Goal: Information Seeking & Learning: Check status

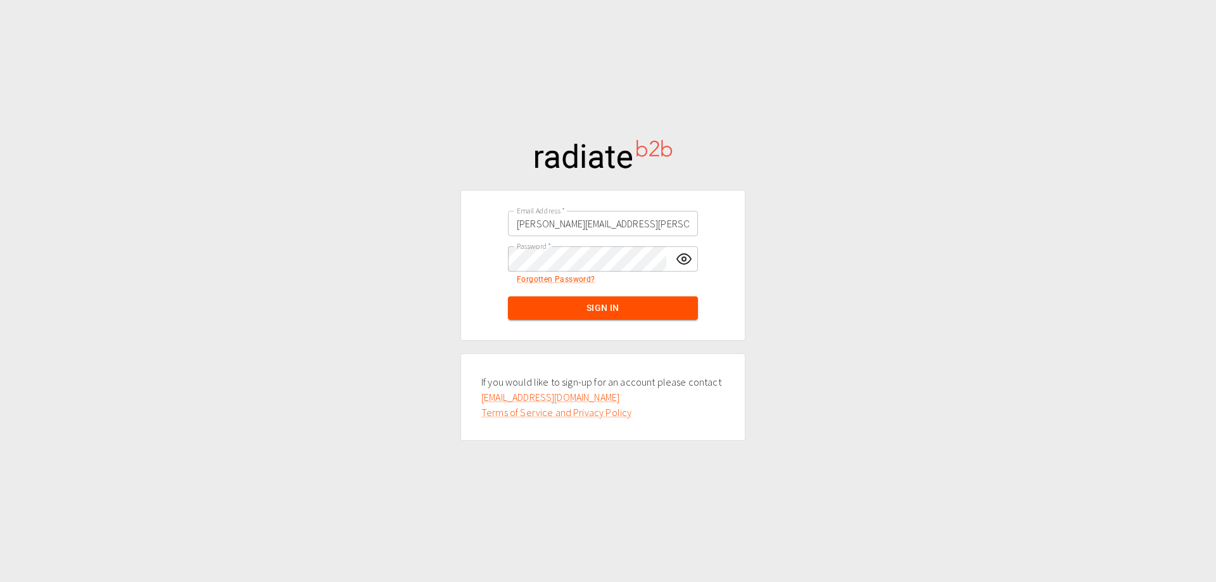
click at [888, 141] on div "Email Address   * [EMAIL_ADDRESS][PERSON_NAME][DOMAIN_NAME] Email Address   * P…" at bounding box center [608, 291] width 1216 height 582
click at [593, 214] on input "[PERSON_NAME][EMAIL_ADDRESS][PERSON_NAME][DOMAIN_NAME]" at bounding box center [603, 223] width 190 height 25
paste input "[PERSON_NAME].mcewa"
type input "[PERSON_NAME][EMAIL_ADDRESS][PERSON_NAME][DOMAIN_NAME]"
click at [945, 182] on div "Email Address   * [PERSON_NAME][EMAIL_ADDRESS][PERSON_NAME][DOMAIN_NAME] Email …" at bounding box center [608, 291] width 1216 height 582
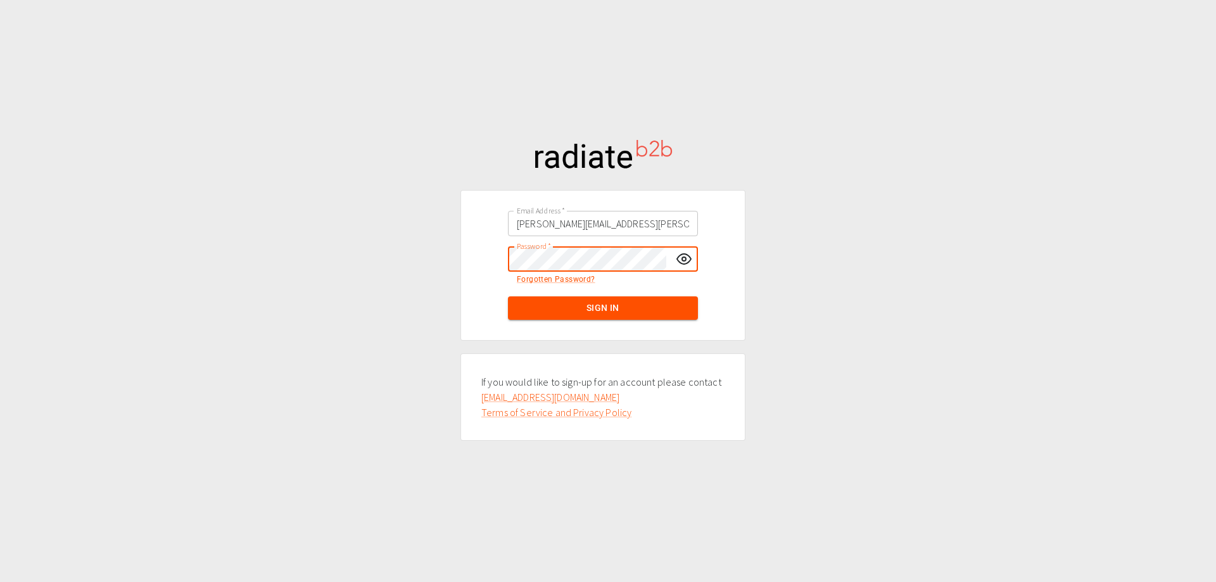
click at [805, 289] on div "Email Address   * [PERSON_NAME][EMAIL_ADDRESS][PERSON_NAME][DOMAIN_NAME] Email …" at bounding box center [608, 291] width 1216 height 582
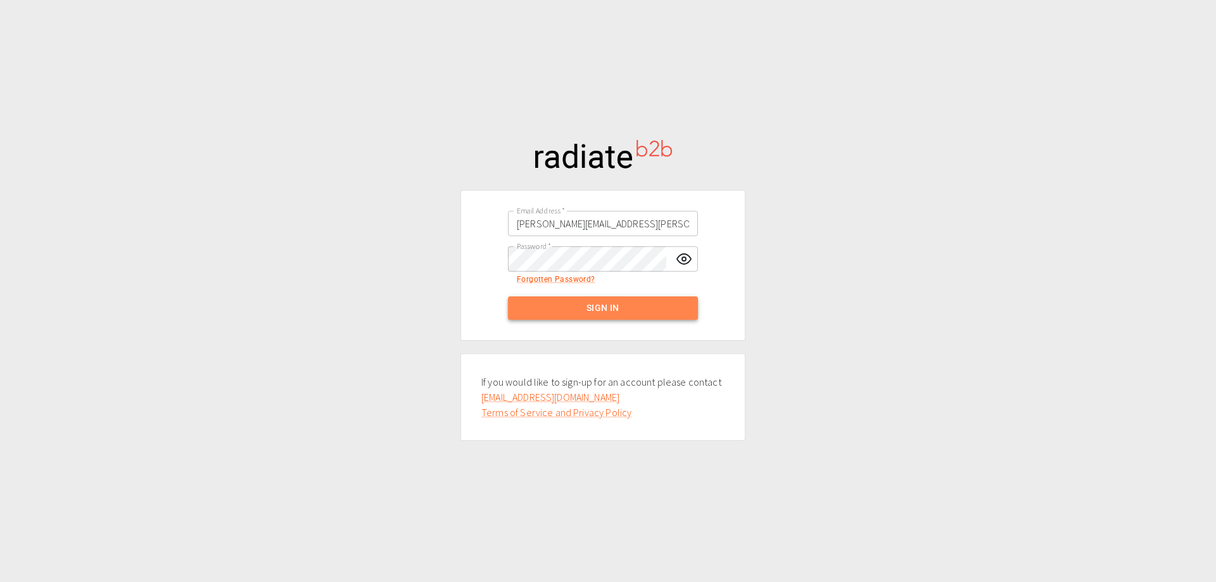
click at [648, 303] on button "Sign In" at bounding box center [603, 307] width 190 height 23
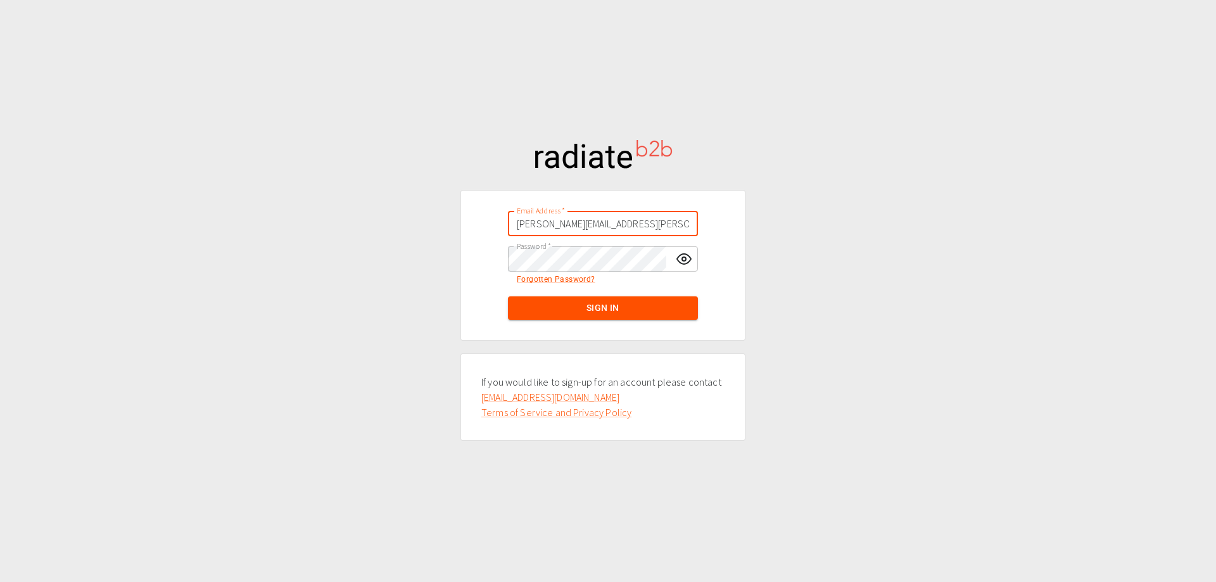
drag, startPoint x: 643, startPoint y: 224, endPoint x: 539, endPoint y: 217, distance: 104.7
click at [539, 217] on input "[PERSON_NAME][EMAIL_ADDRESS][PERSON_NAME][DOMAIN_NAME]" at bounding box center [603, 223] width 190 height 25
type input "m"
drag, startPoint x: 929, startPoint y: 130, endPoint x: 762, endPoint y: 206, distance: 183.1
click at [929, 130] on div "Email Address   * Email Address   * Password   * Password   * Forgotten Passwor…" at bounding box center [608, 291] width 1216 height 582
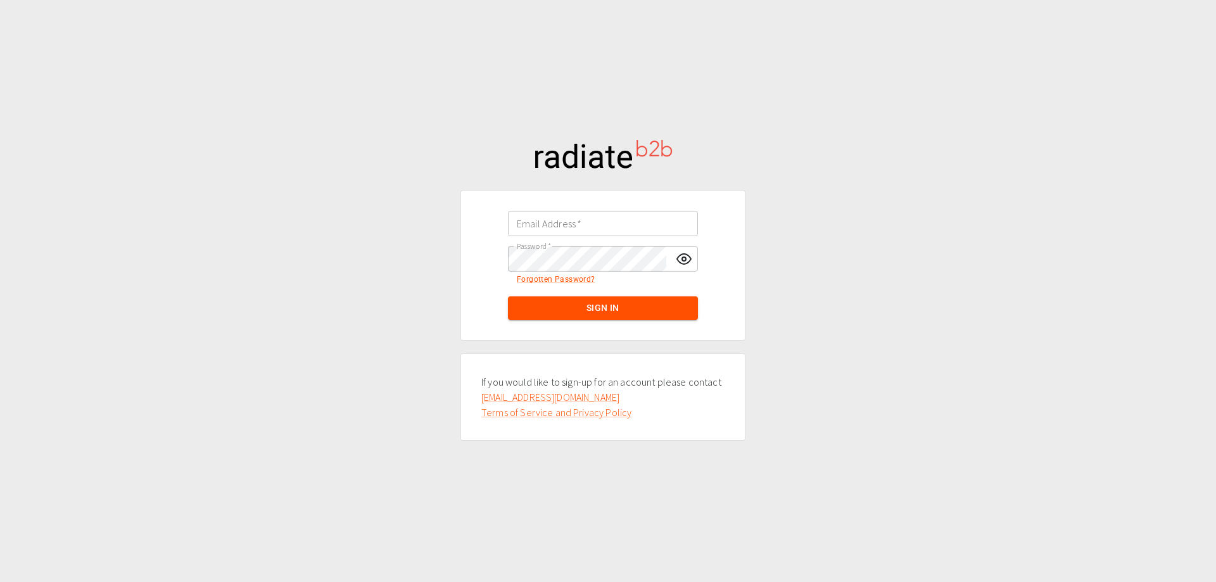
click at [568, 207] on div "Email Address   * Email Address   *" at bounding box center [602, 223] width 253 height 35
click at [569, 219] on div "Email Address   * Email Address   *" at bounding box center [603, 223] width 190 height 25
paste input "emily.mcewan@thorogood.com"
type input "emily.mcewan@thorogood.com"
click at [788, 275] on div "Email Address   * emily.mcewan@thorogood.com Email Address   * Password   * Pas…" at bounding box center [608, 291] width 1216 height 582
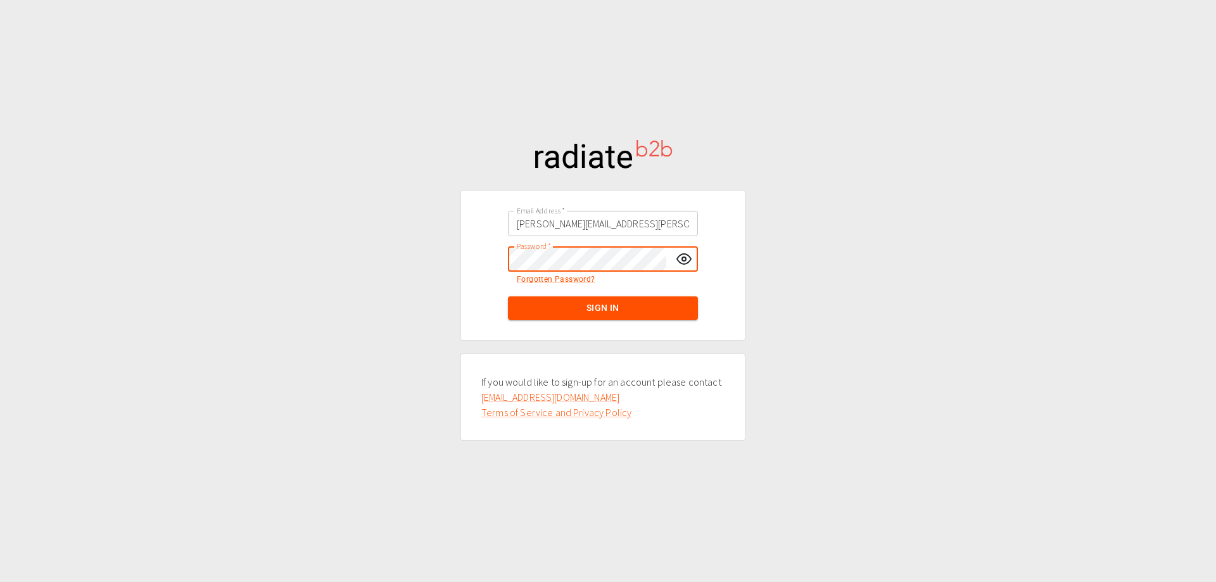
click at [457, 242] on div "Email Address   * emily.mcewan@thorogood.com Email Address   * Password   * Pas…" at bounding box center [608, 291] width 1216 height 582
click at [947, 312] on div "Email Address   * emily.mcewan@thorogood.com Email Address   * Password   * Pas…" at bounding box center [608, 291] width 1216 height 582
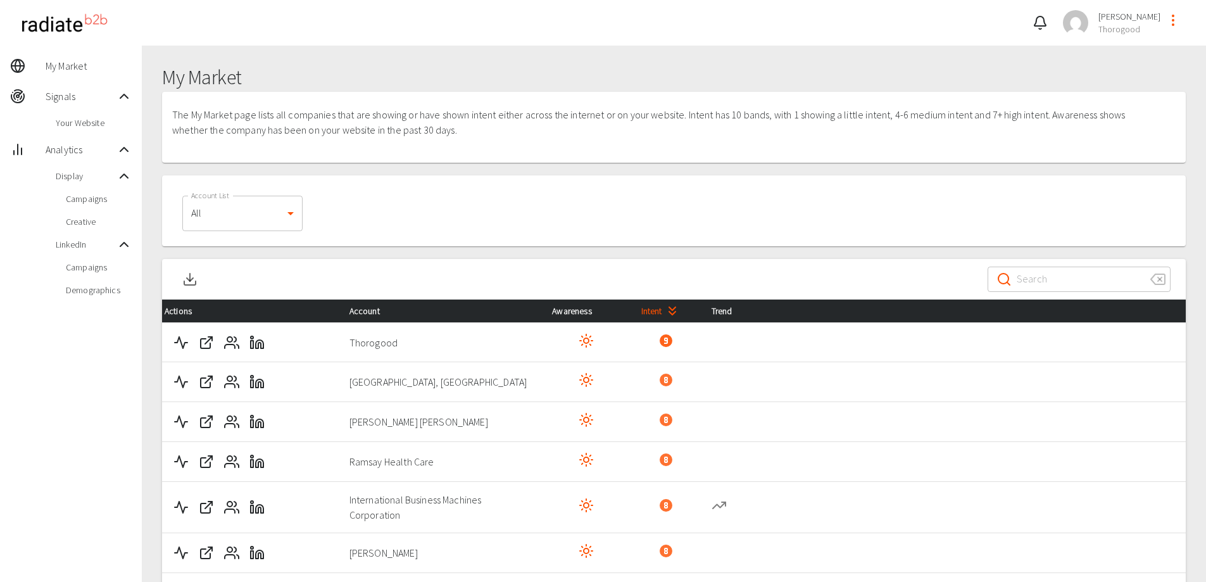
click at [779, 472] on td at bounding box center [944, 462] width 484 height 40
click at [90, 272] on span "Campaigns" at bounding box center [99, 267] width 66 height 13
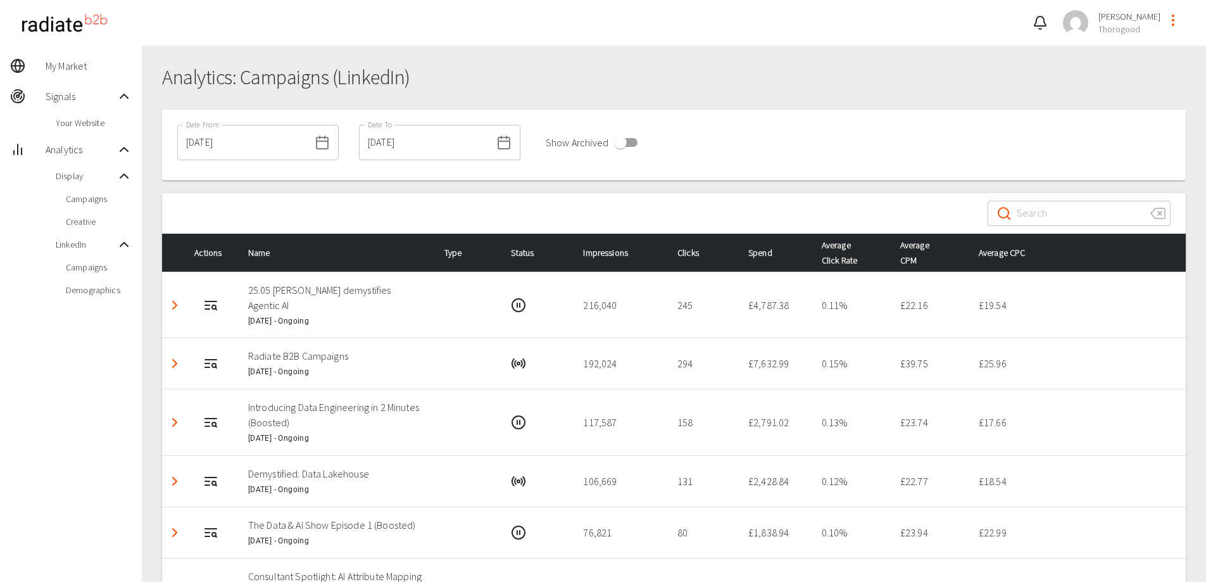
click at [315, 147] on icon at bounding box center [322, 142] width 15 height 15
click at [307, 153] on div "01/10/2024 Date From" at bounding box center [257, 142] width 161 height 35
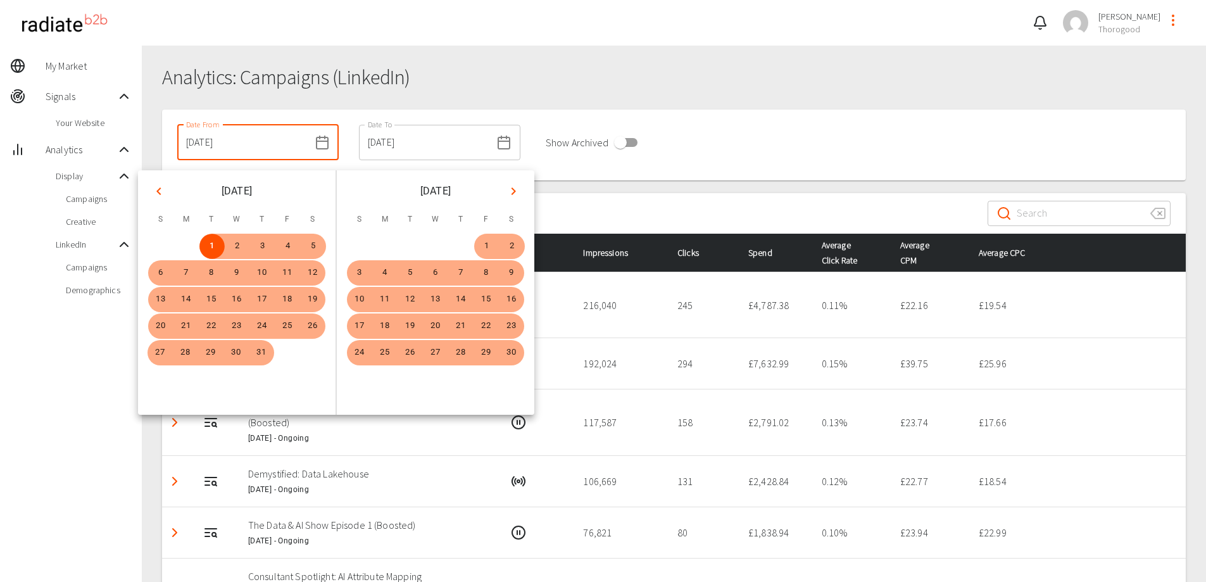
click at [161, 193] on icon "Previous month" at bounding box center [158, 191] width 15 height 15
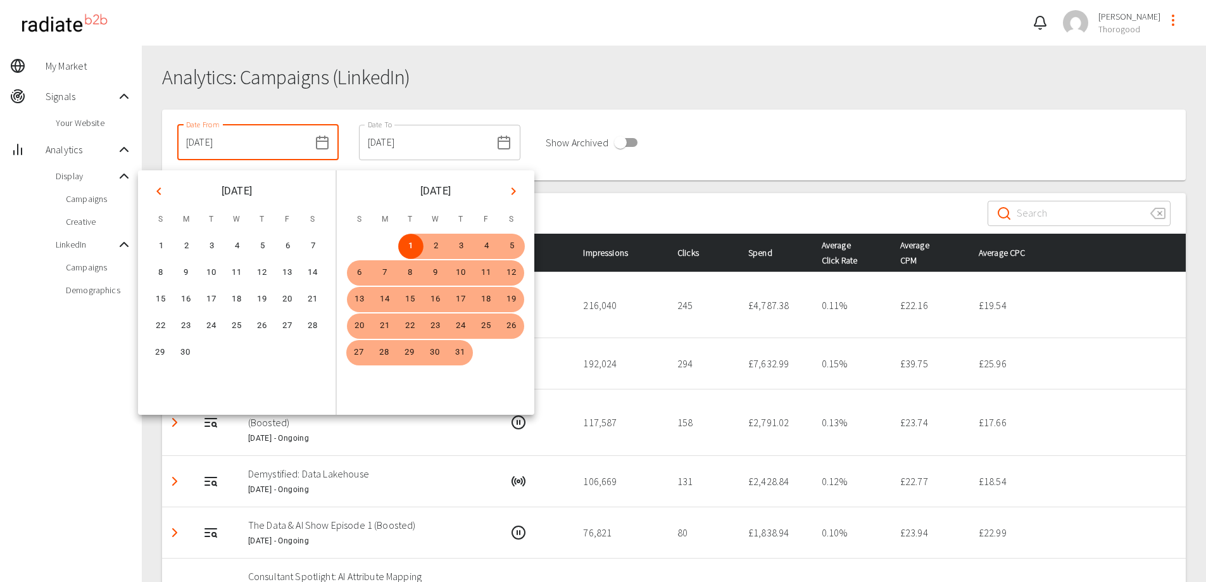
click at [161, 193] on icon "Previous month" at bounding box center [158, 191] width 15 height 15
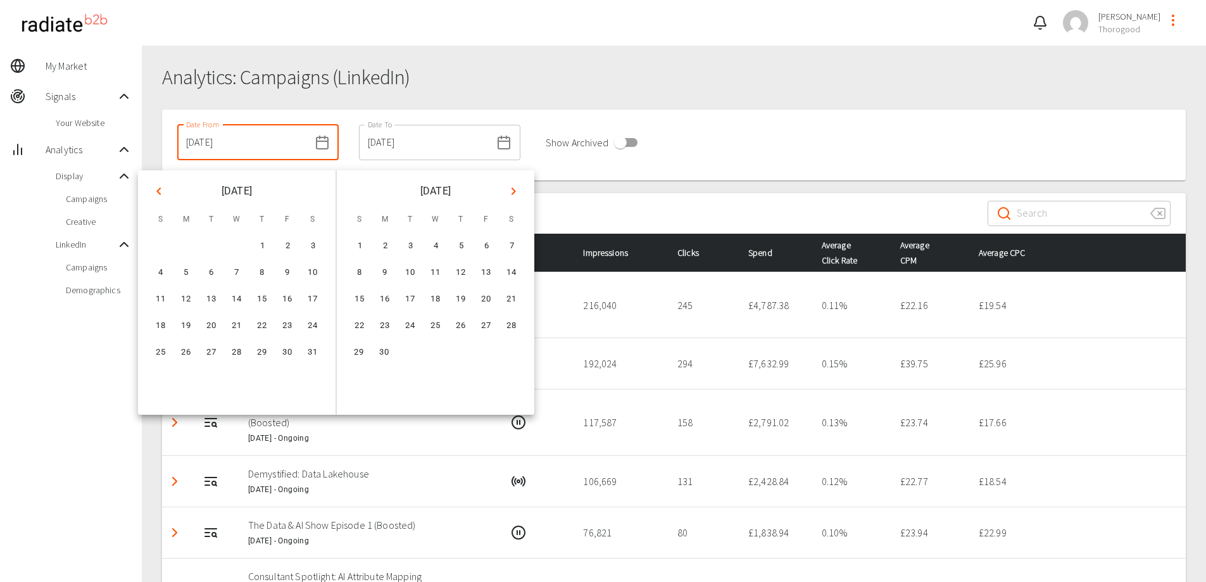
click at [157, 184] on icon "Previous month" at bounding box center [158, 191] width 15 height 15
click at [167, 194] on button "Previous month" at bounding box center [159, 191] width 22 height 22
click at [242, 243] on button "1" at bounding box center [237, 246] width 25 height 25
type input "01/05/2024"
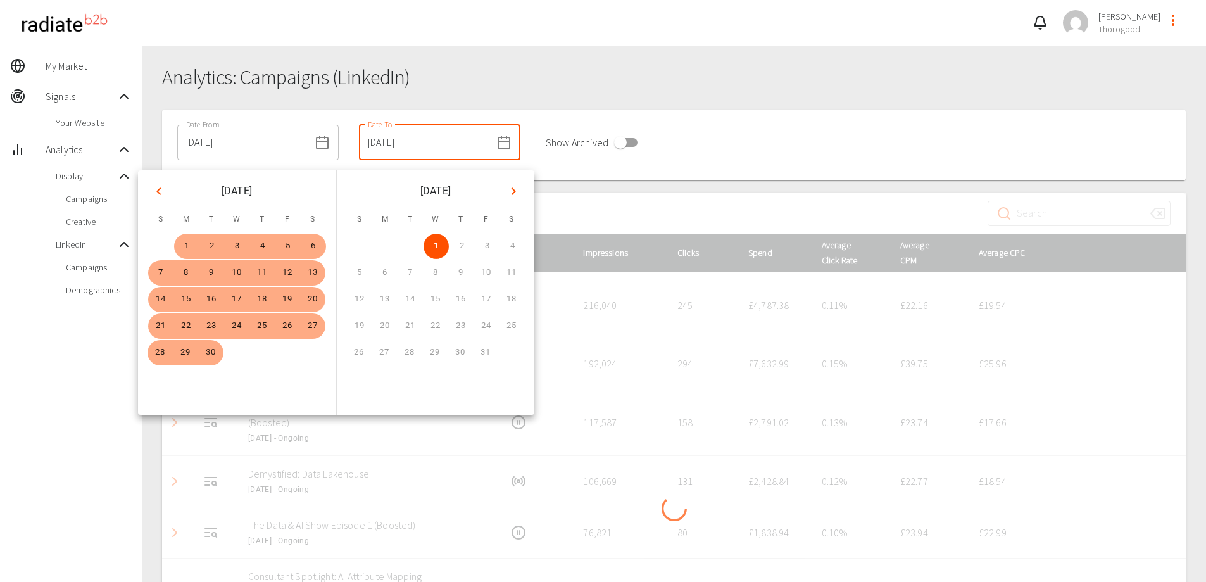
click at [159, 189] on icon "Previous month" at bounding box center [158, 191] width 4 height 8
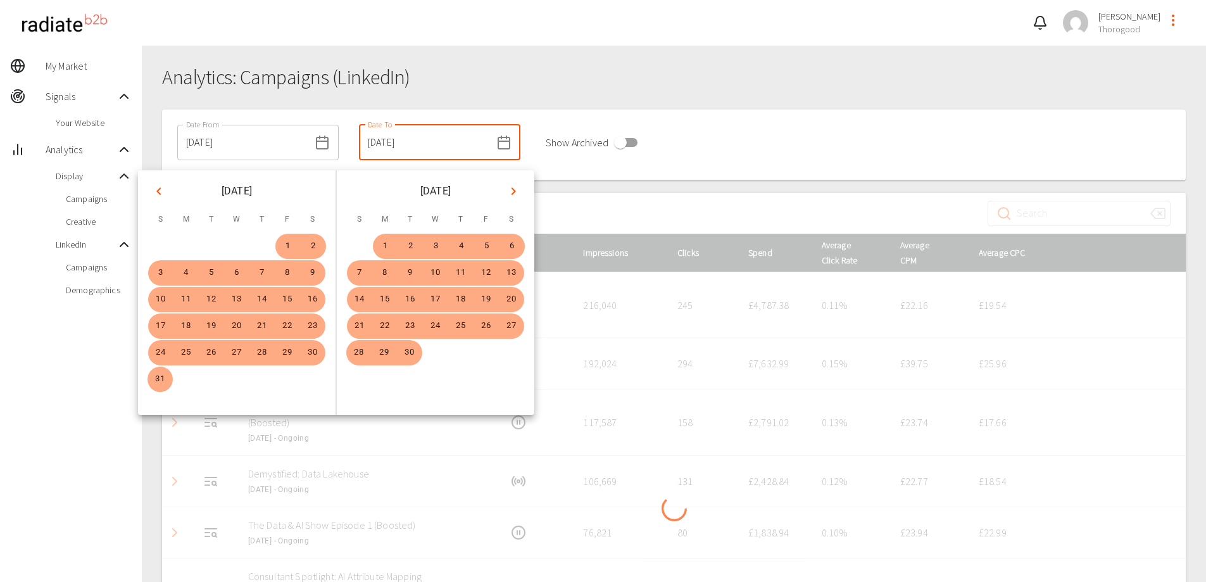
click at [160, 189] on icon "Previous month" at bounding box center [158, 191] width 4 height 8
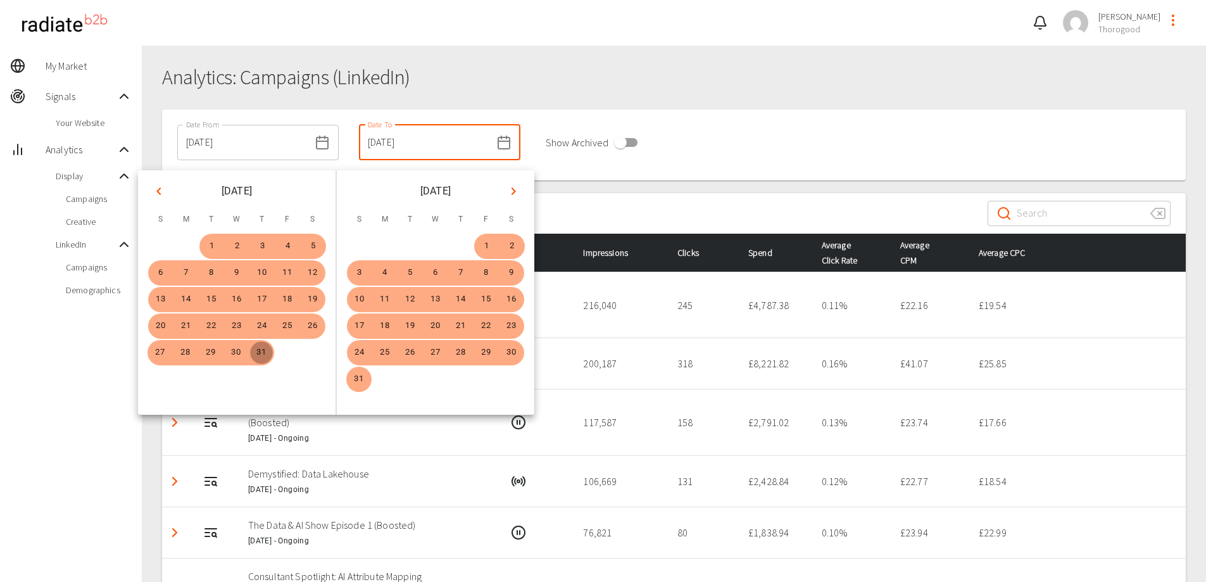
click at [263, 351] on button "31" at bounding box center [261, 352] width 25 height 25
type input "31/07/2025"
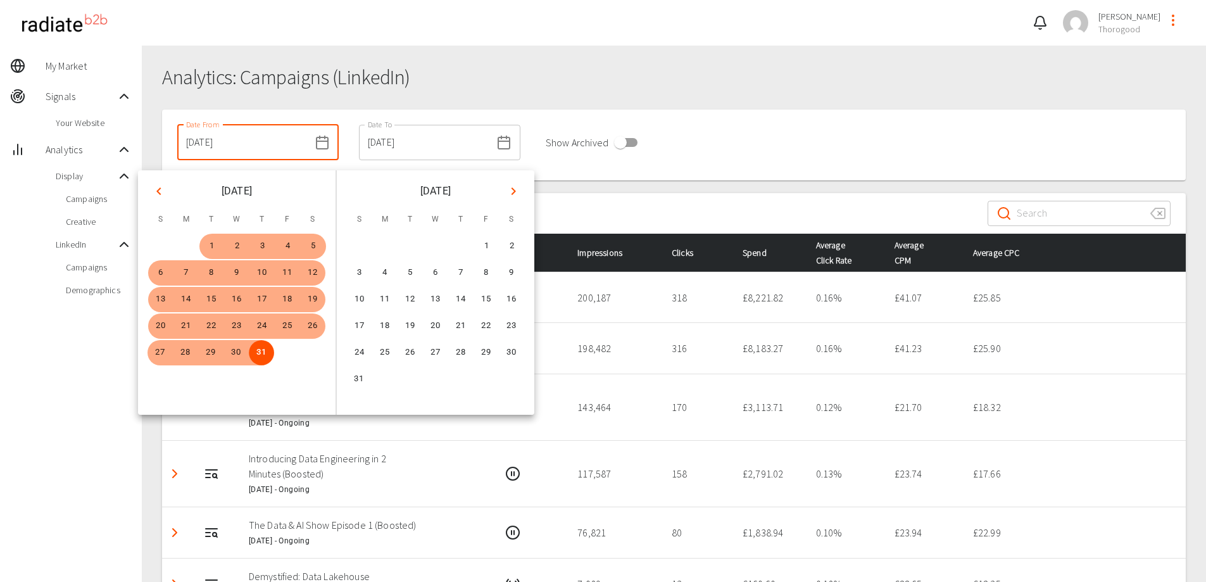
click at [579, 189] on div at bounding box center [674, 186] width 1024 height 13
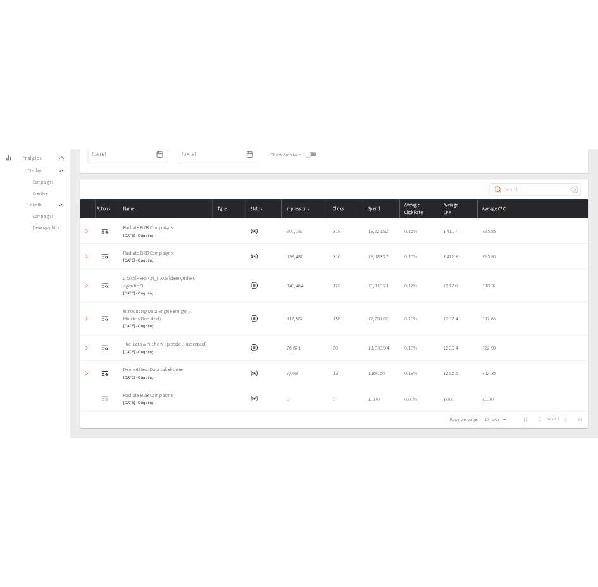
scroll to position [148, 0]
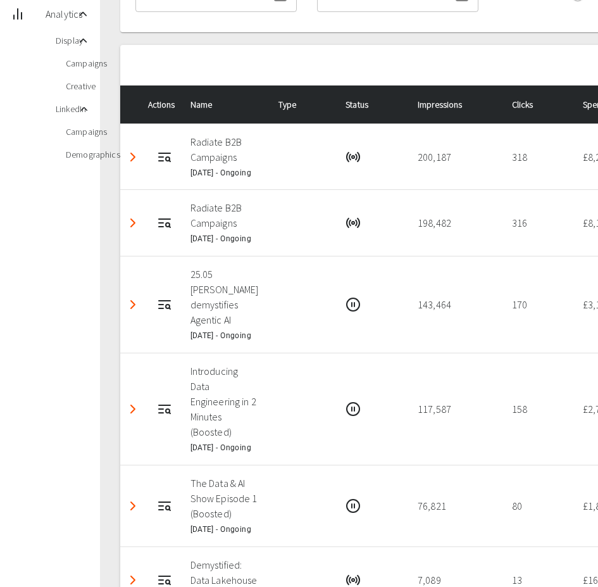
click at [80, 63] on span "Campaigns" at bounding box center [78, 63] width 24 height 13
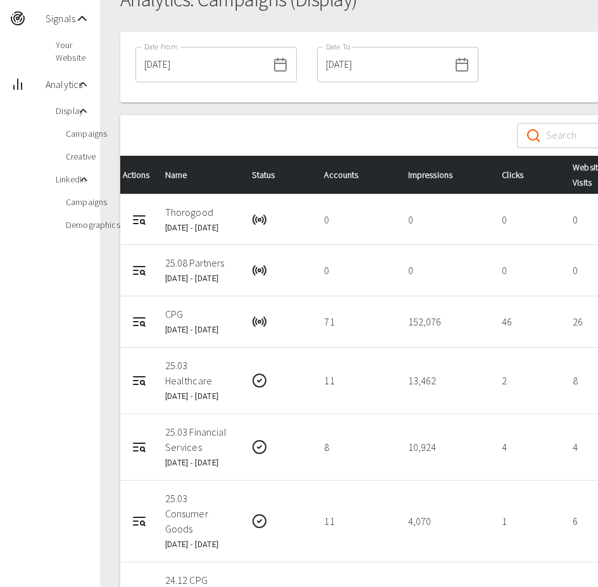
scroll to position [92, 0]
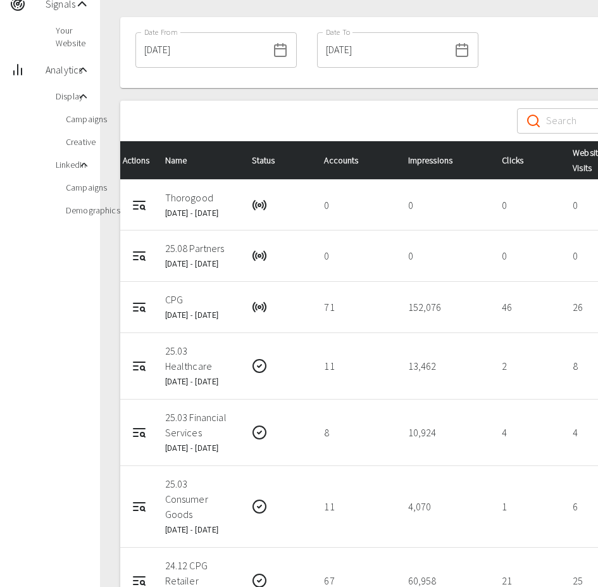
click at [273, 47] on icon at bounding box center [280, 49] width 15 height 15
click at [275, 56] on rect at bounding box center [280, 50] width 11 height 11
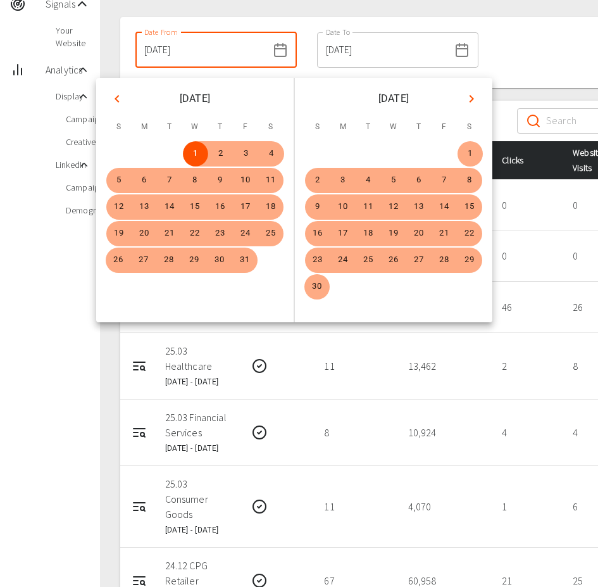
click at [191, 46] on input "01/05/2024" at bounding box center [202, 49] width 132 height 35
click at [476, 87] on div "June 2024" at bounding box center [394, 96] width 198 height 37
click at [473, 96] on icon "Next month" at bounding box center [471, 98] width 15 height 15
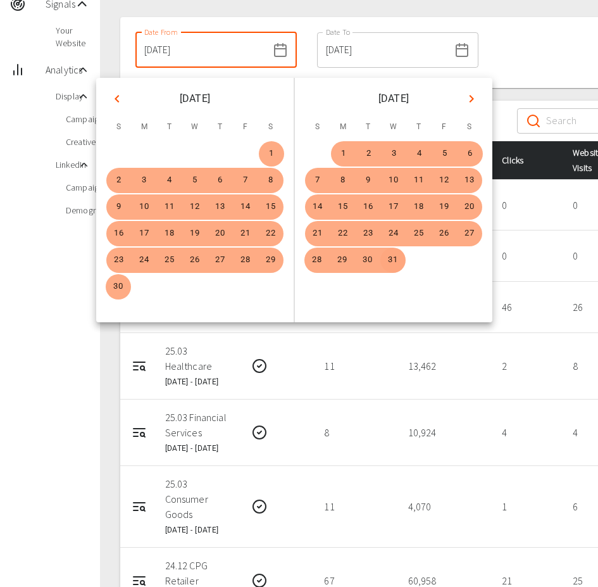
click at [396, 258] on button "31" at bounding box center [393, 260] width 25 height 25
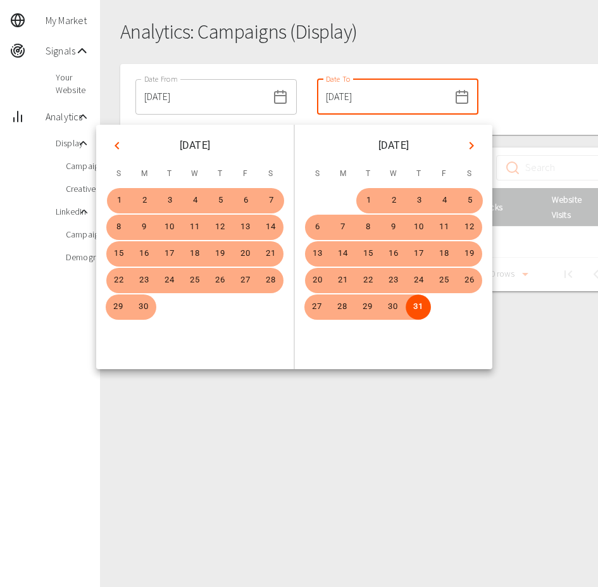
scroll to position [46, 0]
click at [528, 104] on div "Date From 31/07/2024 Date From Date To 31/07/2025 Date To" at bounding box center [407, 99] width 574 height 71
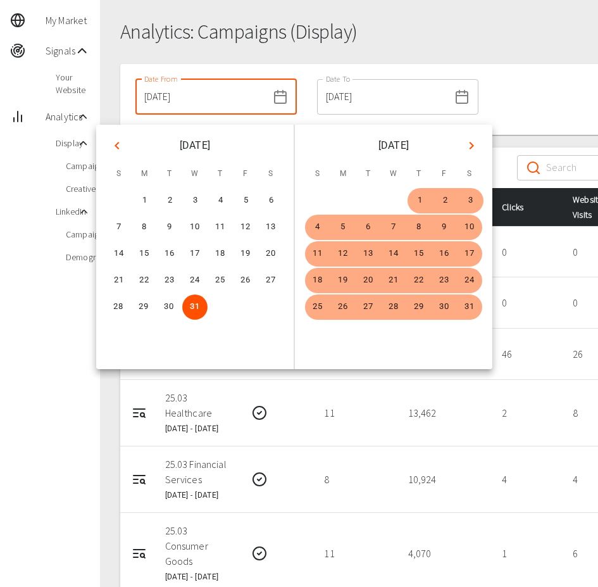
click at [116, 144] on icon "Previous month" at bounding box center [117, 145] width 15 height 15
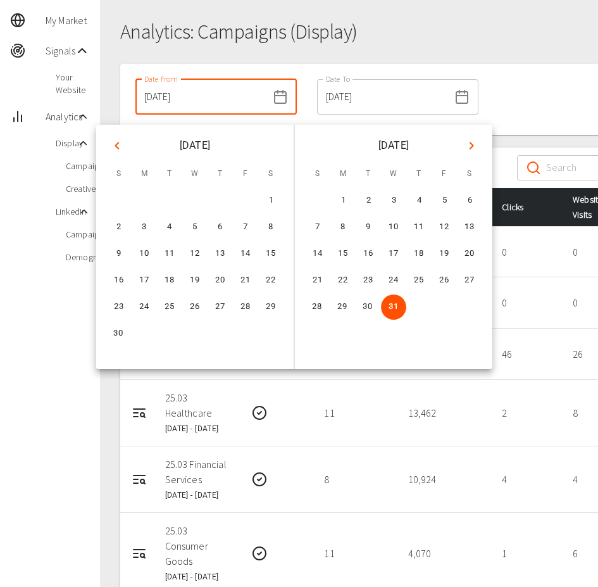
click at [116, 144] on icon "Previous month" at bounding box center [117, 145] width 15 height 15
click at [194, 198] on button "1" at bounding box center [195, 200] width 25 height 25
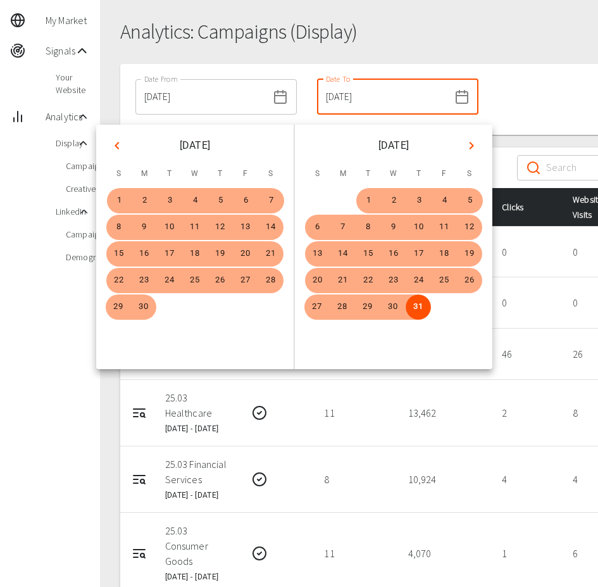
click at [481, 94] on div "Date From 01/05/2024 Date From Date To 31/07/2025 Date To" at bounding box center [417, 99] width 595 height 71
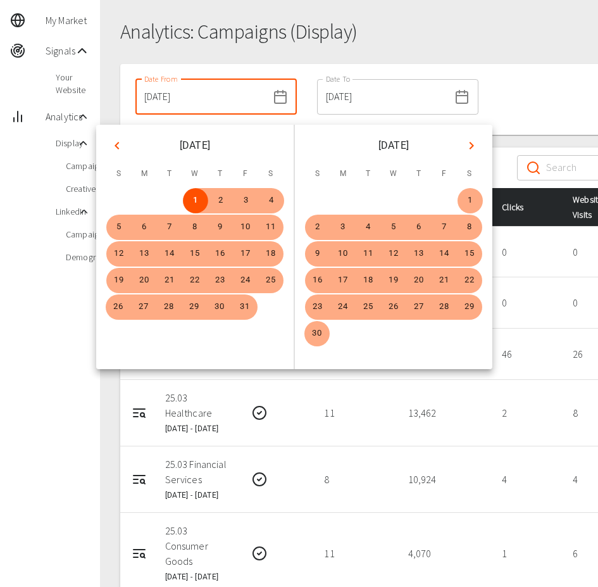
click at [478, 93] on div "Date From 01/05/2024 Date From Date To 31/07/2025 Date To" at bounding box center [417, 99] width 595 height 71
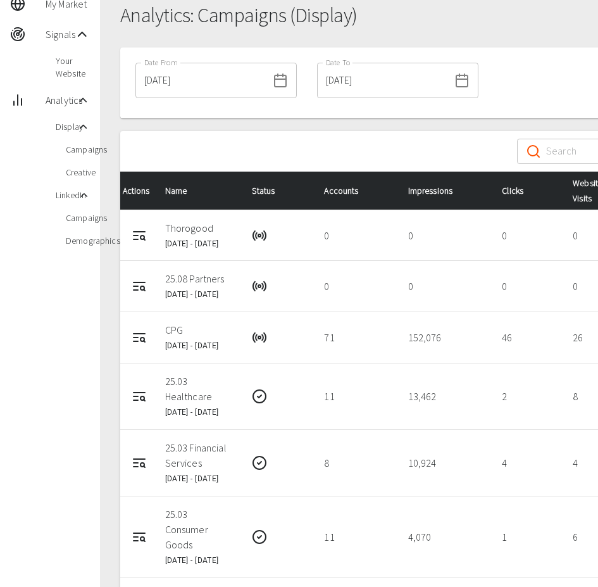
scroll to position [59, 0]
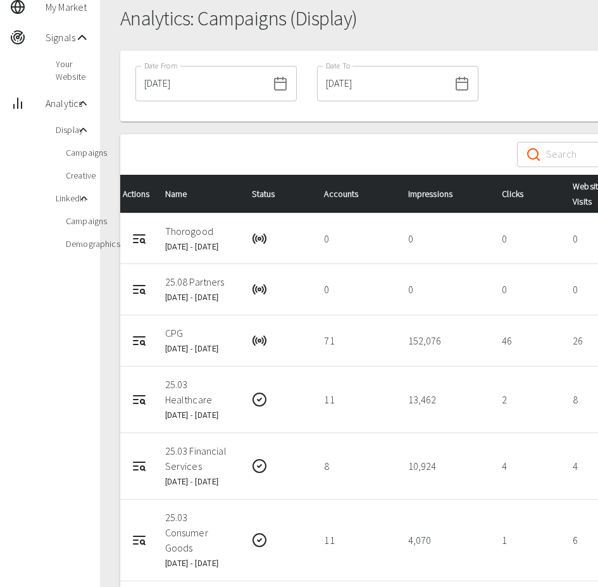
click at [263, 91] on div "01/05/2024 Date From" at bounding box center [216, 83] width 161 height 35
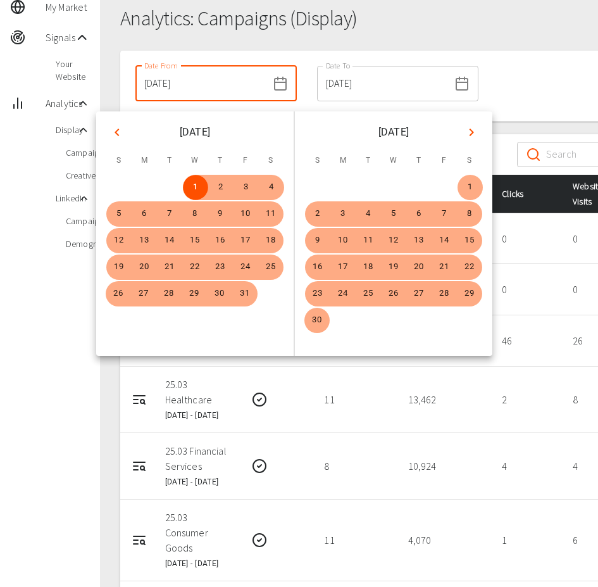
click at [122, 129] on icon "Previous month" at bounding box center [117, 132] width 15 height 15
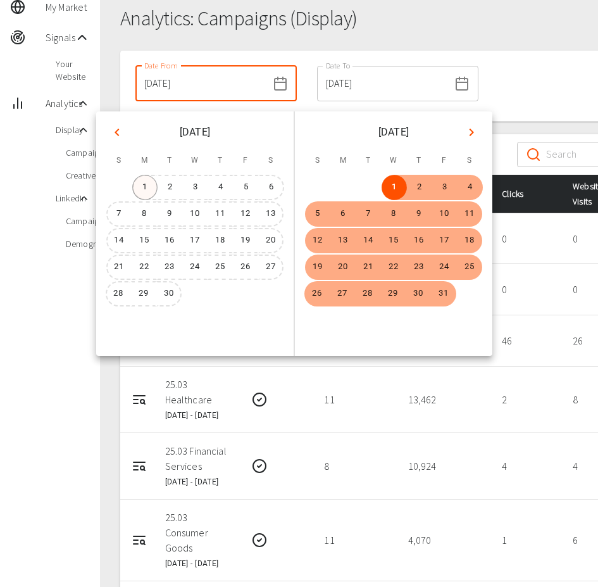
click at [149, 197] on button "1" at bounding box center [144, 187] width 25 height 25
type input "01/04/2024"
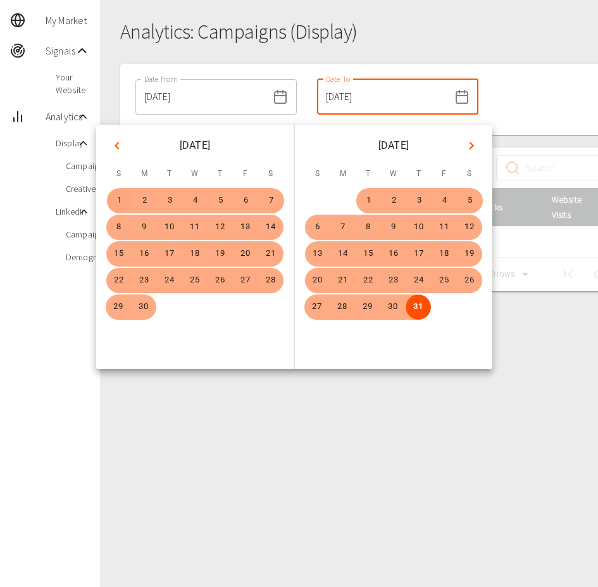
scroll to position [46, 0]
click at [142, 304] on button "30" at bounding box center [143, 306] width 25 height 25
type input "30/06/2025"
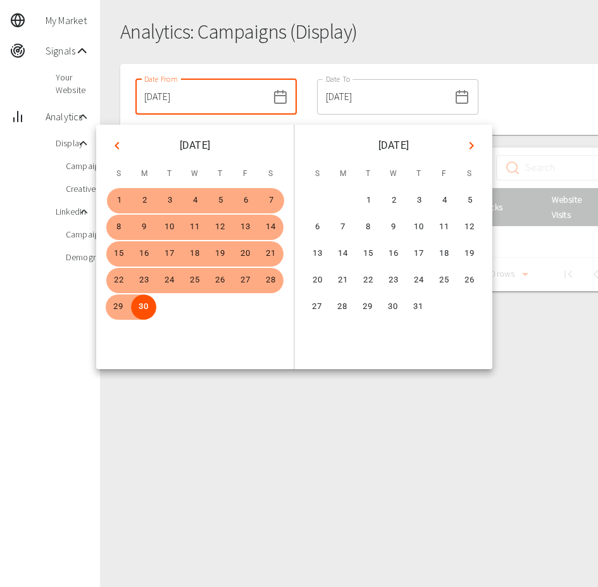
click at [570, 105] on div "Date From 01/04/2024 Date From Date To 30/06/2025 Date To" at bounding box center [407, 99] width 574 height 71
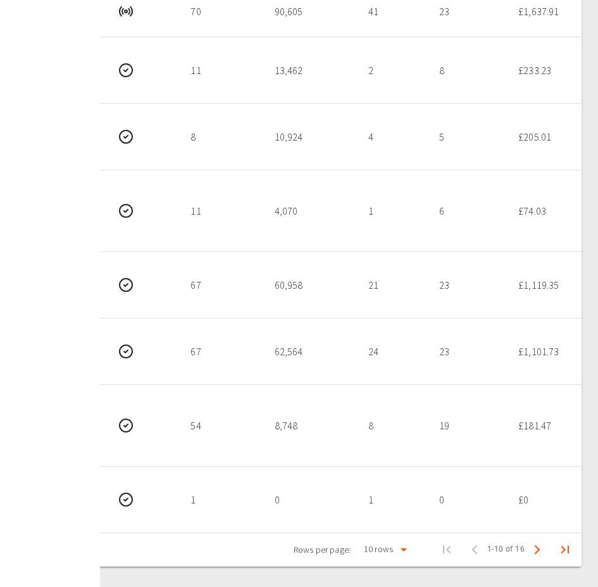
scroll to position [0, 136]
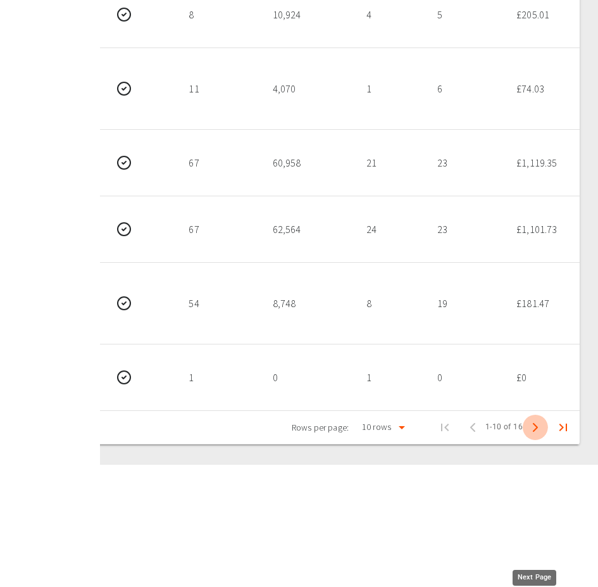
click at [534, 440] on button "Next Page" at bounding box center [535, 427] width 25 height 25
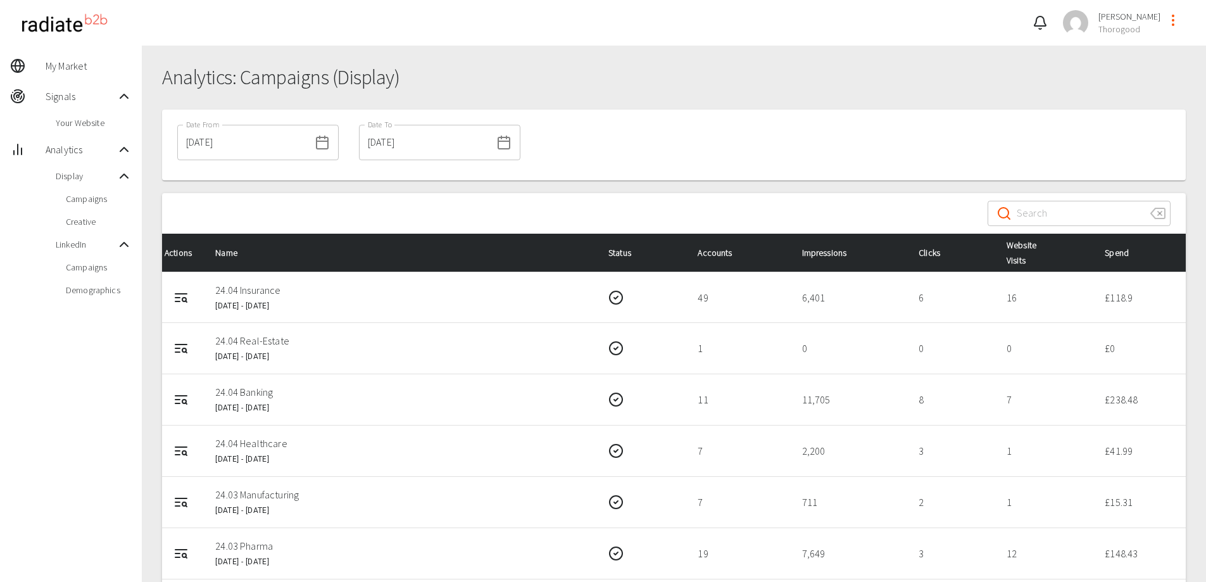
scroll to position [1, 0]
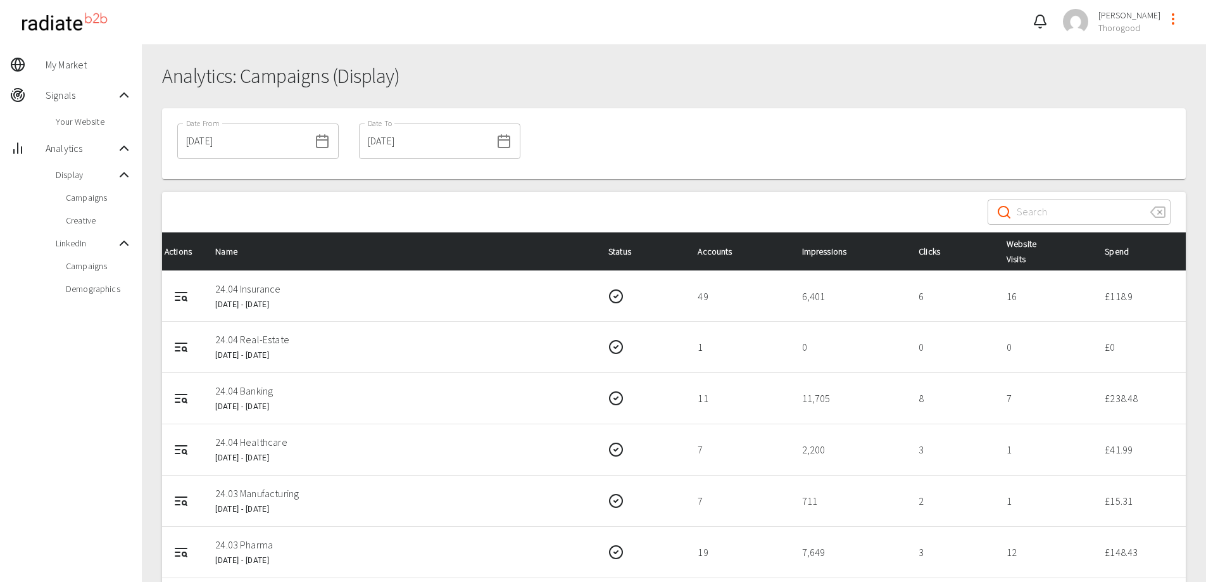
click at [100, 177] on span "Display" at bounding box center [86, 174] width 61 height 13
click at [92, 229] on div "Creative" at bounding box center [71, 220] width 142 height 23
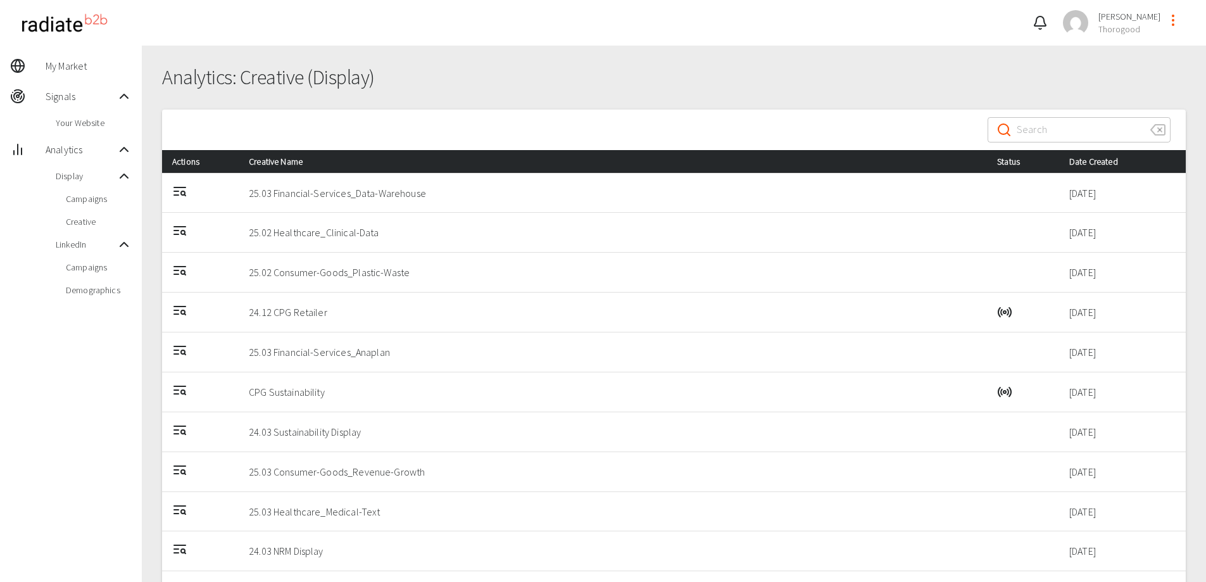
scroll to position [46, 0]
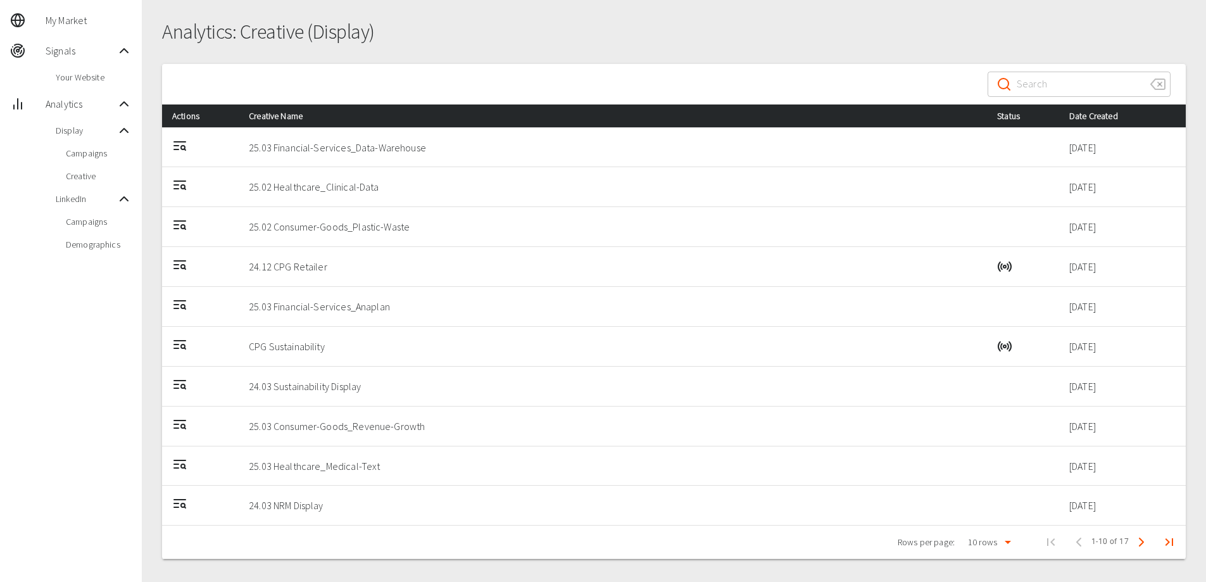
click at [85, 156] on span "Campaigns" at bounding box center [99, 153] width 66 height 13
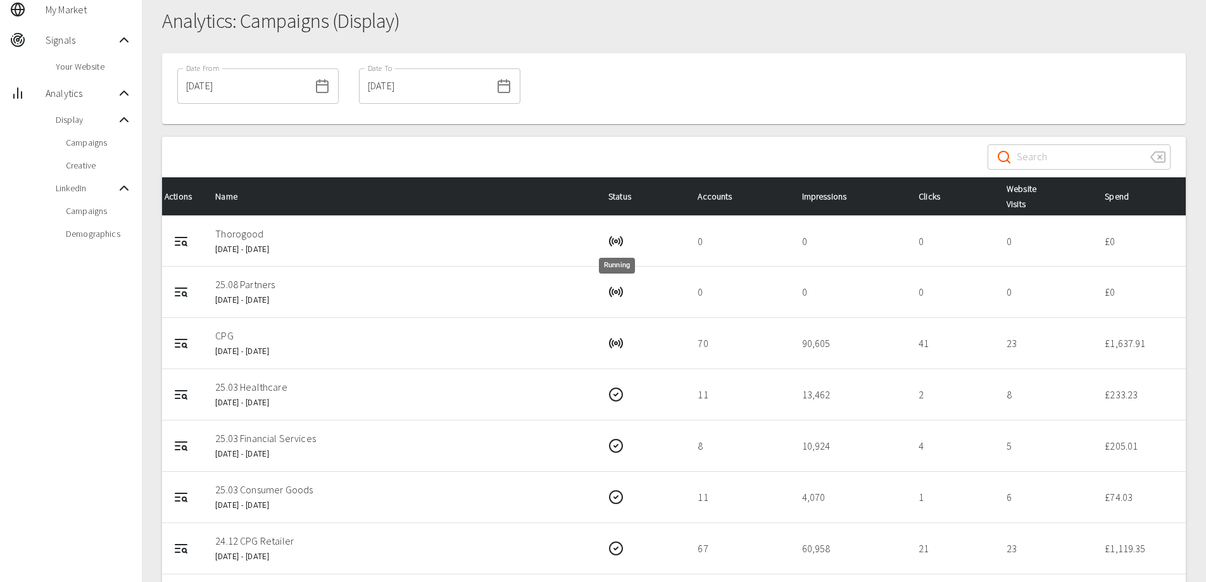
scroll to position [53, 0]
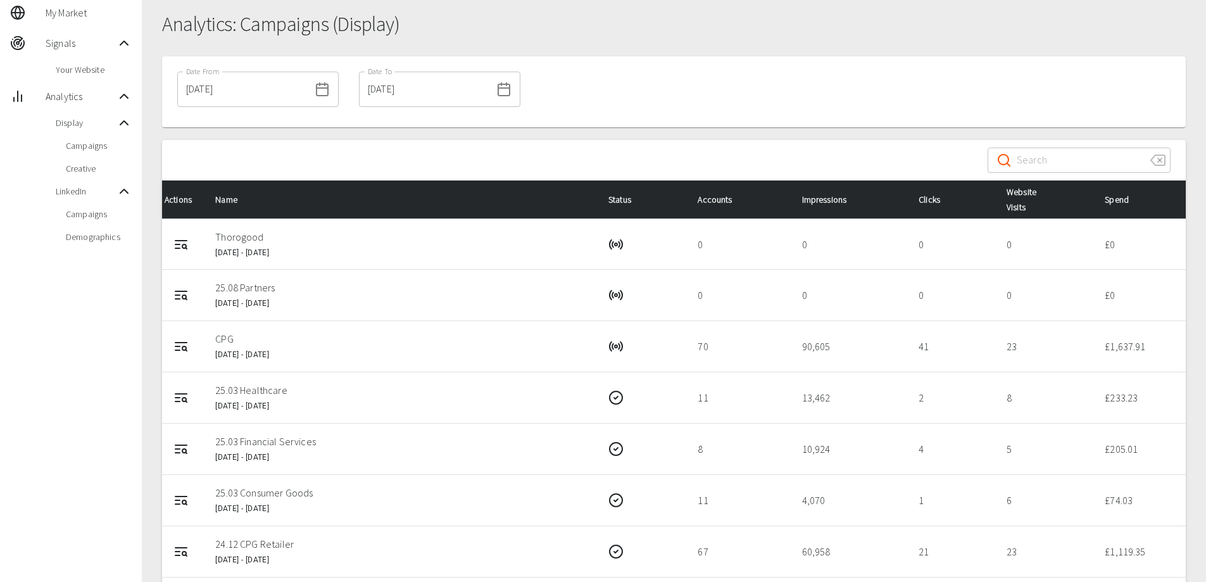
click at [308, 98] on div "01/04/2024 Date From" at bounding box center [257, 89] width 161 height 35
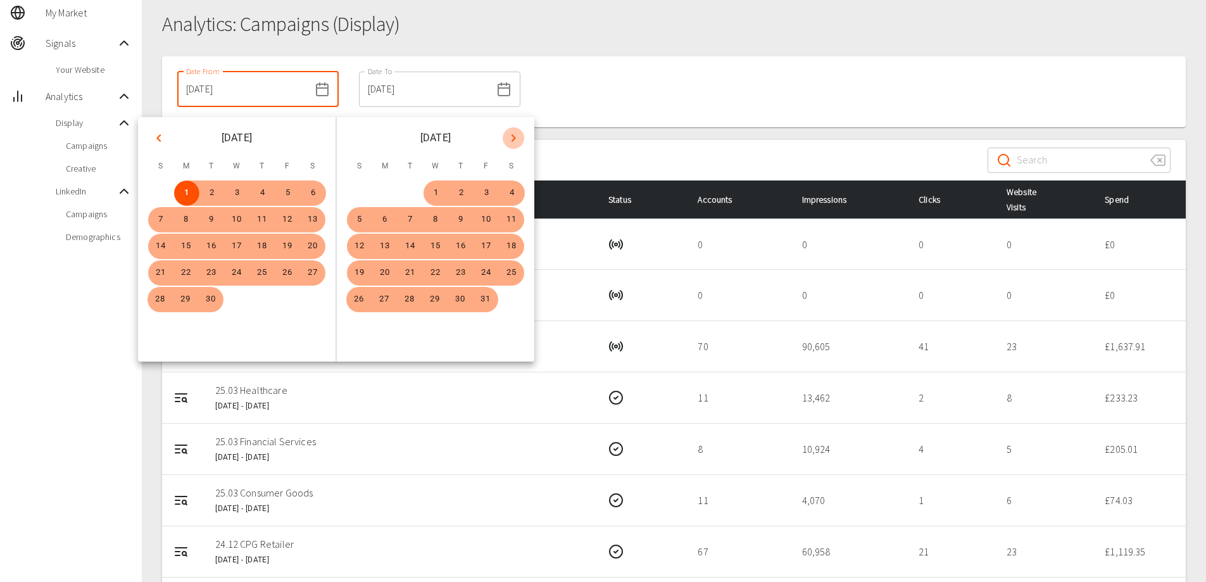
click at [509, 141] on icon "Next month" at bounding box center [513, 137] width 15 height 15
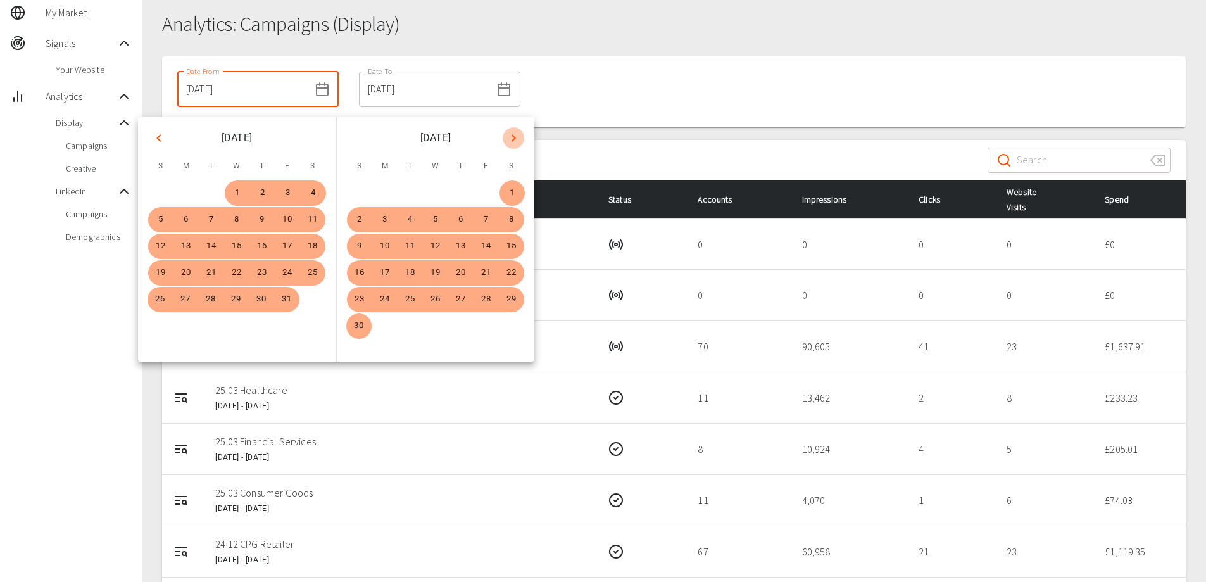
click at [509, 141] on icon "Next month" at bounding box center [513, 137] width 15 height 15
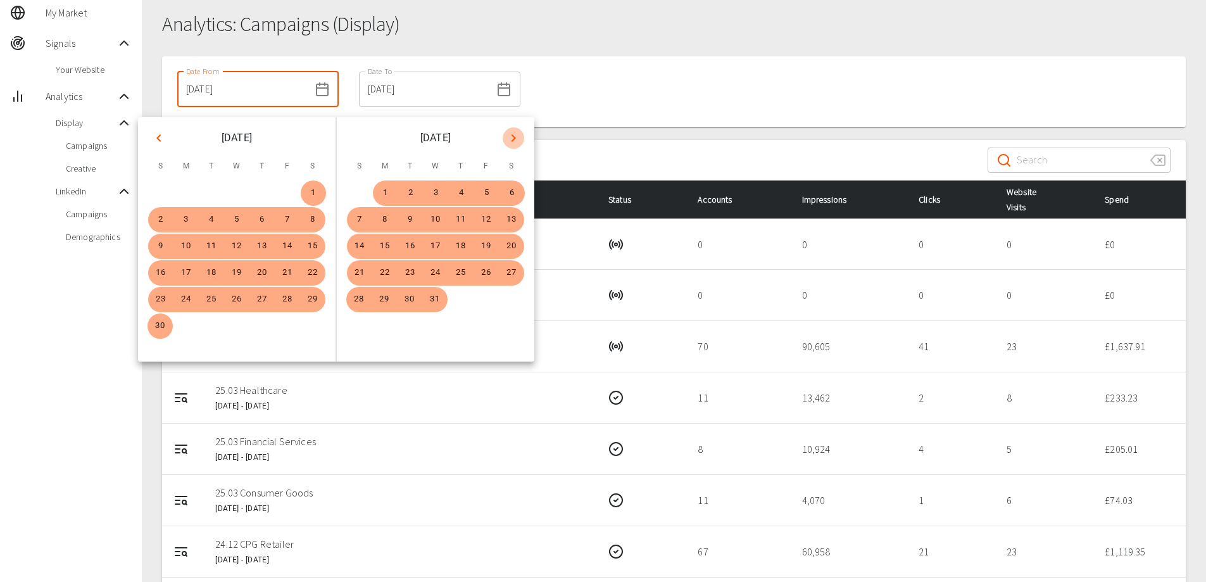
click at [509, 141] on icon "Next month" at bounding box center [513, 137] width 15 height 15
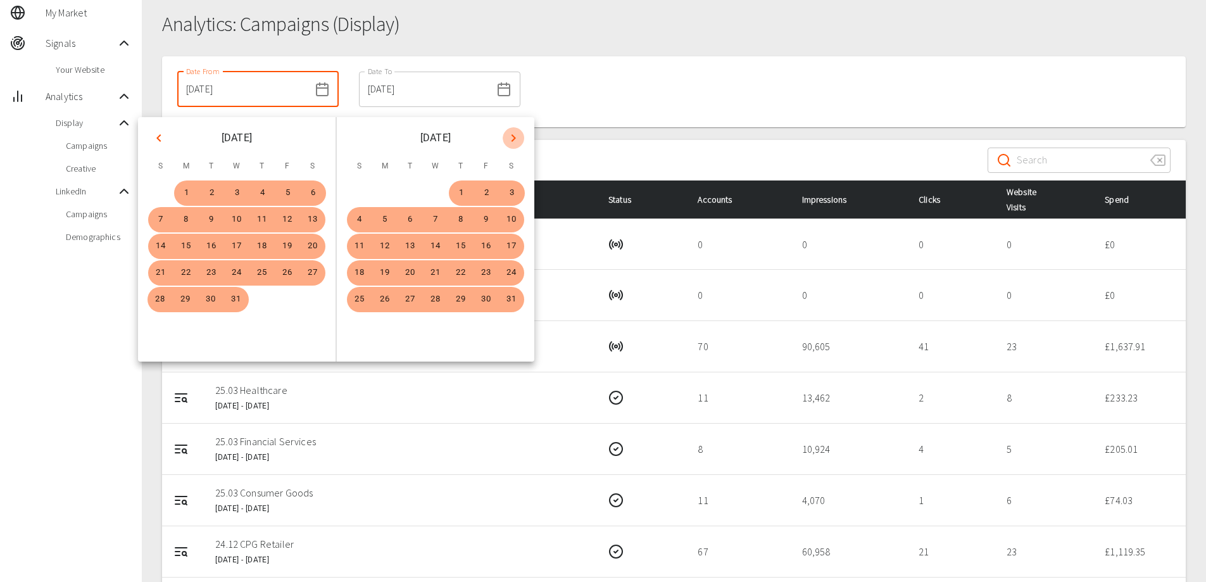
click at [509, 141] on icon "Next month" at bounding box center [513, 137] width 15 height 15
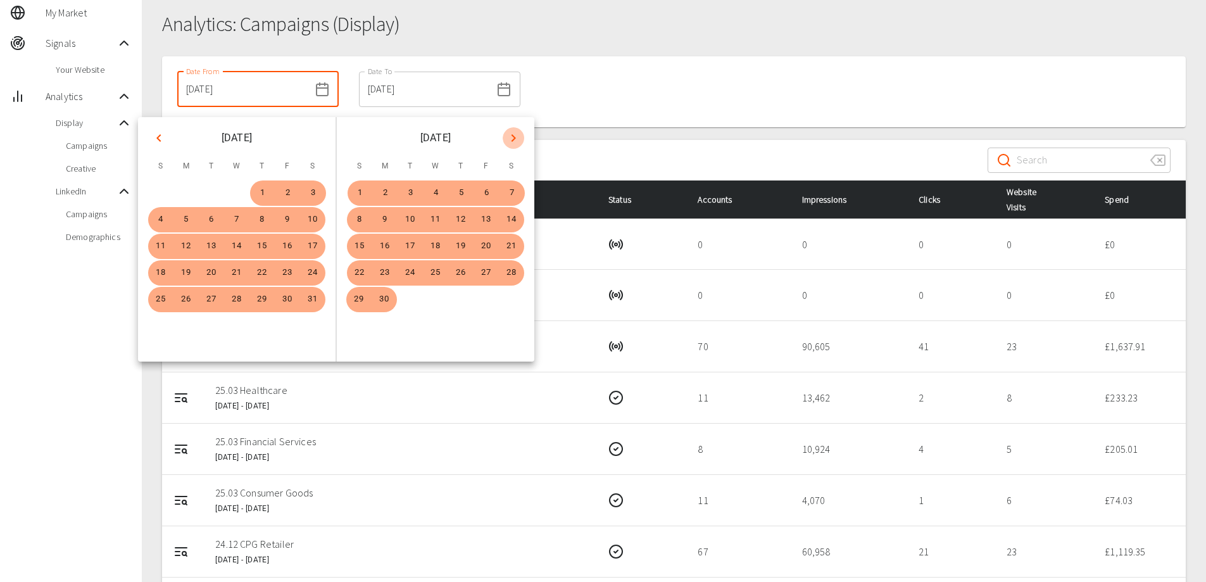
click at [509, 141] on icon "Next month" at bounding box center [513, 137] width 15 height 15
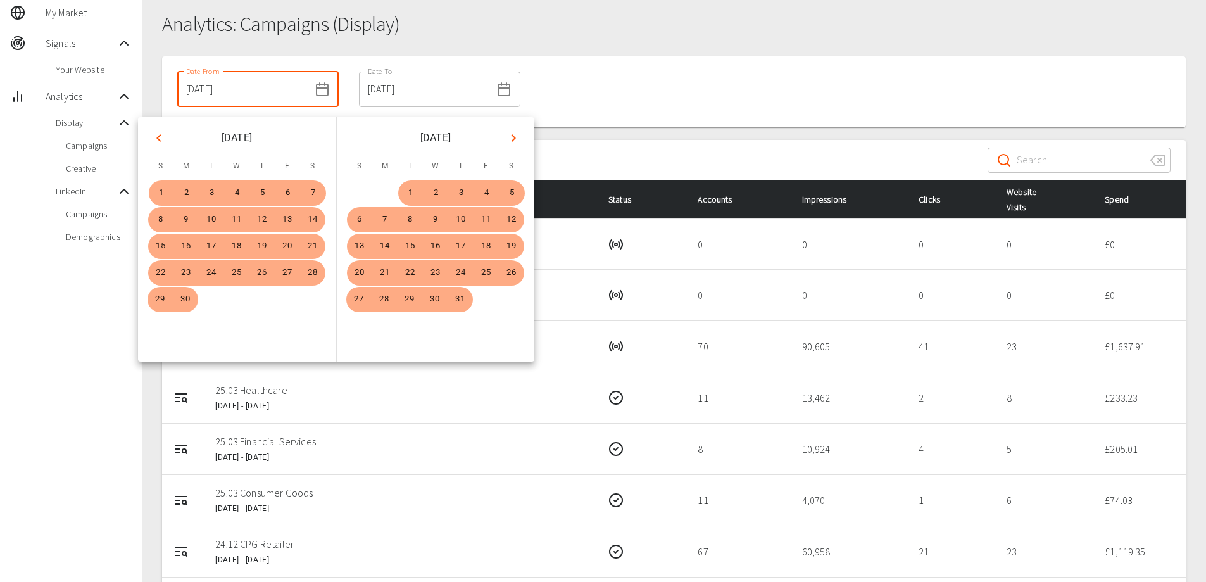
click at [509, 141] on icon "Next month" at bounding box center [513, 137] width 15 height 15
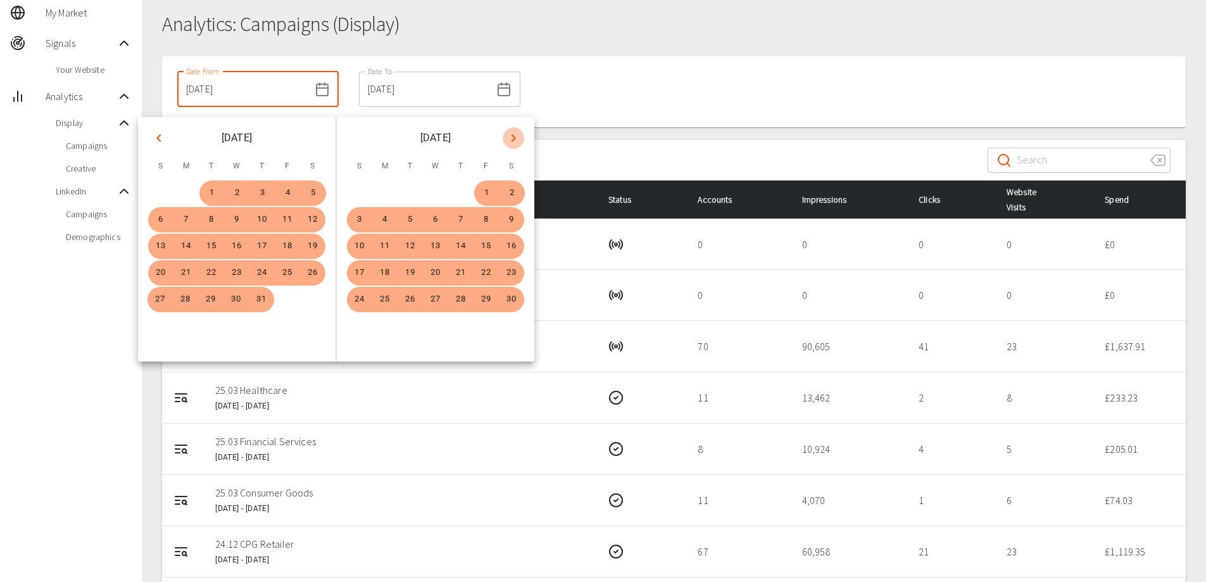
click at [509, 141] on icon "Next month" at bounding box center [513, 137] width 15 height 15
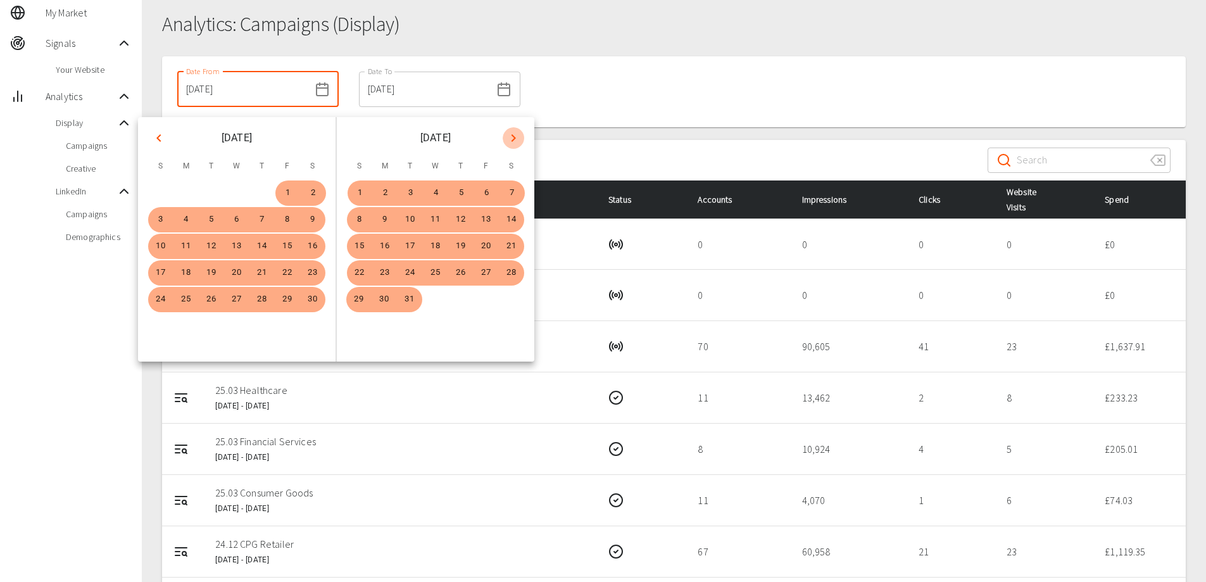
click at [509, 141] on icon "Next month" at bounding box center [513, 137] width 15 height 15
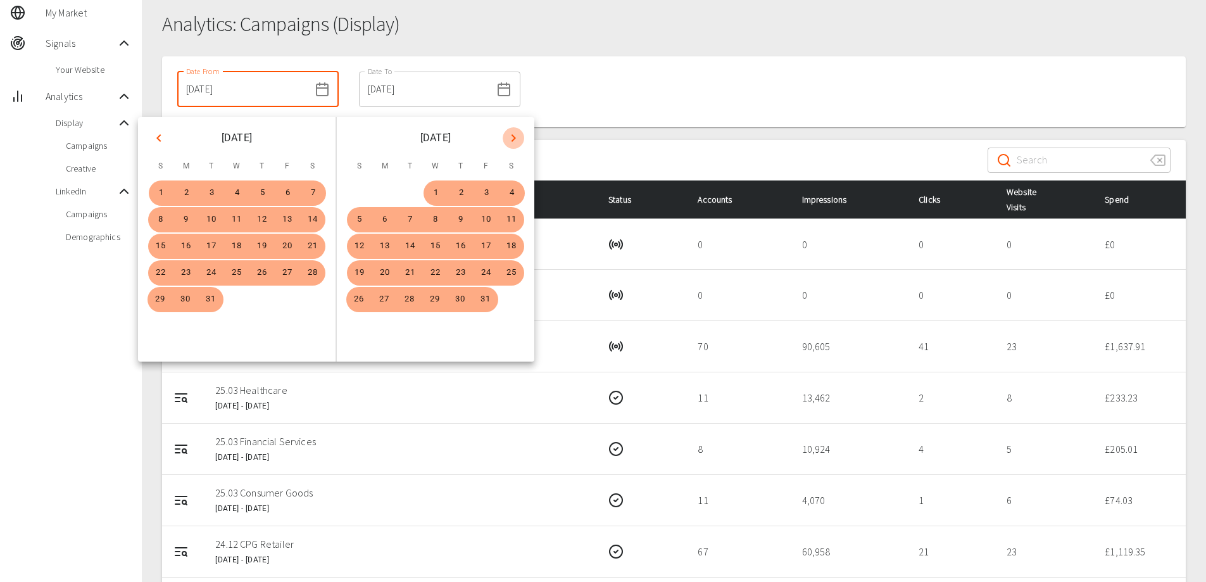
click at [509, 141] on icon "Next month" at bounding box center [513, 137] width 15 height 15
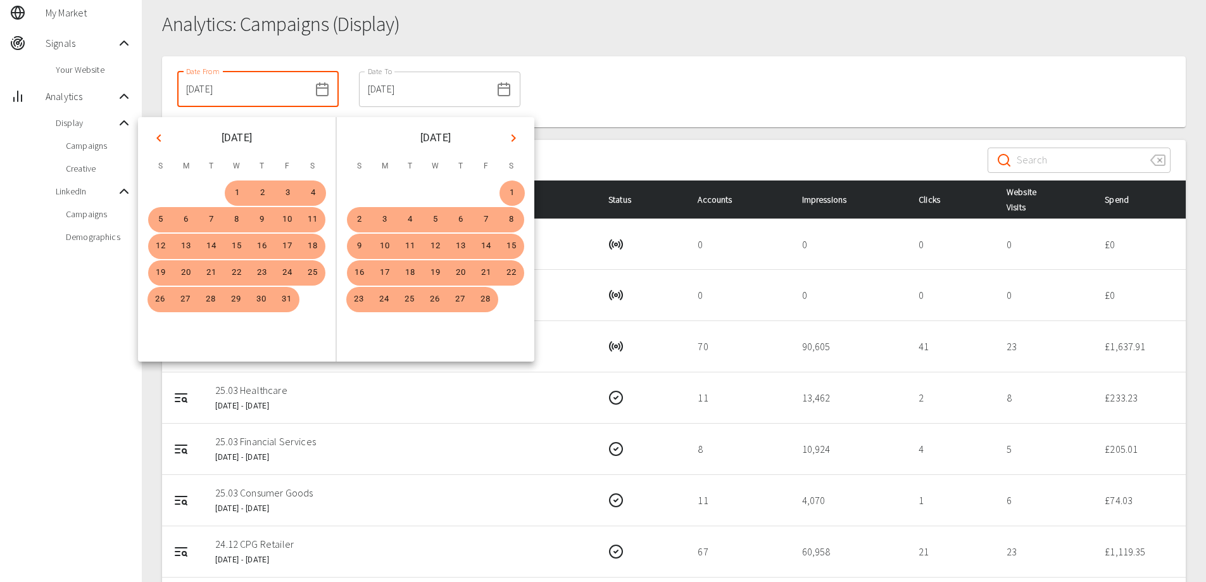
click at [510, 140] on icon "Next month" at bounding box center [513, 137] width 15 height 15
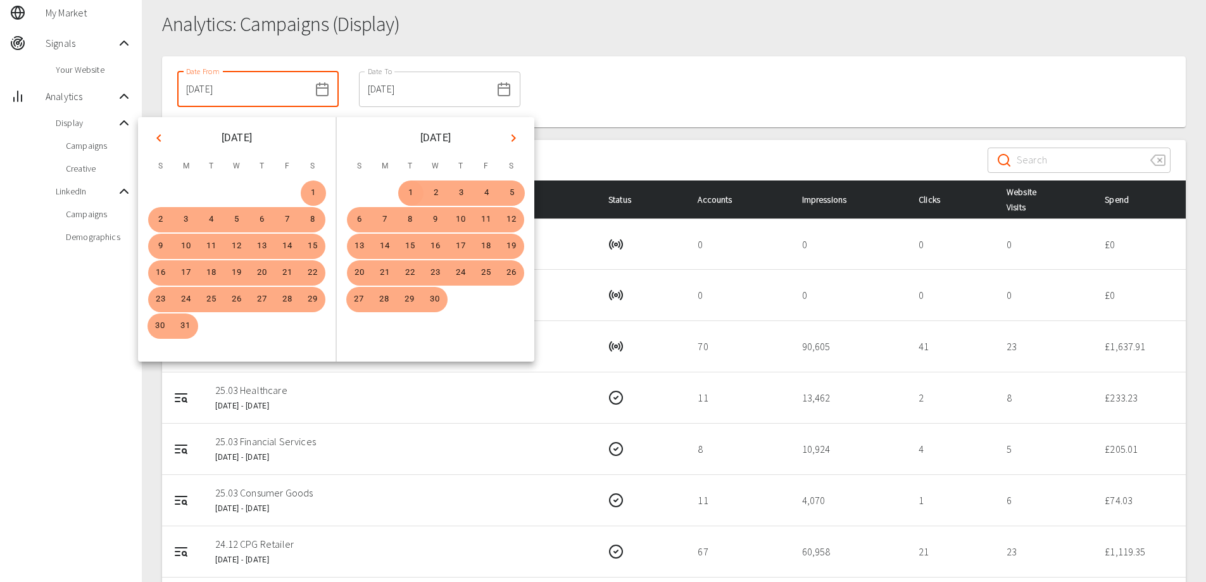
click at [410, 192] on button "1" at bounding box center [410, 192] width 25 height 25
type input "01/04/2025"
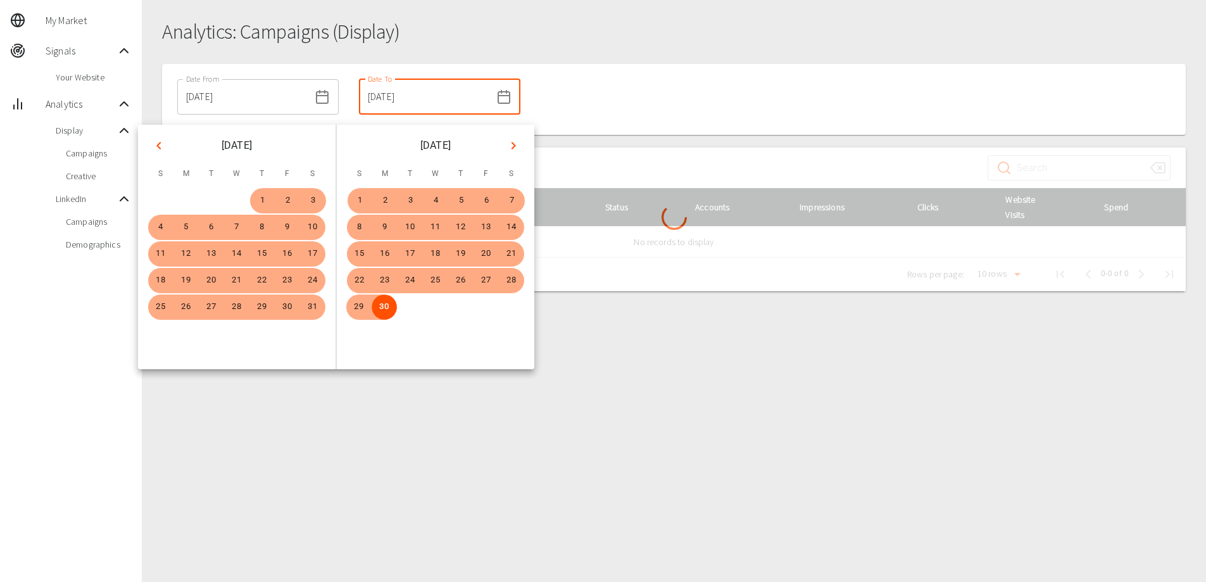
scroll to position [46, 0]
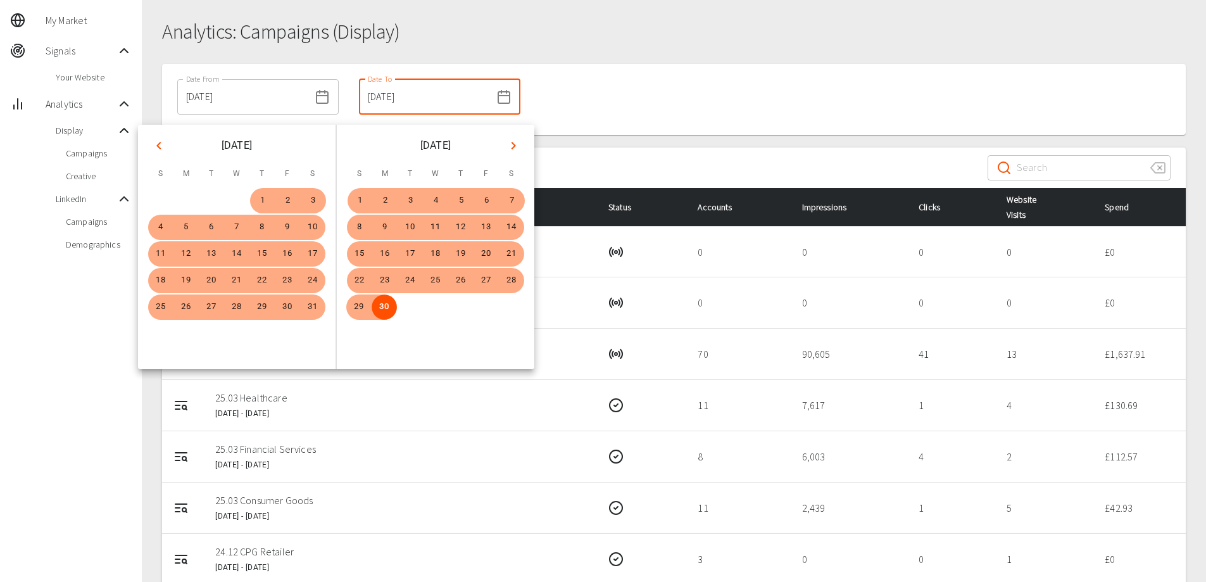
click at [626, 139] on div at bounding box center [674, 141] width 1024 height 13
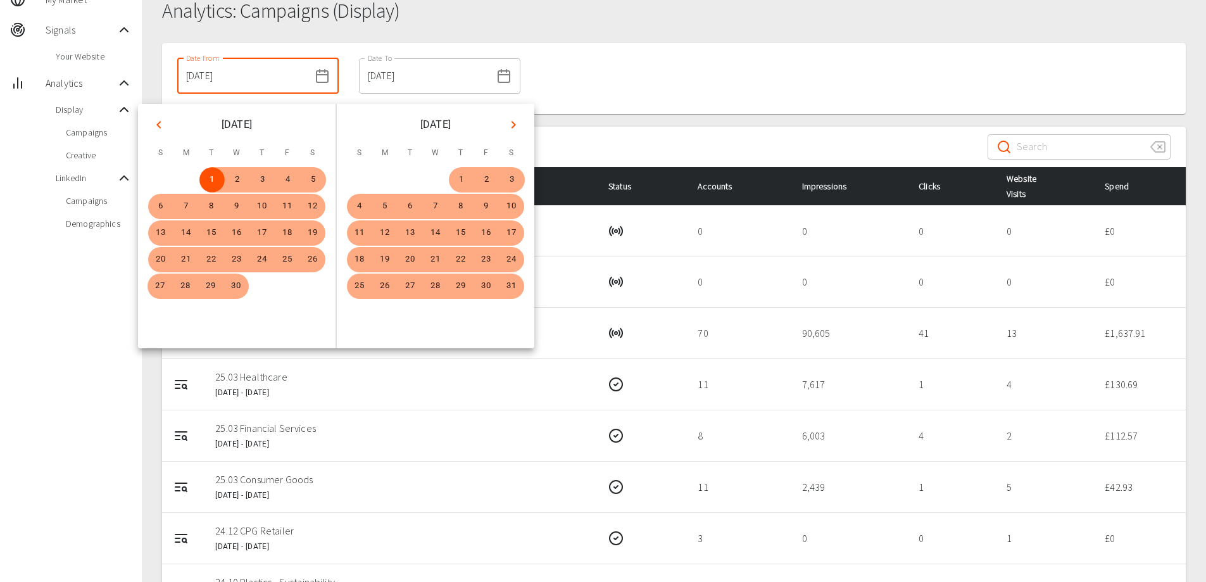
scroll to position [65, 0]
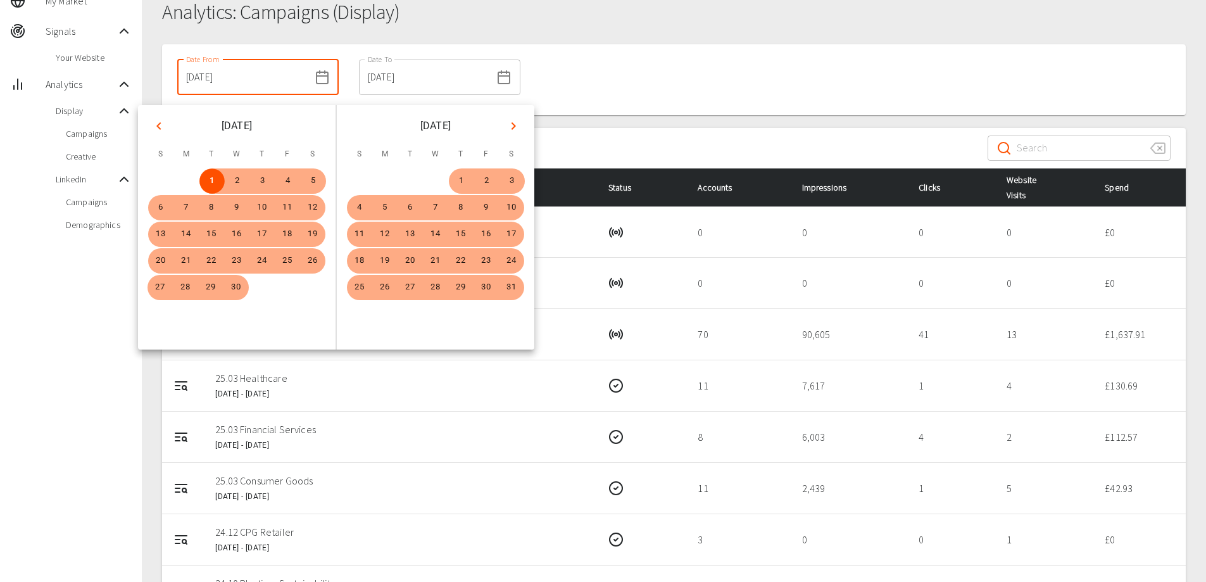
click at [602, 91] on div "Date From 01/04/2025 Date From Date To 30/06/2025 Date To" at bounding box center [674, 79] width 1024 height 71
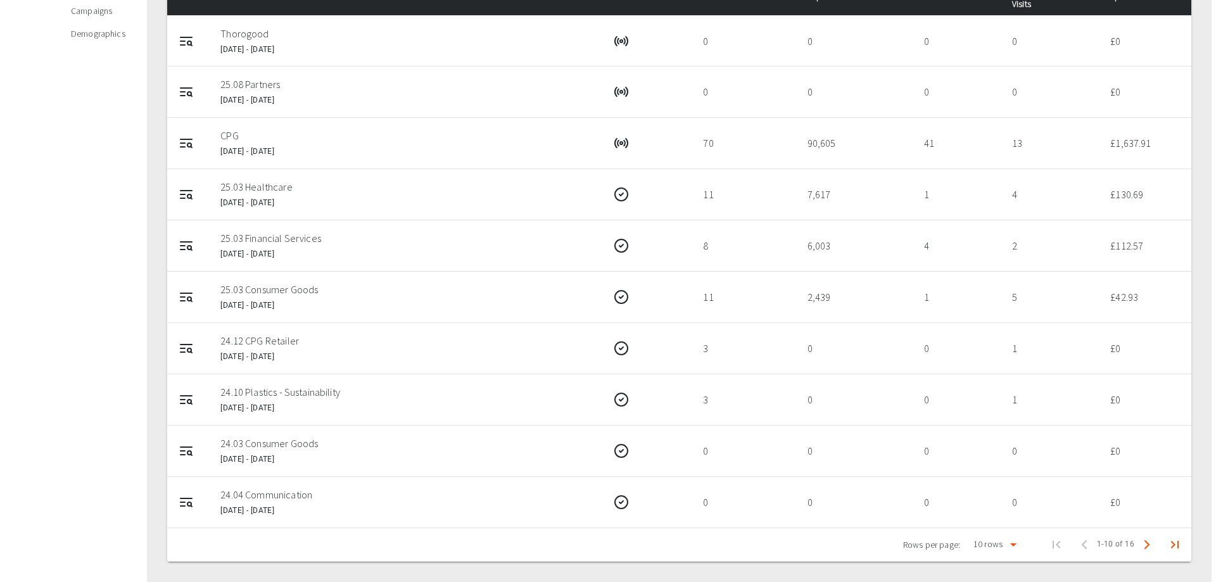
scroll to position [256, 0]
click at [996, 549] on body "Emily Mcewan Thorogood My Market Signals Your Website Analytics Display Campaig…" at bounding box center [608, 163] width 1216 height 838
click at [989, 536] on li "50" at bounding box center [989, 532] width 54 height 23
type input "50"
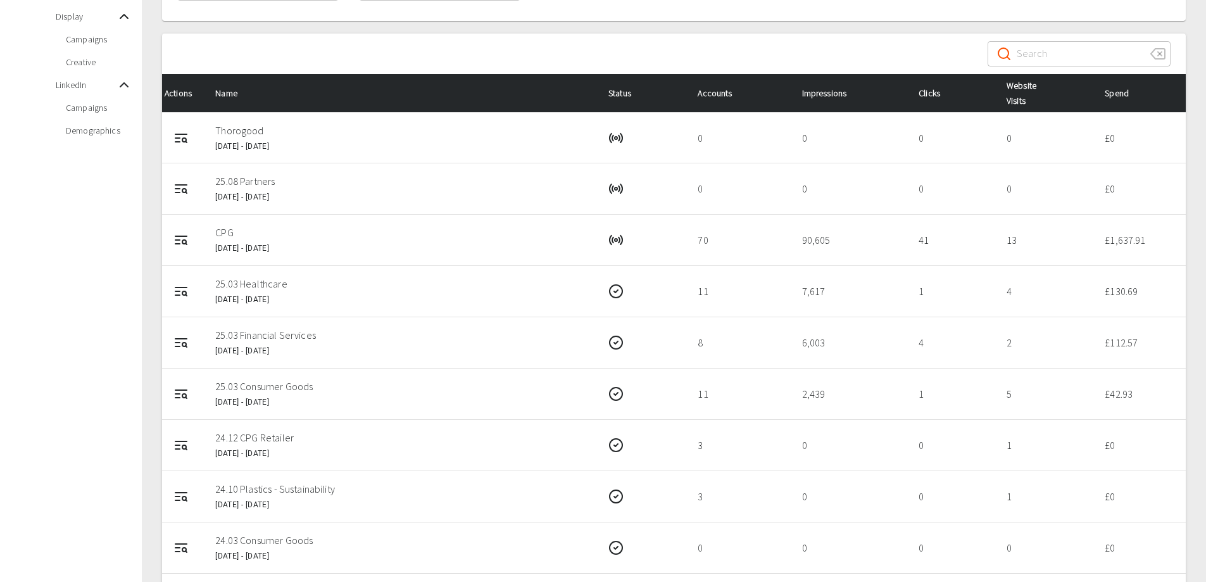
scroll to position [160, 0]
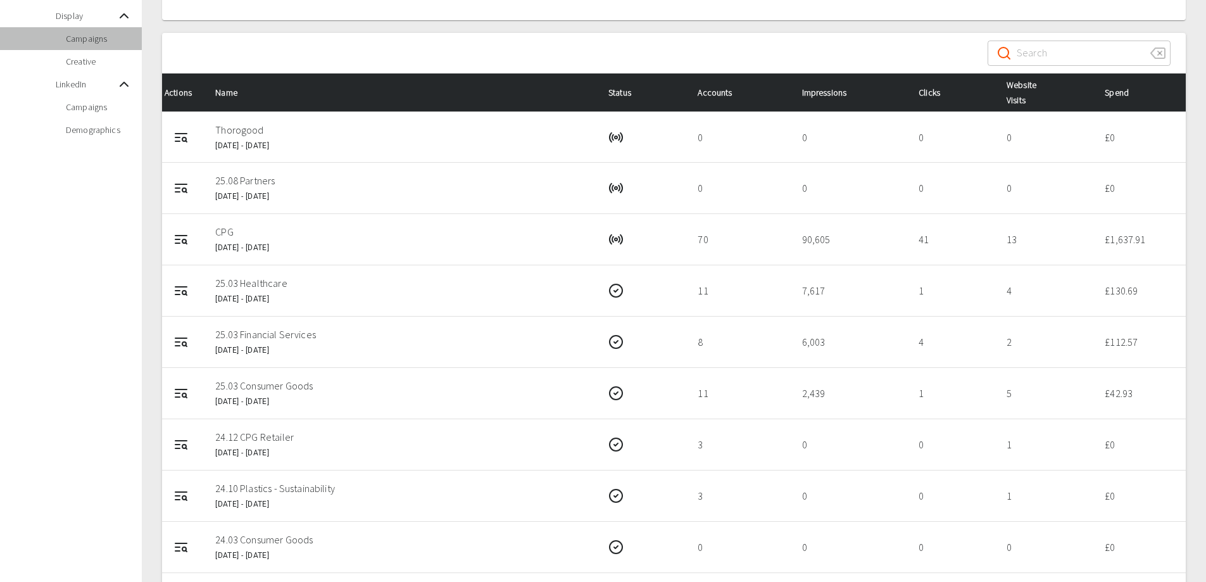
click at [102, 41] on span "Campaigns" at bounding box center [99, 38] width 66 height 13
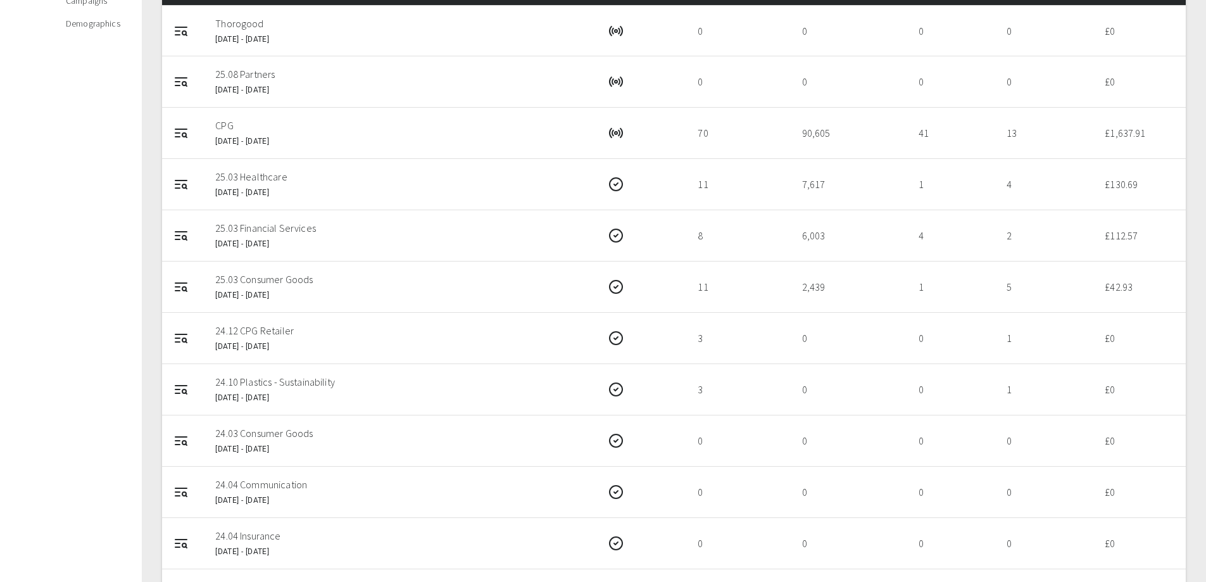
scroll to position [268, 0]
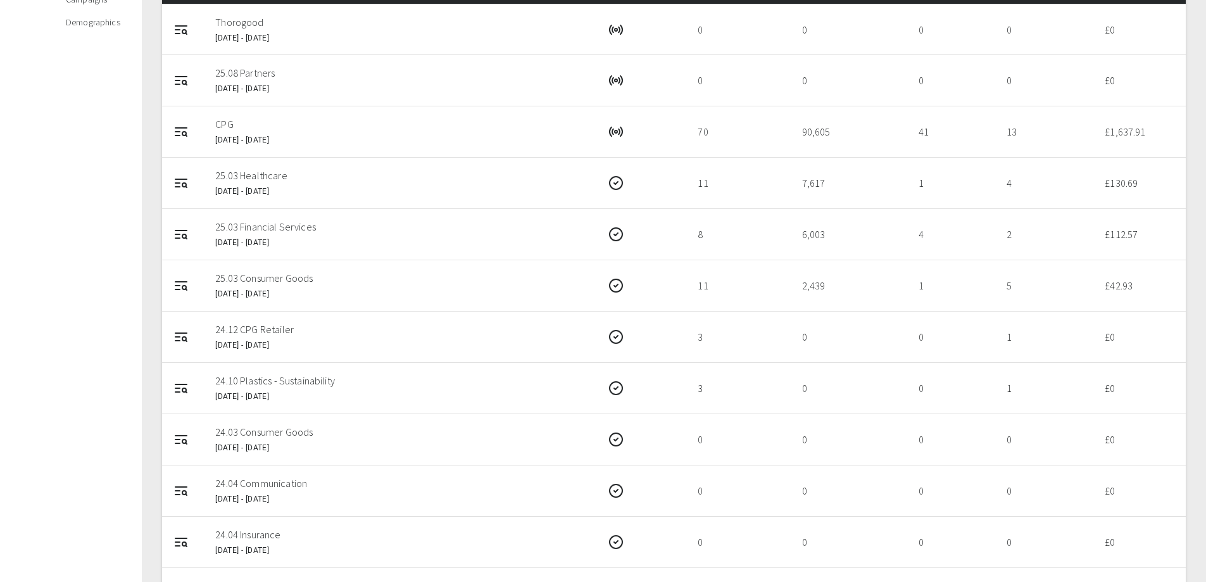
click at [258, 140] on span "18 May 2025 - 31 Oct 2025" at bounding box center [242, 140] width 54 height 9
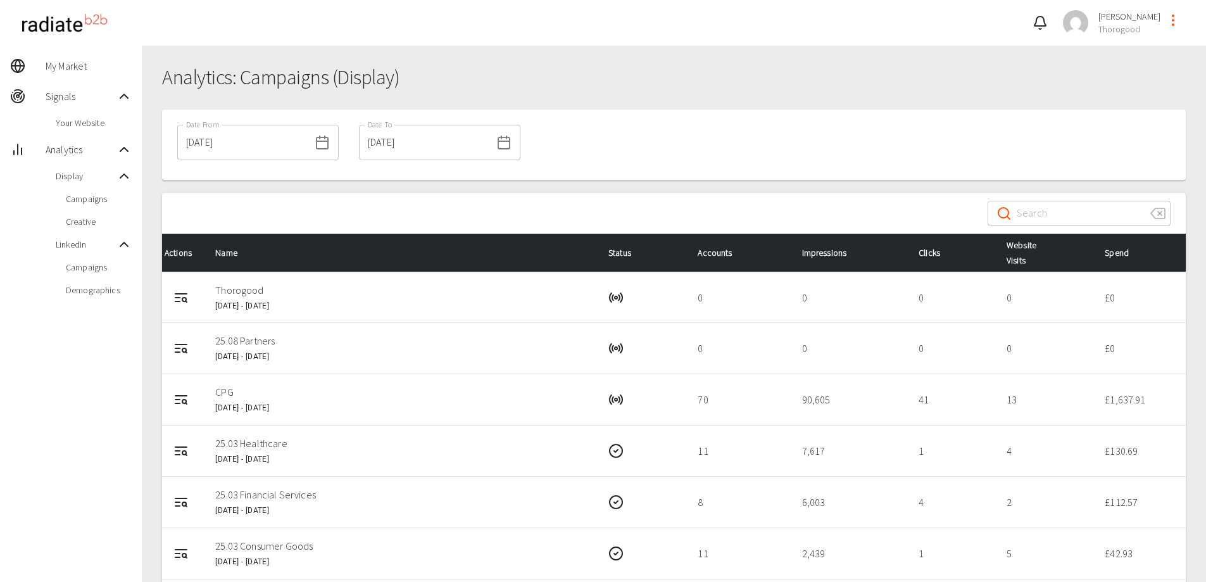
scroll to position [1, 0]
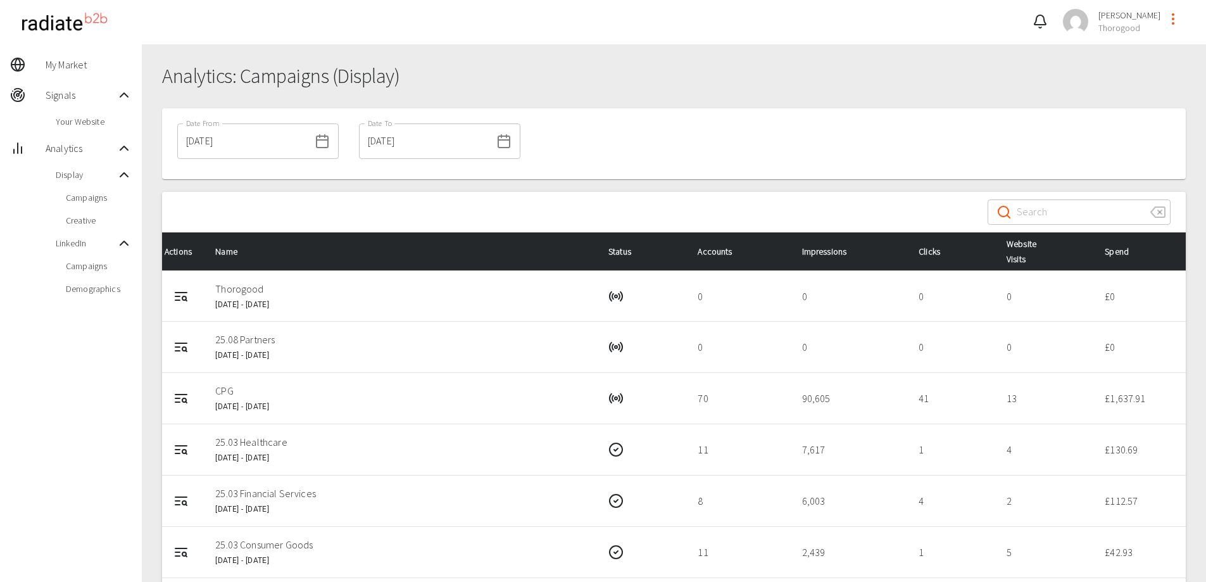
click at [315, 144] on icon at bounding box center [322, 141] width 15 height 15
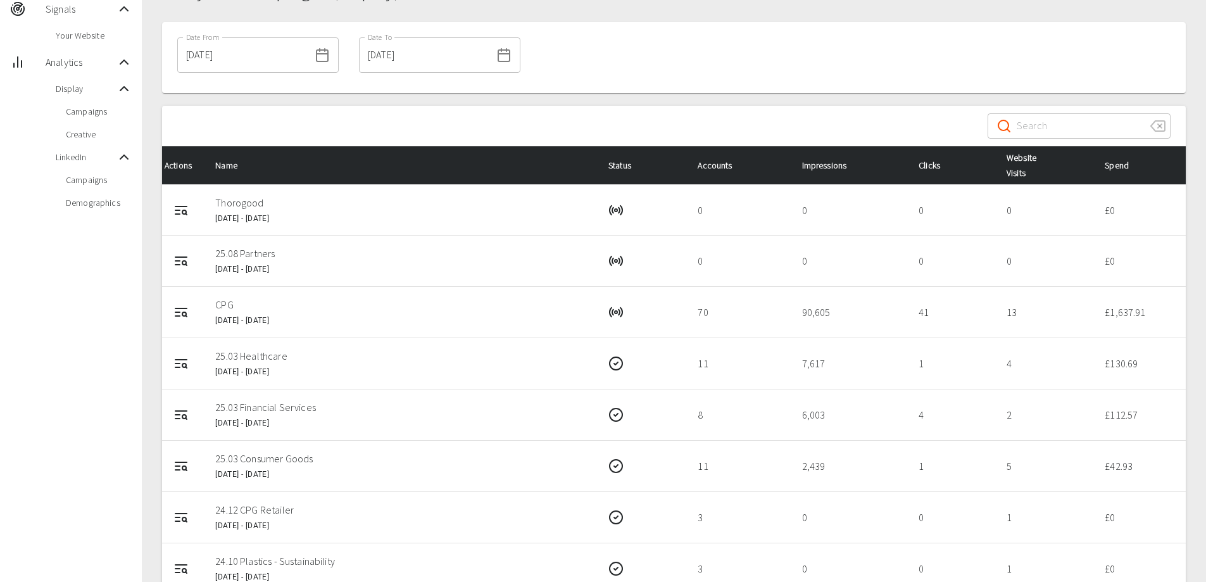
scroll to position [0, 0]
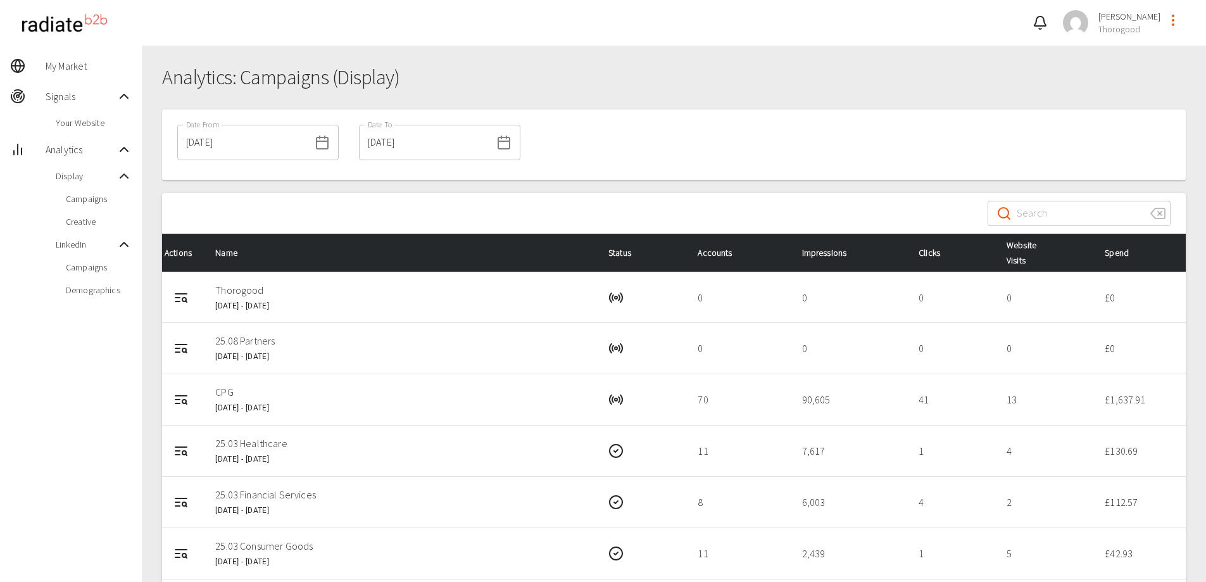
click at [315, 145] on icon at bounding box center [322, 142] width 15 height 15
click at [317, 141] on line at bounding box center [322, 141] width 11 height 0
click at [310, 150] on div "01/04/2025 Date From" at bounding box center [257, 142] width 161 height 35
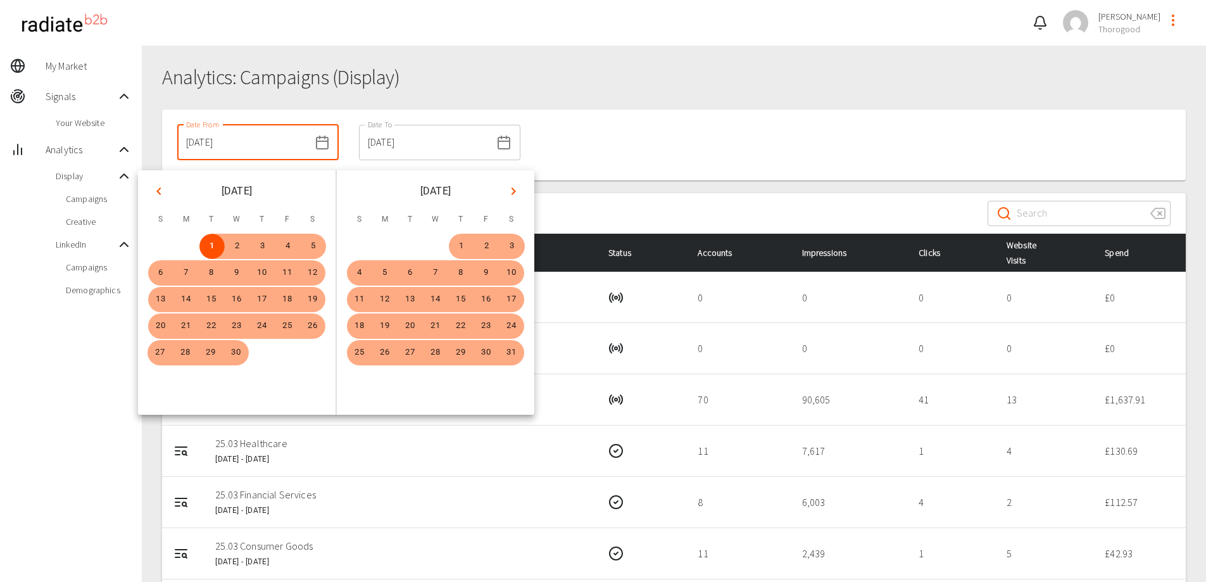
click at [510, 192] on icon "Next month" at bounding box center [513, 191] width 15 height 15
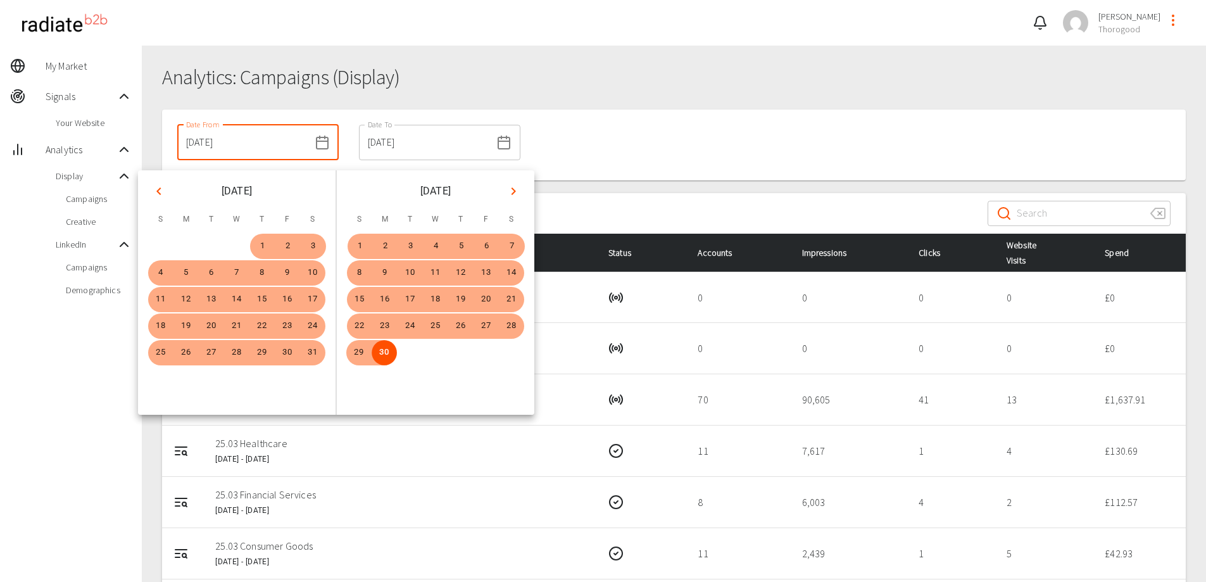
click at [510, 192] on icon "Next month" at bounding box center [513, 191] width 15 height 15
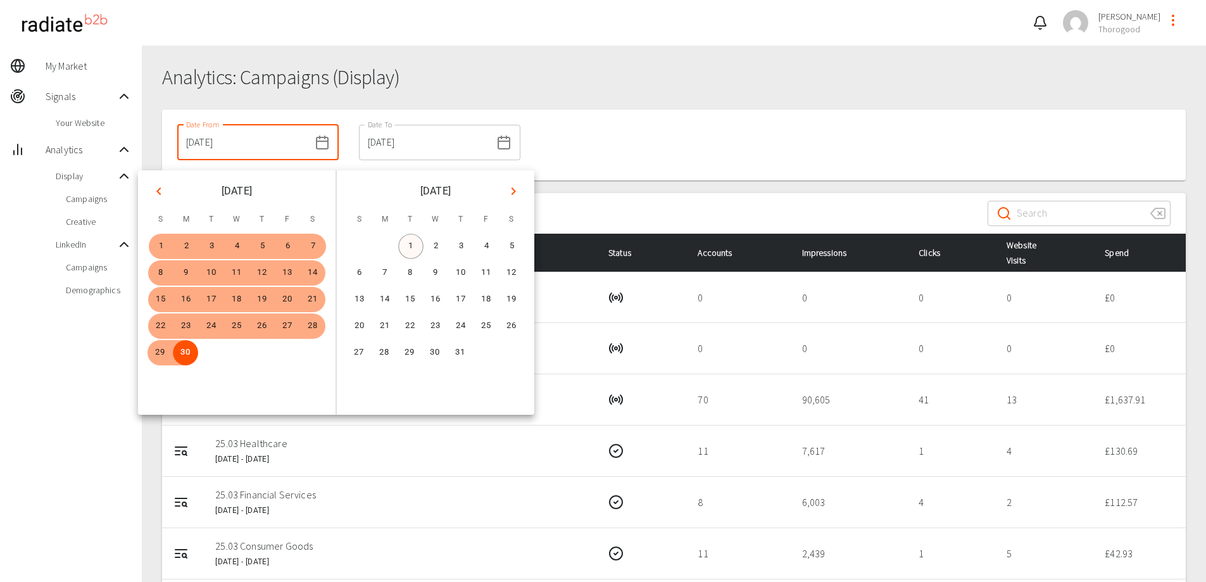
click at [415, 245] on button "1" at bounding box center [410, 246] width 25 height 25
type input "01/07/2025"
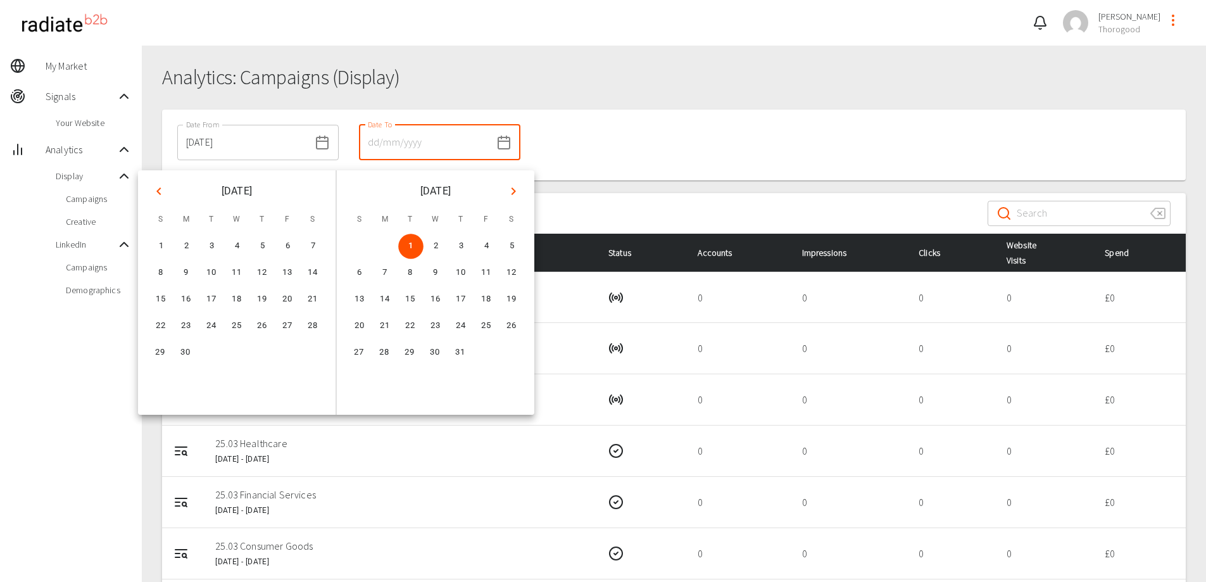
click at [512, 197] on icon "Next month" at bounding box center [513, 191] width 15 height 15
click at [412, 353] on button "30" at bounding box center [409, 352] width 25 height 25
type input "30/09/2025"
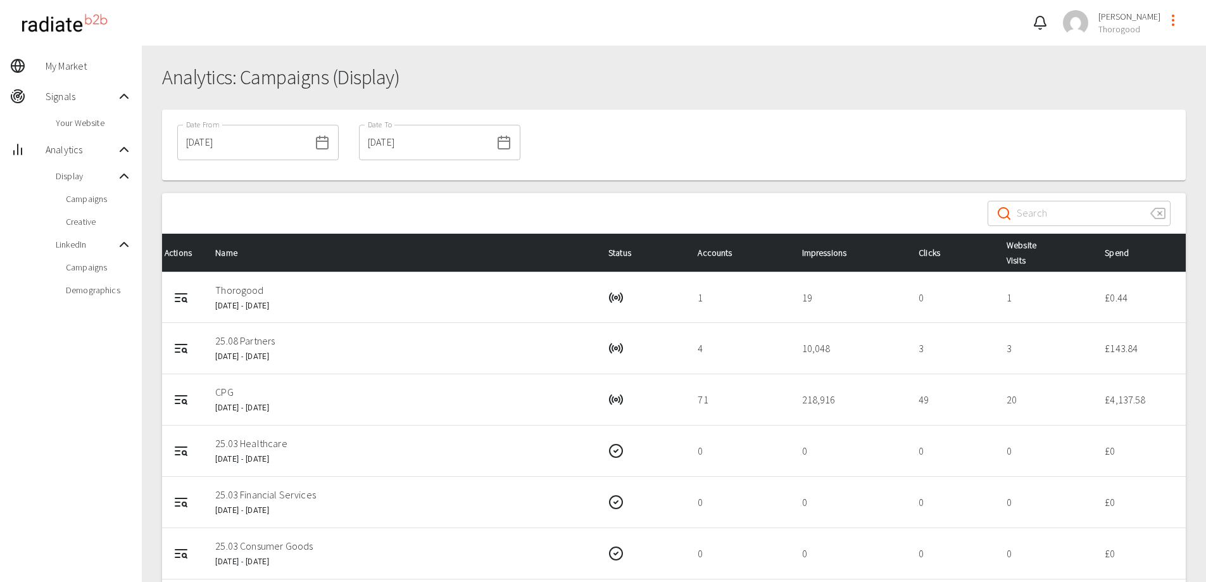
click at [700, 127] on div "Date From 01/07/2025 Date From Date To 30/09/2025 Date To" at bounding box center [674, 145] width 1024 height 71
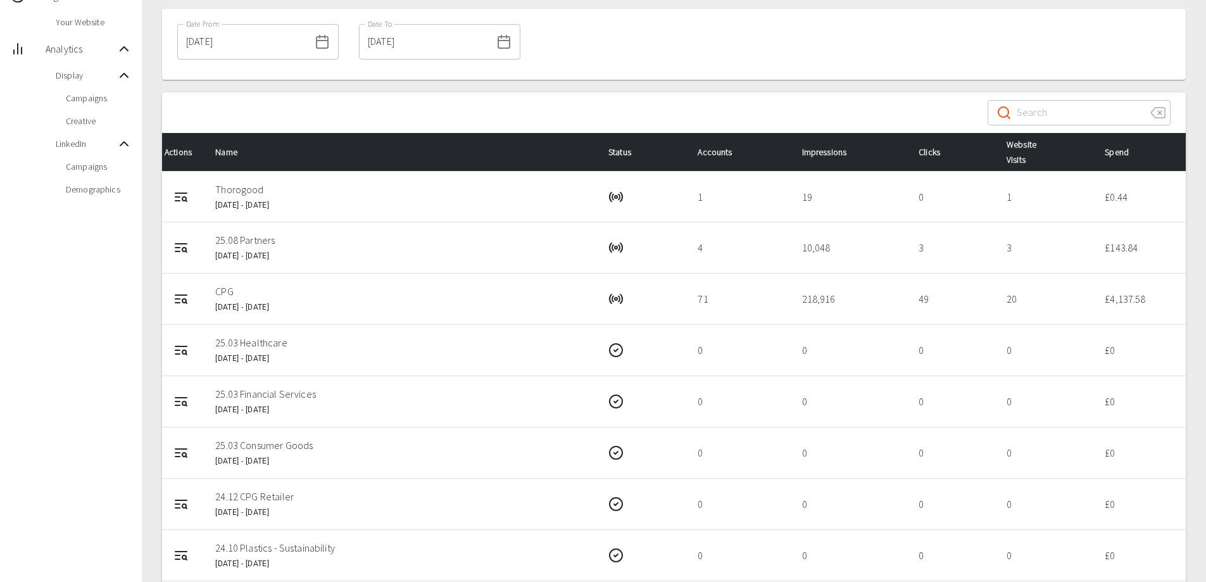
scroll to position [105, 0]
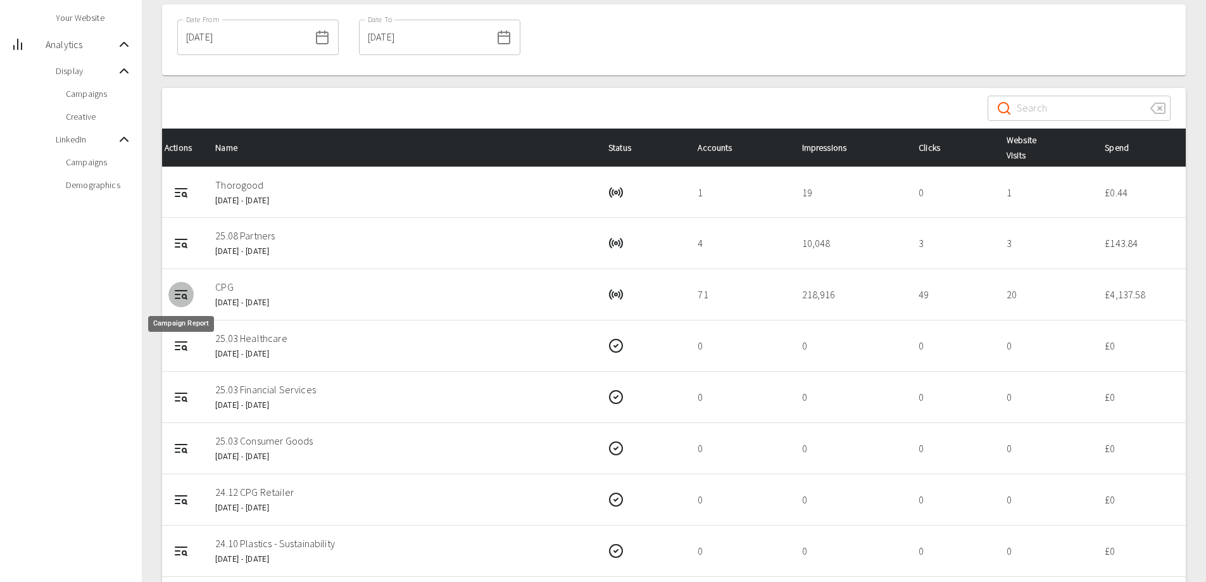
click at [181, 296] on icon "Campaign Report" at bounding box center [181, 294] width 15 height 15
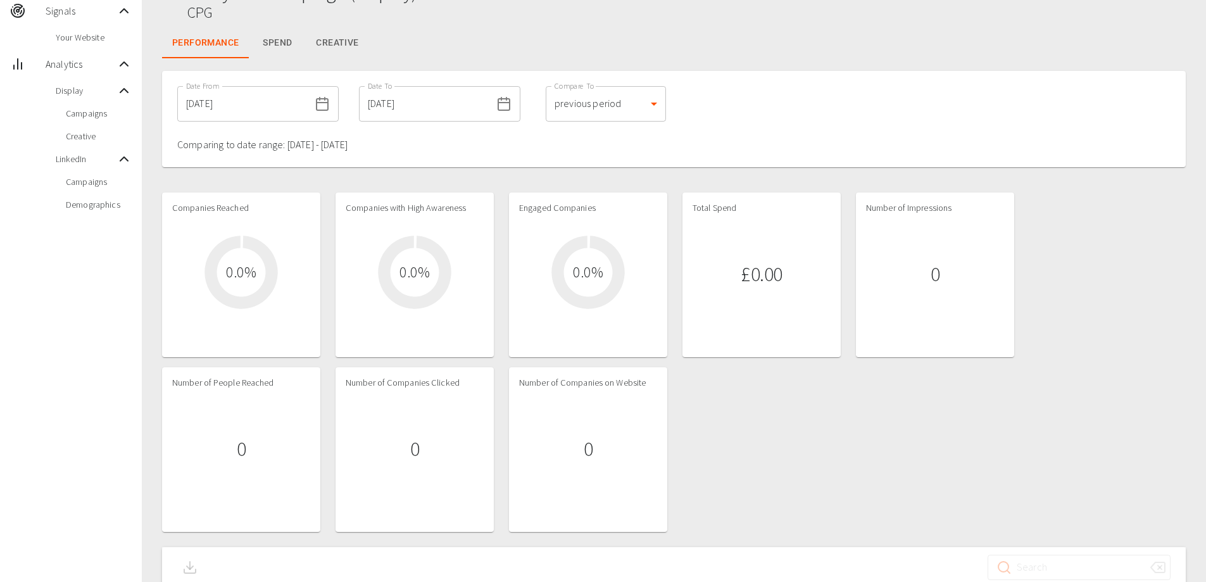
scroll to position [85, 0]
click at [315, 107] on icon at bounding box center [322, 104] width 15 height 15
click at [257, 116] on input "25/09/2025" at bounding box center [243, 104] width 132 height 35
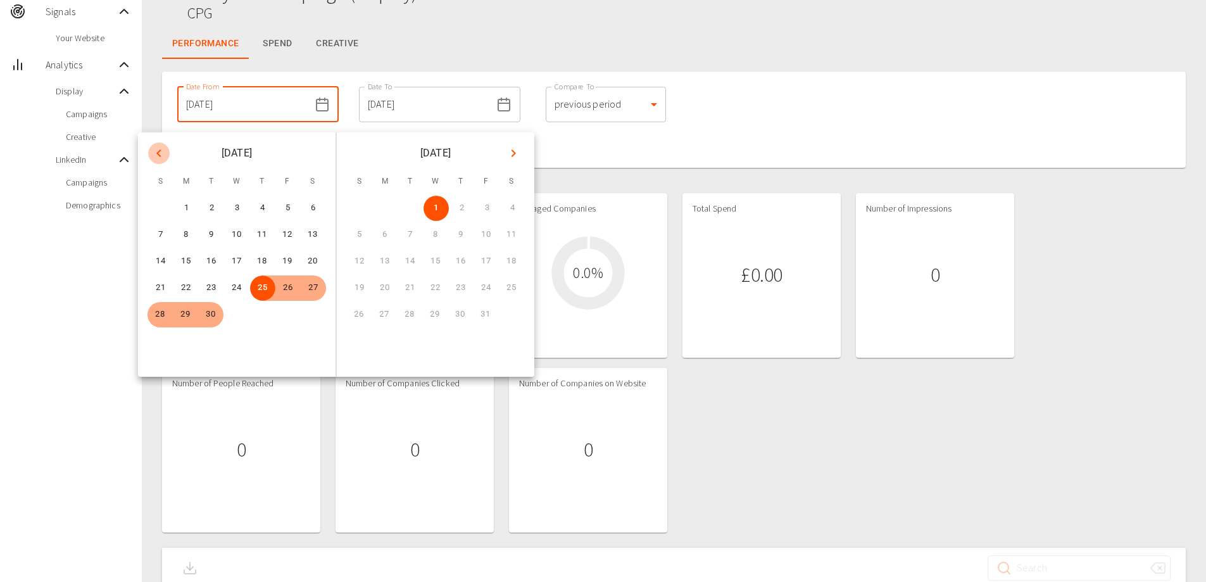
click at [158, 151] on icon "Previous month" at bounding box center [158, 153] width 15 height 15
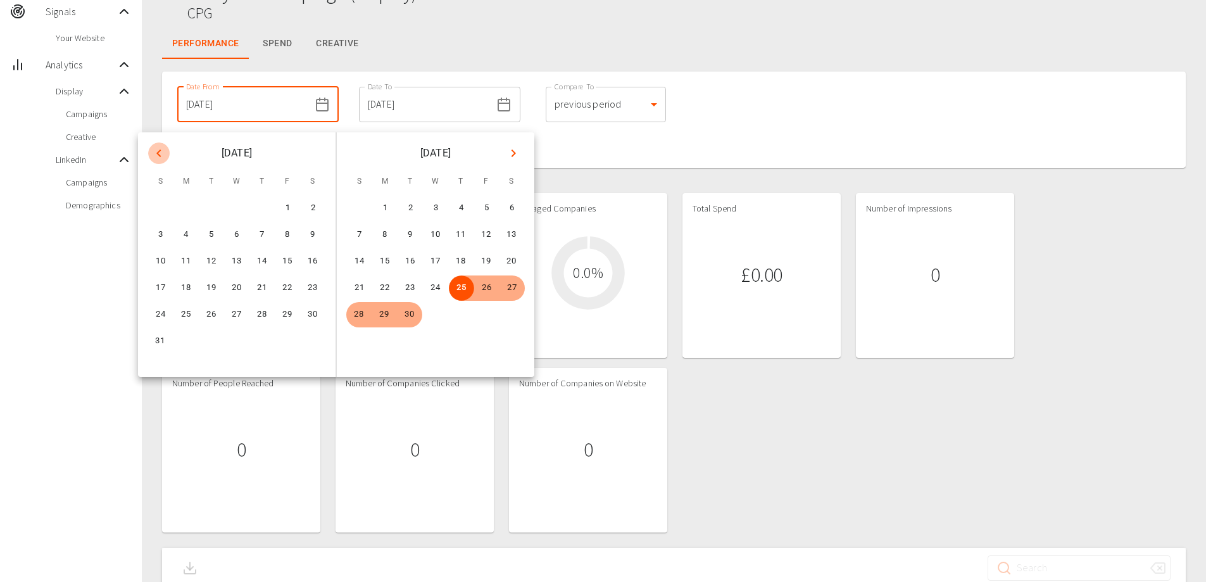
click at [158, 151] on icon "Previous month" at bounding box center [158, 153] width 15 height 15
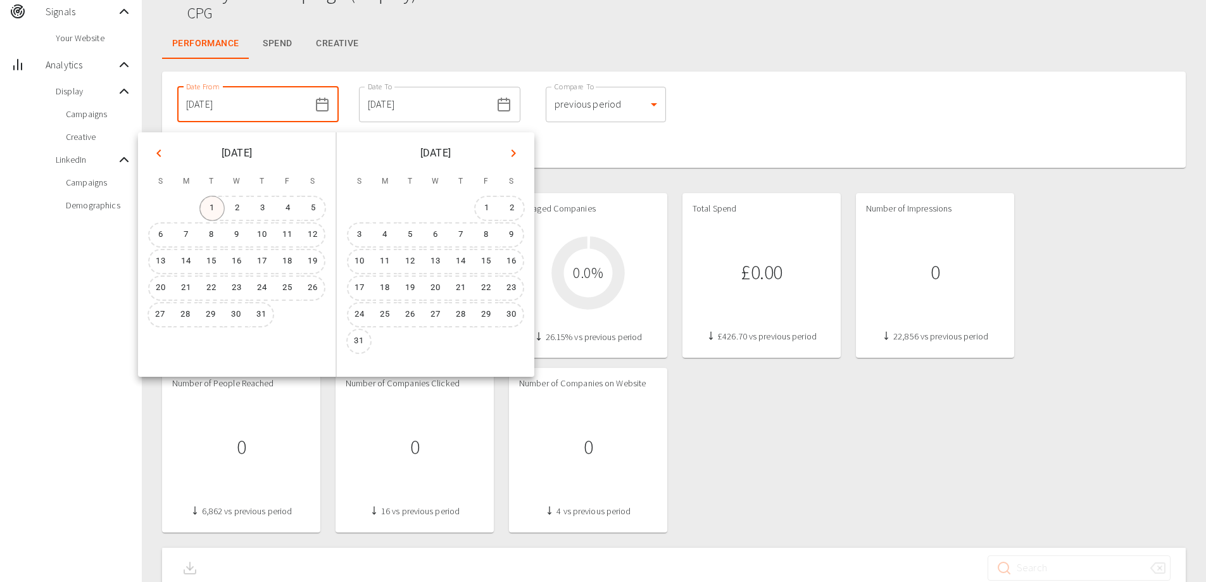
click at [213, 212] on button "1" at bounding box center [211, 208] width 25 height 25
type input "01/07/2025"
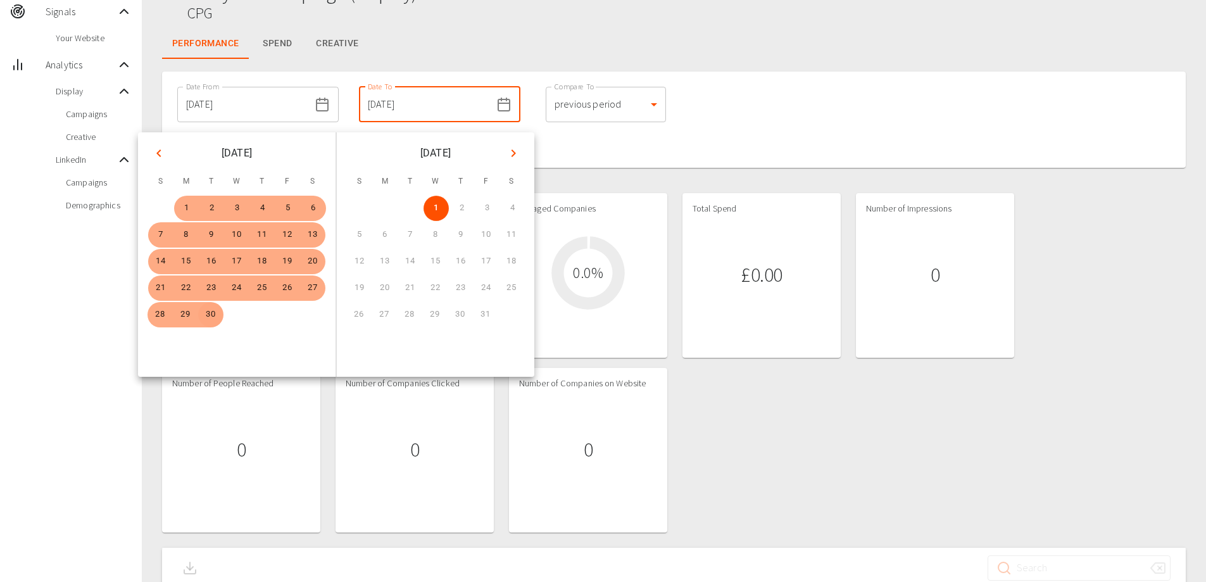
click at [209, 315] on button "30" at bounding box center [210, 314] width 25 height 25
type input "30/09/2025"
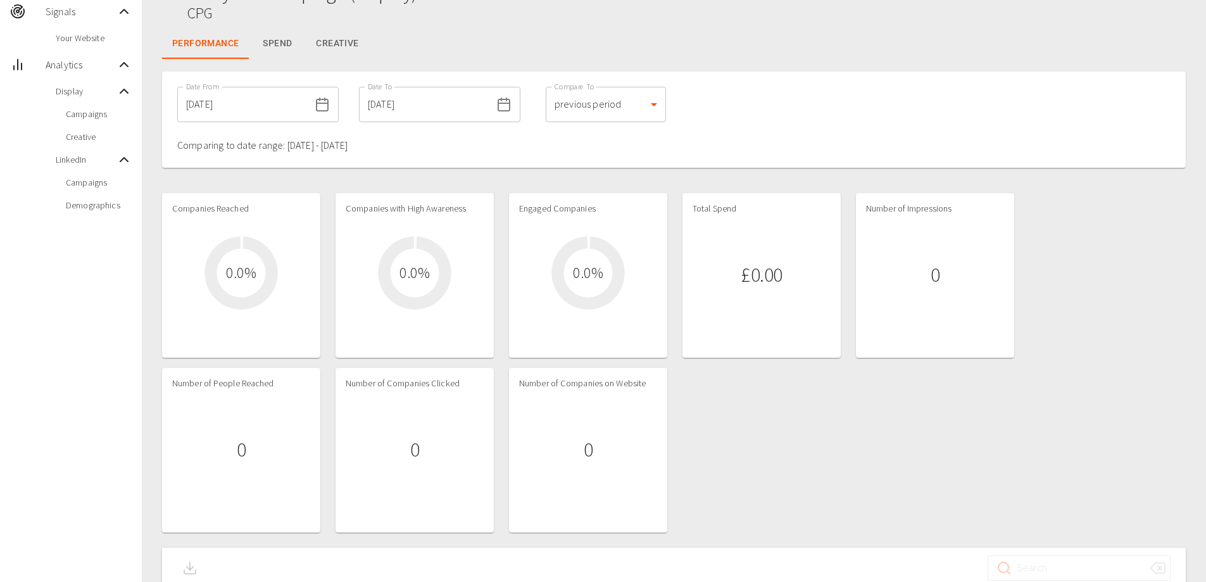
click at [730, 424] on div "Companies Reached 0.0 % Companies with High Awareness 0.0 % Engaged Companies 0…" at bounding box center [674, 362] width 1024 height 339
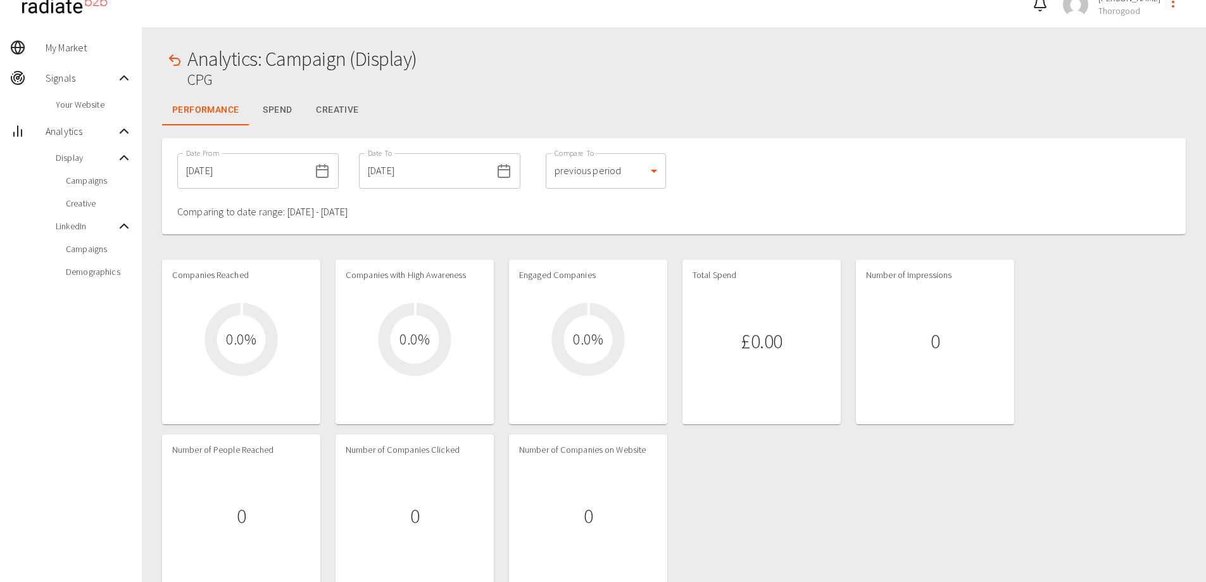
scroll to position [19, 0]
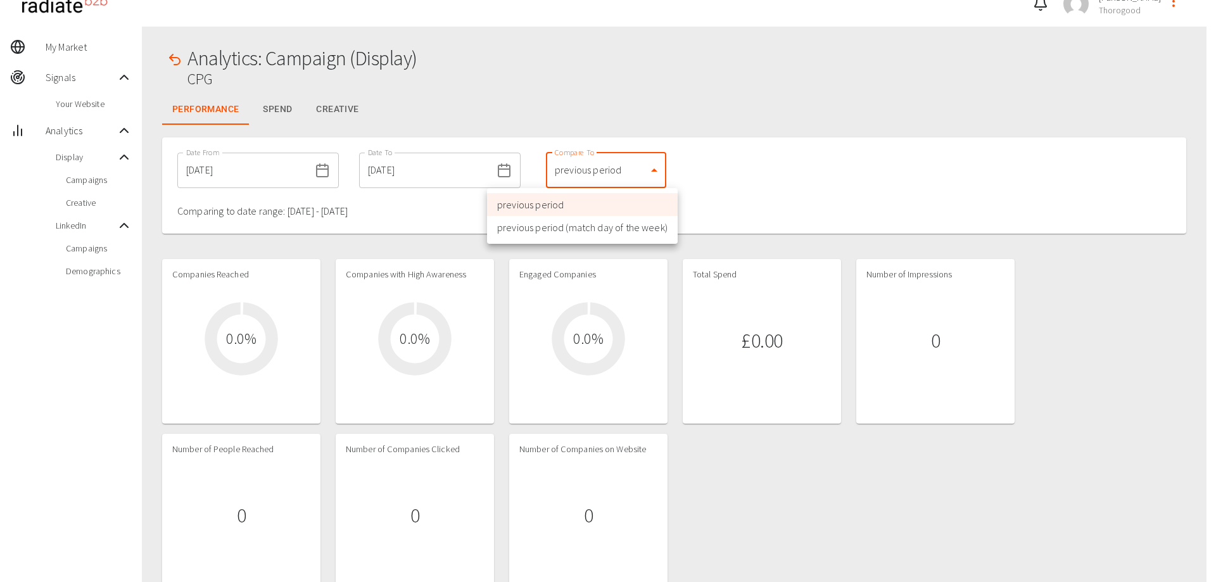
click at [587, 179] on body "Emily Mcewan Thorogood My Market Signals Your Website Analytics Display Campaig…" at bounding box center [608, 379] width 1216 height 797
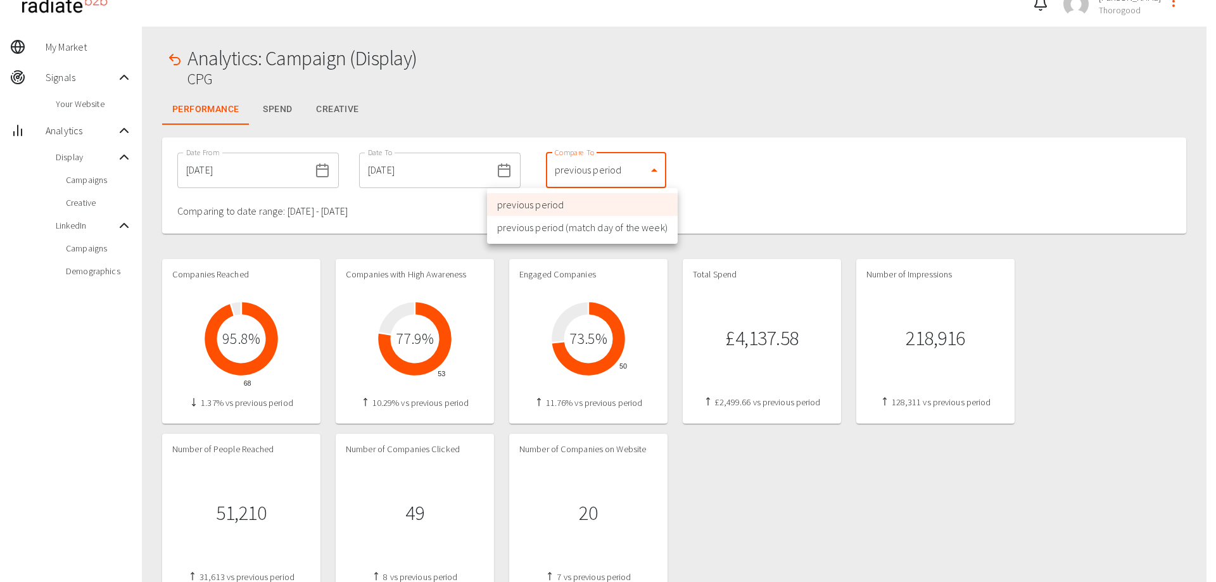
click at [593, 226] on li "previous period (match day of the week)" at bounding box center [582, 227] width 191 height 23
type input "2"
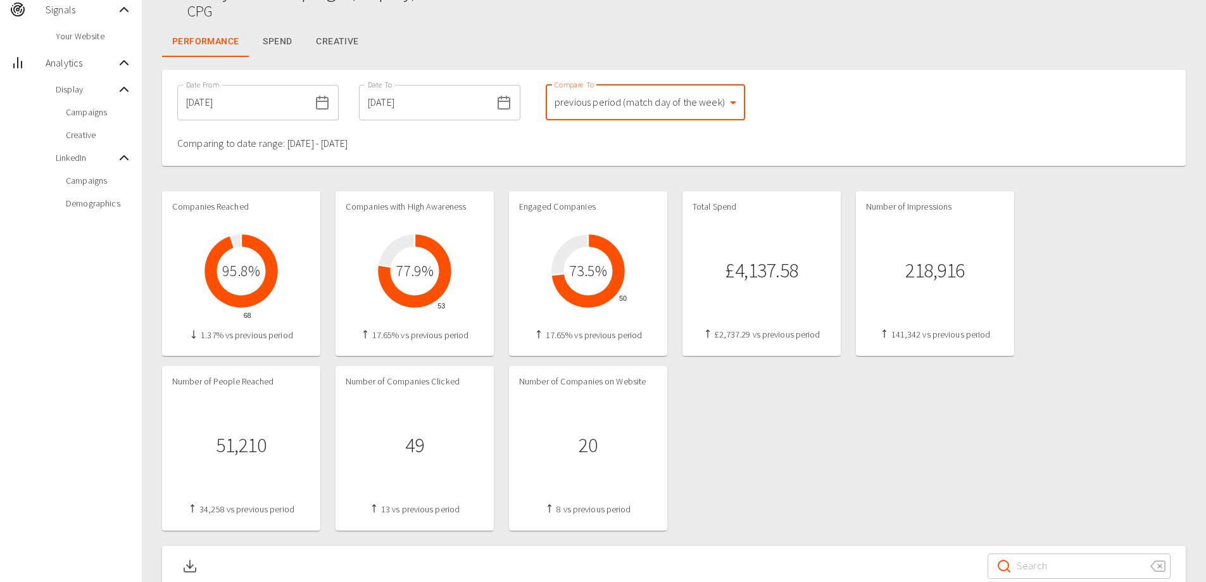
scroll to position [0, 0]
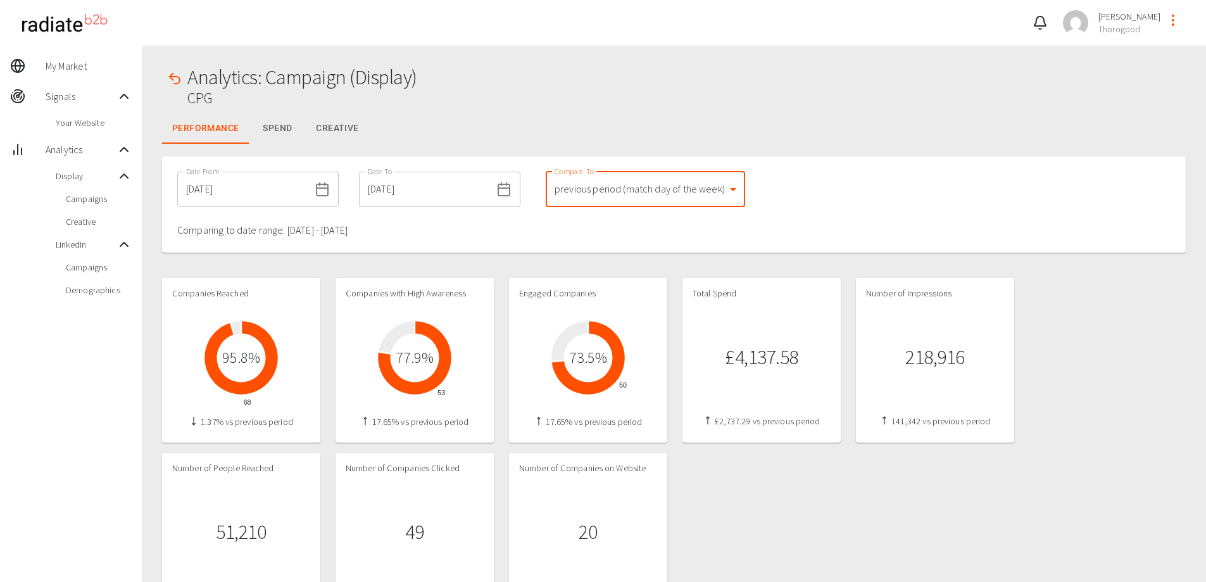
click at [180, 75] on icon "button" at bounding box center [174, 78] width 15 height 15
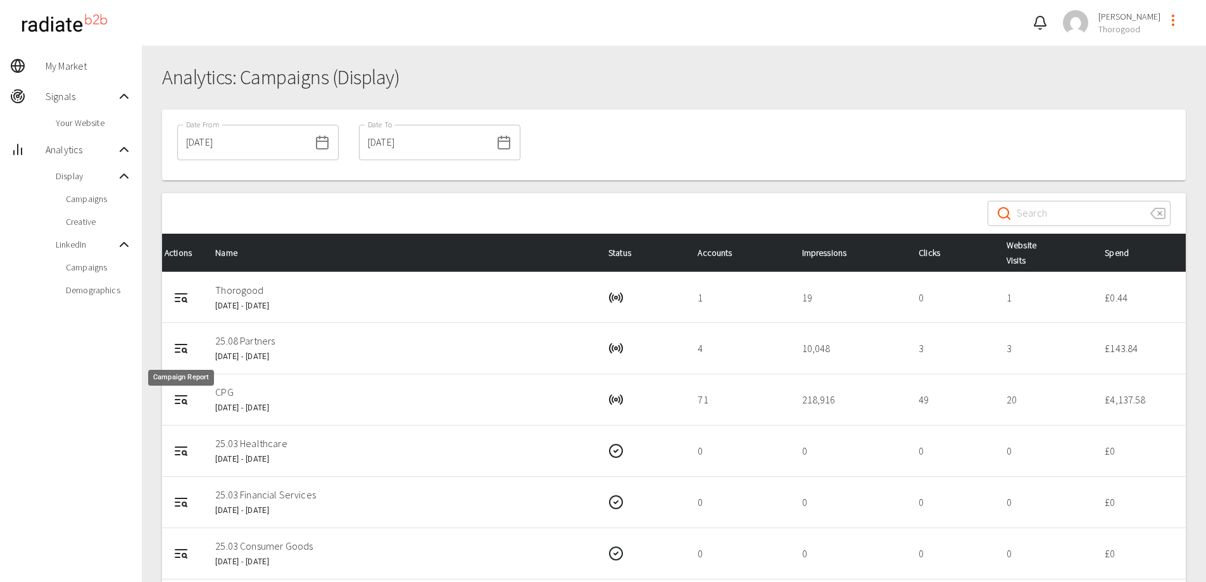
click at [179, 351] on icon "Campaign Report" at bounding box center [181, 348] width 15 height 15
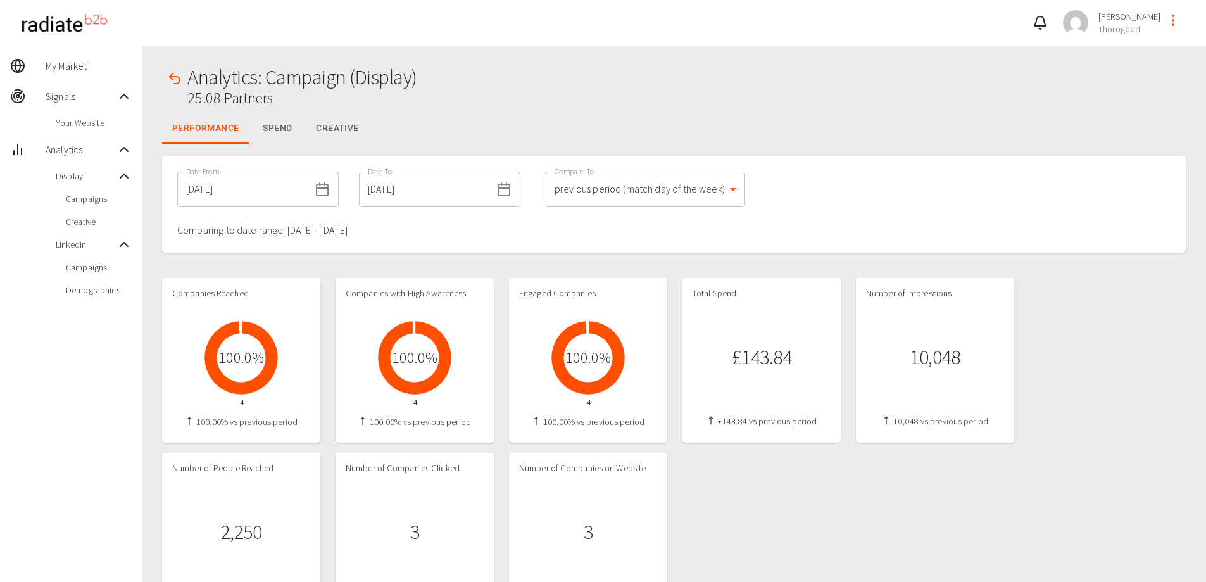
click at [315, 191] on icon at bounding box center [322, 189] width 15 height 15
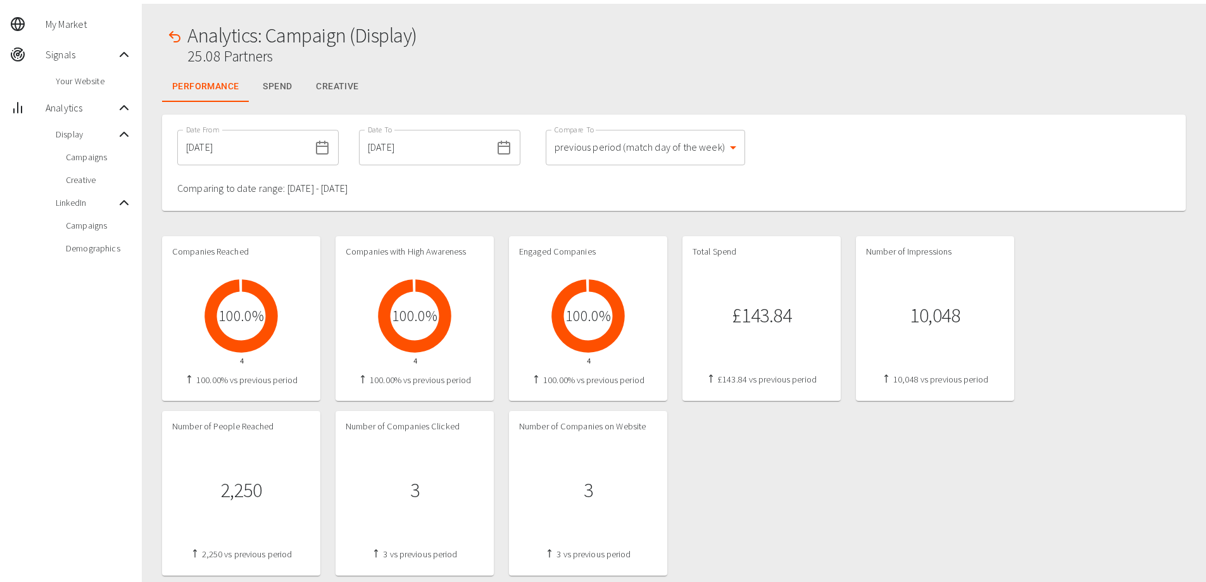
scroll to position [42, 0]
click at [334, 80] on button "Creative" at bounding box center [337, 86] width 63 height 30
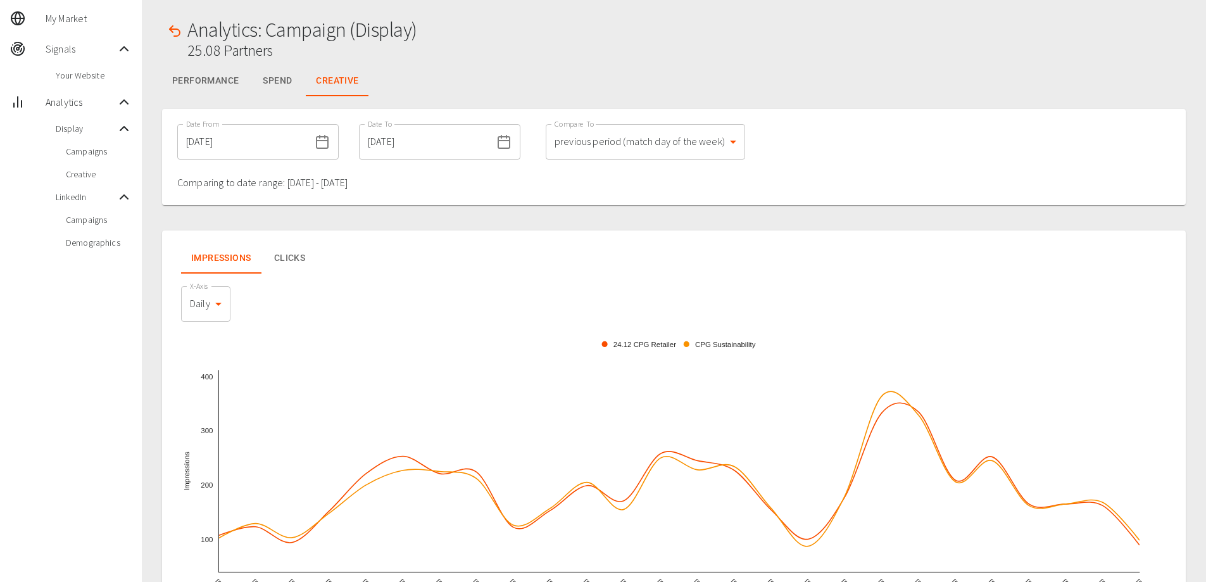
scroll to position [0, 0]
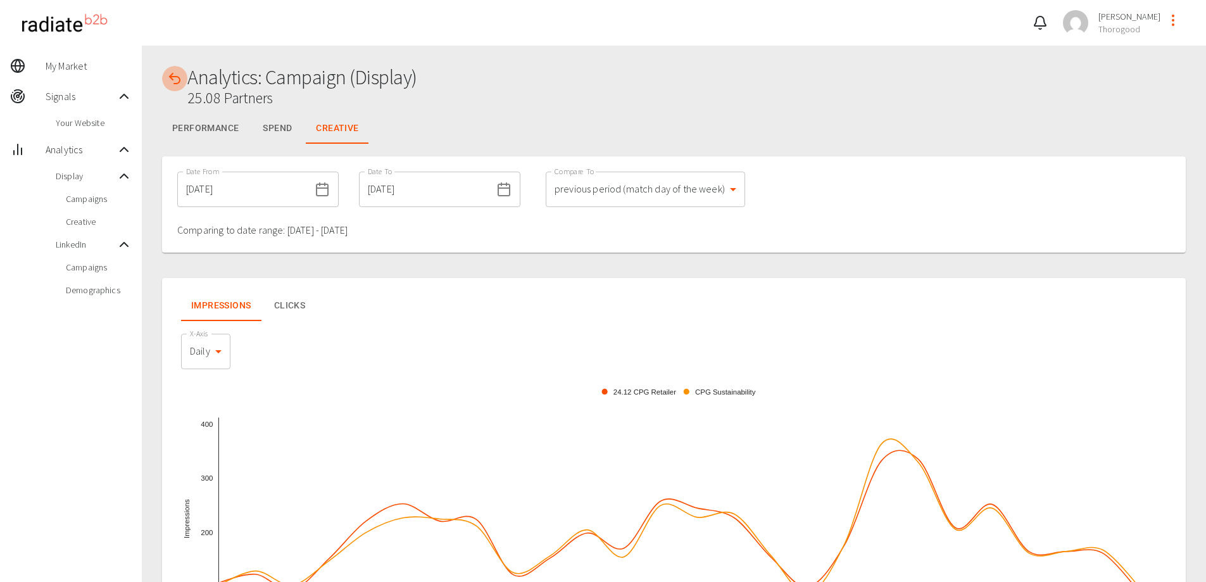
click at [165, 73] on button "button" at bounding box center [174, 78] width 25 height 25
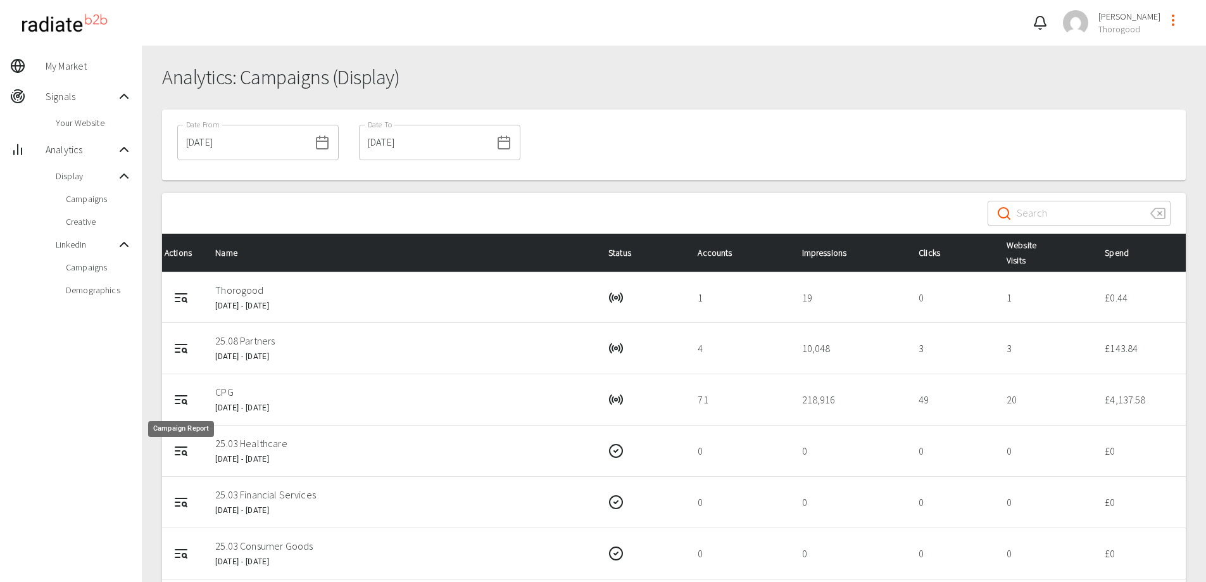
click at [186, 400] on circle "Campaign Report" at bounding box center [184, 402] width 4 height 4
click at [179, 403] on icon "Campaign Report" at bounding box center [177, 403] width 4 height 0
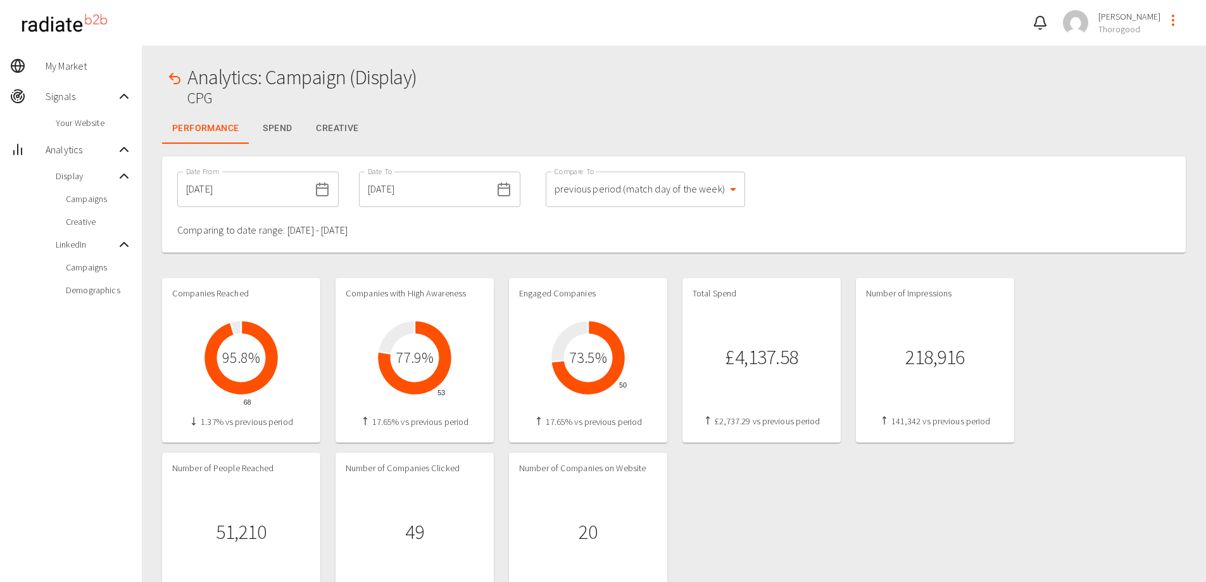
click at [341, 129] on button "Creative" at bounding box center [337, 128] width 63 height 30
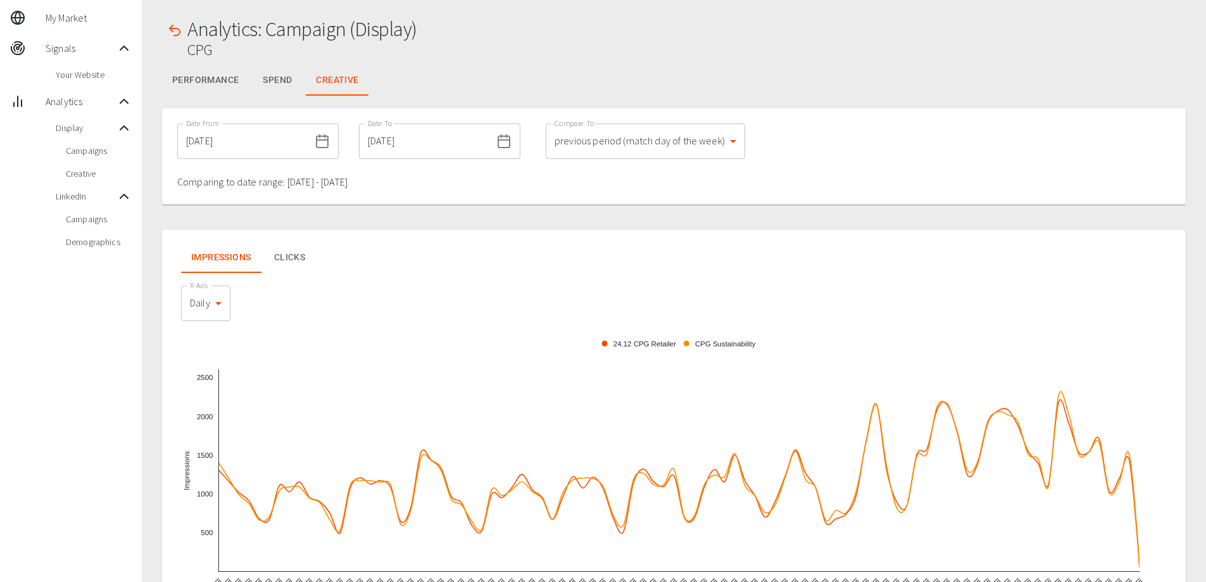
scroll to position [49, 0]
click at [315, 142] on icon at bounding box center [322, 140] width 15 height 15
click at [315, 141] on icon at bounding box center [322, 140] width 15 height 15
click at [281, 139] on input "01/07/2025" at bounding box center [243, 140] width 132 height 35
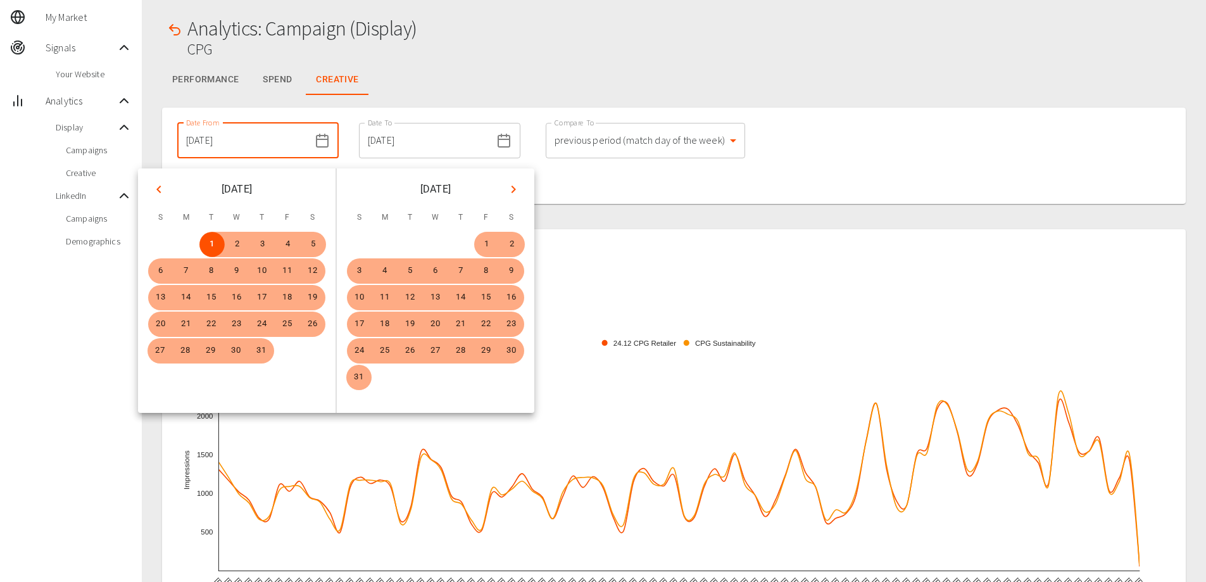
click at [514, 187] on icon "Next month" at bounding box center [513, 189] width 15 height 15
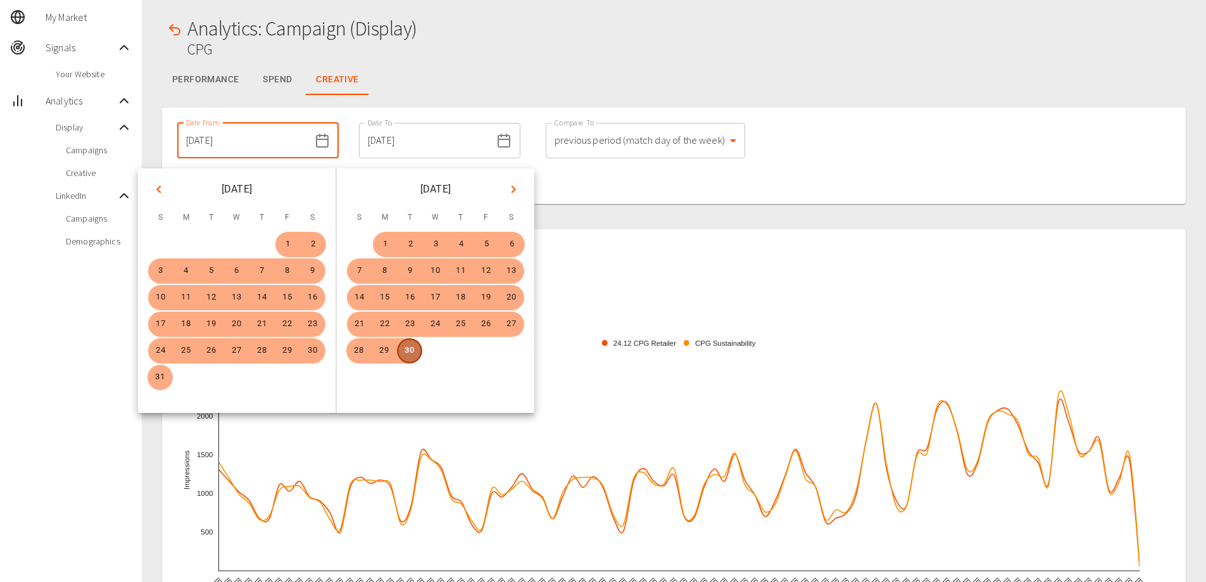
click at [407, 355] on button "30" at bounding box center [409, 350] width 25 height 25
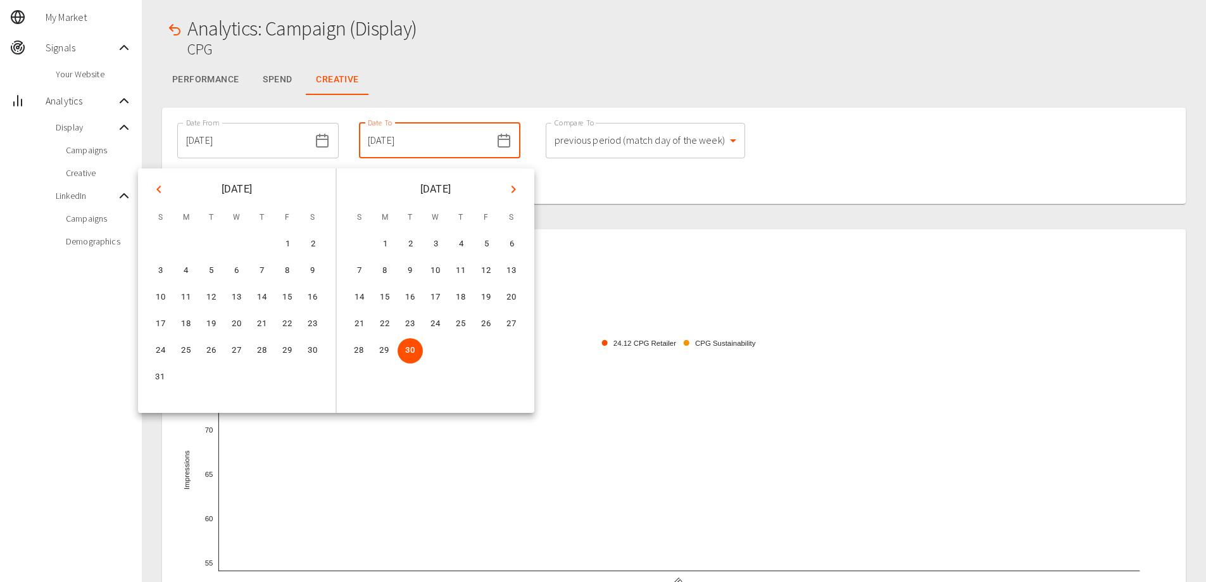
click at [237, 146] on input "30/09/2025" at bounding box center [243, 140] width 132 height 35
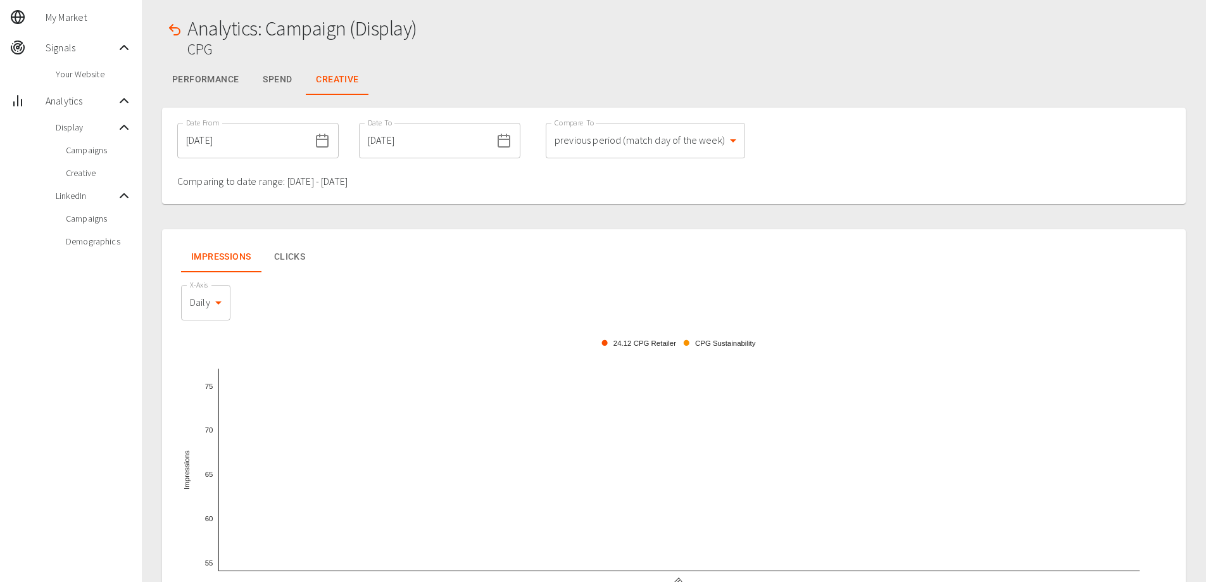
click at [233, 141] on input "30/09/2025" at bounding box center [243, 140] width 132 height 35
click at [315, 141] on icon at bounding box center [322, 140] width 15 height 15
click at [244, 140] on input "30/09/2025" at bounding box center [243, 140] width 132 height 35
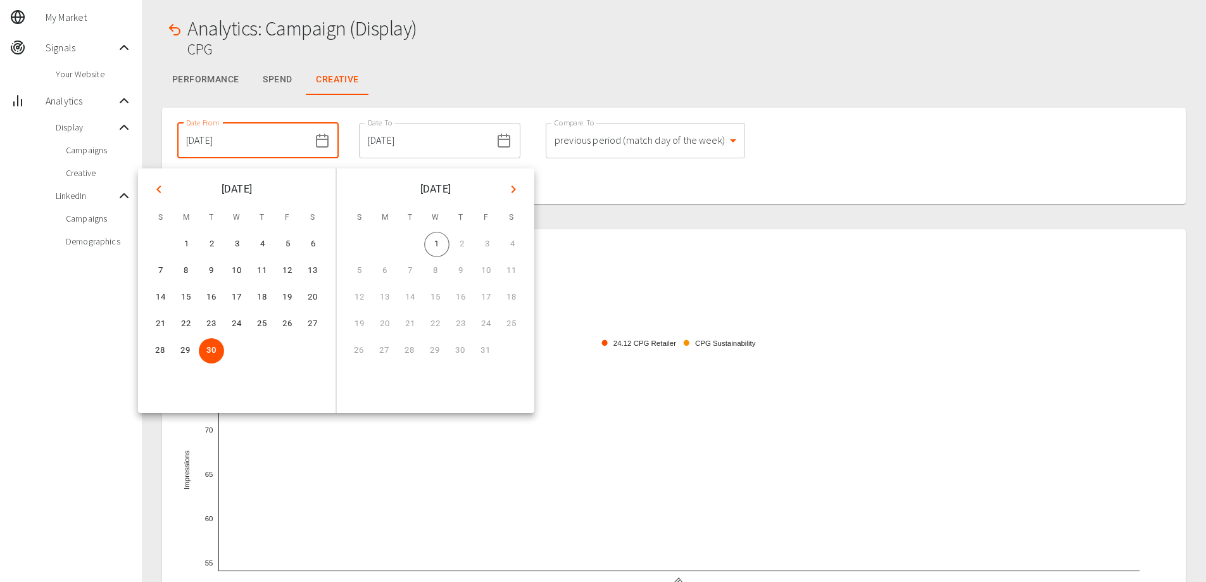
click at [150, 187] on button "Previous month" at bounding box center [159, 190] width 22 height 22
click at [153, 184] on icon "Previous month" at bounding box center [158, 189] width 15 height 15
click at [213, 240] on button "1" at bounding box center [211, 244] width 25 height 25
type input "01/07/2025"
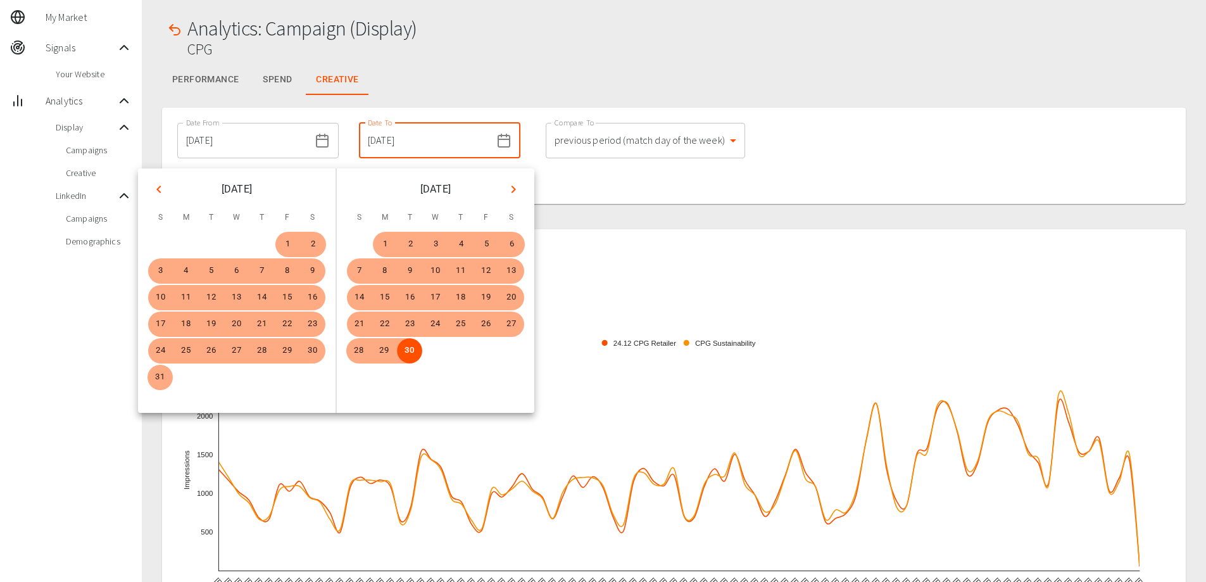
click at [584, 211] on div at bounding box center [674, 210] width 1024 height 13
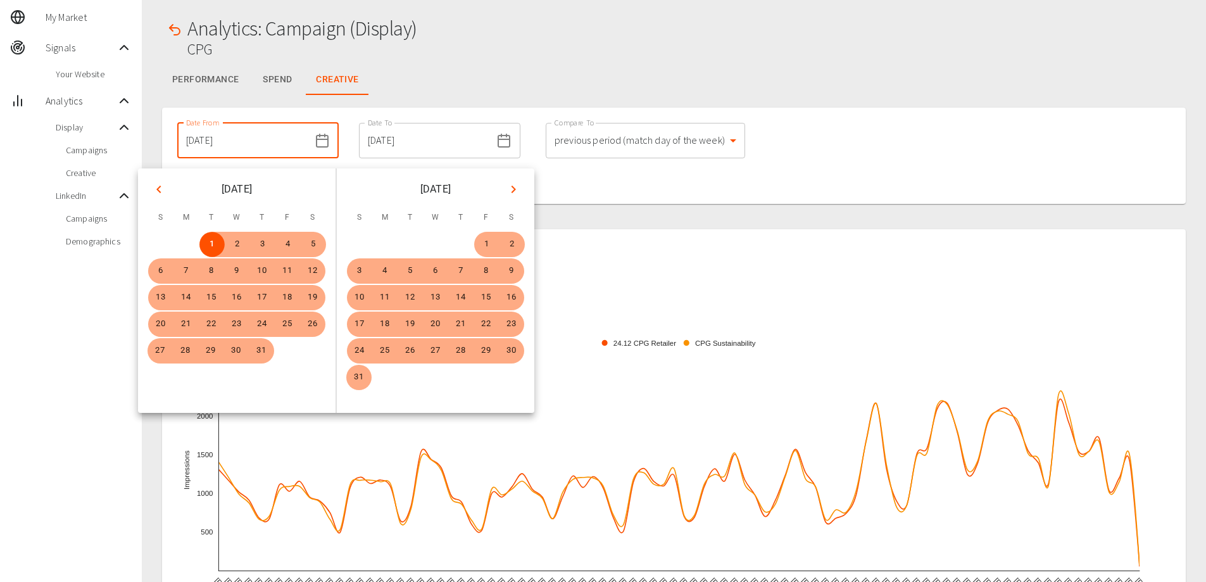
click at [572, 196] on div "Comparing to date range: 3/25/2025 - 6/24/2025" at bounding box center [463, 186] width 593 height 25
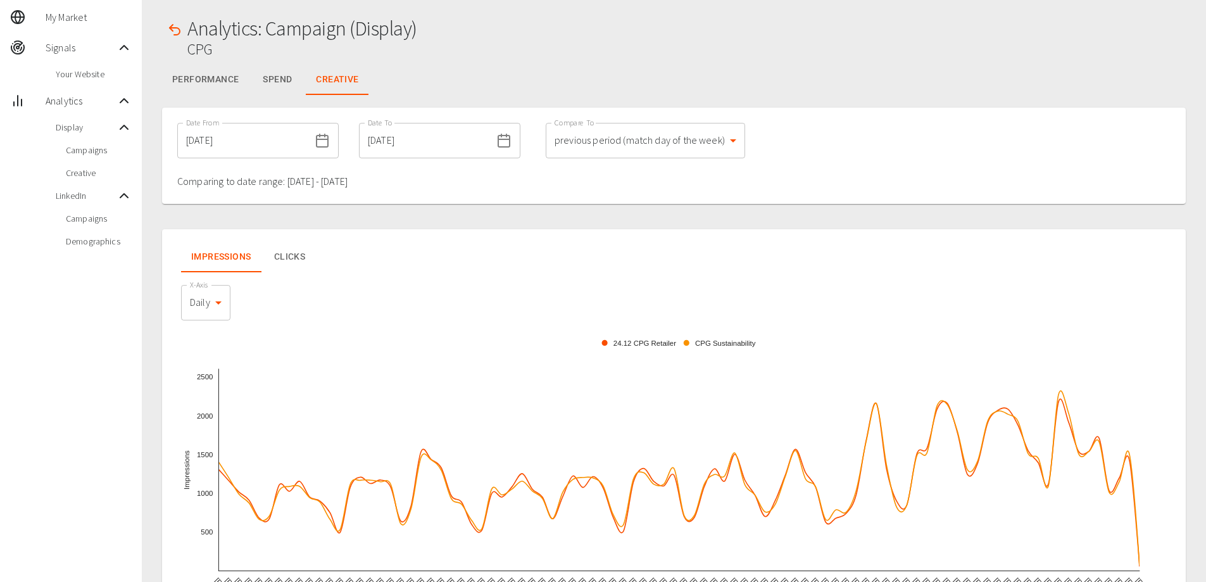
click at [615, 142] on body "Emily Mcewan Thorogood My Market Signals Your Website Analytics Display Campaig…" at bounding box center [603, 406] width 1206 height 911
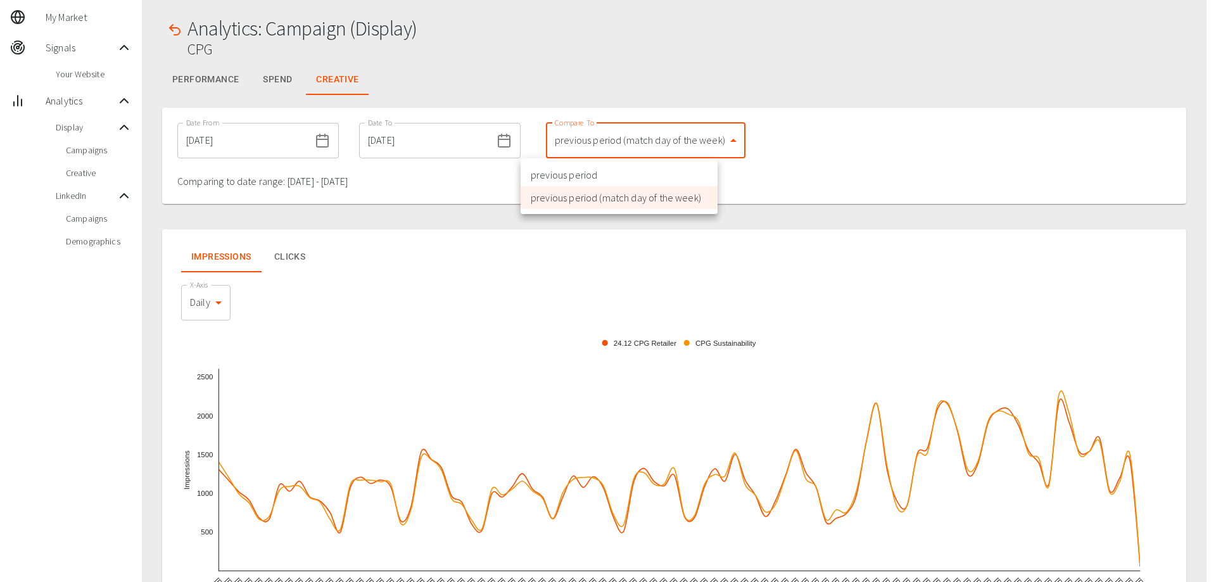
click at [620, 173] on li "previous period" at bounding box center [619, 174] width 197 height 23
type input "1"
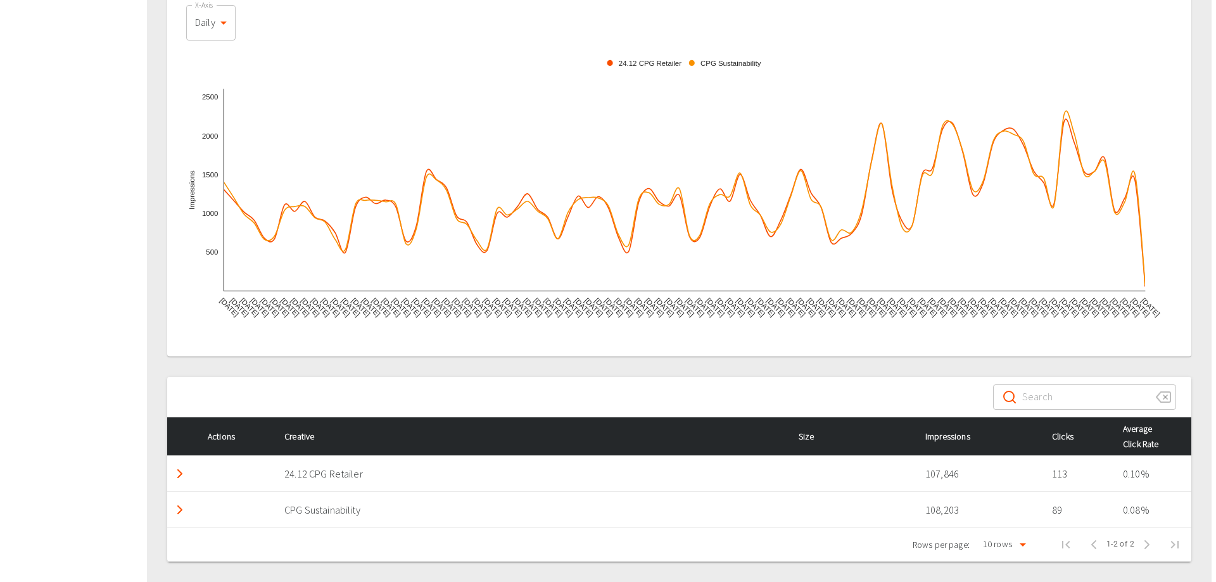
scroll to position [328, 0]
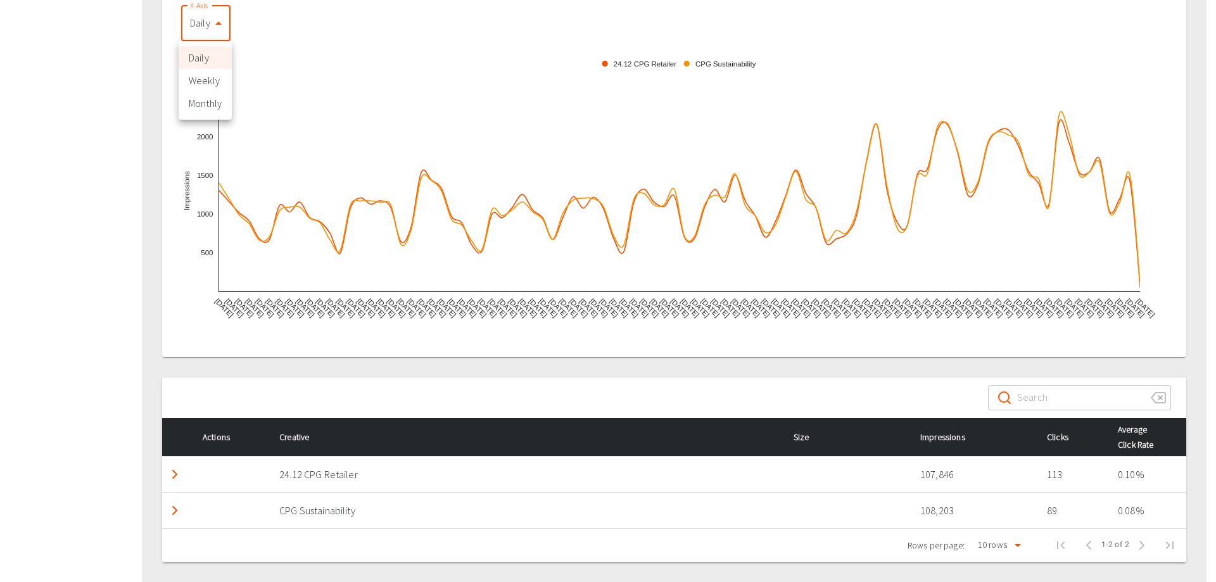
click at [210, 31] on body "Emily Mcewan Thorogood My Market Signals Your Website Analytics Display Campaig…" at bounding box center [608, 127] width 1216 height 911
click at [215, 104] on li "Monthly" at bounding box center [205, 103] width 53 height 23
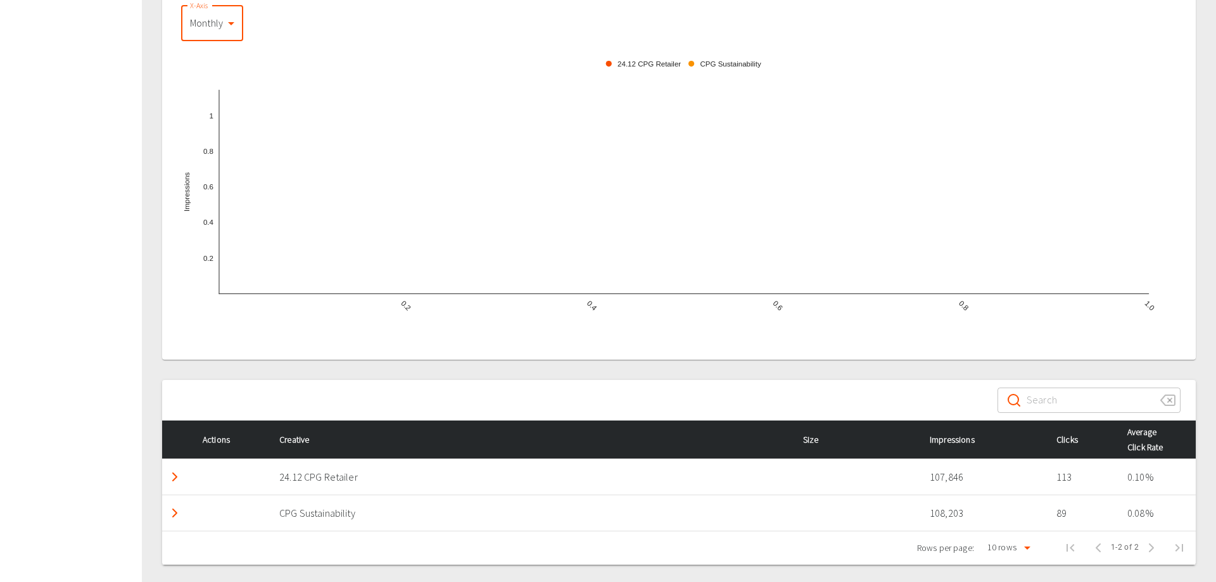
type input "monthly"
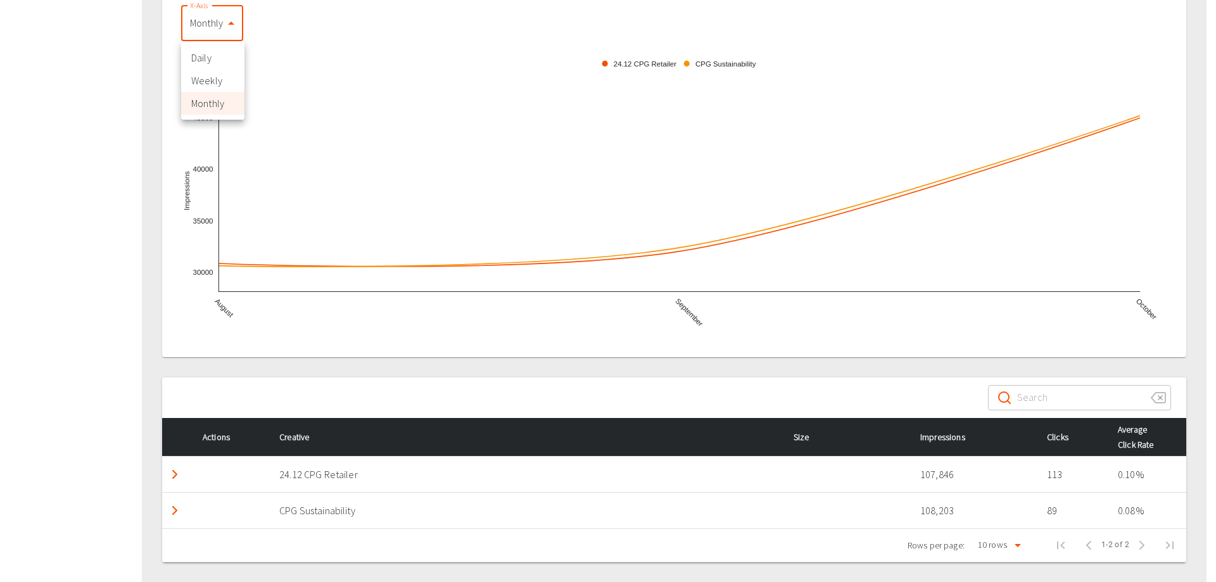
click at [218, 31] on body "Emily Mcewan Thorogood My Market Signals Your Website Analytics Display Campaig…" at bounding box center [608, 127] width 1216 height 911
click at [169, 310] on div at bounding box center [608, 291] width 1216 height 582
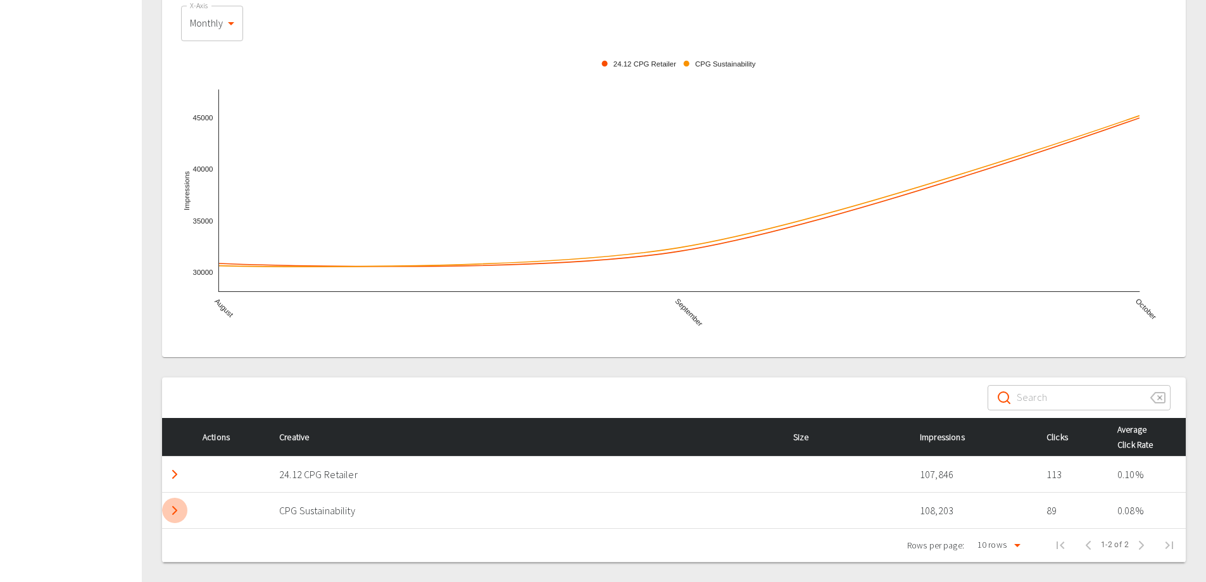
click at [170, 509] on icon "Detail panel visibility toggle" at bounding box center [174, 510] width 15 height 15
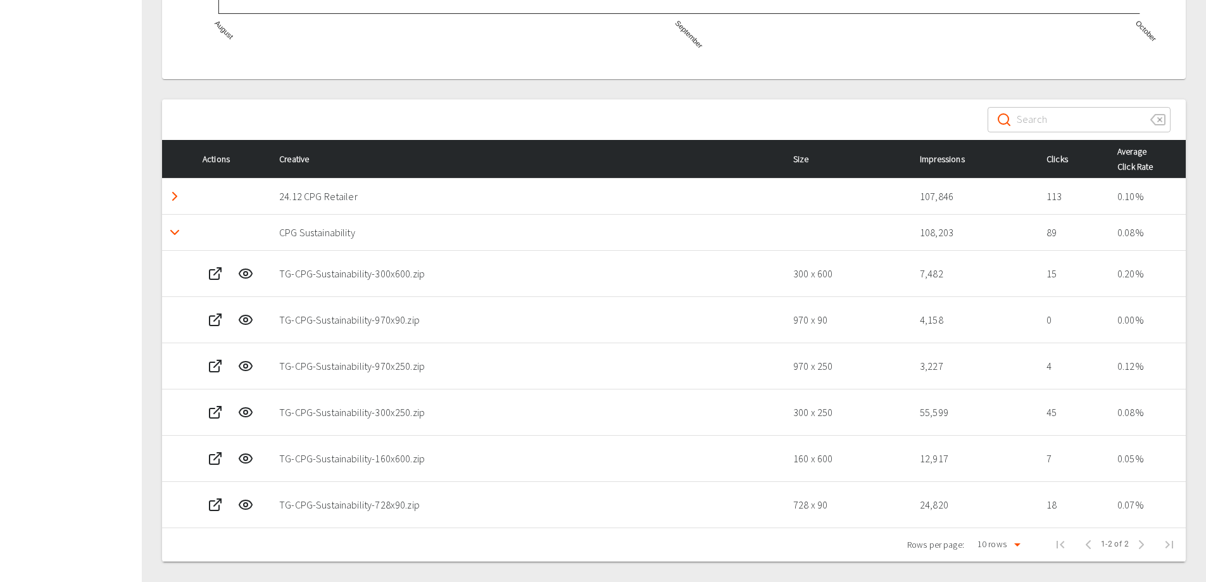
scroll to position [603, 0]
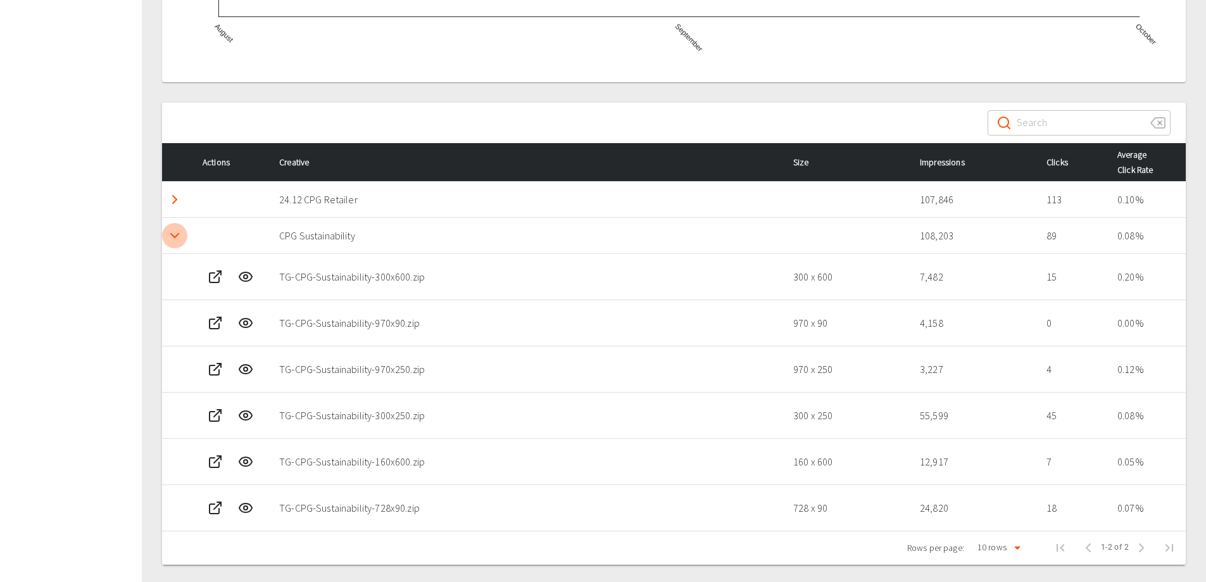
click at [173, 236] on polyline "Detail panel visibility toggle" at bounding box center [175, 236] width 8 height 4
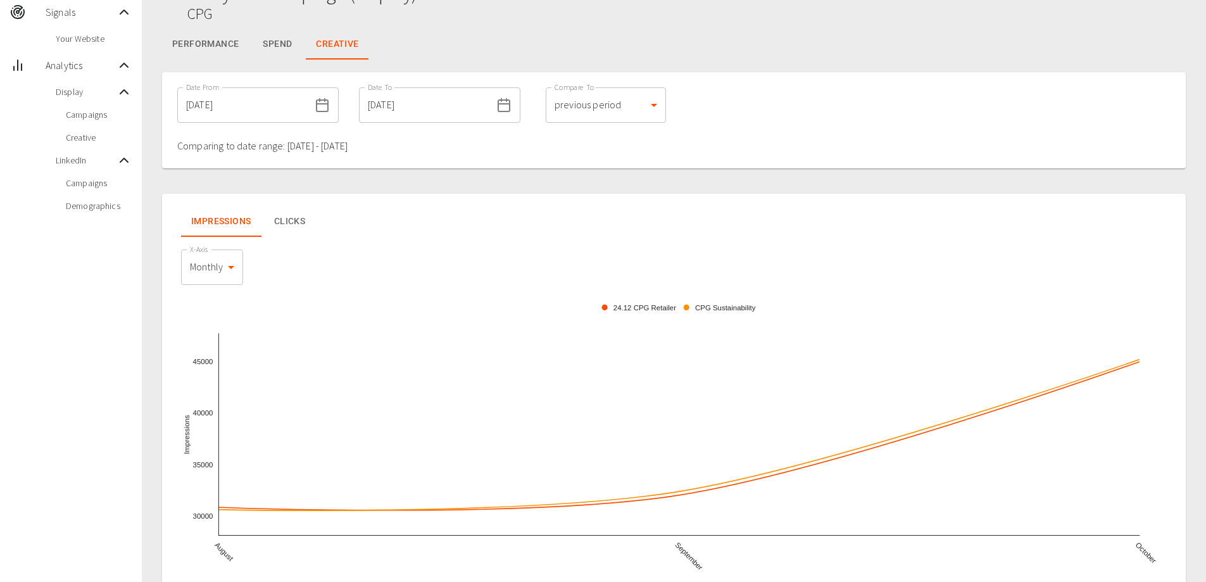
scroll to position [0, 0]
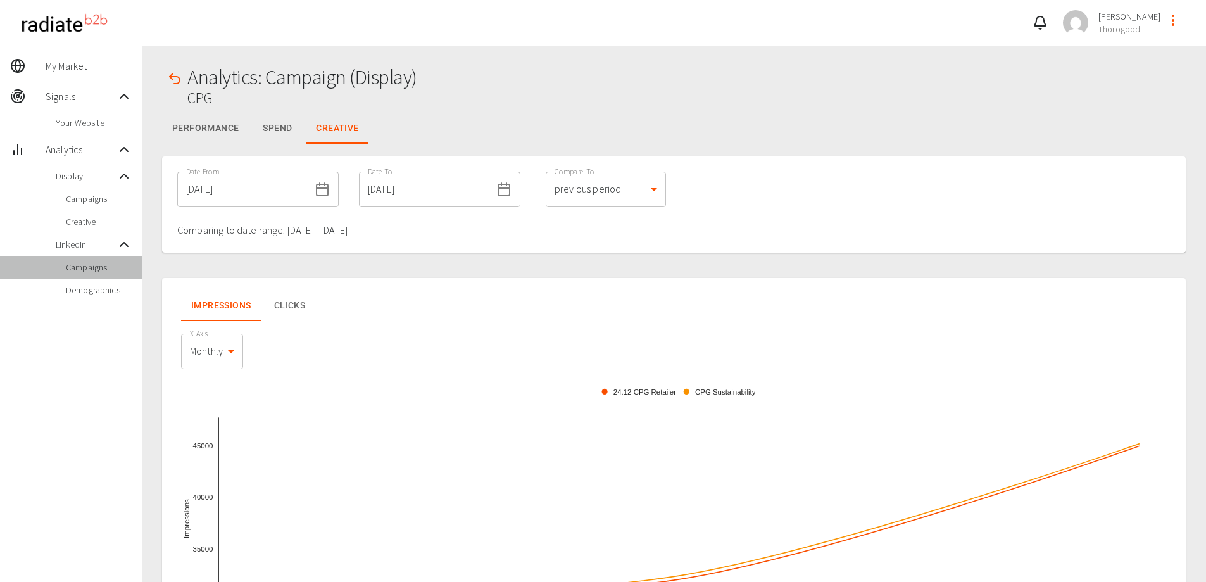
click at [91, 270] on span "Campaigns" at bounding box center [99, 267] width 66 height 13
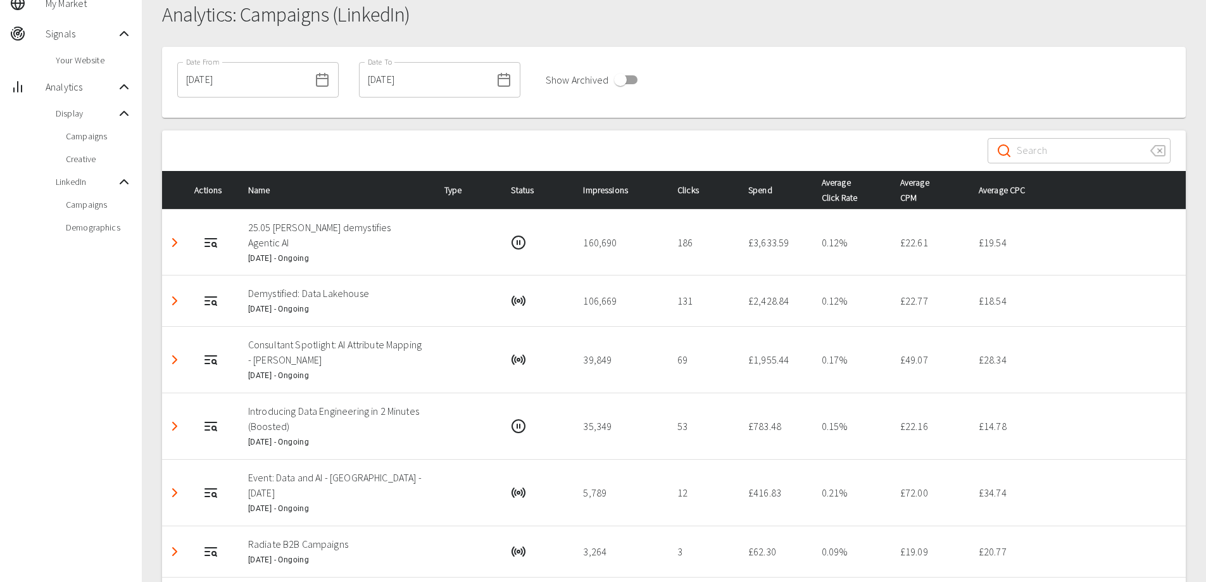
scroll to position [61, 0]
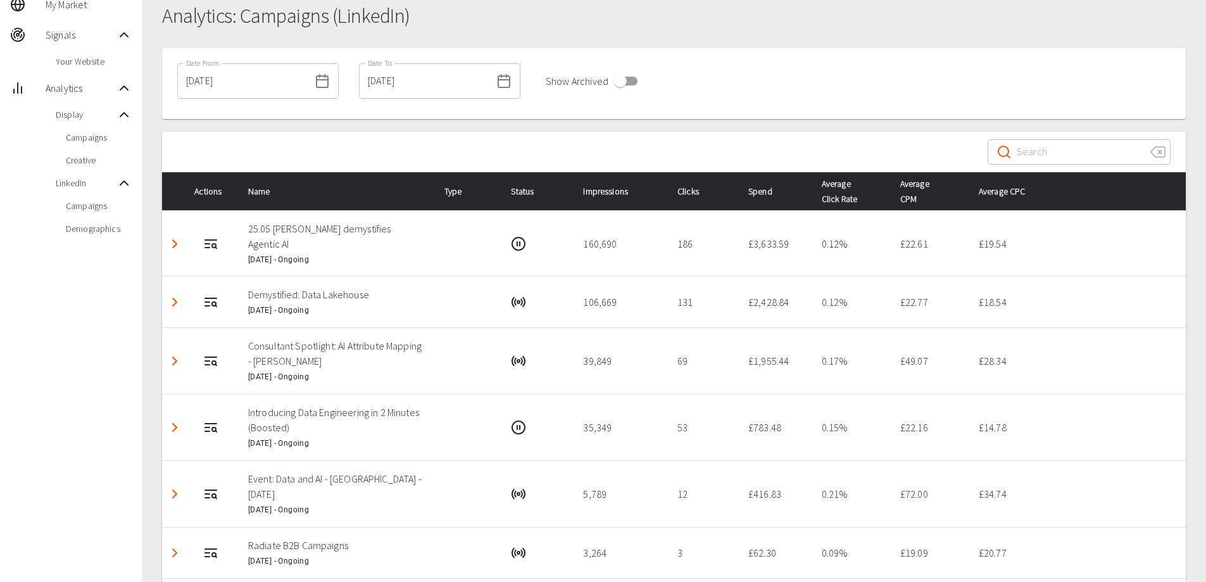
click at [317, 84] on rect at bounding box center [322, 81] width 11 height 11
click at [315, 80] on icon at bounding box center [322, 80] width 15 height 15
click at [257, 74] on input "01/07/2025" at bounding box center [243, 80] width 132 height 35
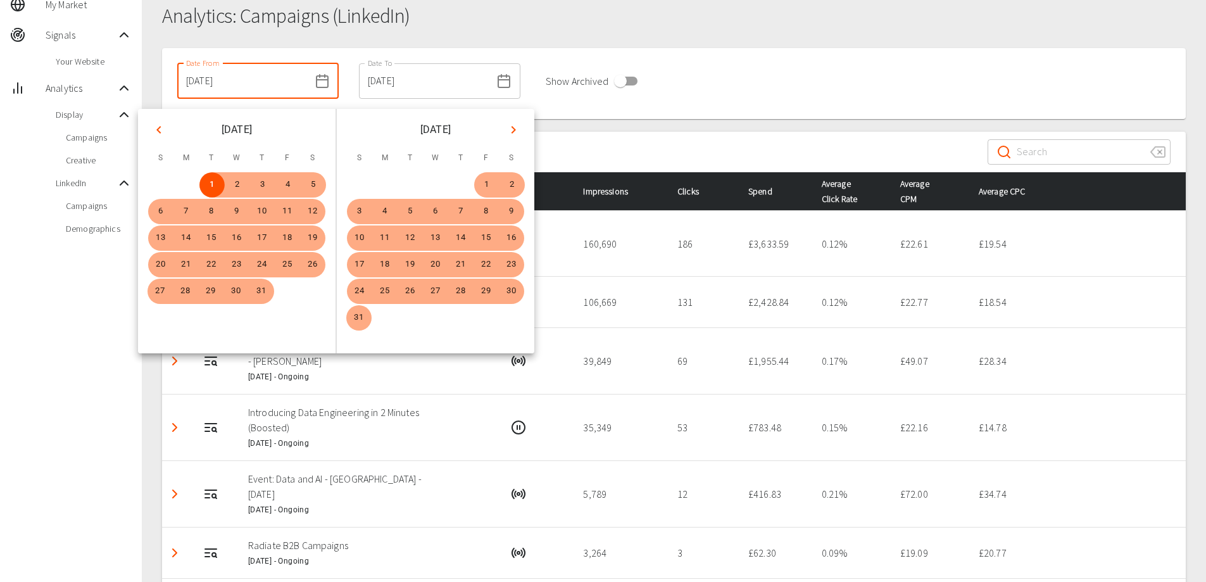
click at [162, 130] on icon "Previous month" at bounding box center [158, 129] width 15 height 15
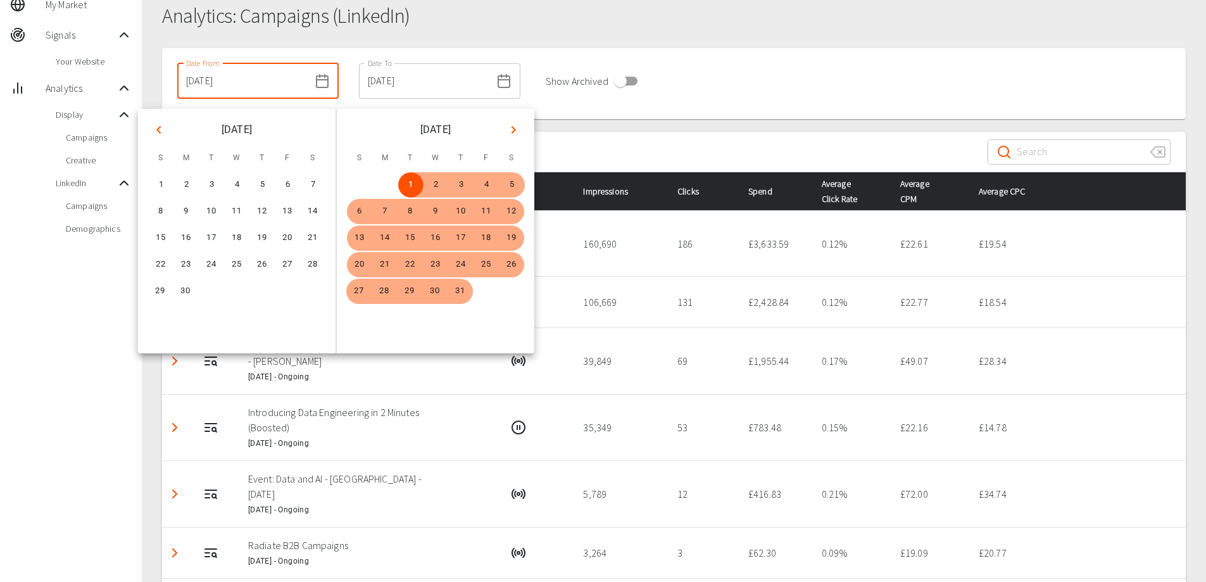
click at [162, 130] on icon "Previous month" at bounding box center [158, 129] width 15 height 15
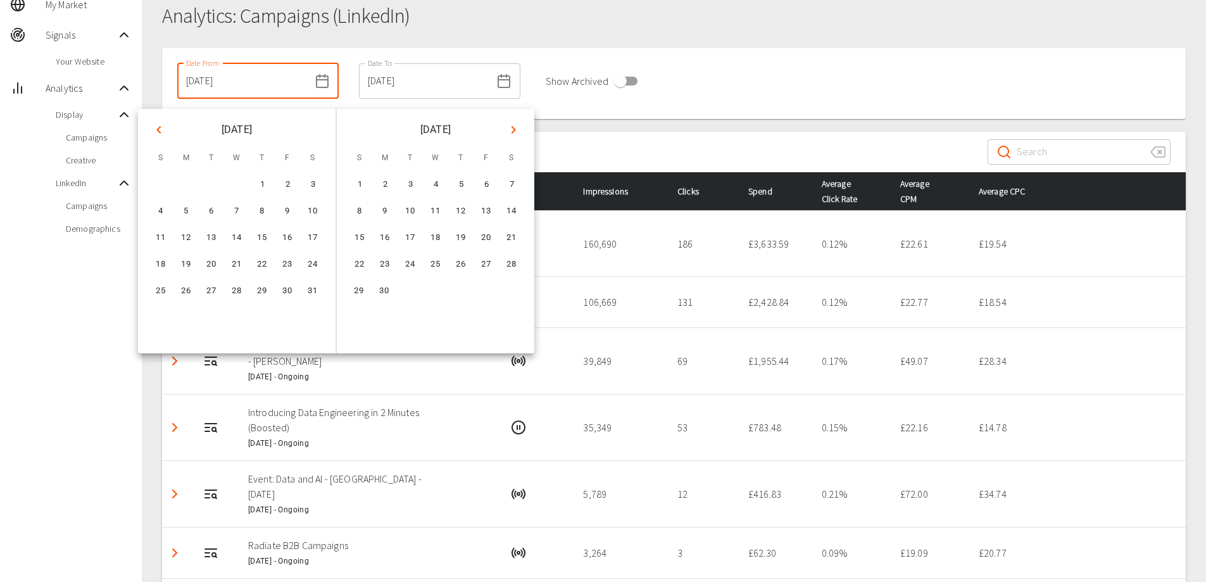
click at [510, 129] on icon "Next month" at bounding box center [513, 129] width 15 height 15
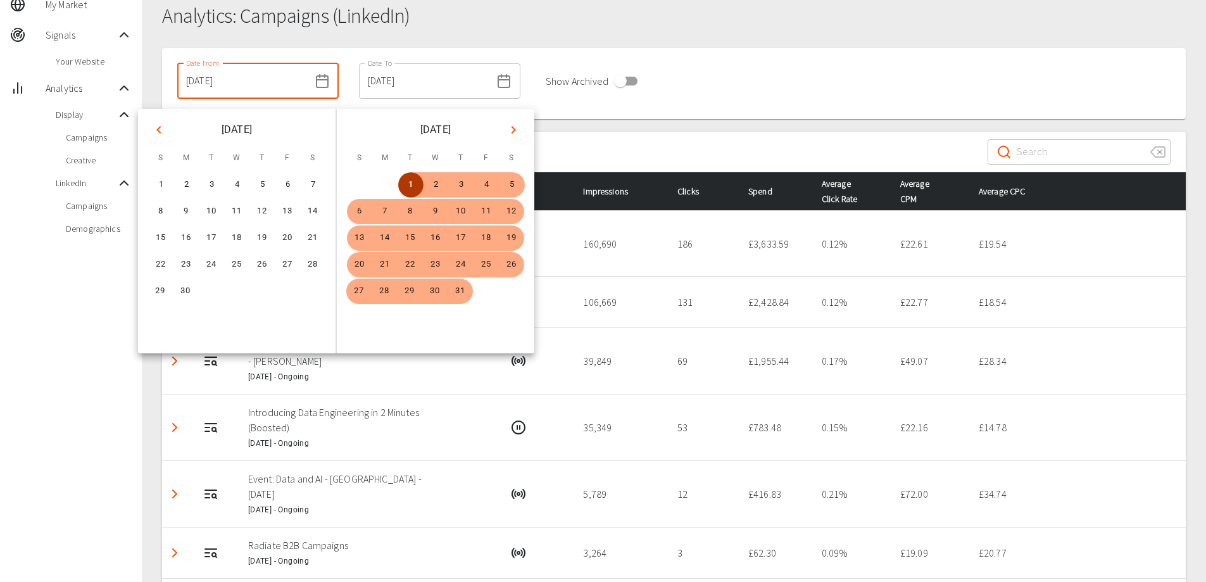
click at [417, 180] on button "1" at bounding box center [410, 184] width 25 height 25
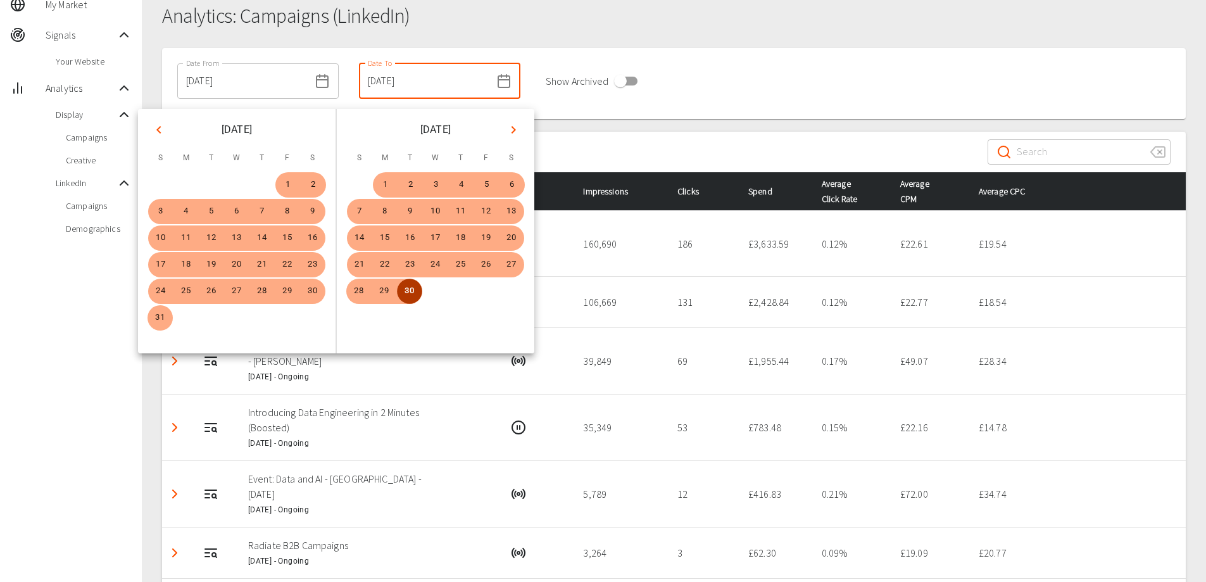
click at [410, 295] on button "30" at bounding box center [409, 291] width 25 height 25
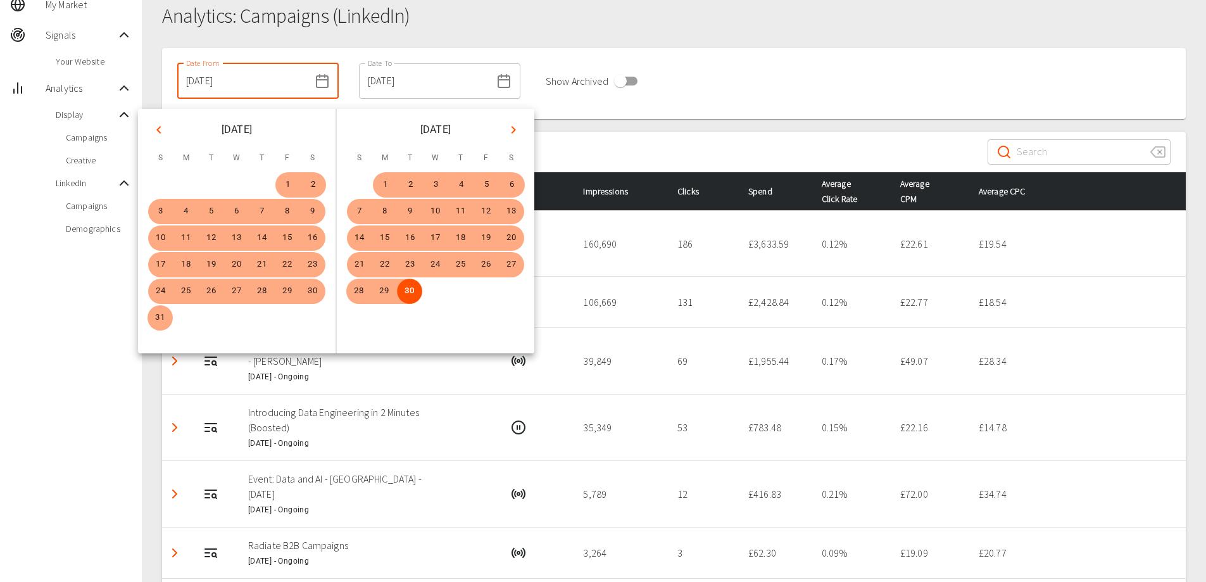
click at [642, 143] on div "​ ​" at bounding box center [674, 152] width 1024 height 41
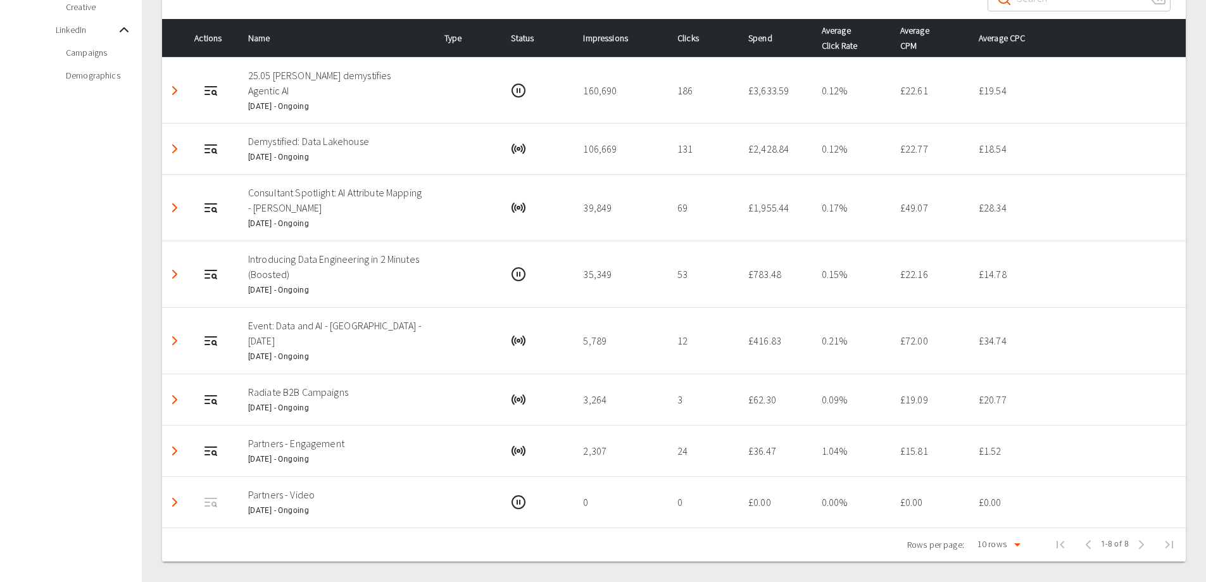
scroll to position [213, 0]
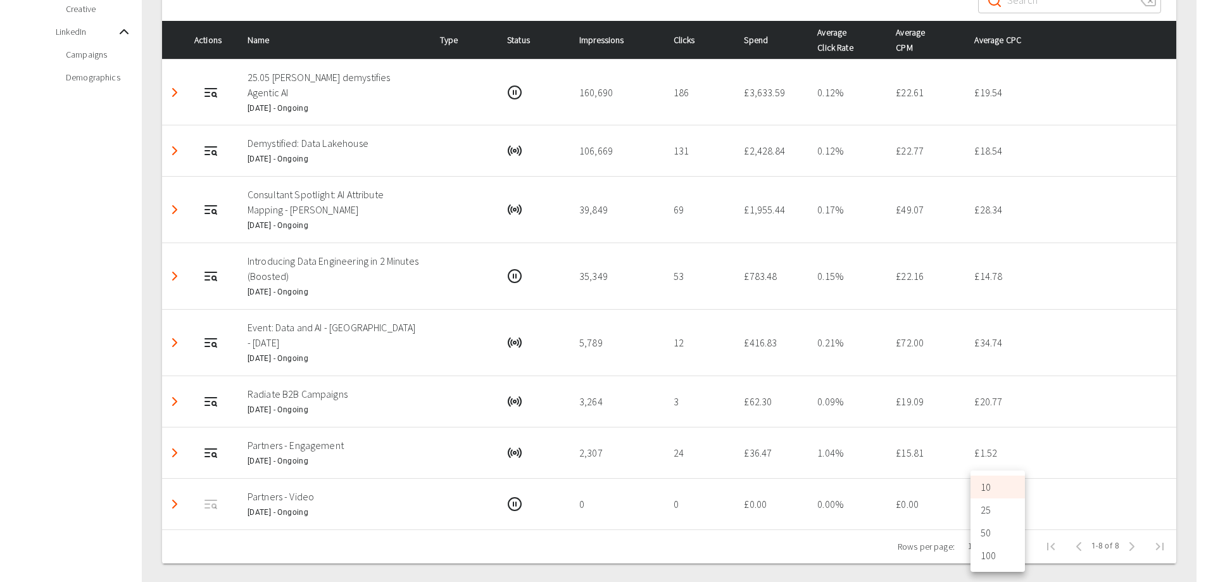
click at [1005, 550] on body "Emily Mcewan Thorogood My Market Signals Your Website Analytics Display Campaig…" at bounding box center [603, 185] width 1206 height 797
click at [1008, 533] on li "50" at bounding box center [998, 532] width 54 height 23
type input "50"
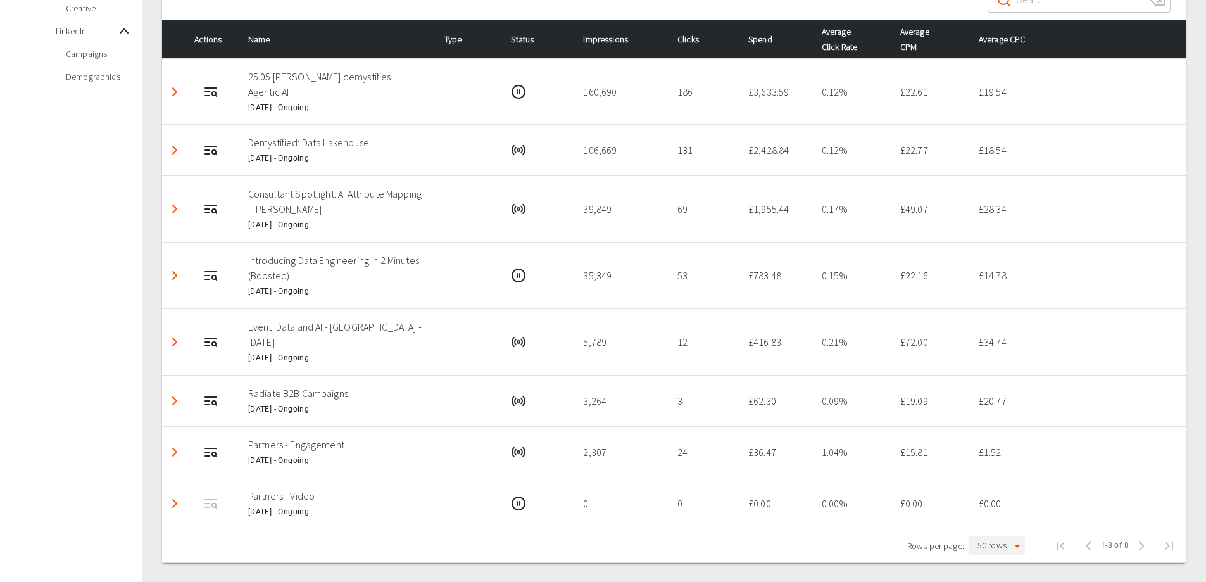
scroll to position [214, 0]
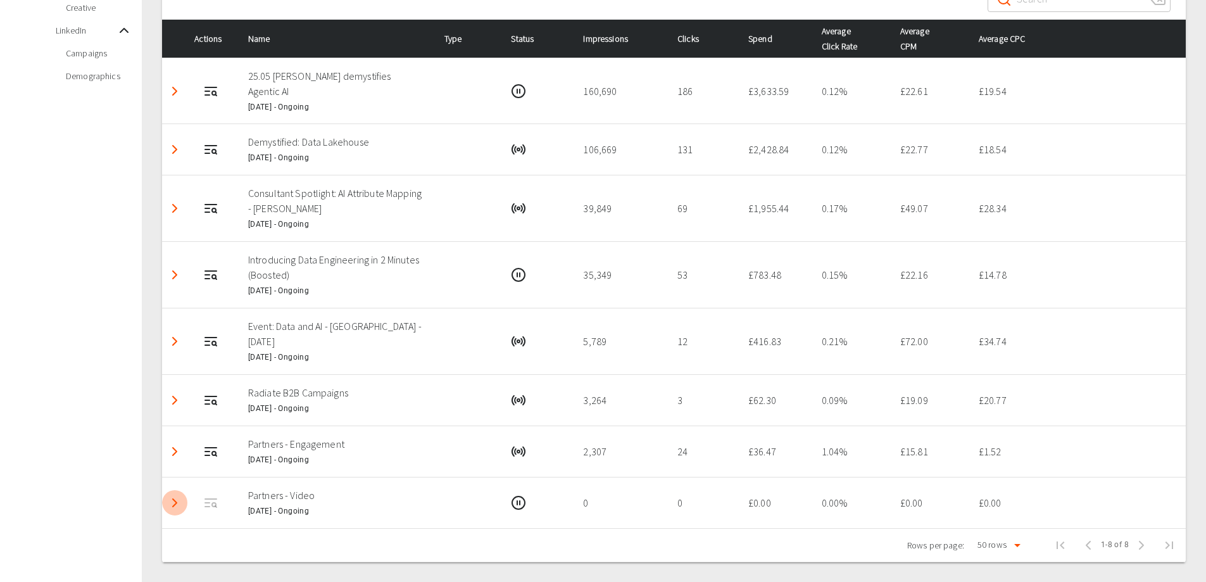
click at [175, 503] on icon "Detail panel visibility toggle" at bounding box center [174, 502] width 15 height 15
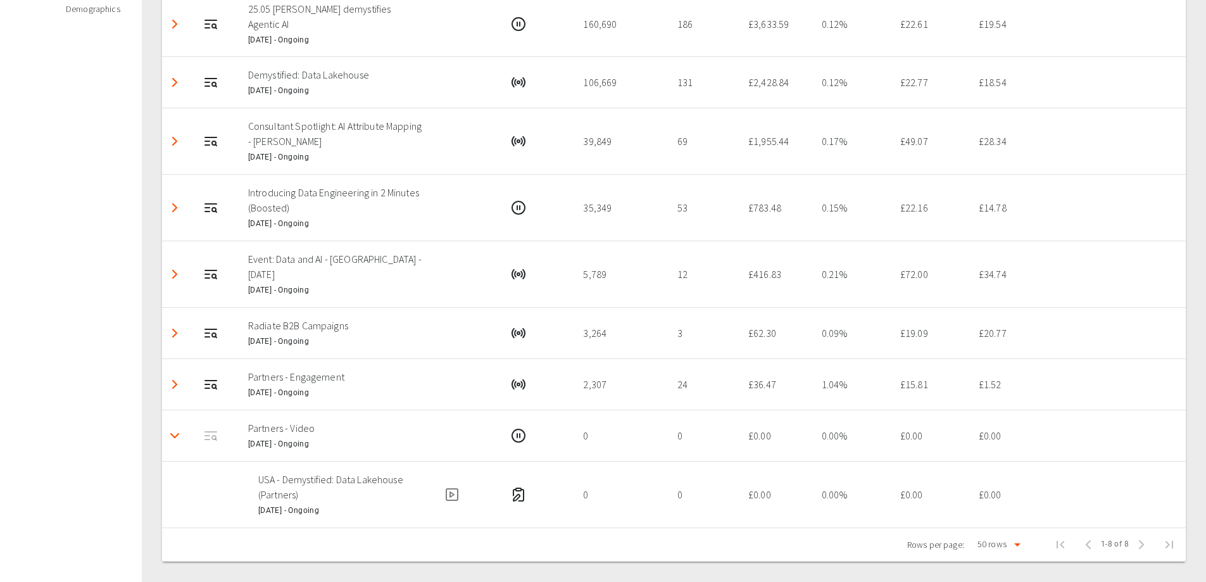
scroll to position [281, 0]
click at [177, 438] on icon "Detail panel visibility toggle" at bounding box center [174, 436] width 15 height 15
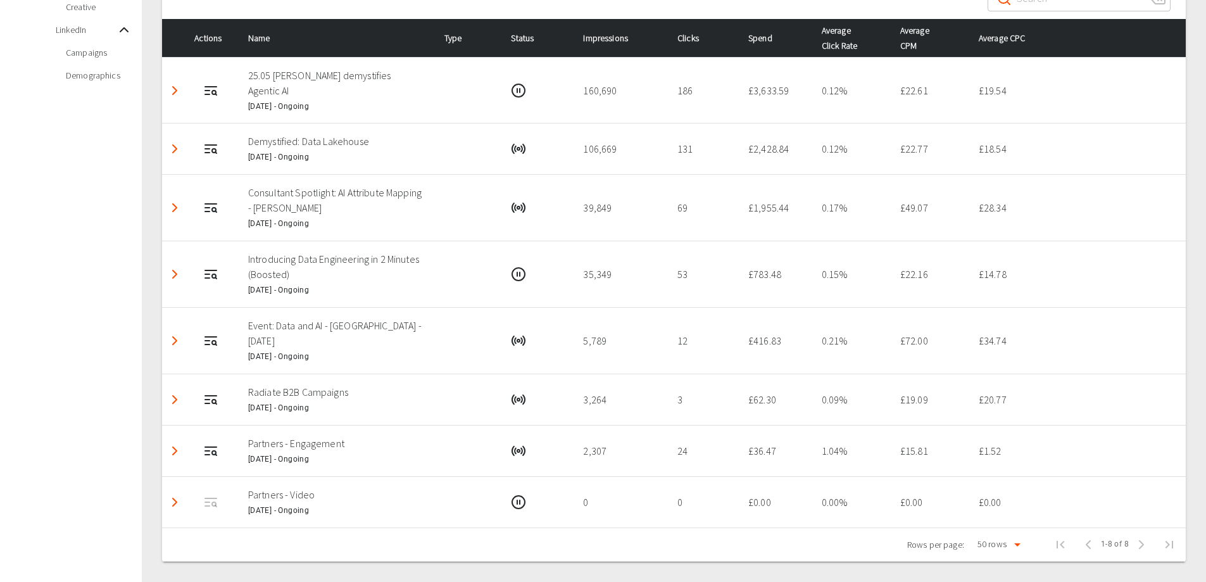
scroll to position [215, 0]
click at [173, 454] on polyline "Detail panel visibility toggle" at bounding box center [175, 451] width 4 height 8
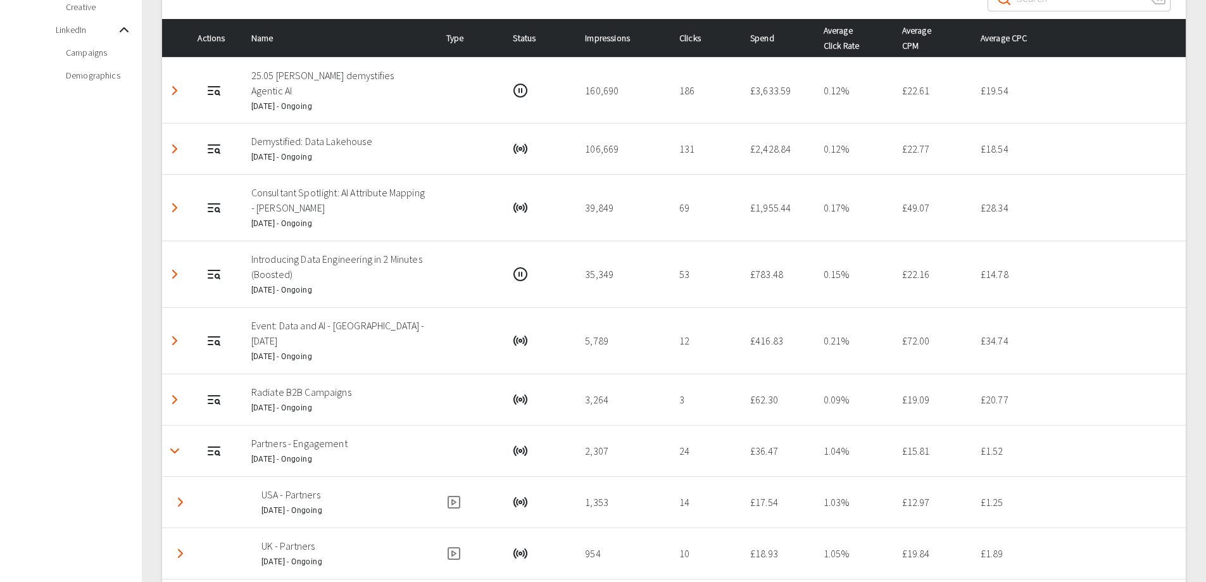
scroll to position [317, 0]
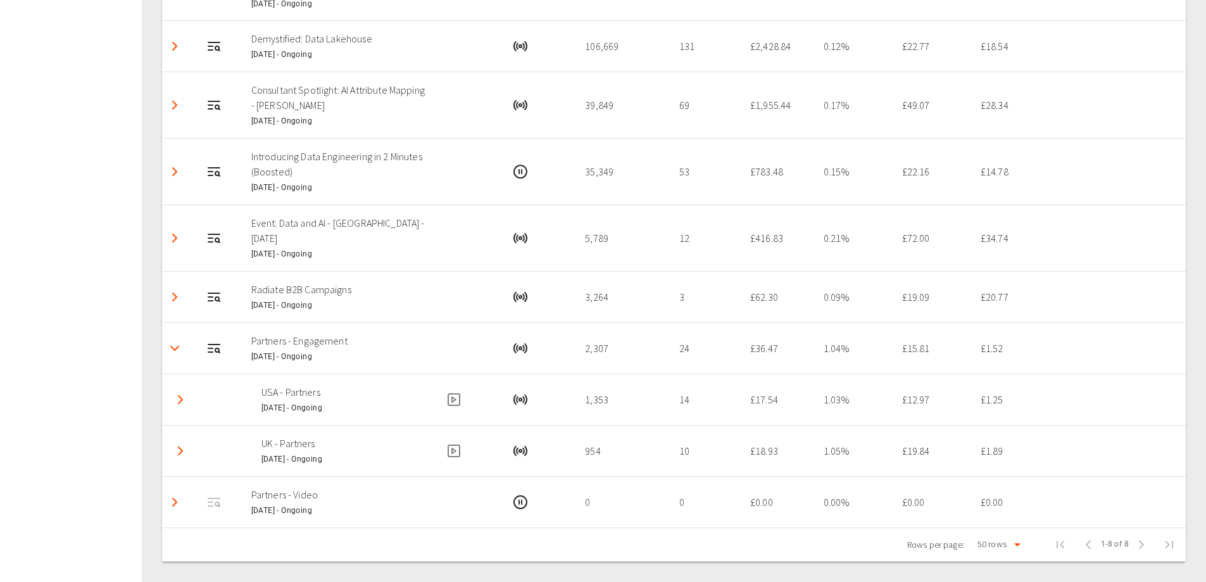
click at [174, 346] on icon "Detail panel visibility toggle" at bounding box center [174, 348] width 15 height 15
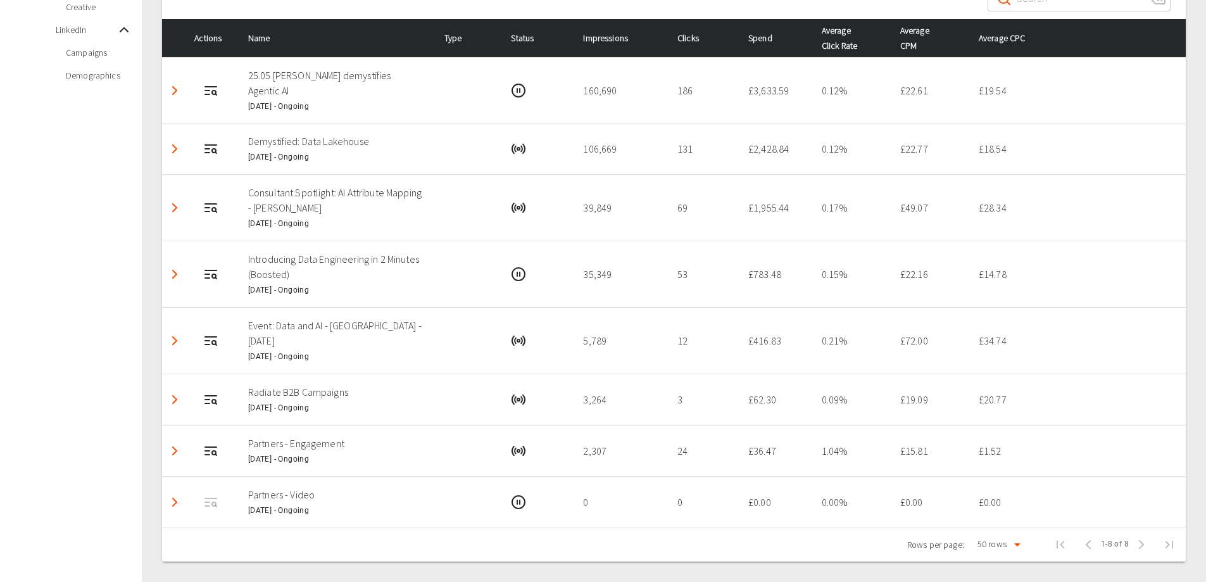
scroll to position [215, 0]
click at [177, 342] on icon "Detail panel visibility toggle" at bounding box center [174, 340] width 15 height 15
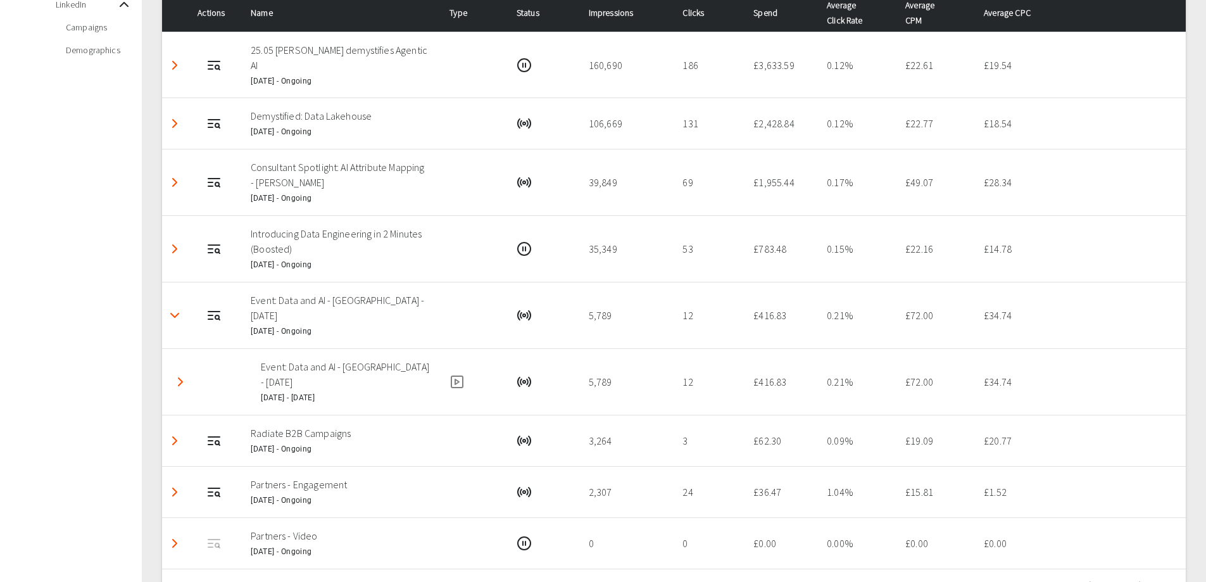
scroll to position [241, 0]
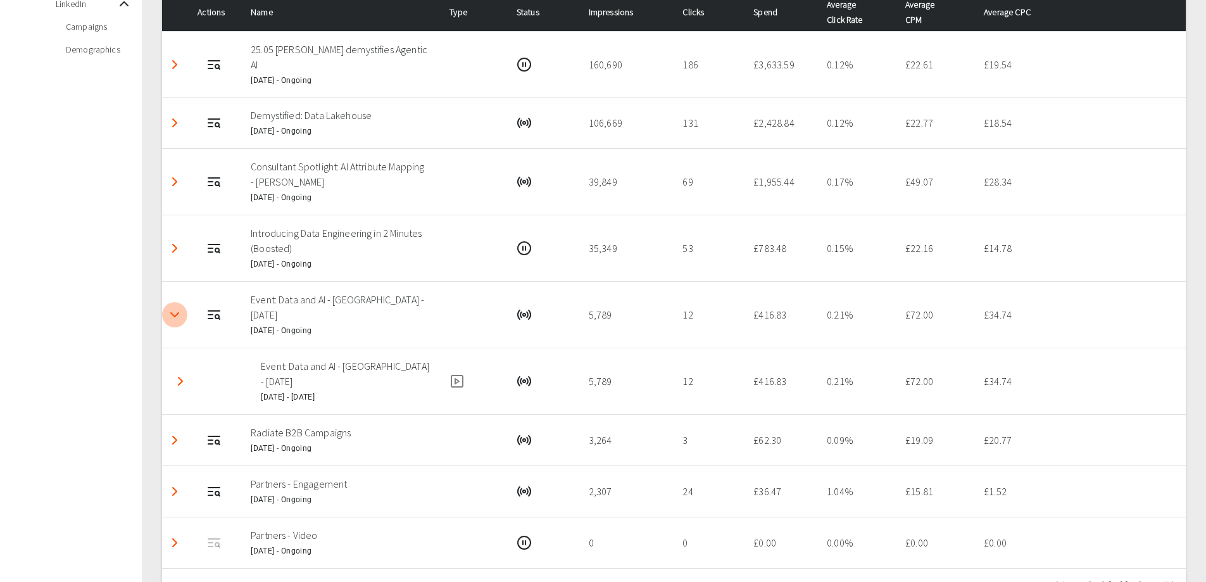
click at [175, 314] on icon "Detail panel visibility toggle" at bounding box center [174, 314] width 15 height 15
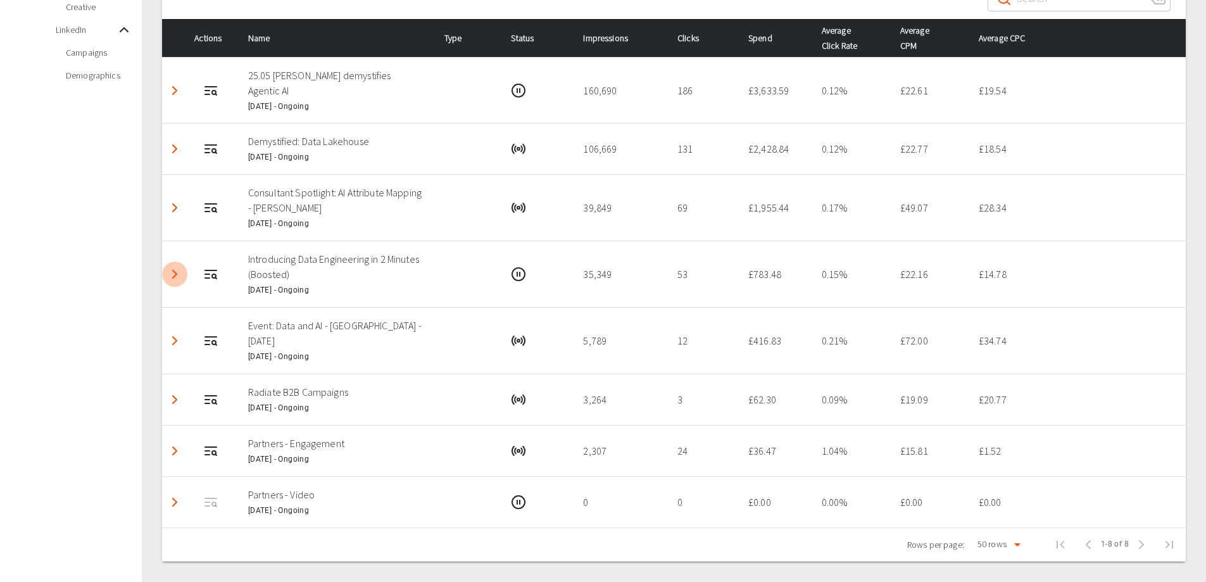
click at [174, 270] on icon "Detail panel visibility toggle" at bounding box center [174, 274] width 15 height 15
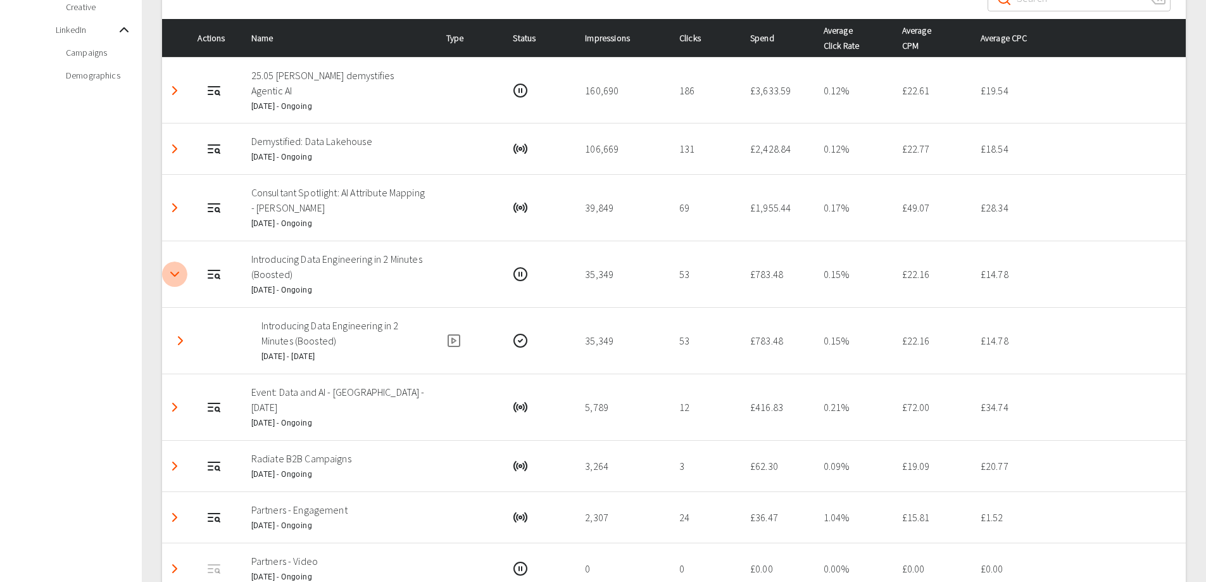
click at [174, 270] on icon "Detail panel visibility toggle" at bounding box center [174, 274] width 15 height 15
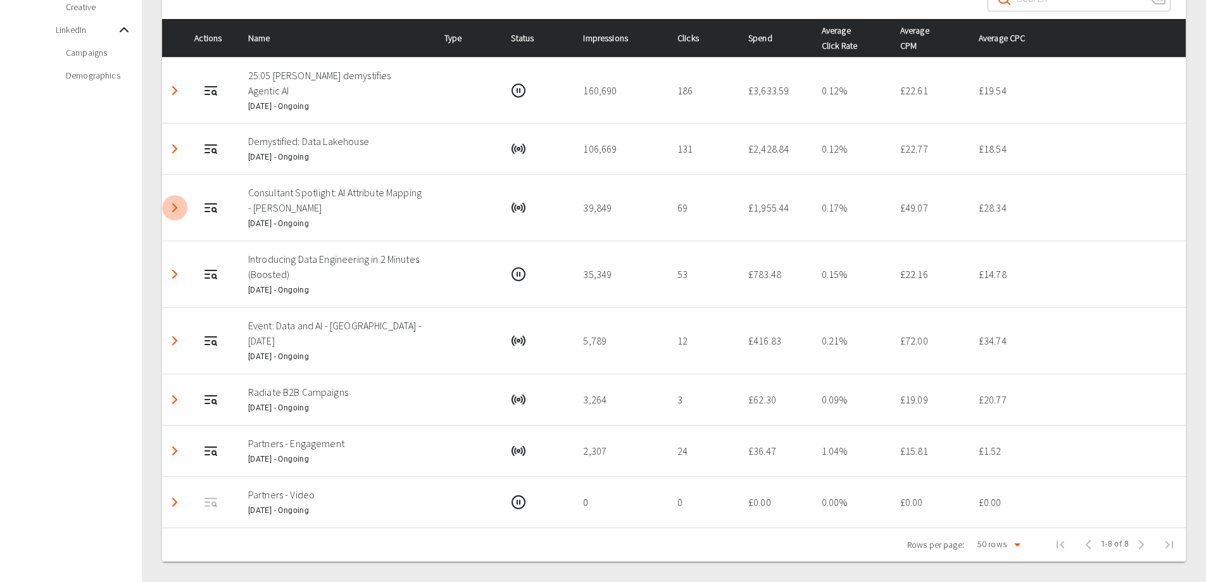
click at [177, 207] on polyline "Detail panel visibility toggle" at bounding box center [175, 208] width 4 height 8
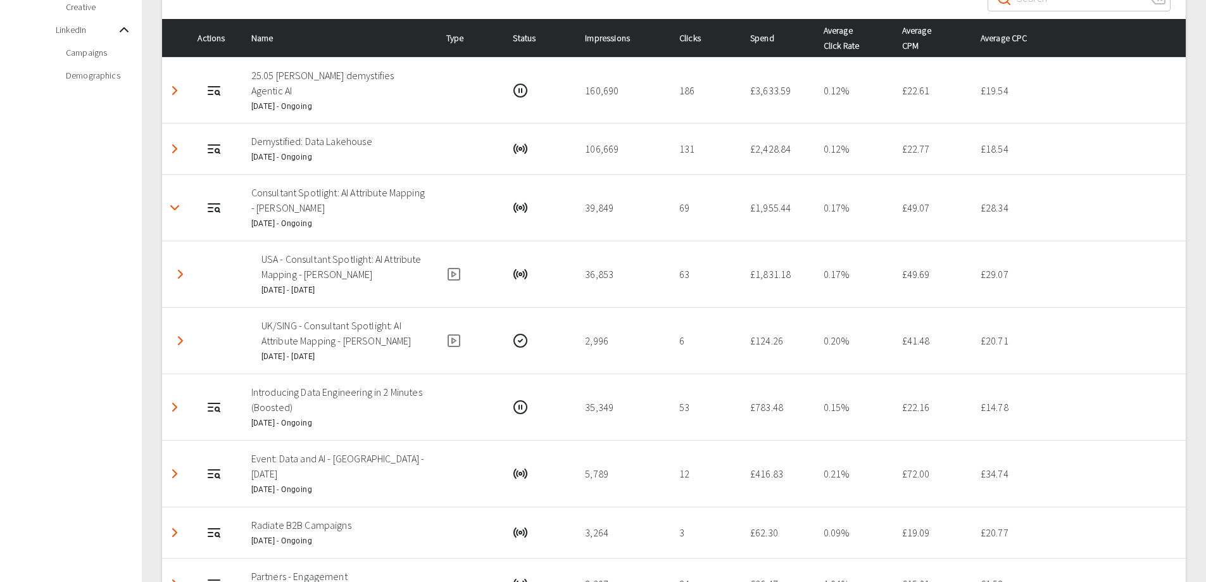
click at [177, 207] on polyline "Detail panel visibility toggle" at bounding box center [175, 208] width 8 height 4
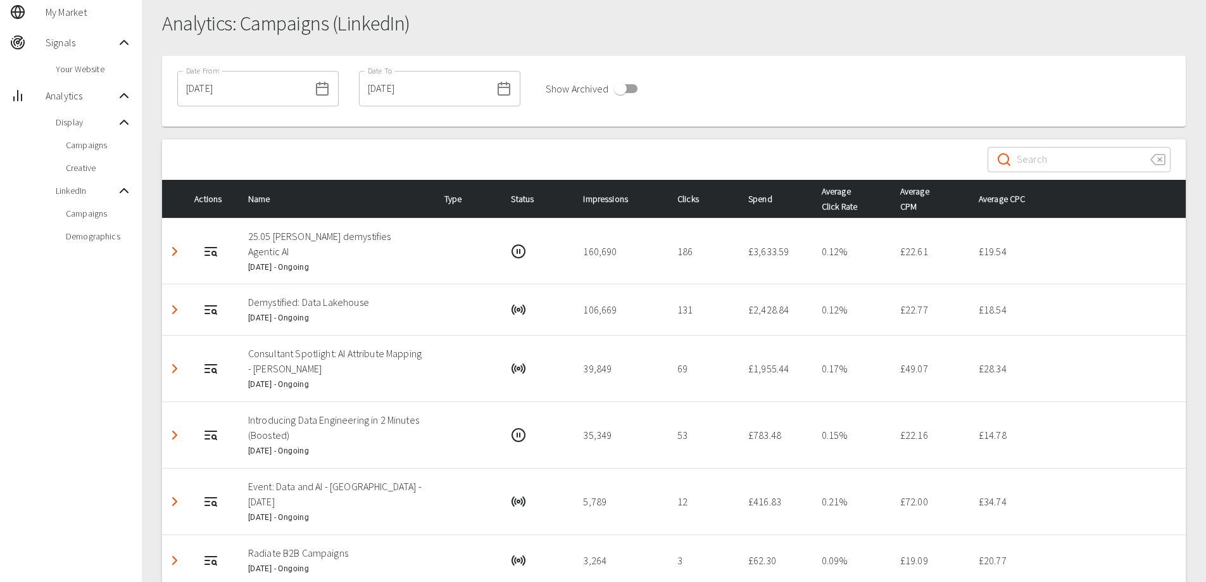
scroll to position [0, 0]
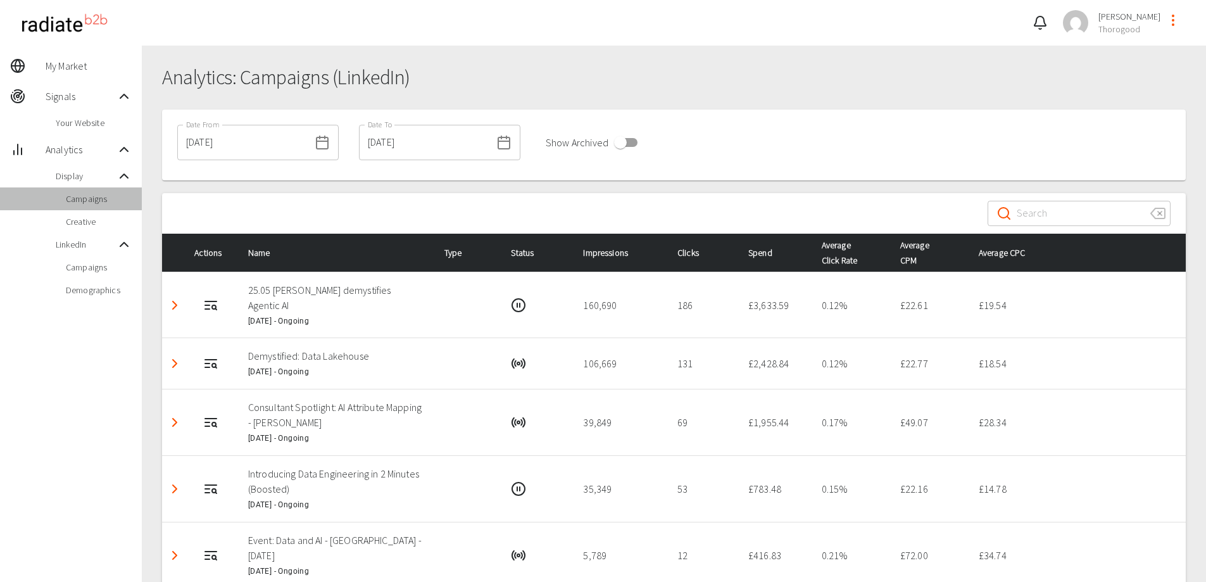
click at [90, 203] on span "Campaigns" at bounding box center [99, 199] width 66 height 13
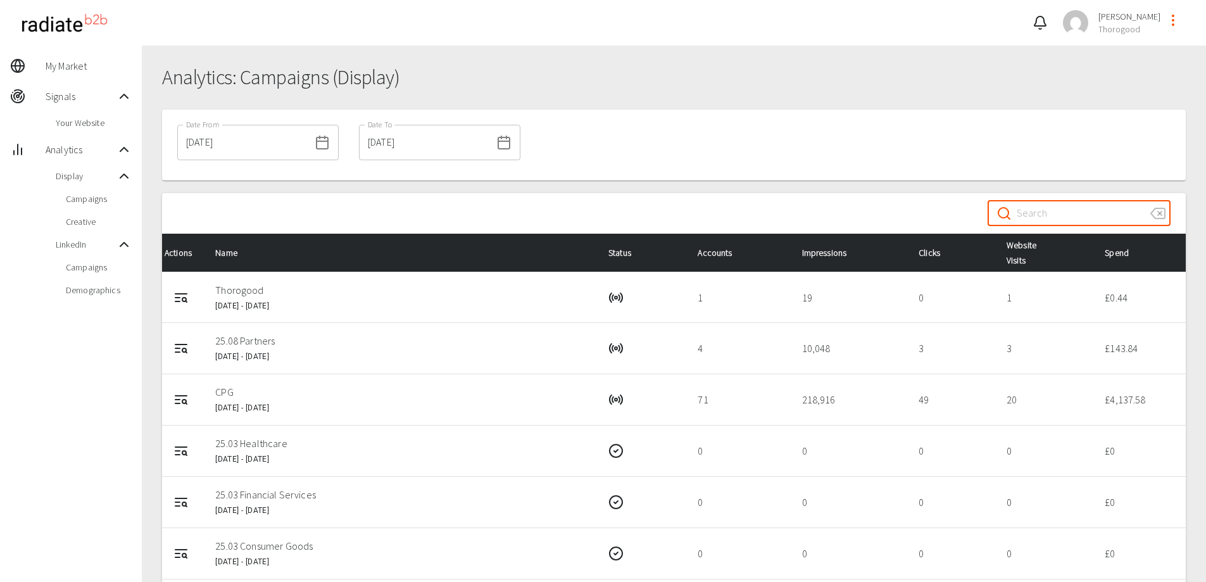
click at [1062, 213] on input "Search" at bounding box center [1078, 213] width 123 height 35
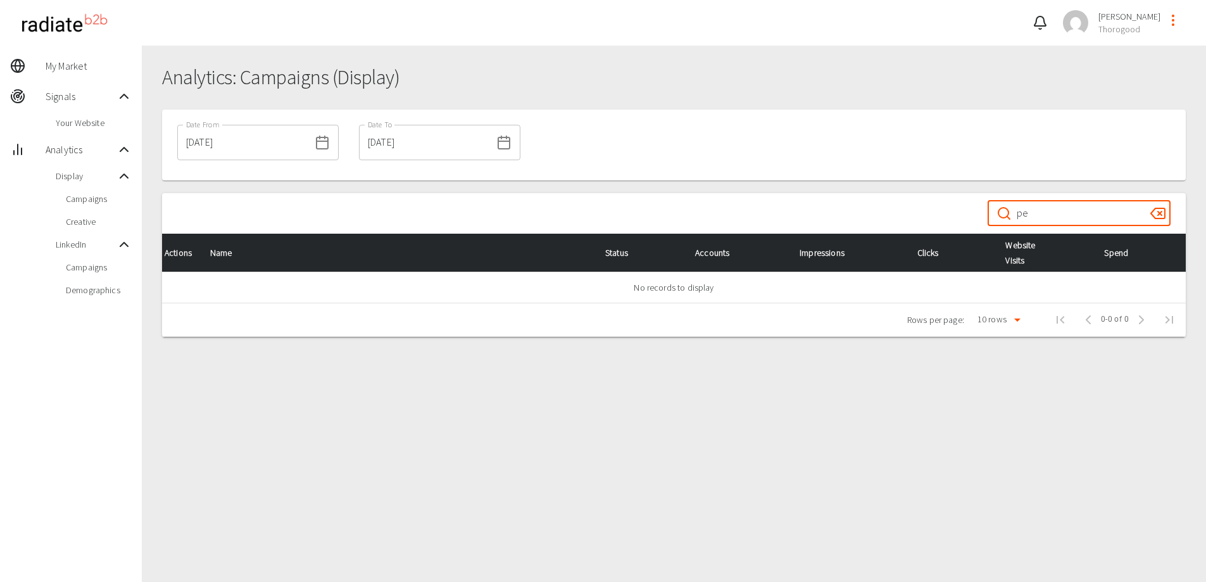
type input "p"
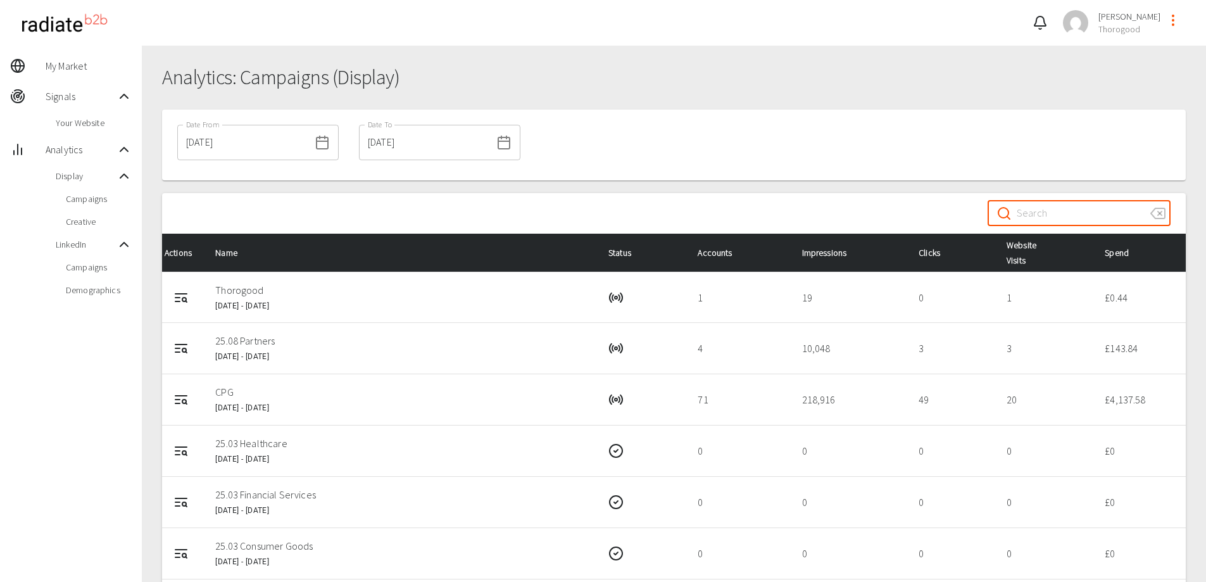
click at [313, 152] on div "01/07/2025 Date From" at bounding box center [257, 142] width 161 height 35
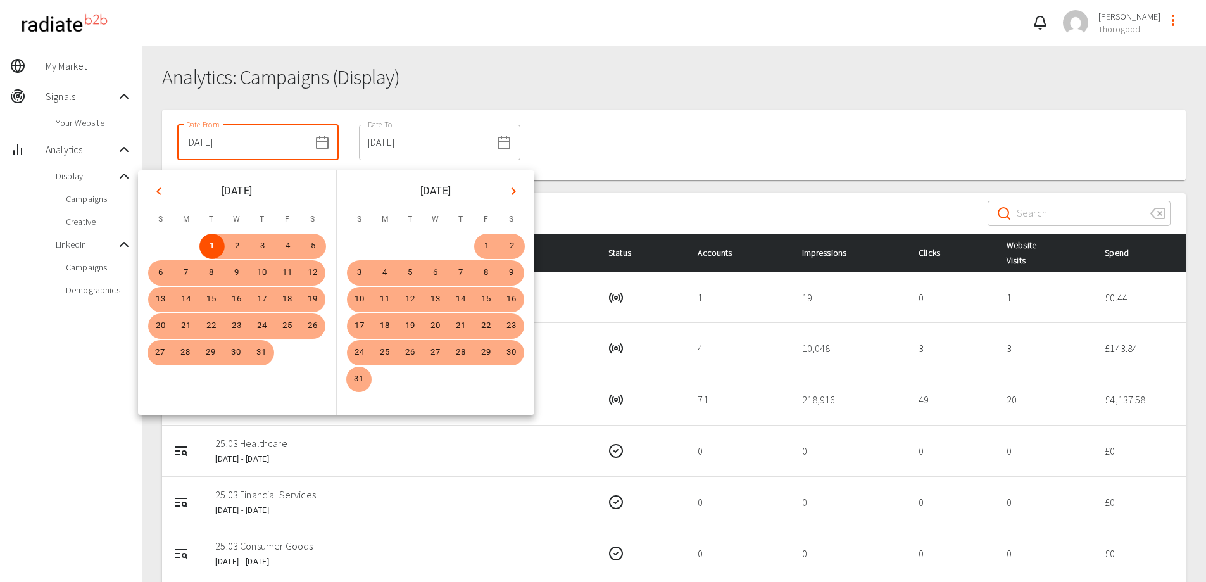
click at [533, 157] on div "Date From 01/07/2025 Date From Date To 30/09/2025 Date To" at bounding box center [674, 145] width 1024 height 71
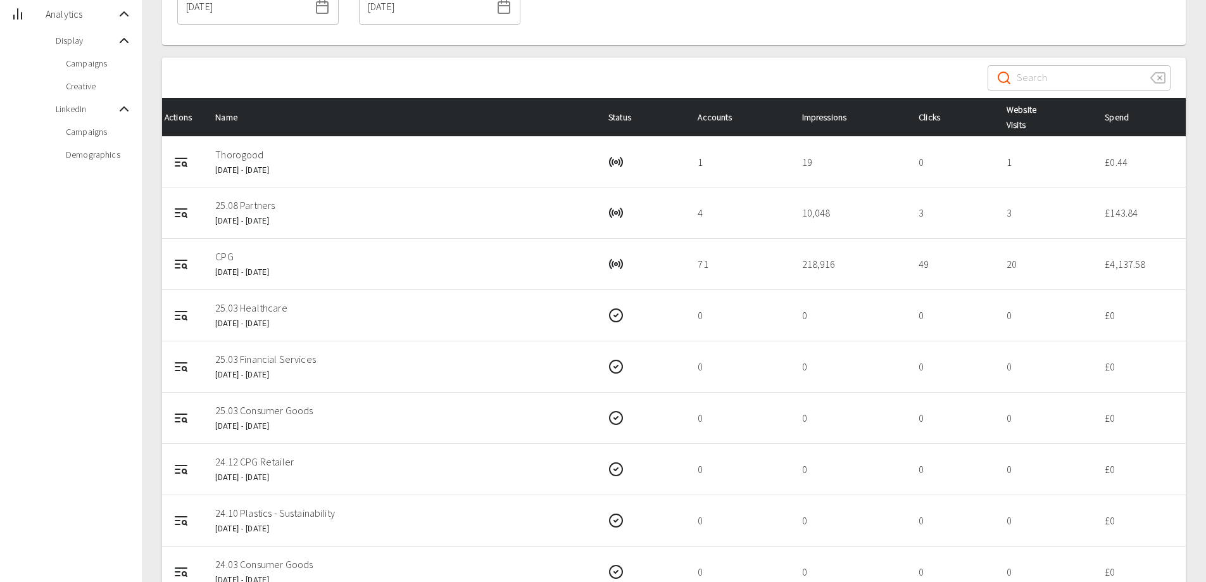
scroll to position [256, 0]
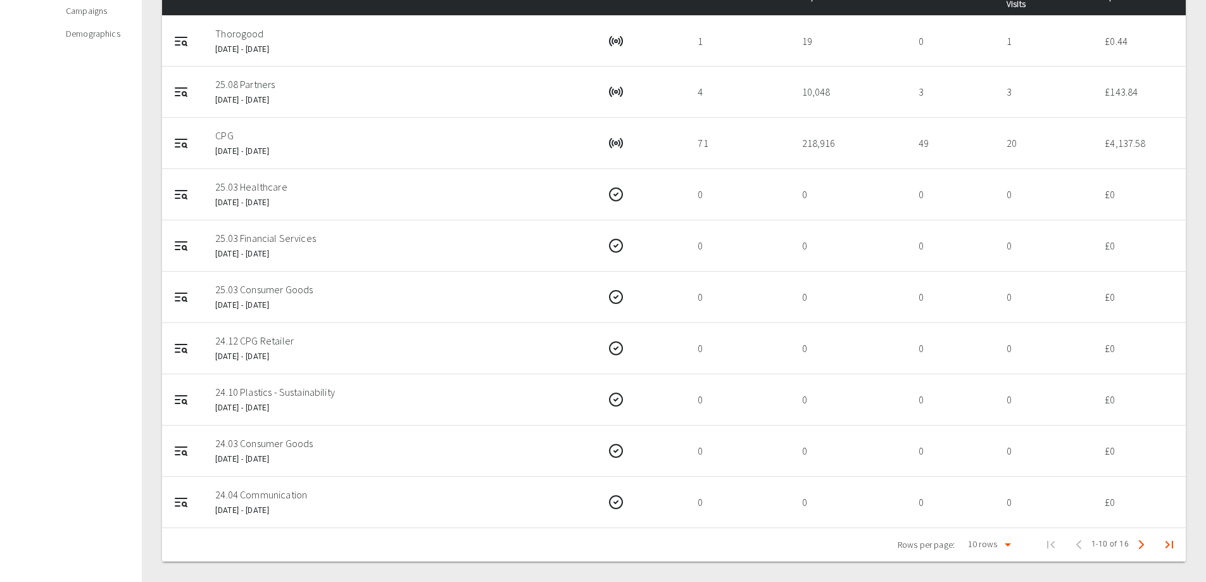
drag, startPoint x: 533, startPoint y: 157, endPoint x: 500, endPoint y: 118, distance: 51.2
click at [500, 118] on td "CPG 18 May 2025 - 31 Oct 2025" at bounding box center [401, 143] width 393 height 51
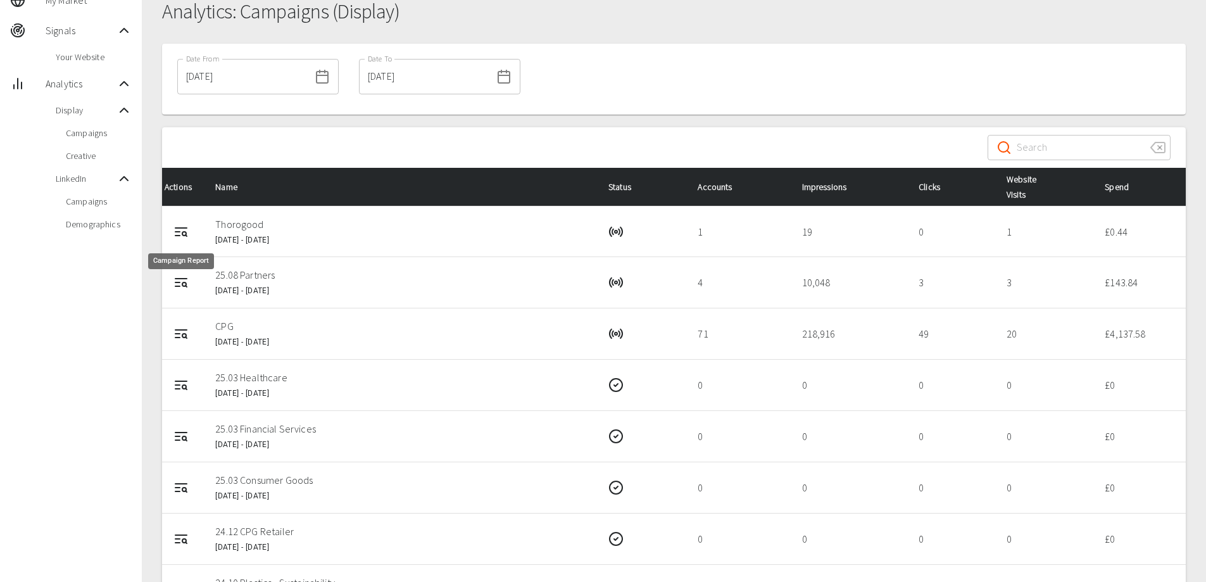
scroll to position [66, 0]
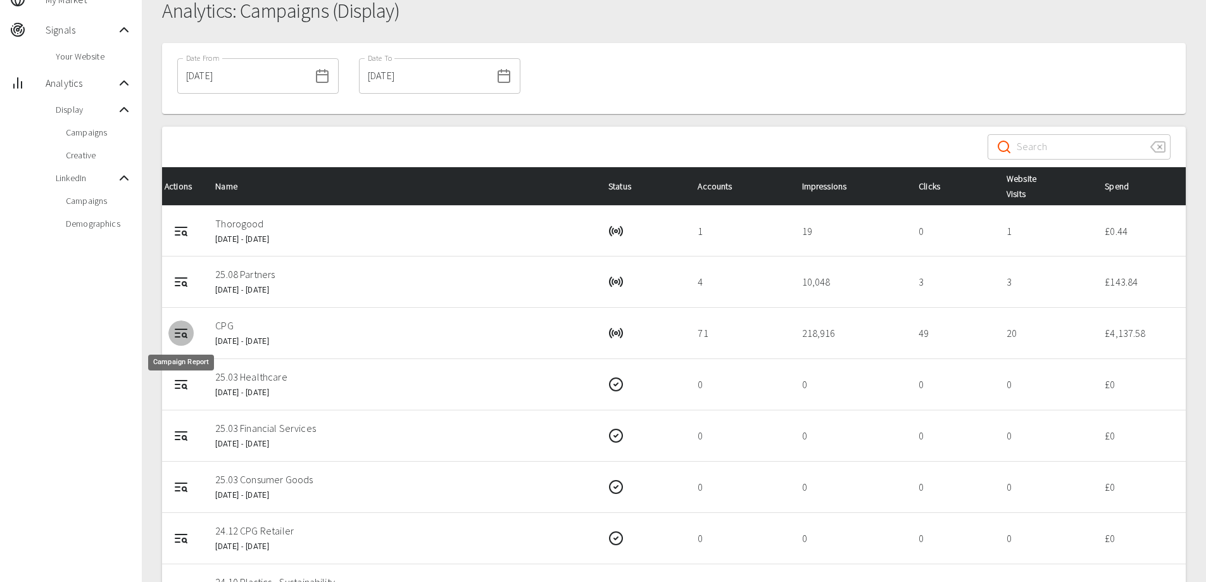
click at [181, 332] on icon "Campaign Report" at bounding box center [181, 333] width 15 height 15
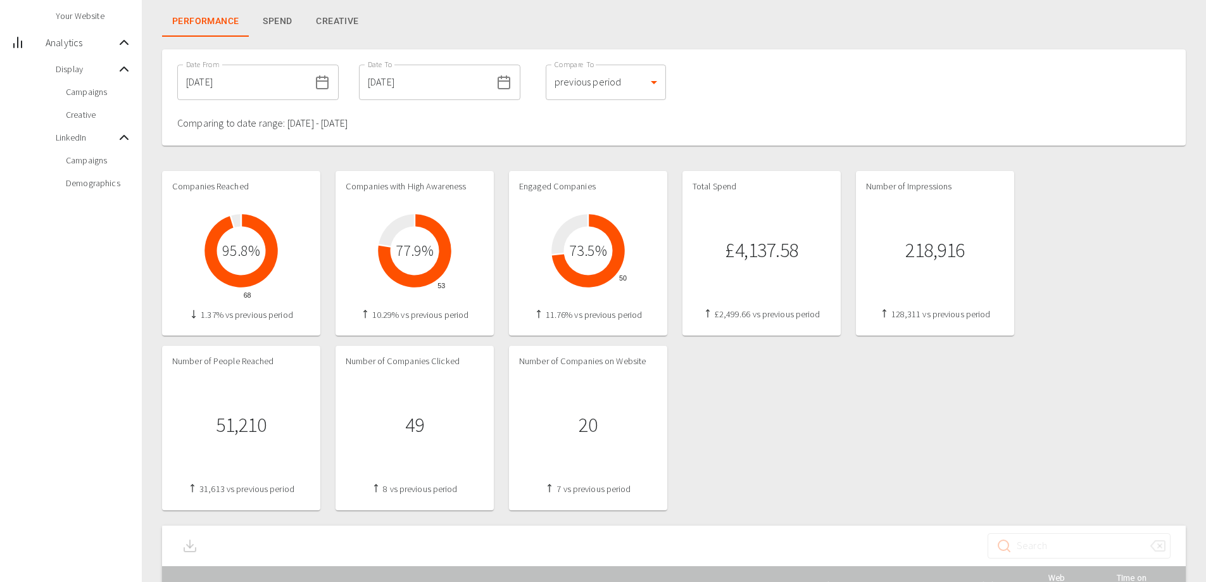
click at [719, 416] on div "Companies Reached 68 95.8 % 1.37% vs previous period Companies with High Awaren…" at bounding box center [674, 340] width 1024 height 339
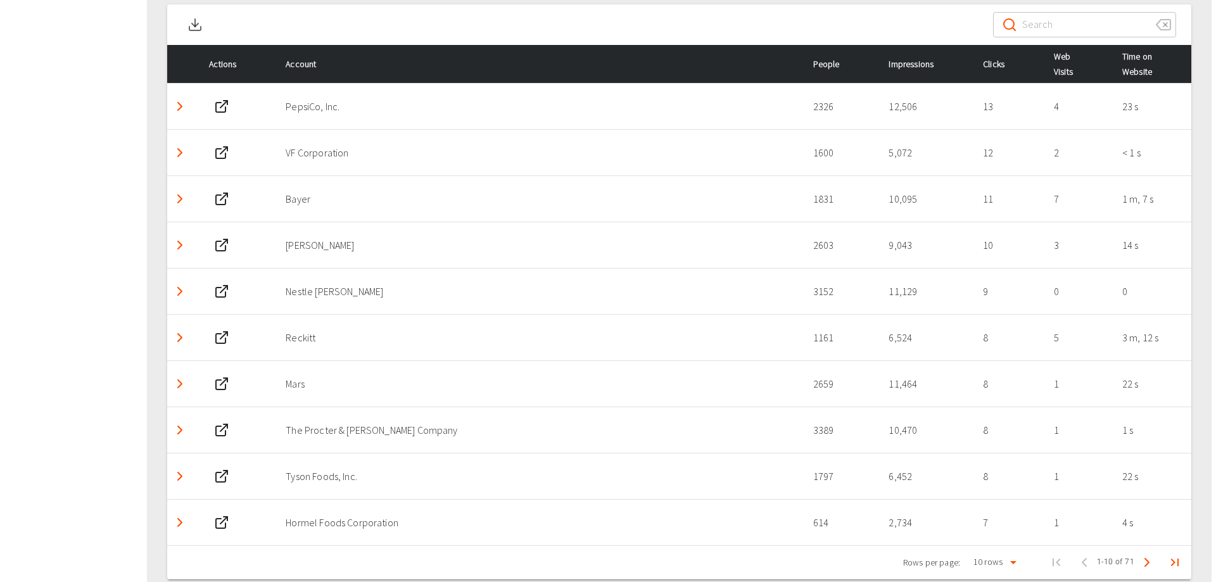
scroll to position [646, 0]
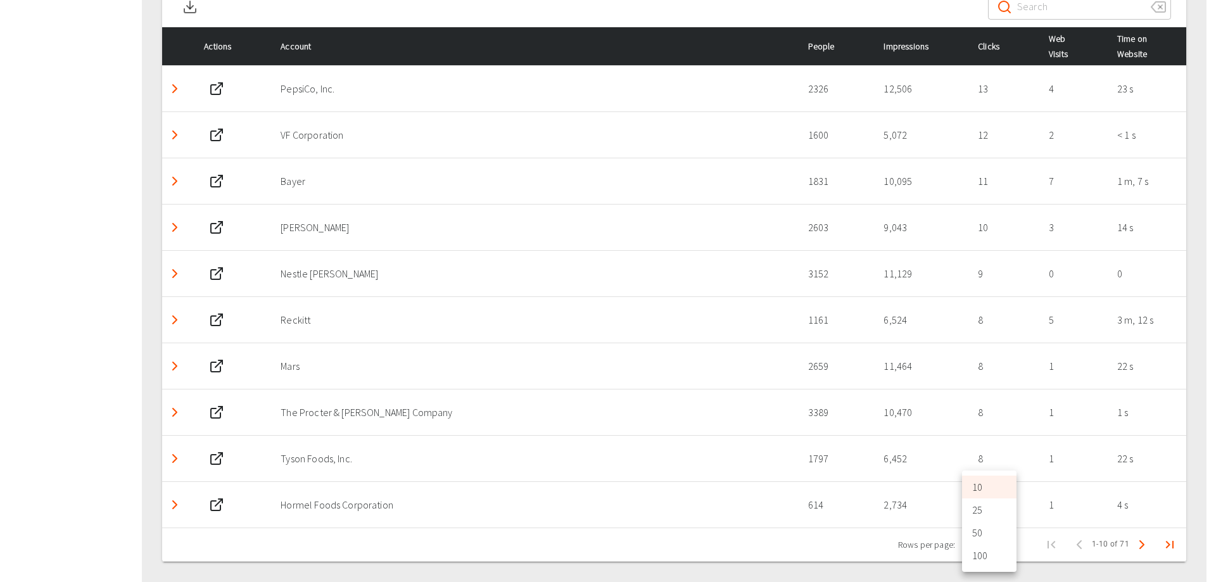
click at [986, 553] on li "100" at bounding box center [989, 555] width 54 height 23
type input "100"
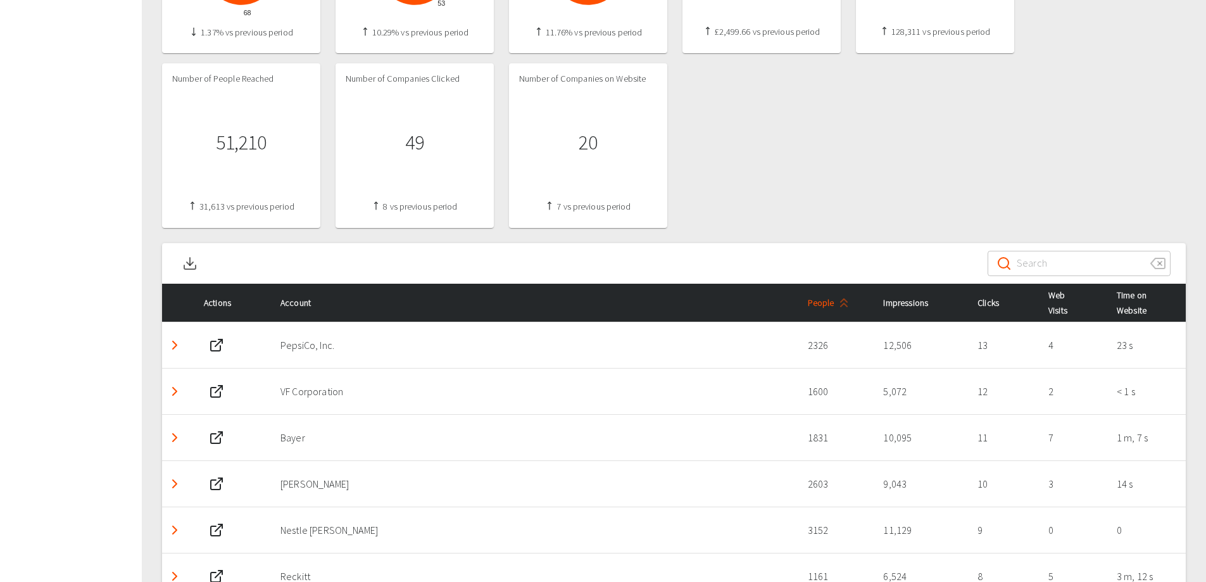
scroll to position [386, 0]
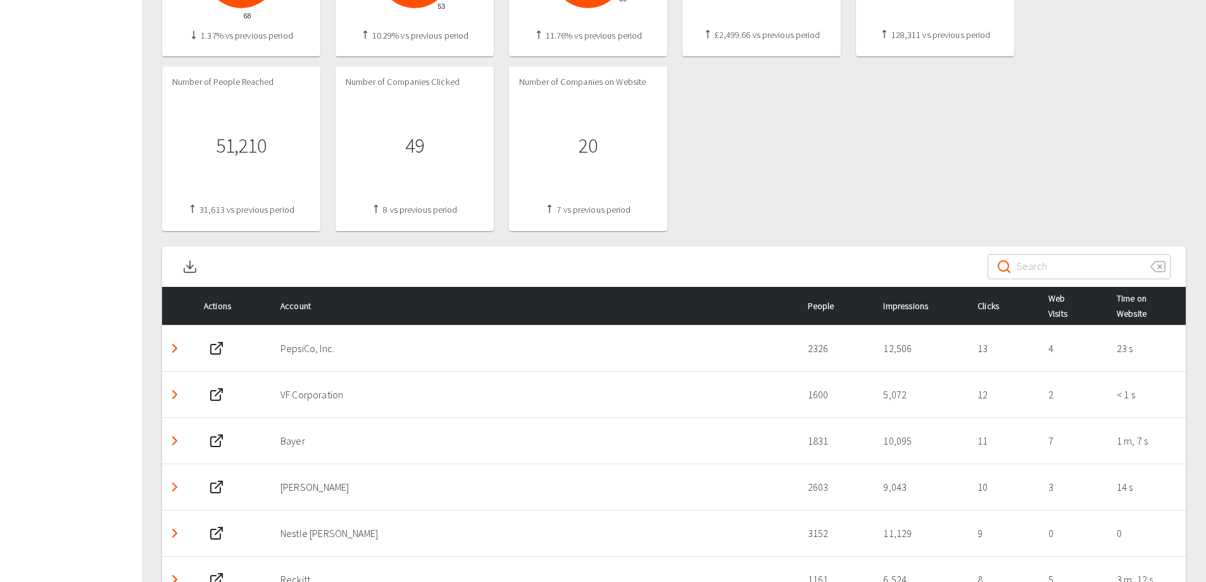
click at [733, 145] on div "Companies Reached 68 95.8 % 1.37% vs previous period Companies with High Awaren…" at bounding box center [674, 61] width 1024 height 339
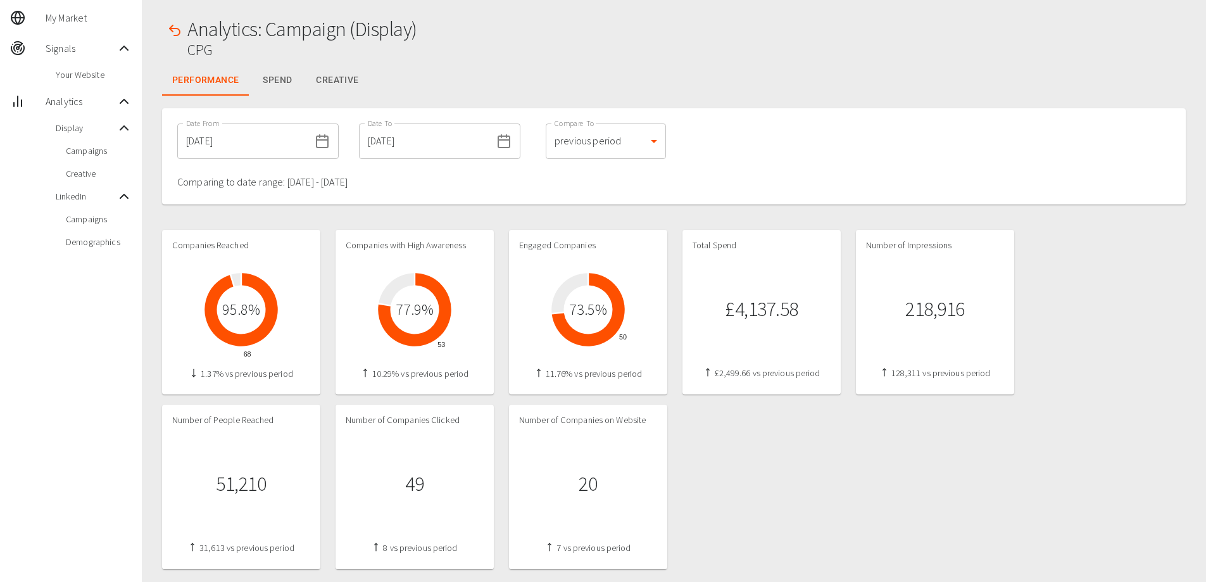
scroll to position [47, 0]
click at [177, 30] on icon "button" at bounding box center [175, 32] width 10 height 7
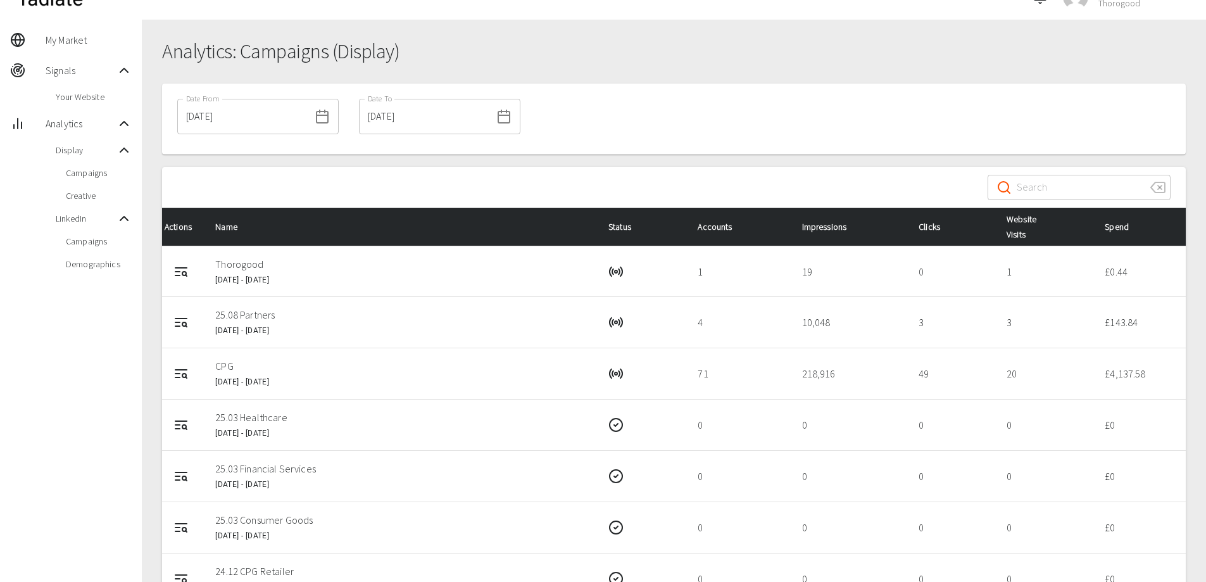
scroll to position [35, 0]
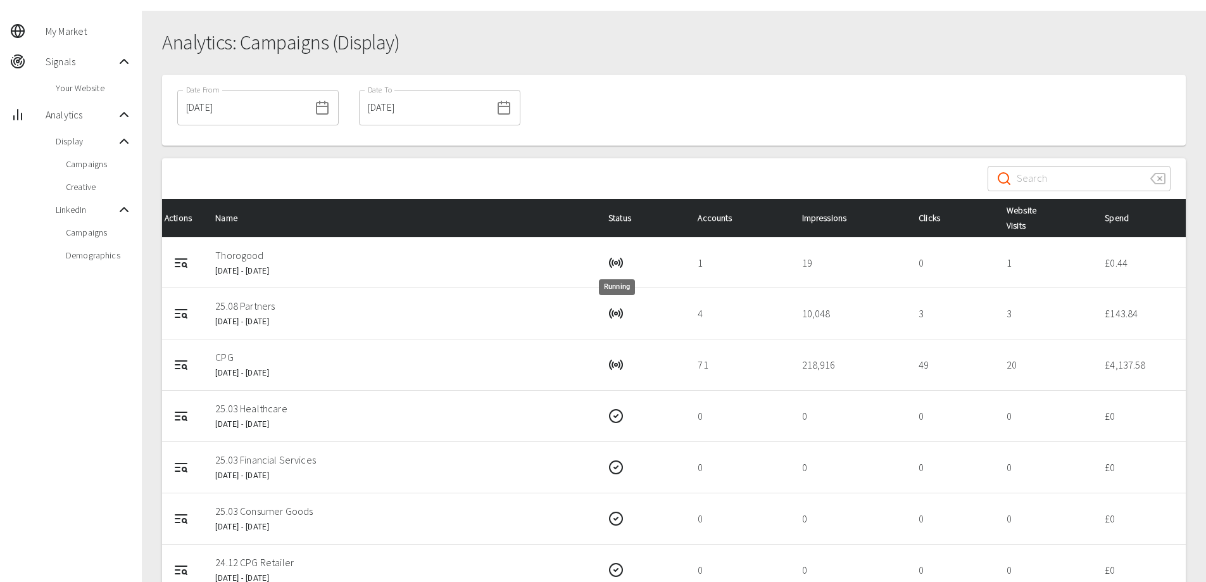
click at [617, 263] on circle "Running" at bounding box center [616, 263] width 3 height 3
click at [182, 260] on icon "Campaign Report" at bounding box center [181, 262] width 15 height 15
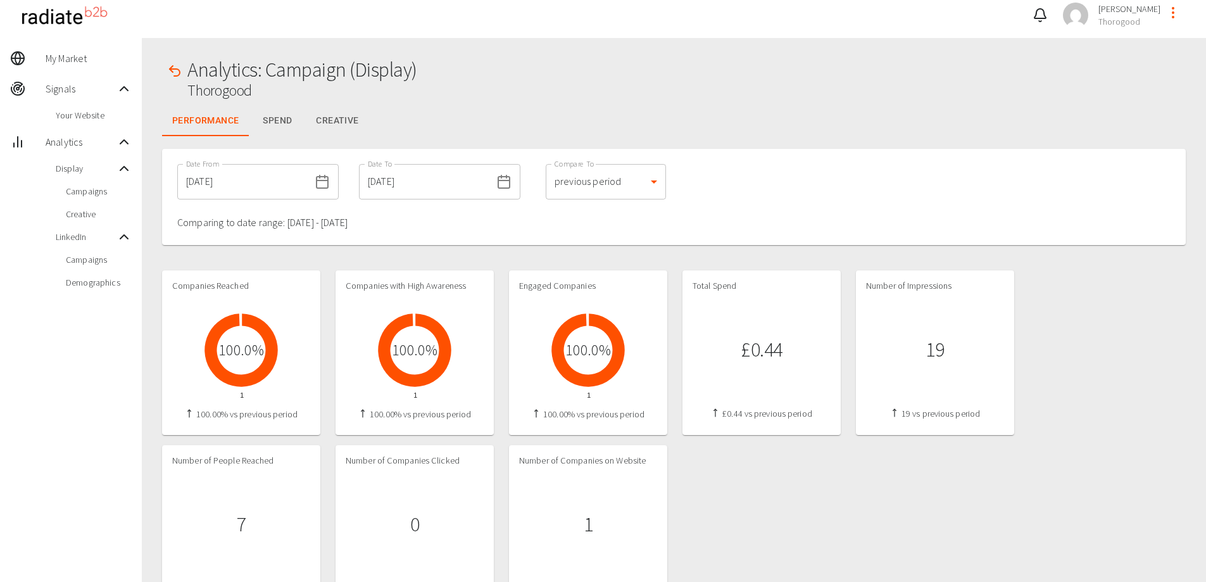
scroll to position [7, 0]
click at [175, 69] on icon "button" at bounding box center [174, 71] width 15 height 15
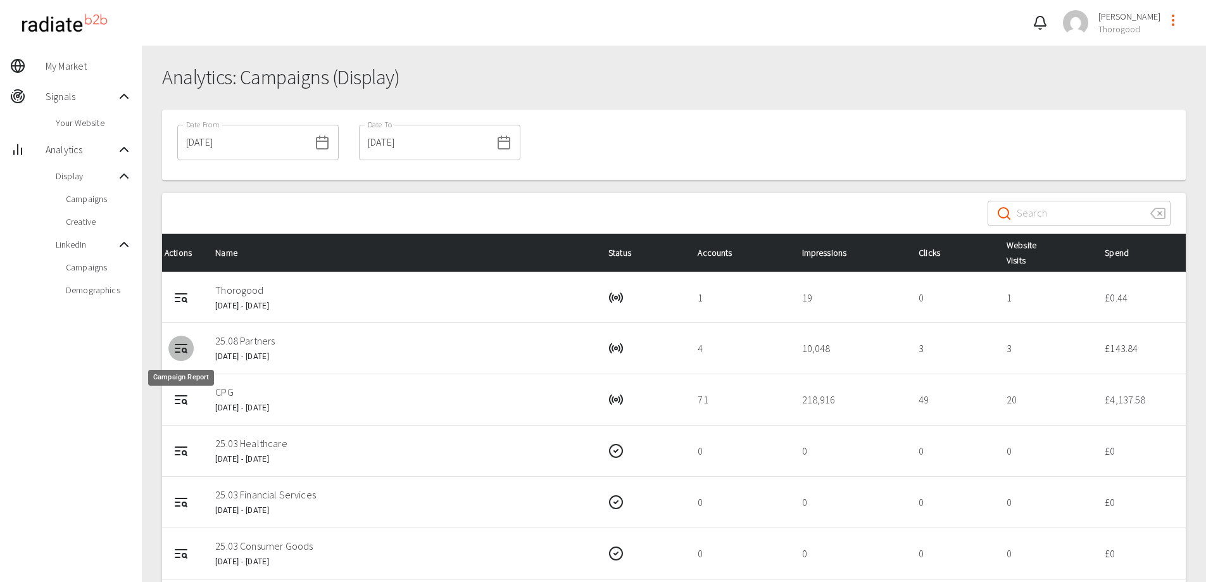
click at [180, 352] on icon "Campaign Report" at bounding box center [177, 352] width 4 height 0
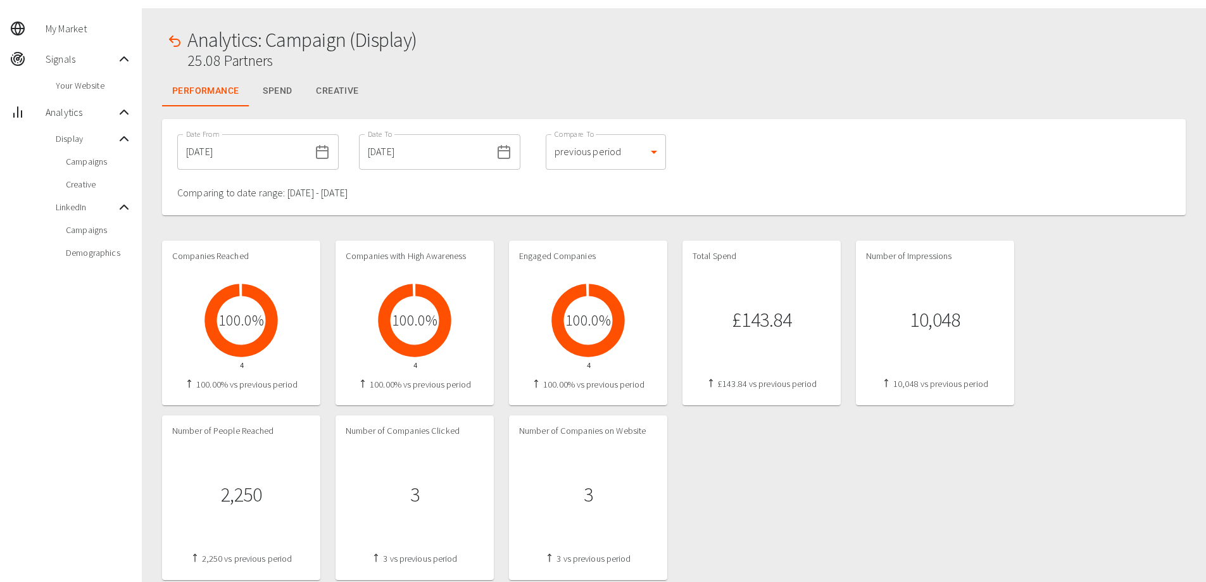
scroll to position [37, 0]
click at [179, 47] on icon "button" at bounding box center [174, 41] width 15 height 15
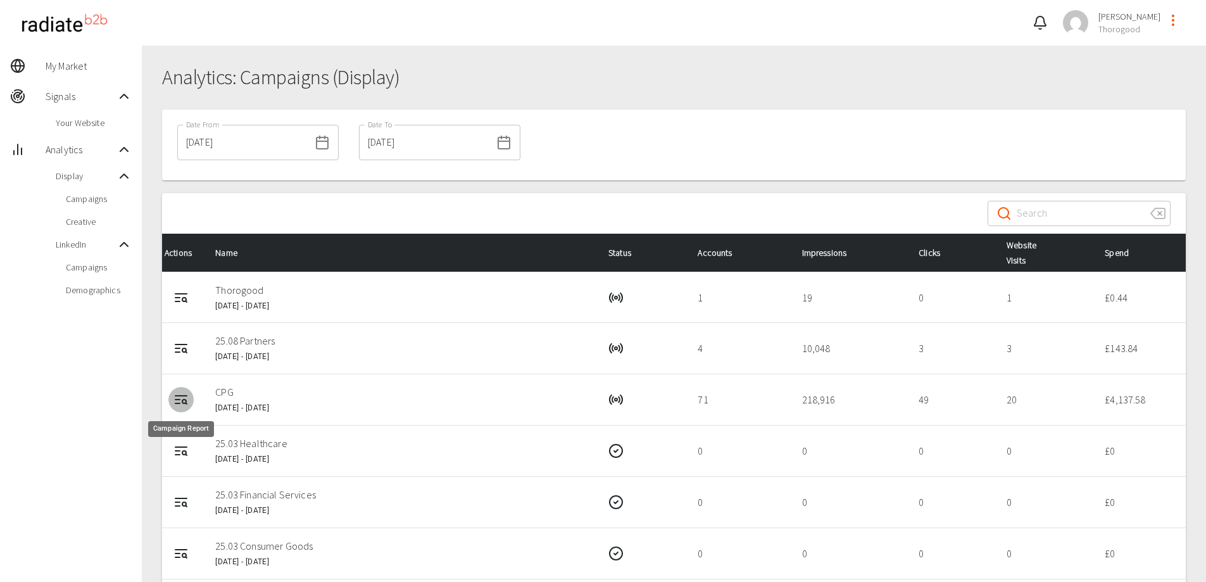
click at [186, 407] on icon "Campaign Report" at bounding box center [181, 399] width 15 height 15
click at [180, 401] on icon "Campaign Report" at bounding box center [181, 399] width 15 height 15
click at [545, 151] on div "Date From 01/07/2025 Date From Date To 30/09/2025 Date To" at bounding box center [674, 145] width 1024 height 71
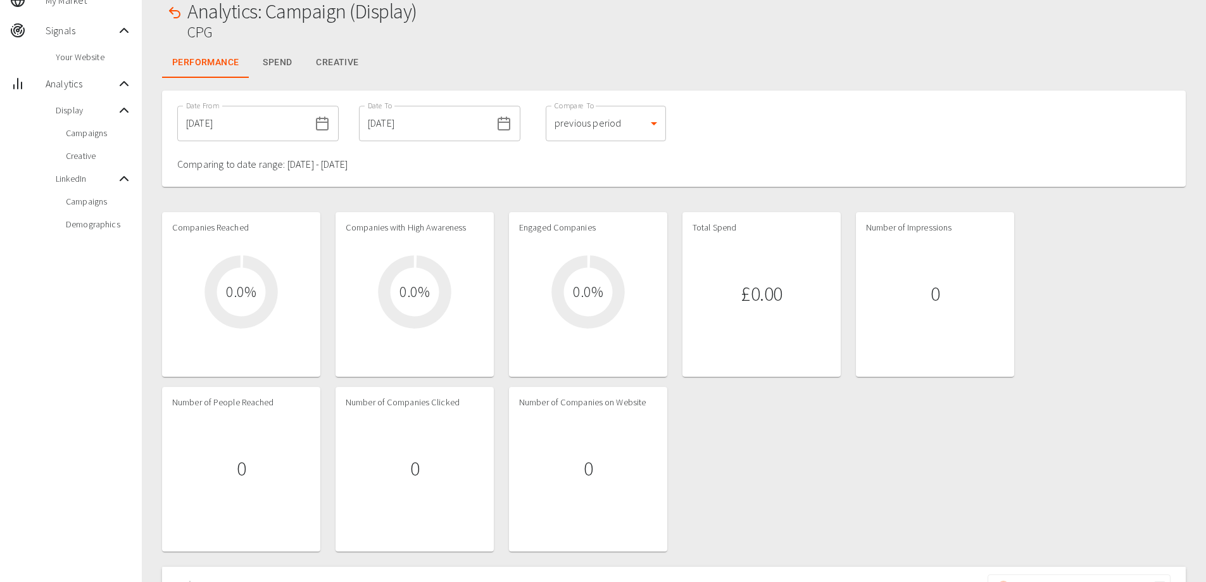
scroll to position [68, 0]
click at [315, 121] on icon at bounding box center [322, 121] width 15 height 15
click at [264, 122] on input "25/09/2025" at bounding box center [243, 121] width 132 height 35
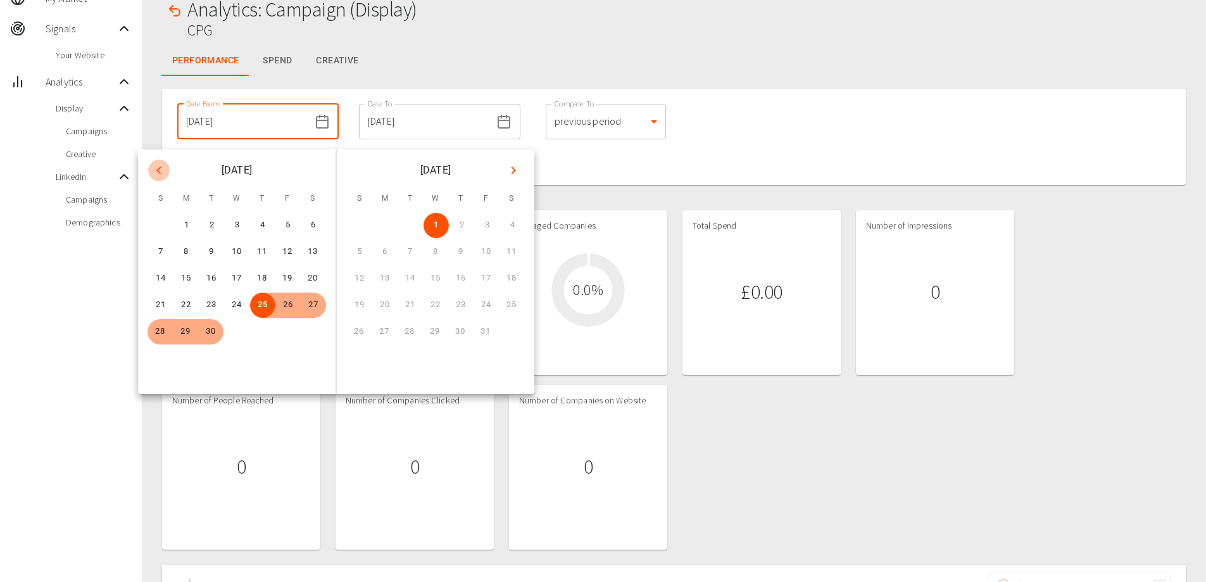
click at [160, 171] on icon "Previous month" at bounding box center [158, 170] width 15 height 15
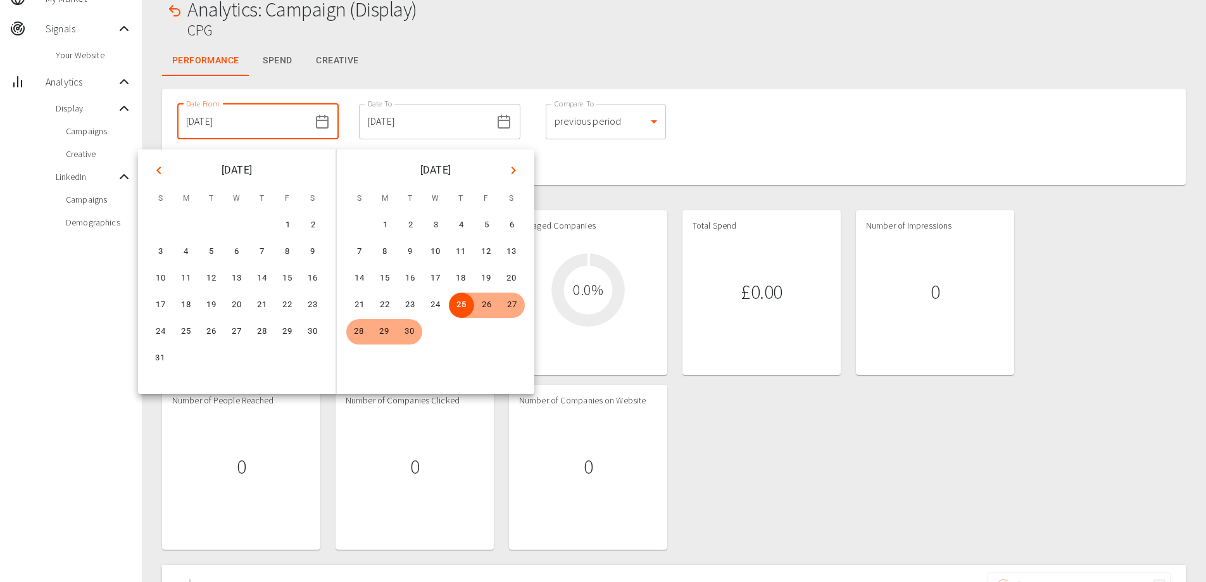
click at [160, 171] on icon "Previous month" at bounding box center [158, 170] width 15 height 15
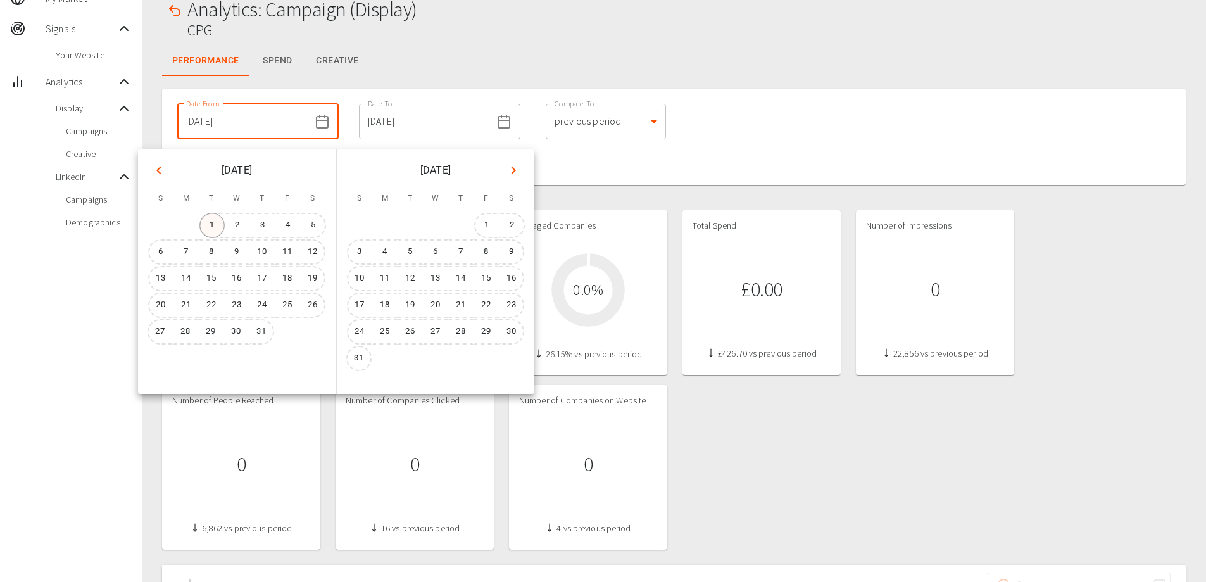
click at [216, 223] on button "1" at bounding box center [211, 225] width 25 height 25
type input "01/07/2025"
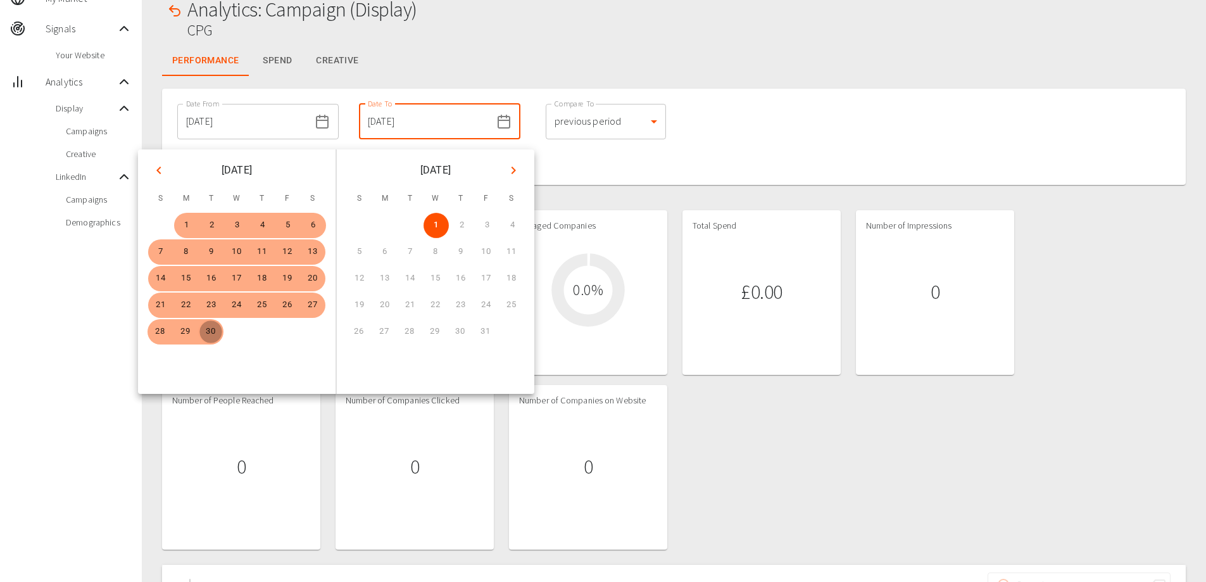
click at [210, 333] on button "30" at bounding box center [210, 331] width 25 height 25
type input "30/09/2025"
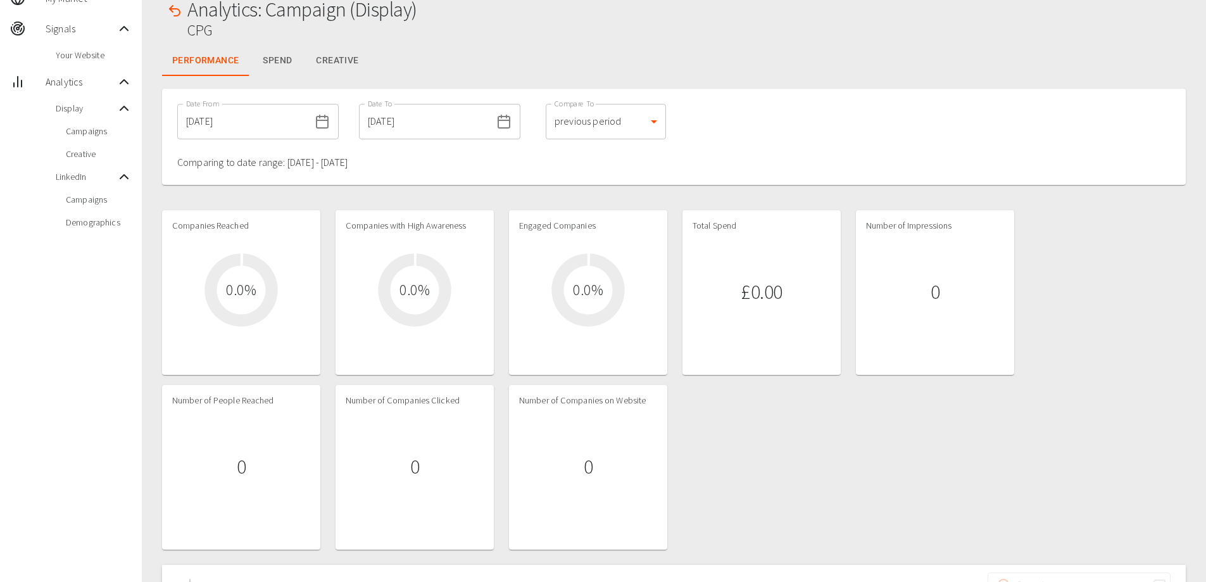
click at [682, 174] on div "Date From 01/07/2025 Date From Date To 30/09/2025 Date To Compare To previous p…" at bounding box center [674, 137] width 1024 height 96
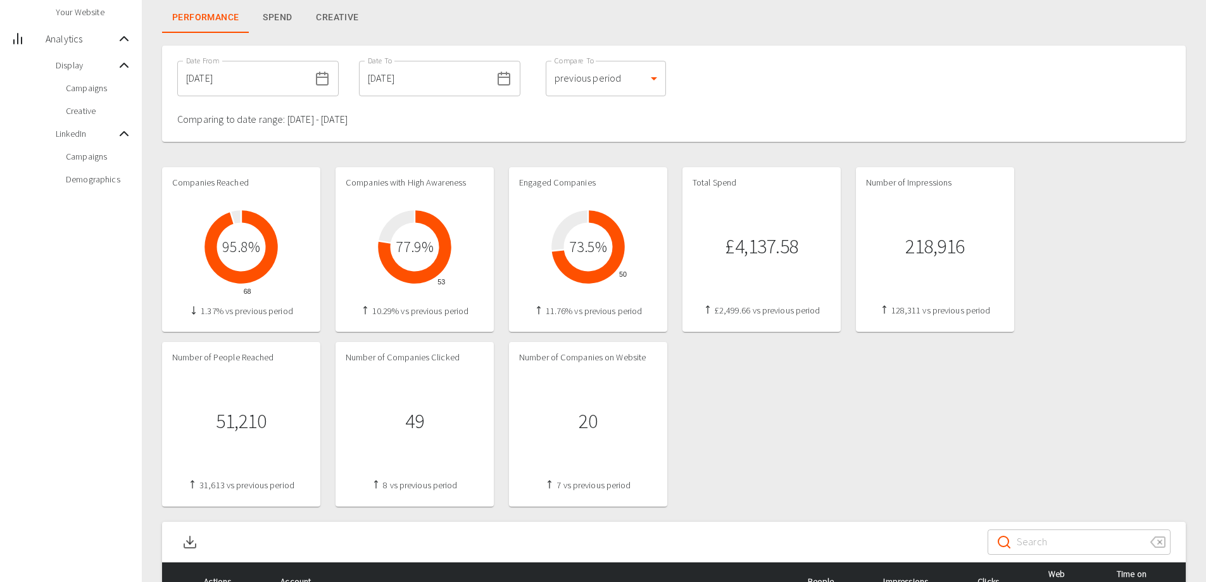
scroll to position [108, 0]
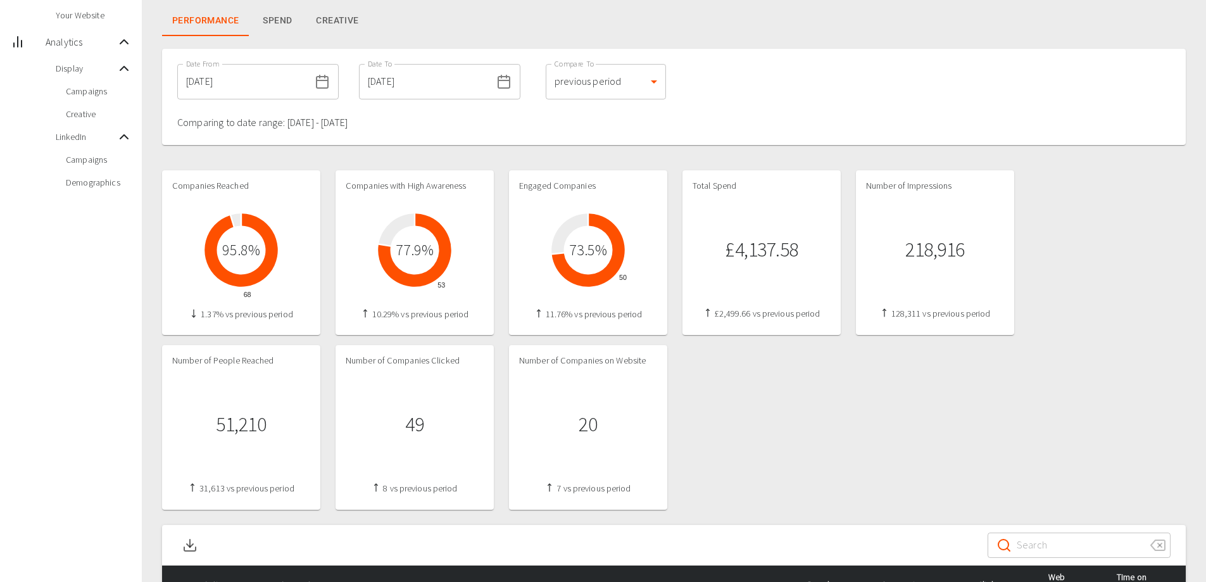
click at [92, 163] on span "Campaigns" at bounding box center [99, 159] width 66 height 13
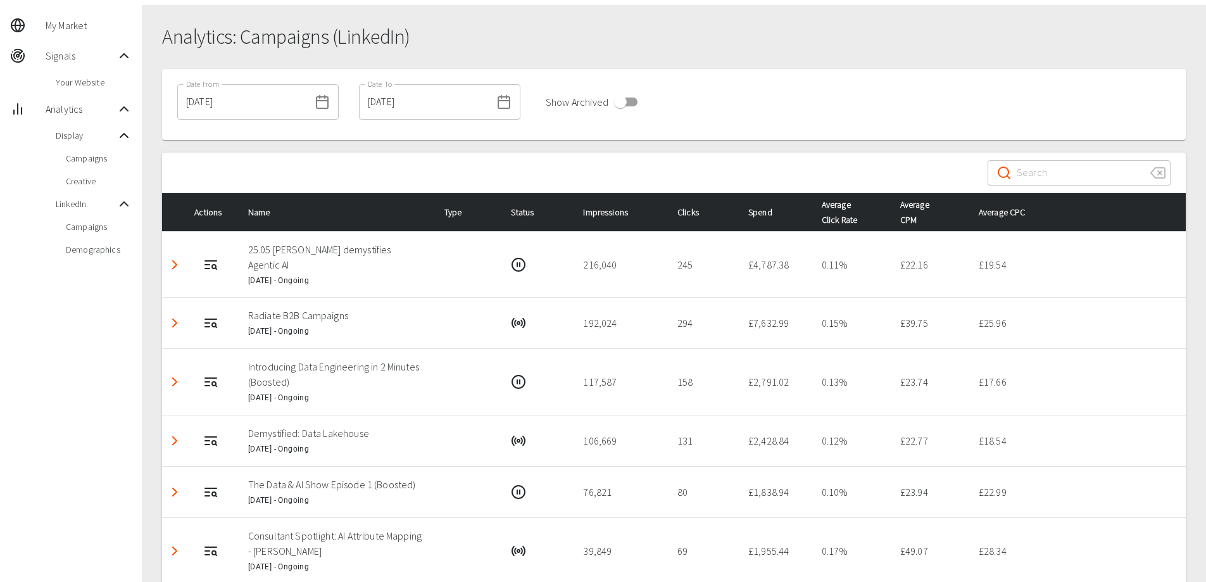
scroll to position [43, 0]
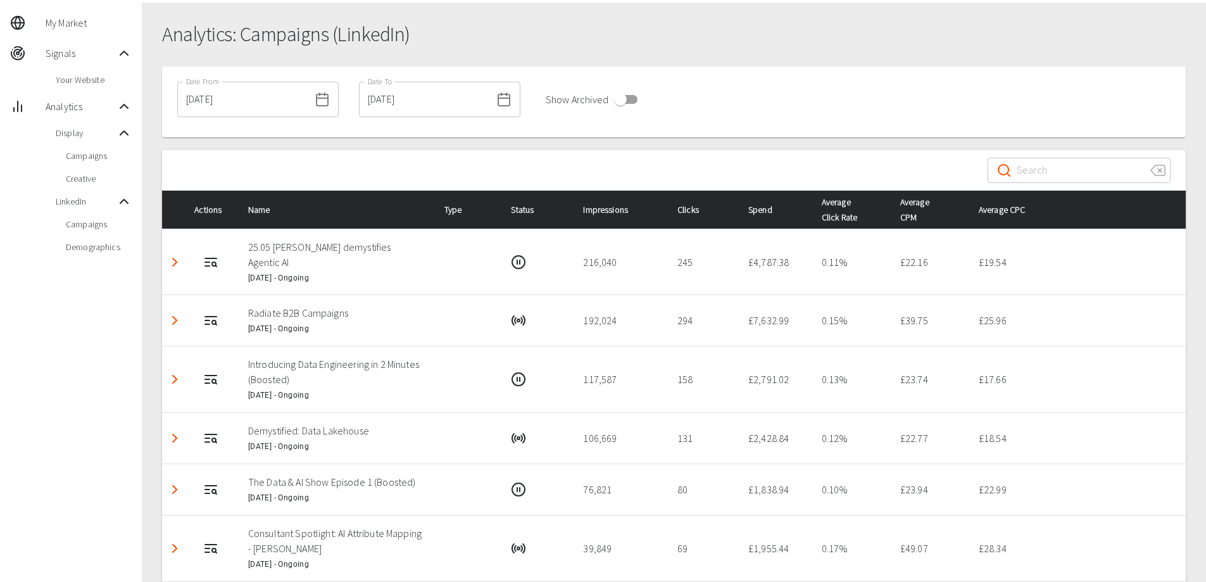
click at [317, 106] on rect at bounding box center [322, 99] width 11 height 11
click at [279, 98] on input "01/10/2024" at bounding box center [243, 99] width 132 height 35
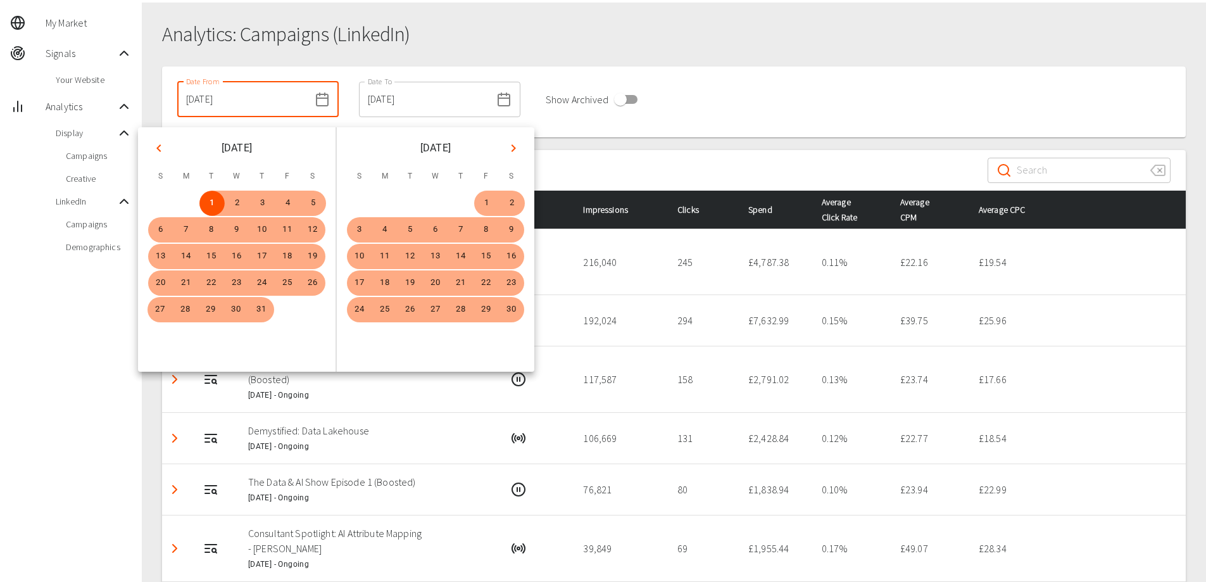
click at [158, 155] on icon "Previous month" at bounding box center [158, 148] width 15 height 15
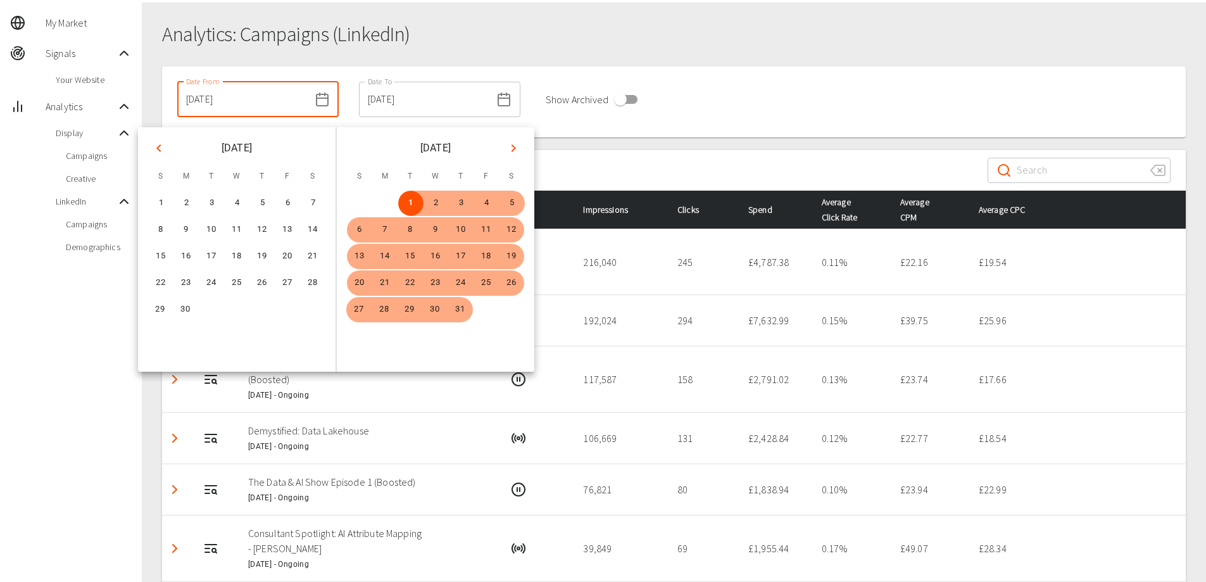
click at [158, 155] on icon "Previous month" at bounding box center [158, 148] width 15 height 15
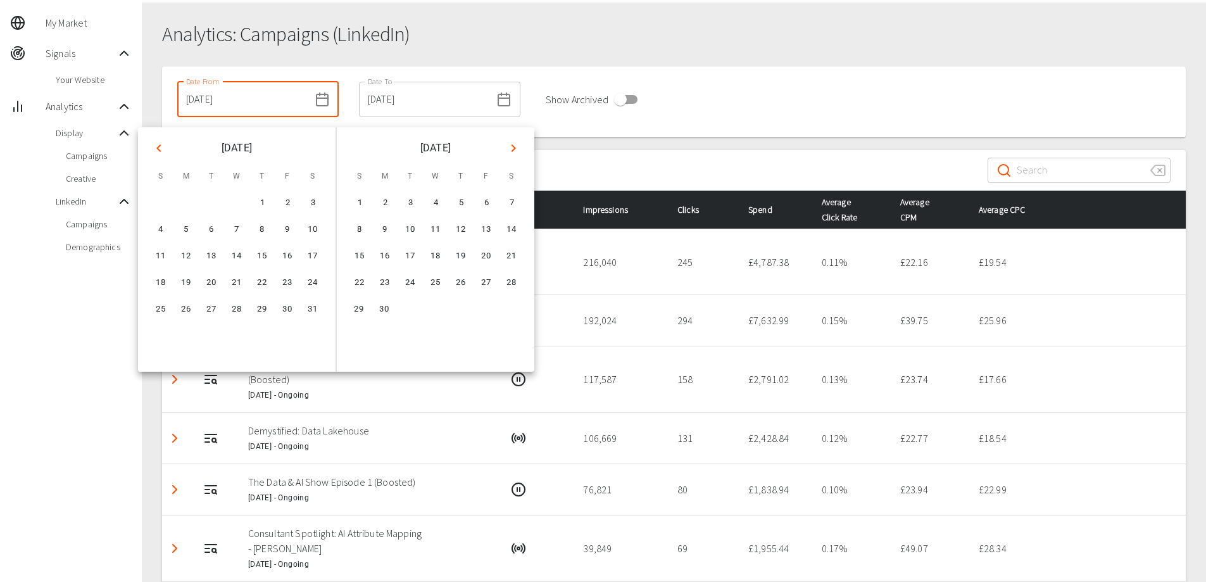
click at [158, 155] on icon "Previous month" at bounding box center [158, 148] width 15 height 15
click at [187, 198] on button "1" at bounding box center [186, 203] width 25 height 25
type input "01/07/2024"
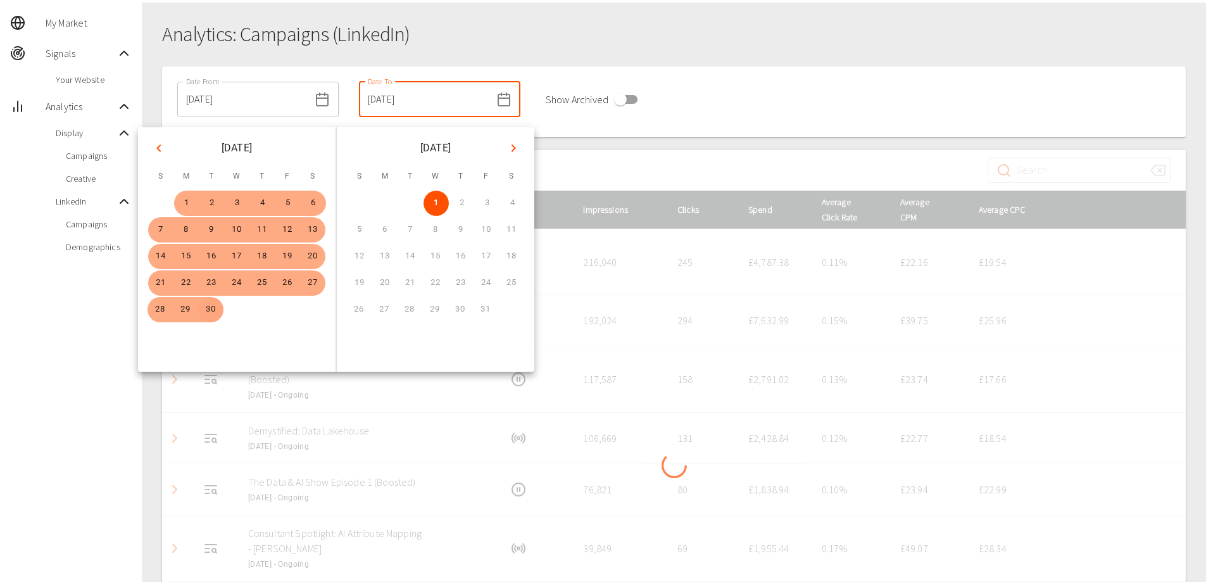
click at [212, 314] on button "30" at bounding box center [210, 309] width 25 height 25
type input "30/09/2025"
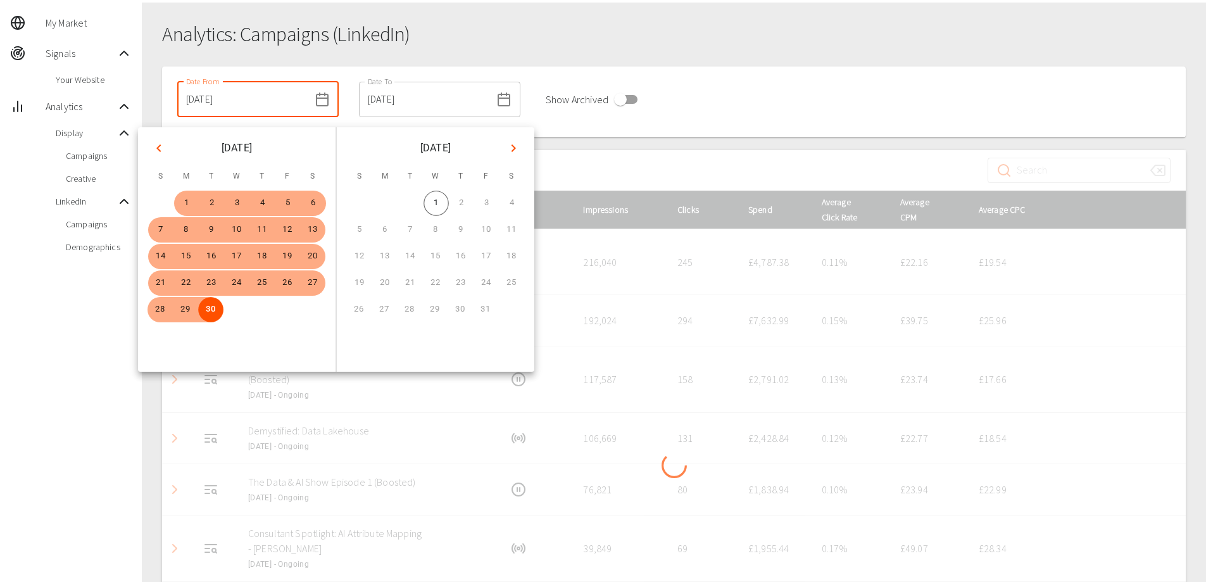
click at [591, 154] on div at bounding box center [674, 467] width 1024 height 635
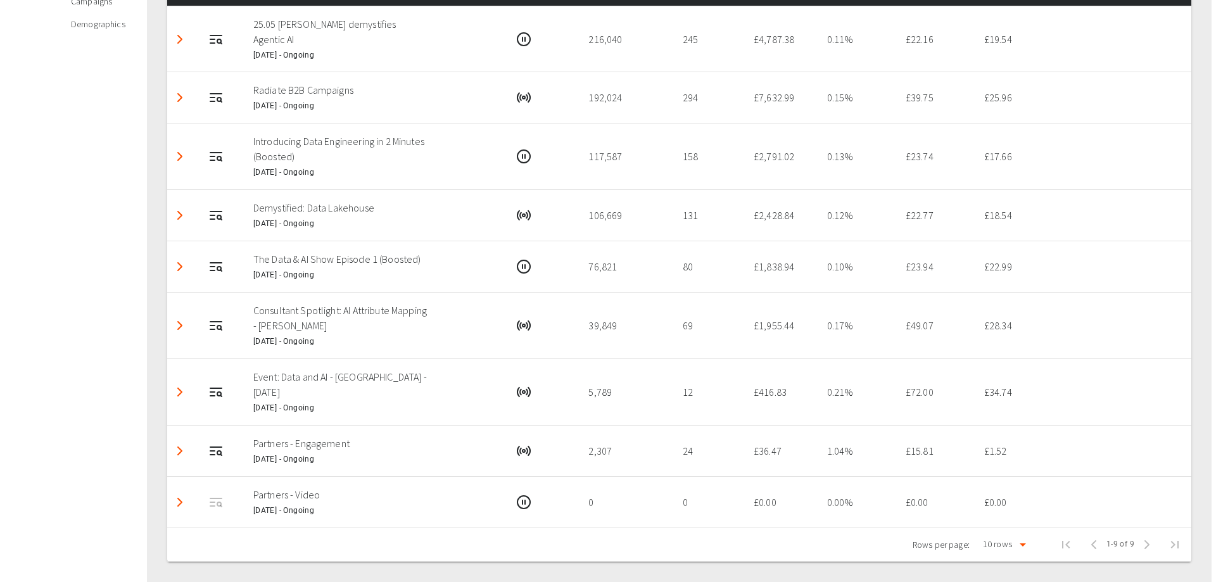
scroll to position [281, 0]
click at [991, 547] on body "Emily Mcewan Thorogood My Market Signals Your Website Analytics Display Campaig…" at bounding box center [603, 158] width 1206 height 848
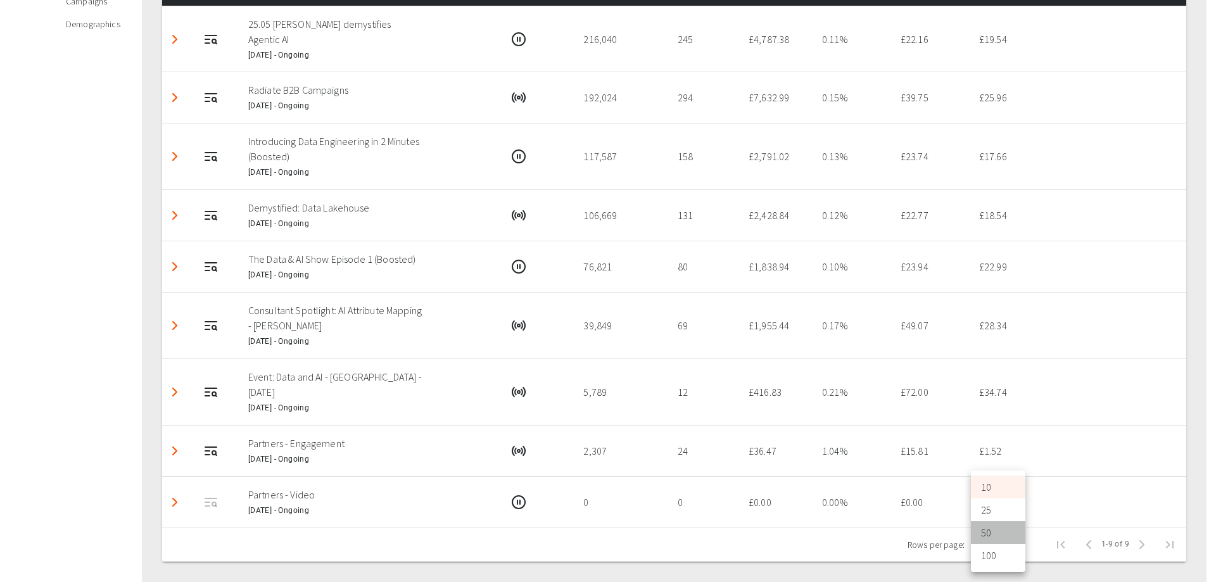
click at [994, 532] on li "50" at bounding box center [998, 532] width 54 height 23
type input "50"
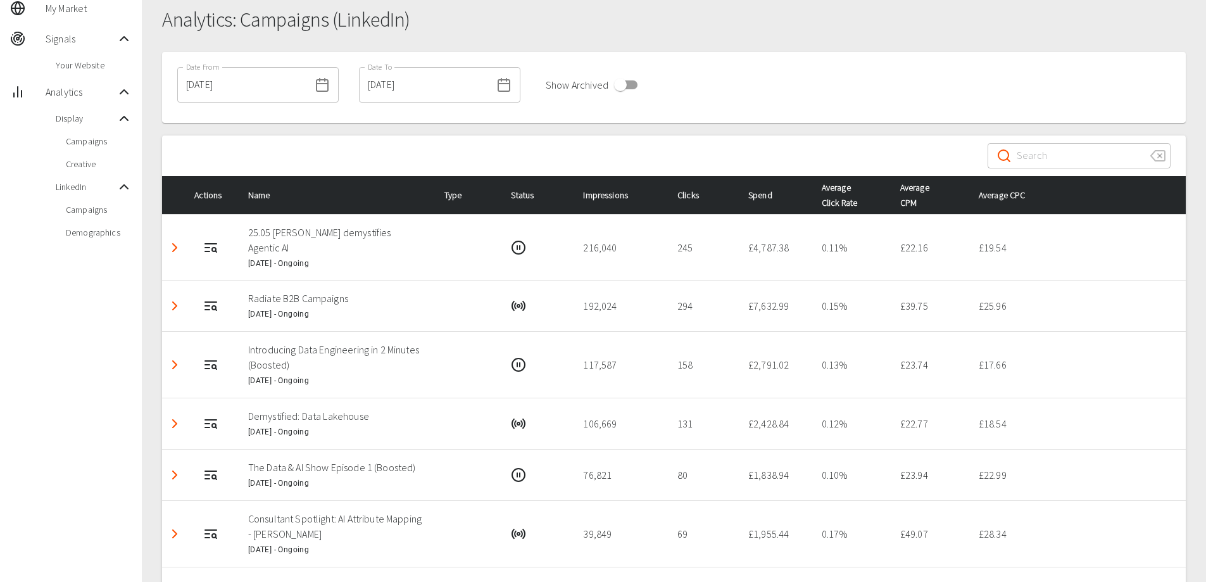
scroll to position [57, 0]
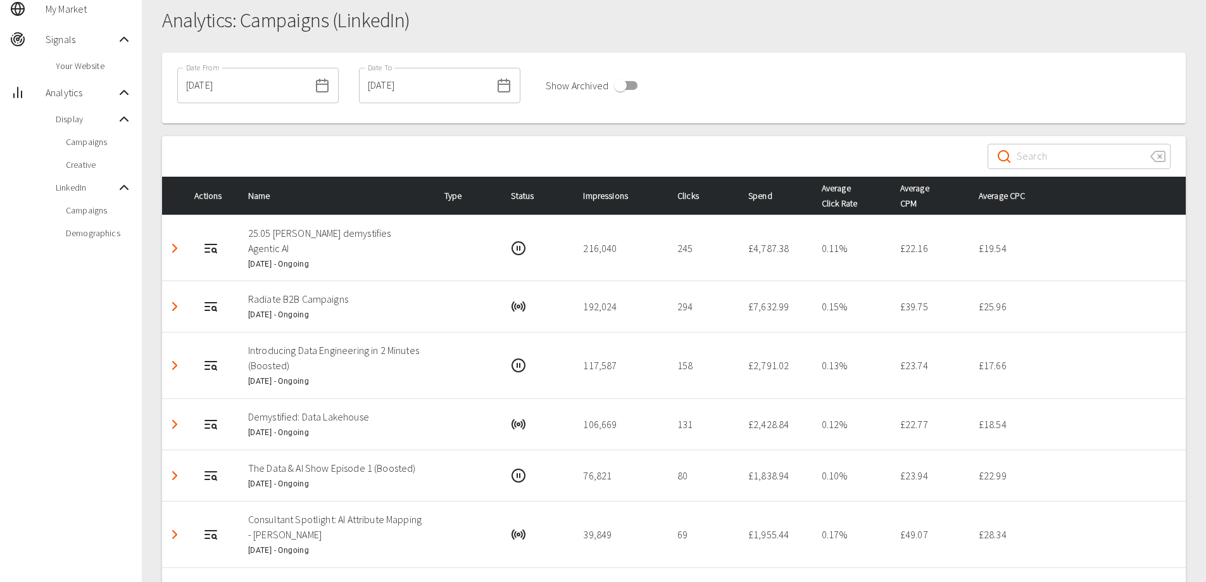
click at [175, 243] on icon "Detail panel visibility toggle" at bounding box center [174, 248] width 15 height 15
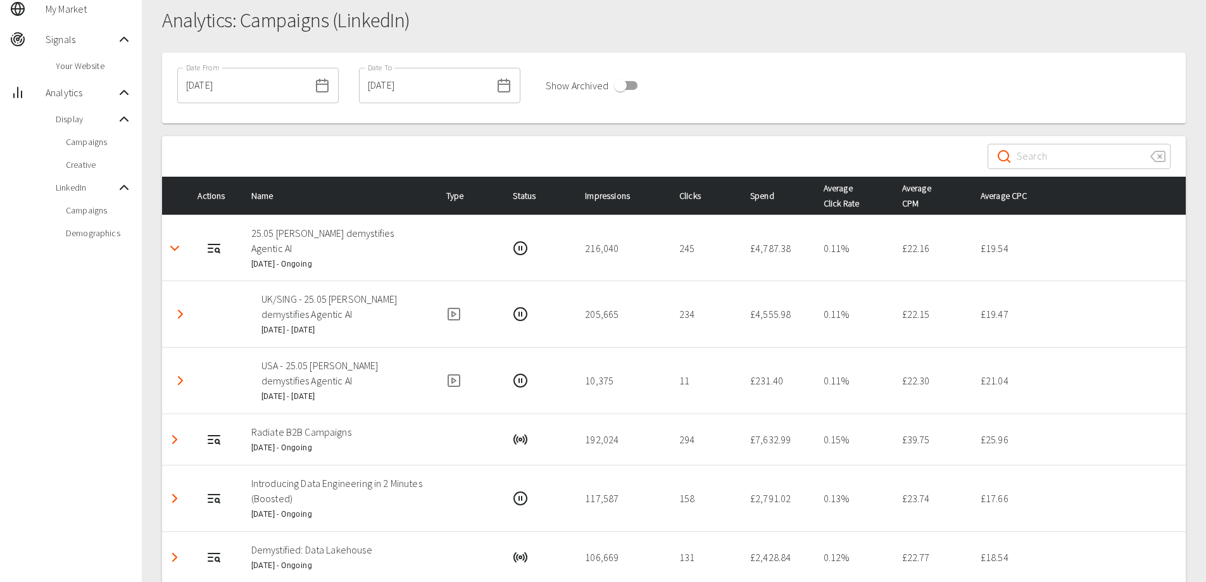
click at [177, 250] on icon "Detail panel visibility toggle" at bounding box center [174, 248] width 15 height 15
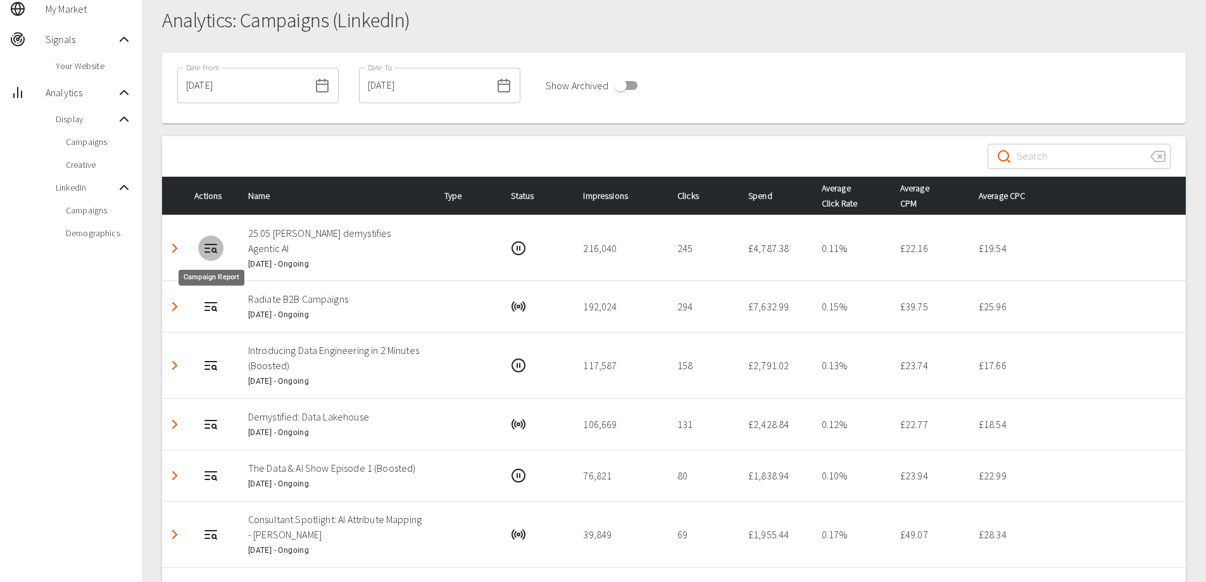
click at [213, 250] on circle "Campaign Report" at bounding box center [214, 250] width 4 height 4
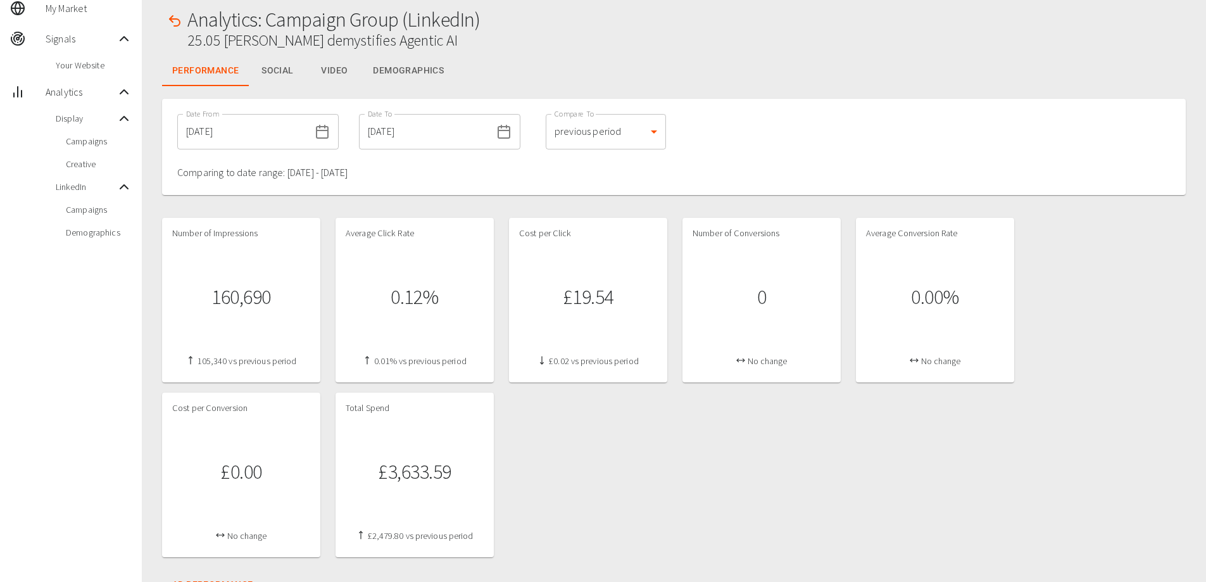
scroll to position [57, 0]
click at [338, 70] on button "Video" at bounding box center [334, 71] width 57 height 30
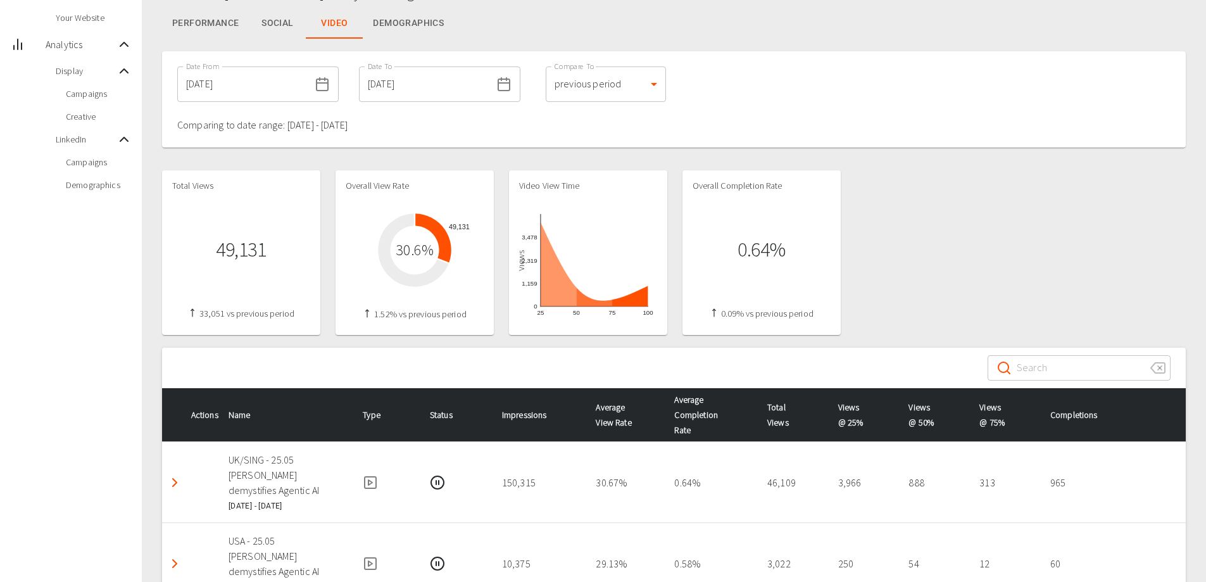
scroll to position [0, 0]
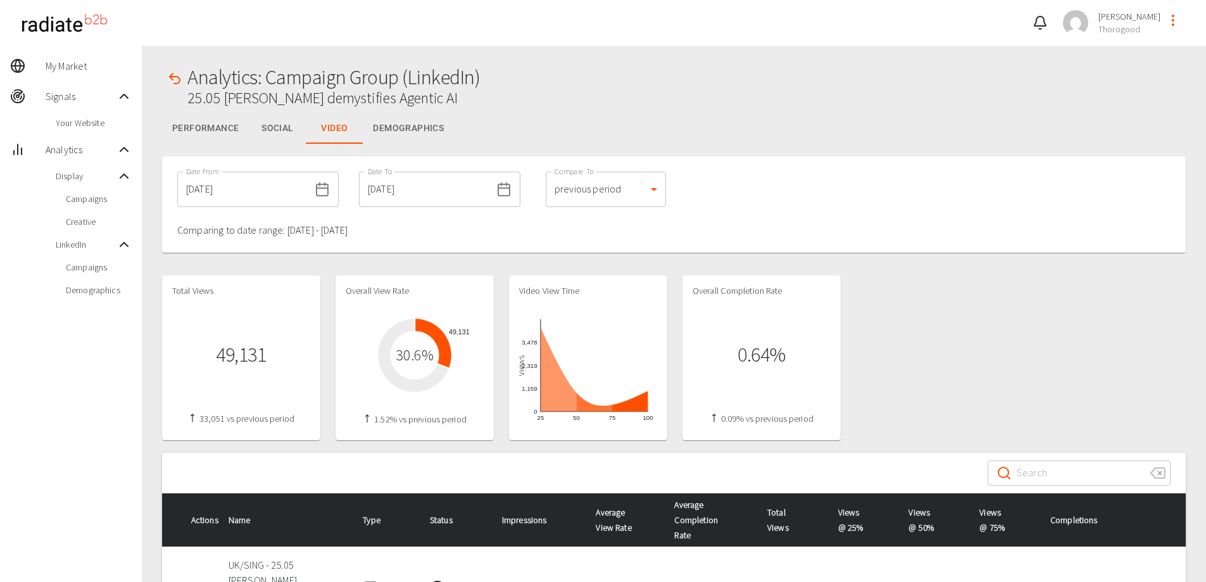
click at [172, 69] on button "button" at bounding box center [174, 78] width 25 height 25
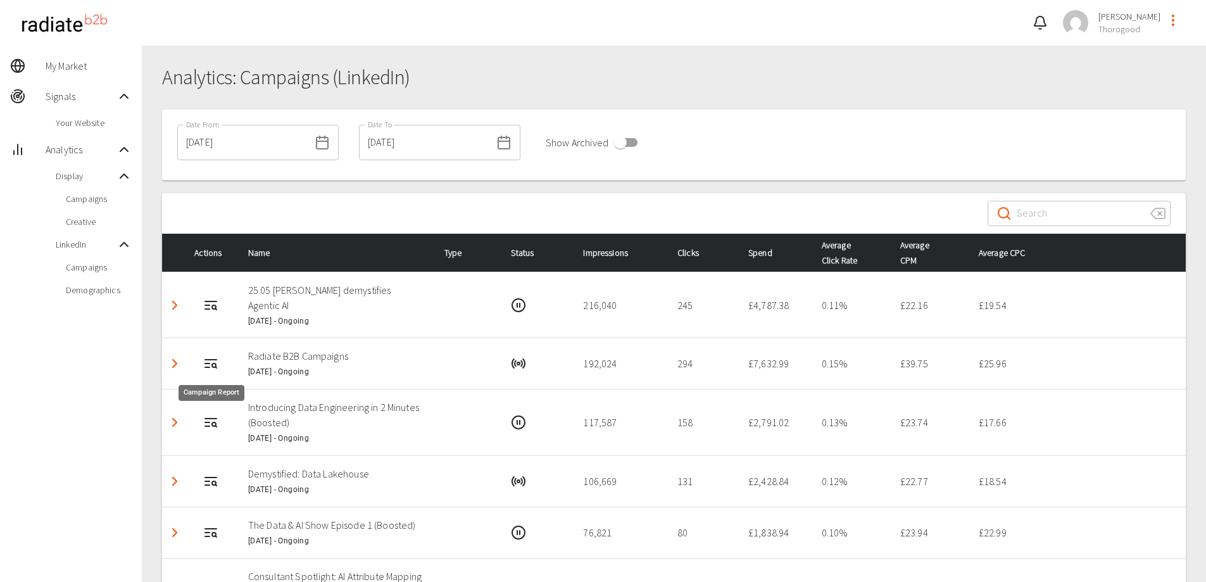
click at [215, 370] on icon "Campaign Report" at bounding box center [210, 363] width 15 height 15
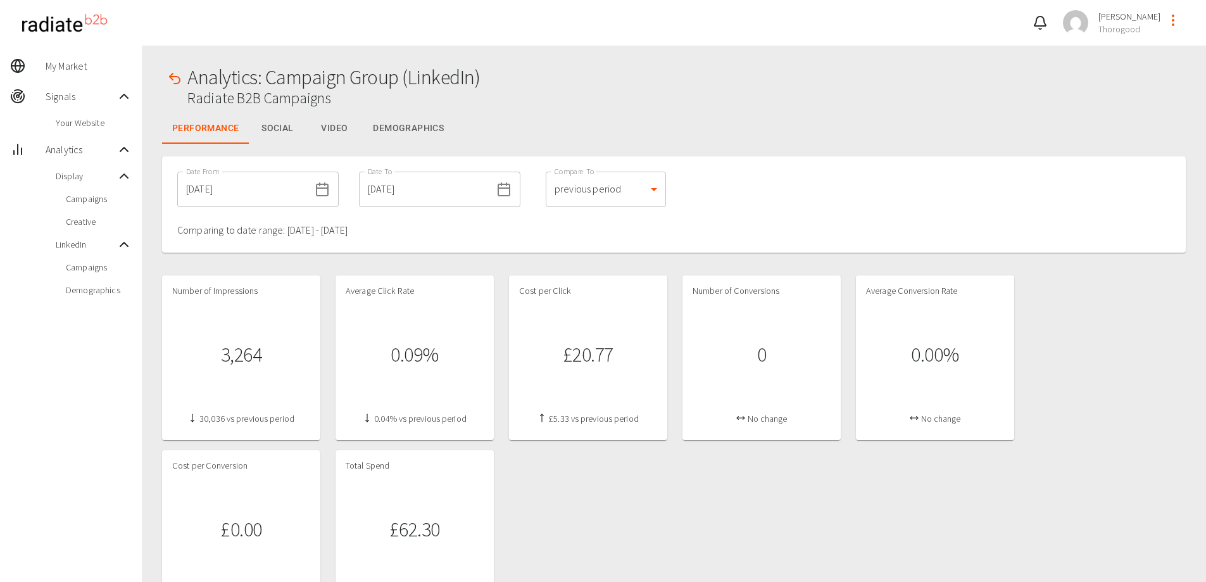
click at [338, 136] on button "Video" at bounding box center [334, 128] width 57 height 30
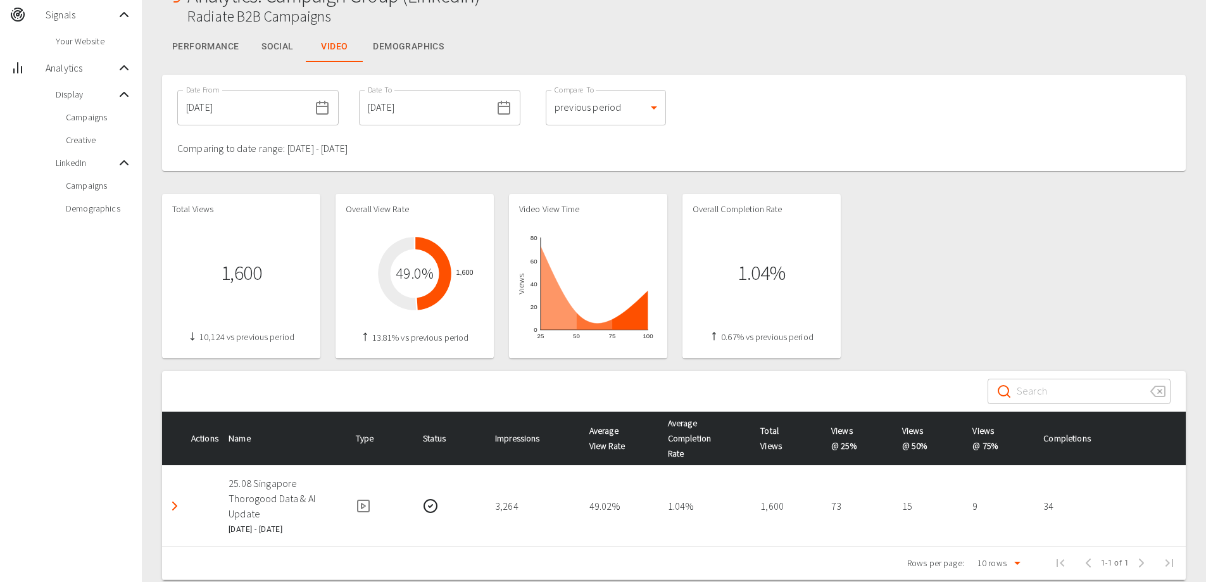
scroll to position [113, 0]
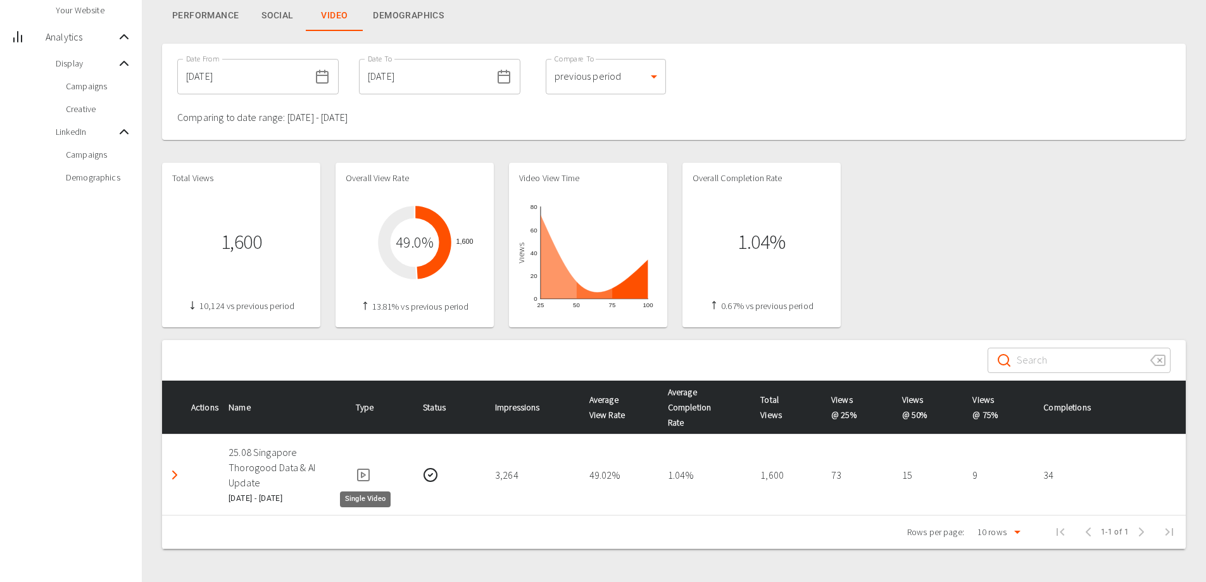
click at [369, 476] on icon "Single Video" at bounding box center [363, 474] width 15 height 15
click at [176, 479] on icon "Detail panel visibility toggle" at bounding box center [174, 474] width 15 height 15
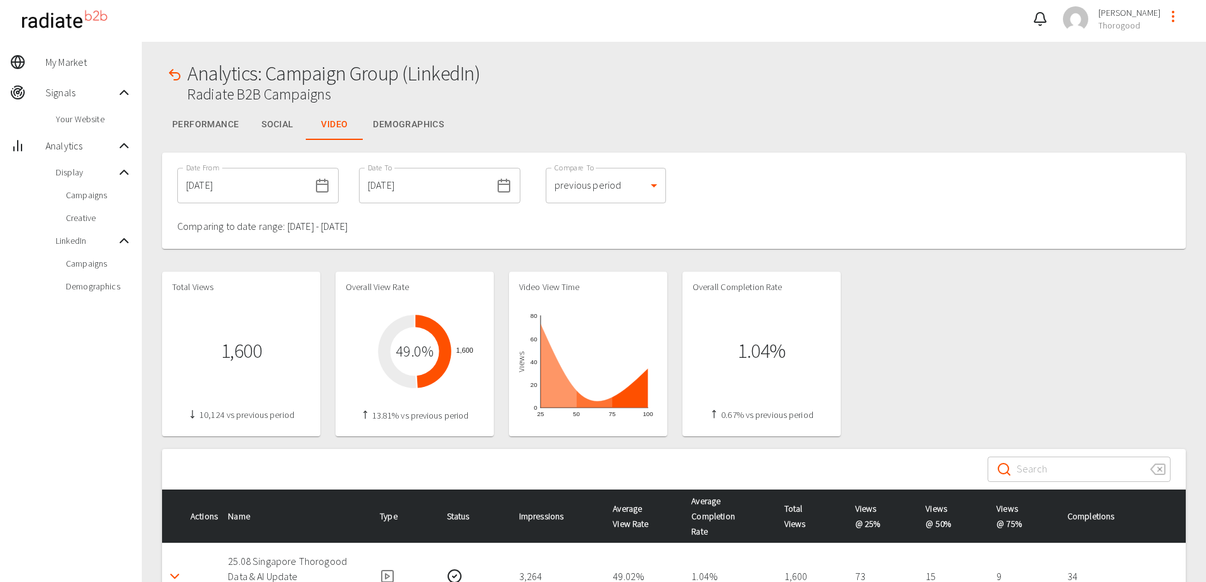
scroll to position [1, 0]
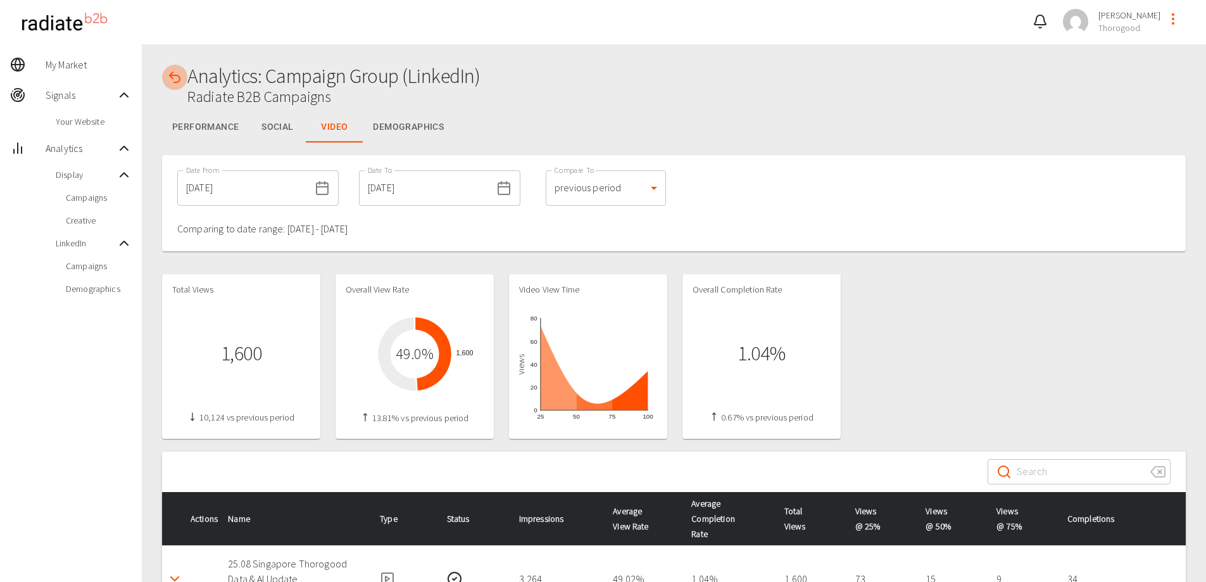
click at [175, 75] on icon "button" at bounding box center [174, 77] width 15 height 15
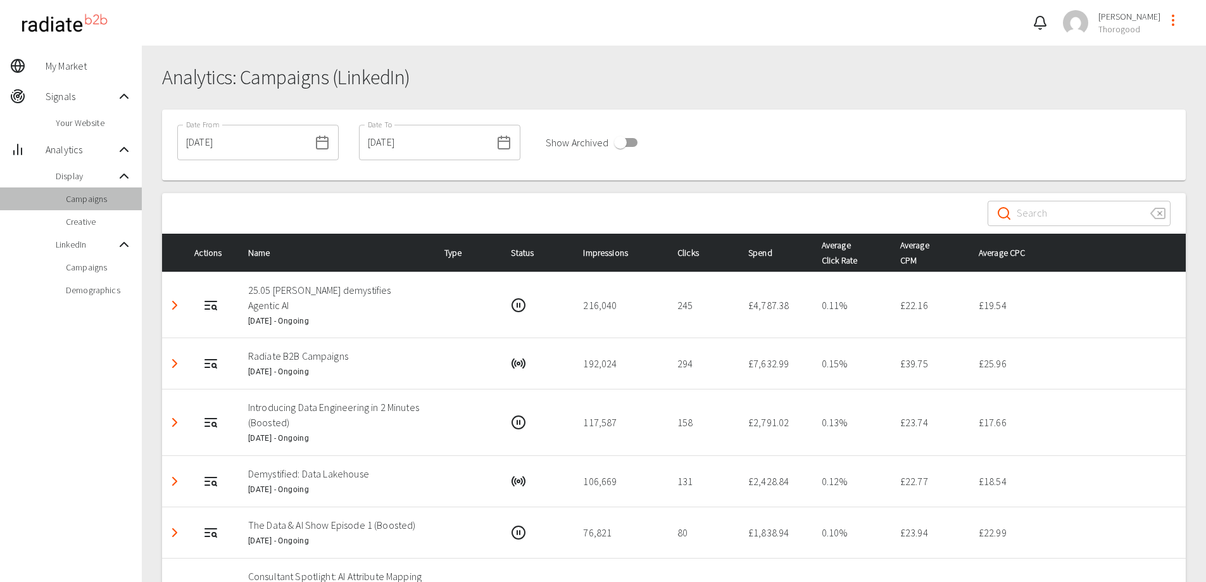
click at [99, 201] on span "Campaigns" at bounding box center [99, 199] width 66 height 13
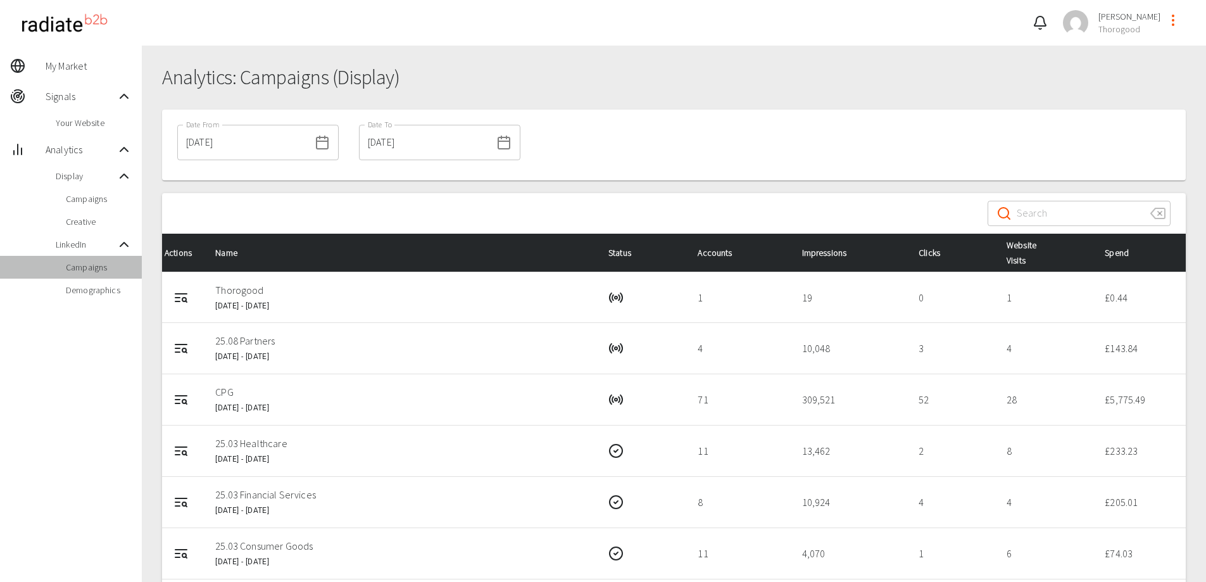
click at [87, 273] on span "Campaigns" at bounding box center [99, 267] width 66 height 13
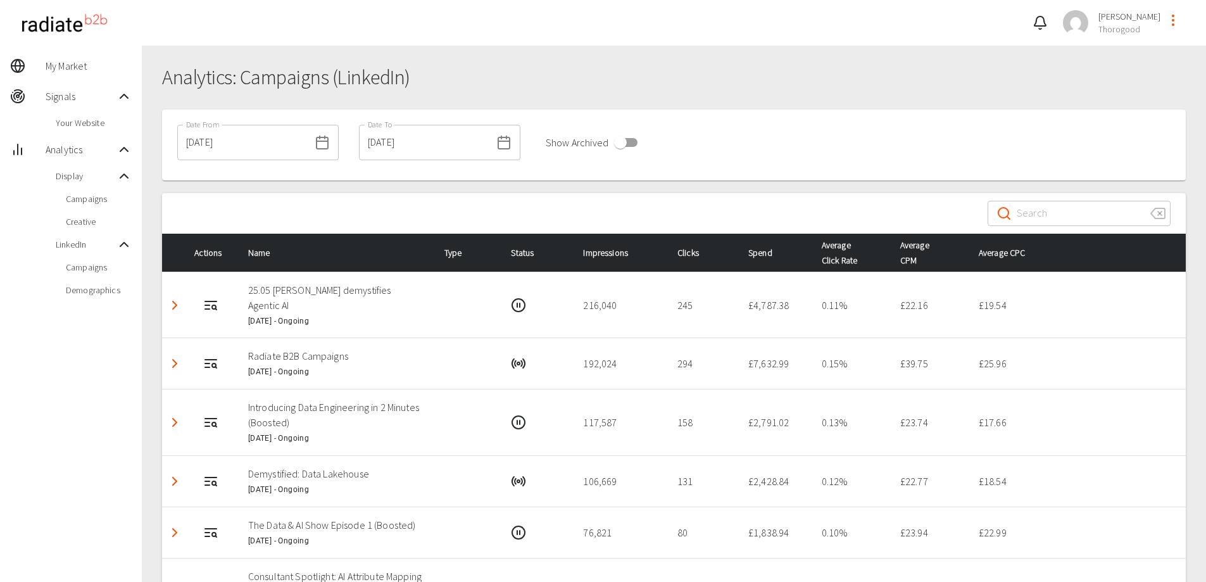
click at [265, 146] on input "01/07/2024" at bounding box center [243, 142] width 132 height 35
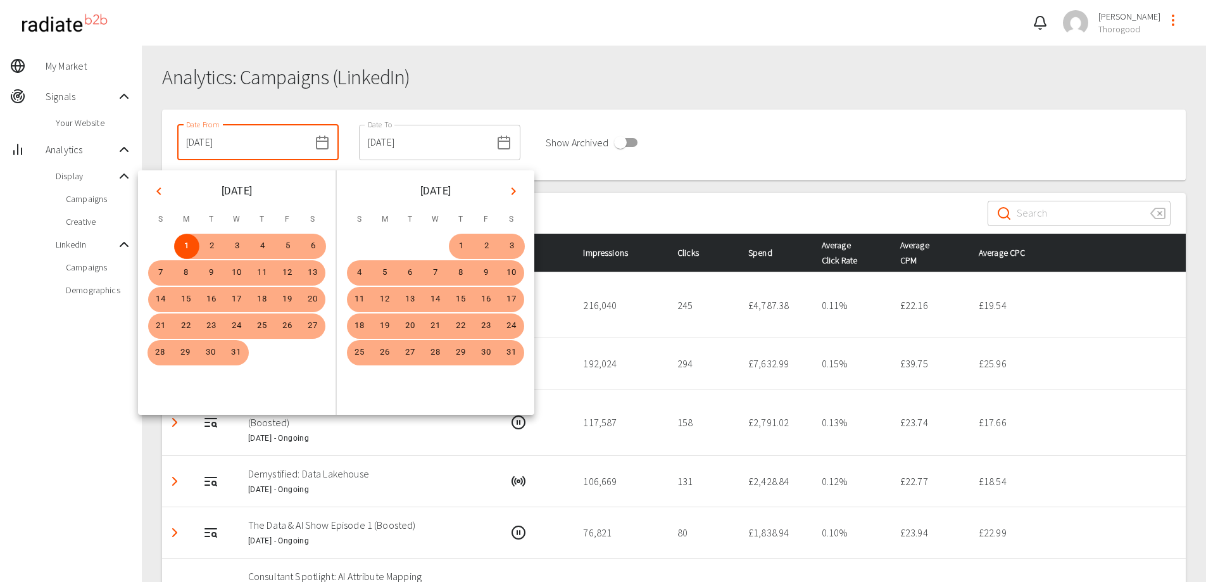
click at [160, 196] on icon "Previous month" at bounding box center [158, 191] width 15 height 15
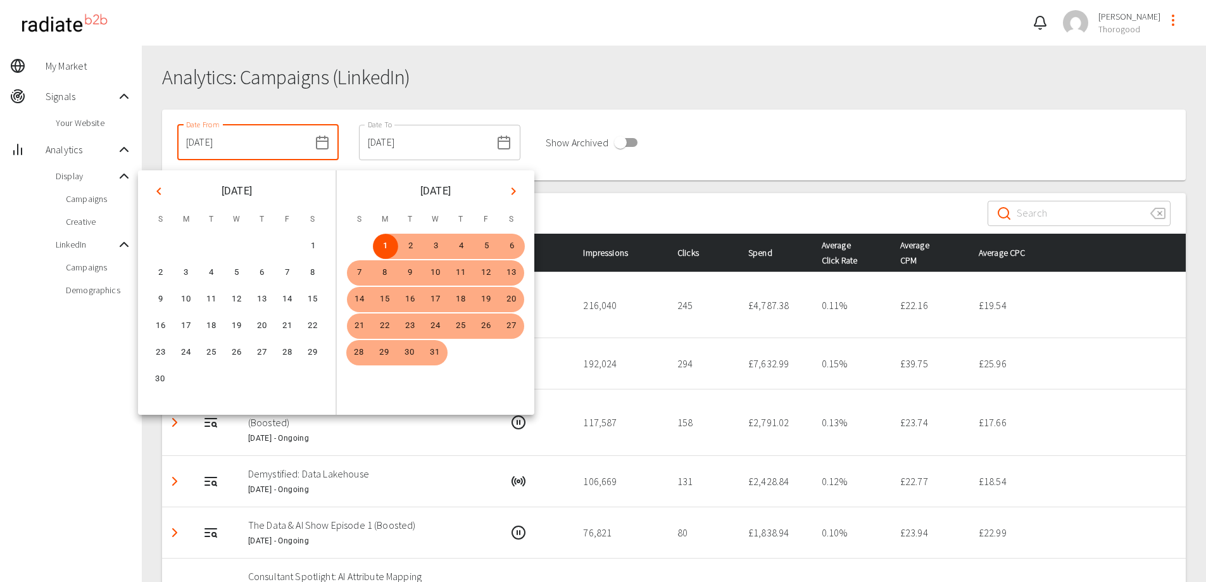
click at [160, 196] on icon "Previous month" at bounding box center [158, 191] width 15 height 15
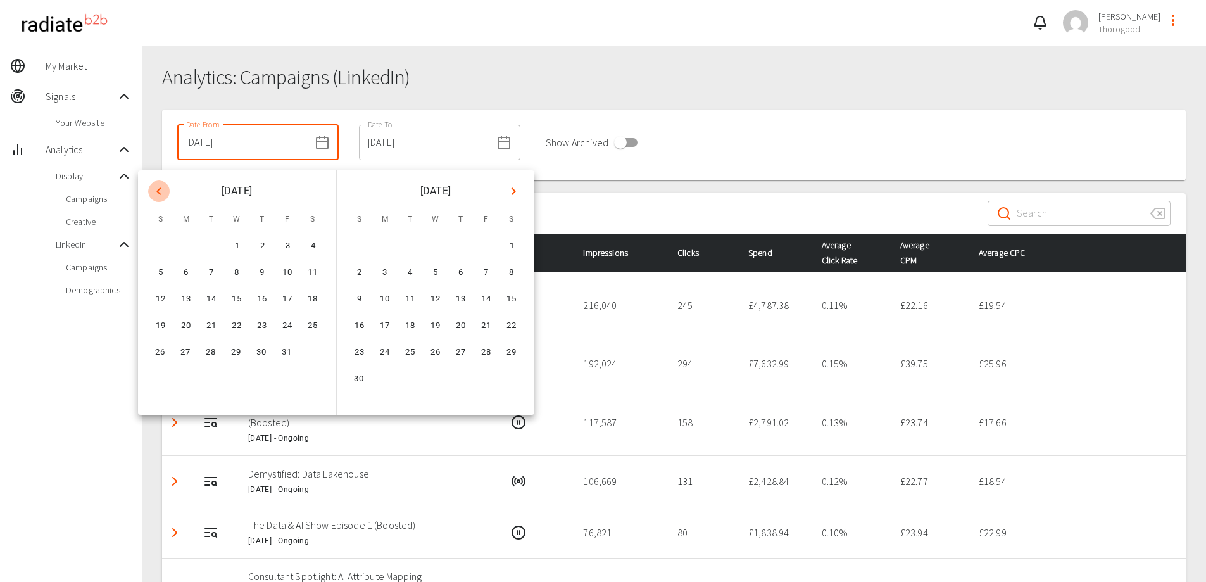
click at [160, 196] on icon "Previous month" at bounding box center [158, 191] width 15 height 15
click at [165, 198] on icon "Previous month" at bounding box center [158, 191] width 15 height 15
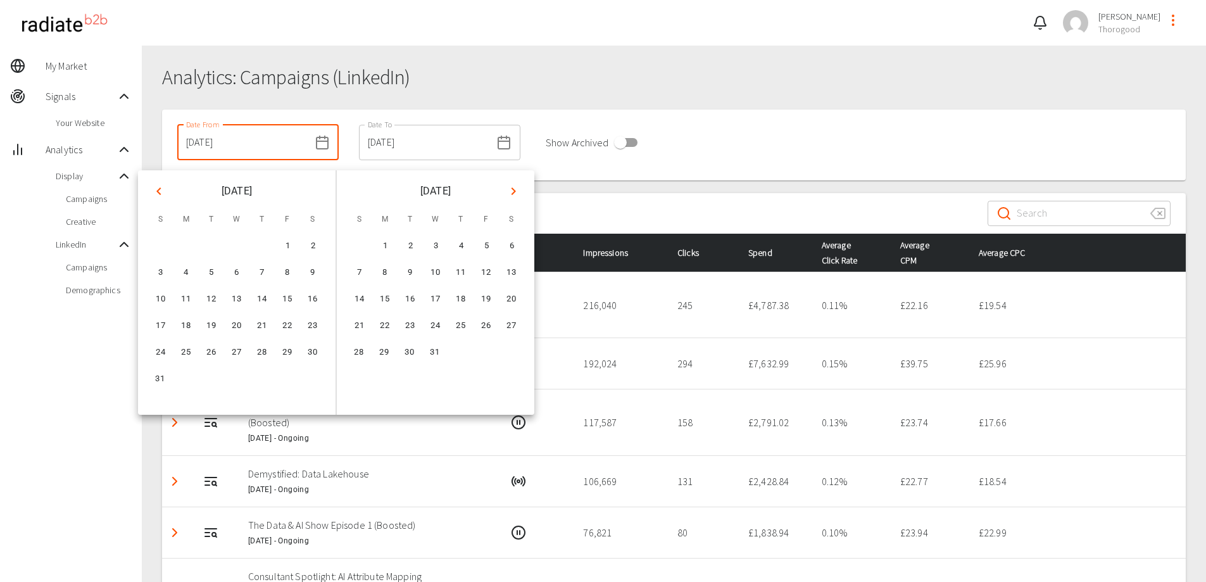
click at [513, 189] on icon "Next month" at bounding box center [514, 191] width 4 height 8
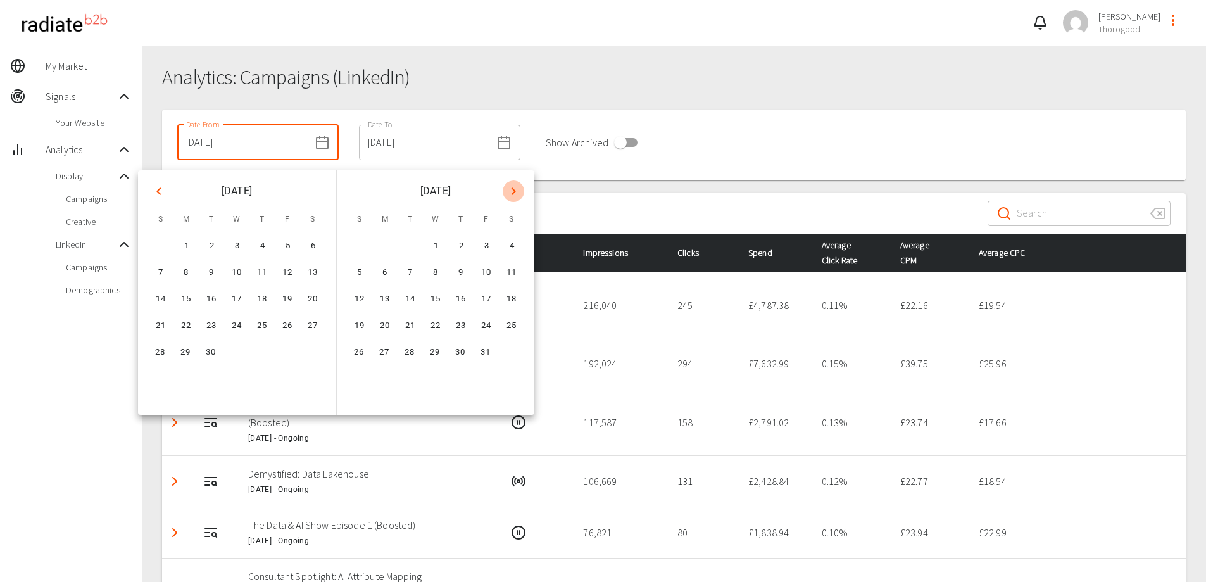
click at [513, 189] on icon "Next month" at bounding box center [514, 191] width 4 height 8
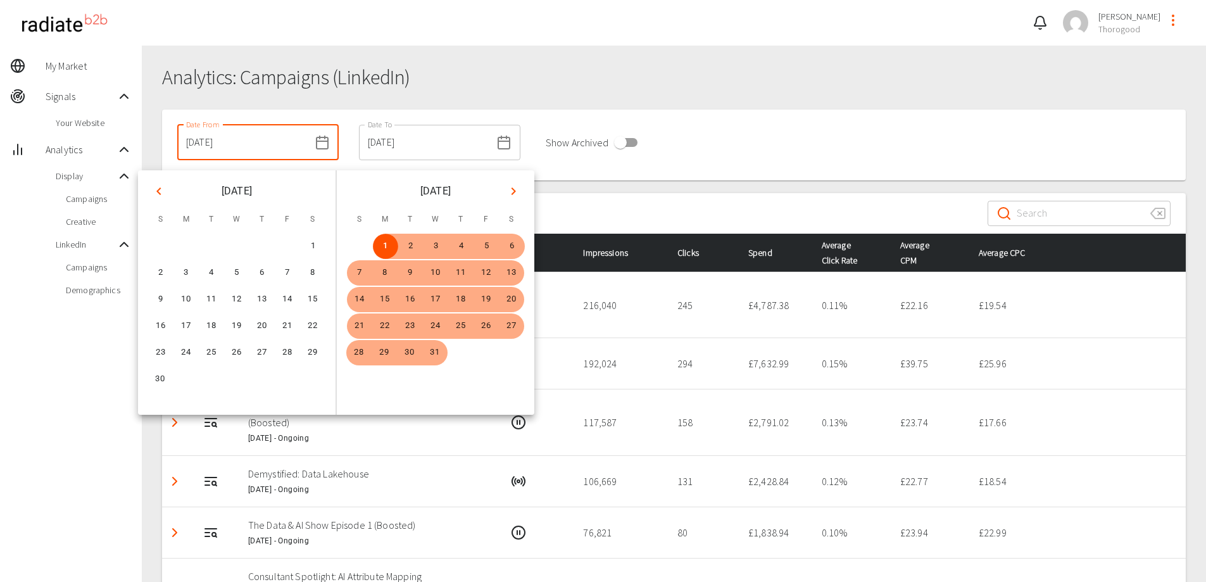
click at [513, 189] on icon "Next month" at bounding box center [514, 191] width 4 height 8
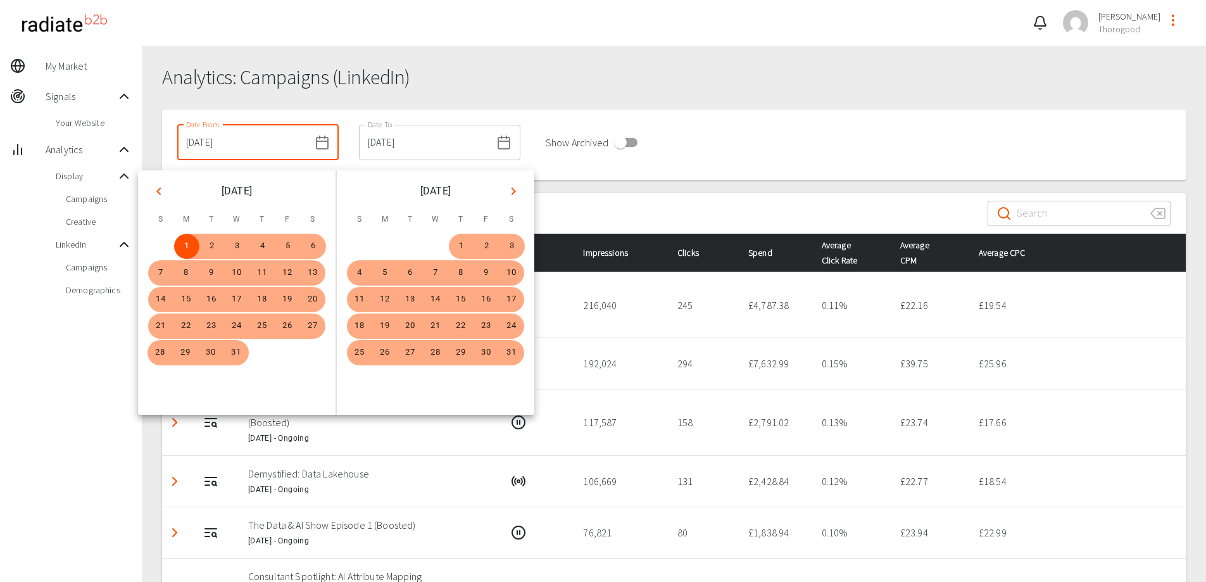
click at [513, 189] on icon "Next month" at bounding box center [514, 191] width 4 height 8
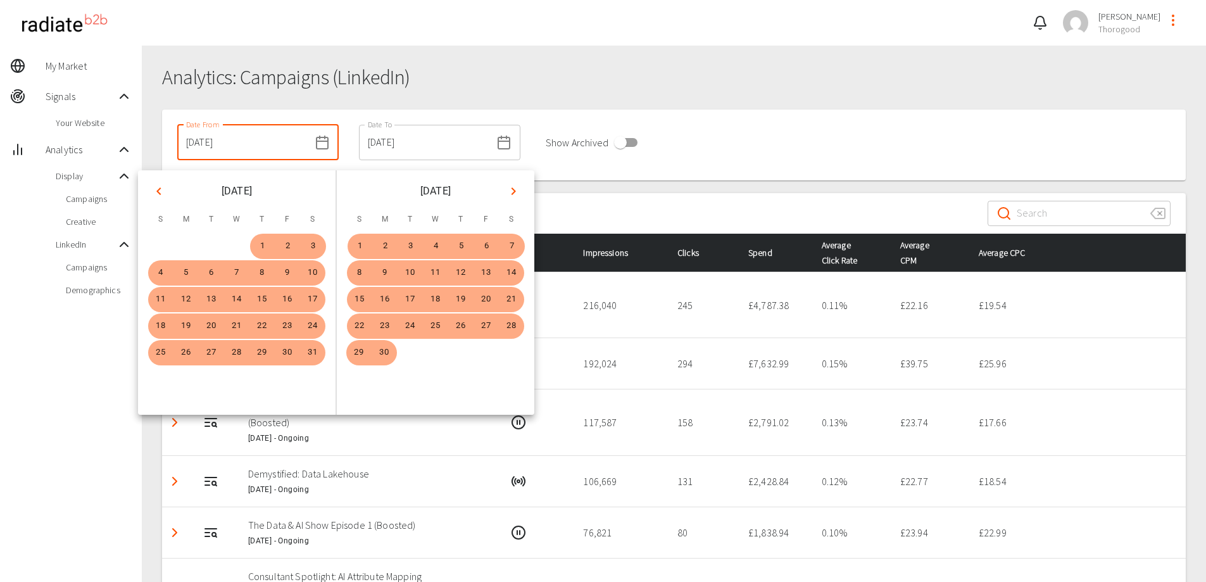
click at [513, 189] on icon "Next month" at bounding box center [514, 191] width 4 height 8
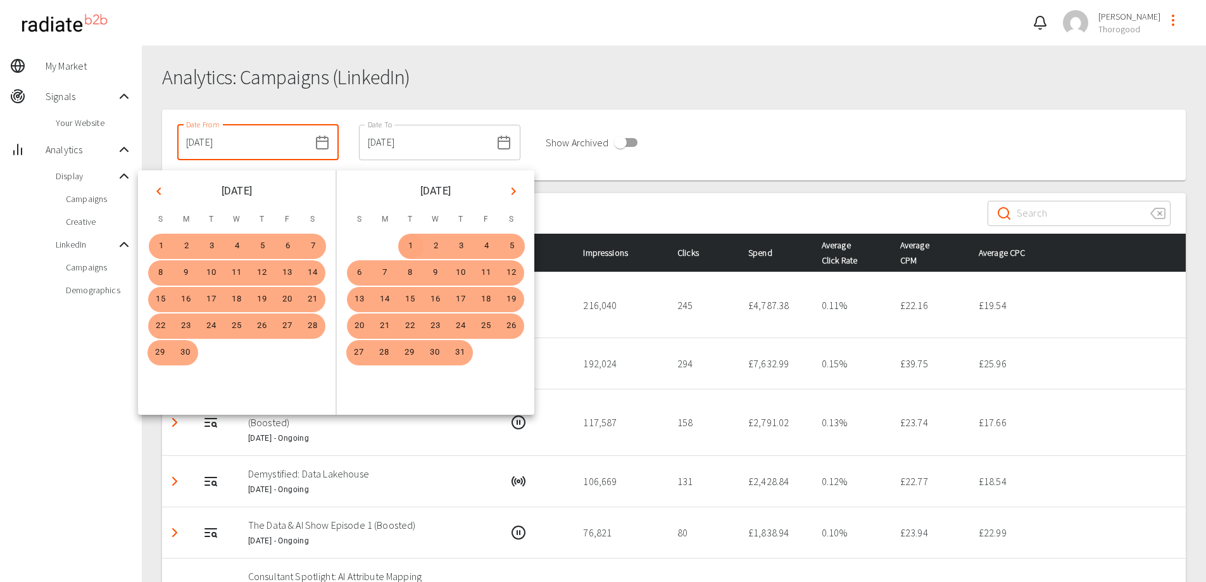
click at [412, 244] on button "1" at bounding box center [410, 246] width 25 height 25
type input "01/10/2024"
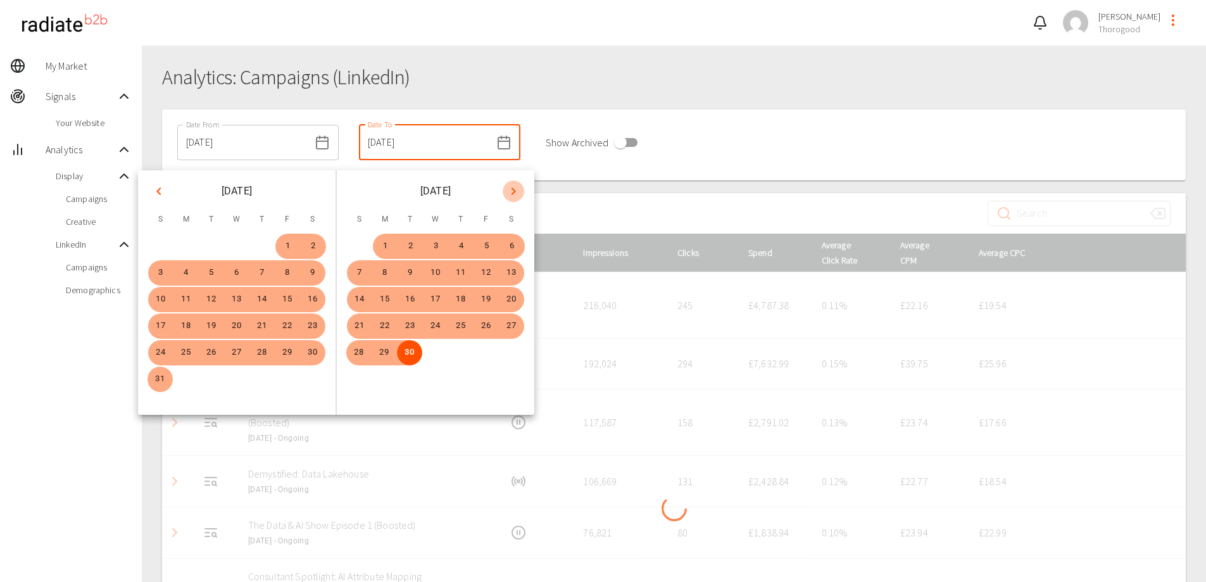
click at [519, 193] on icon "Next month" at bounding box center [513, 191] width 15 height 15
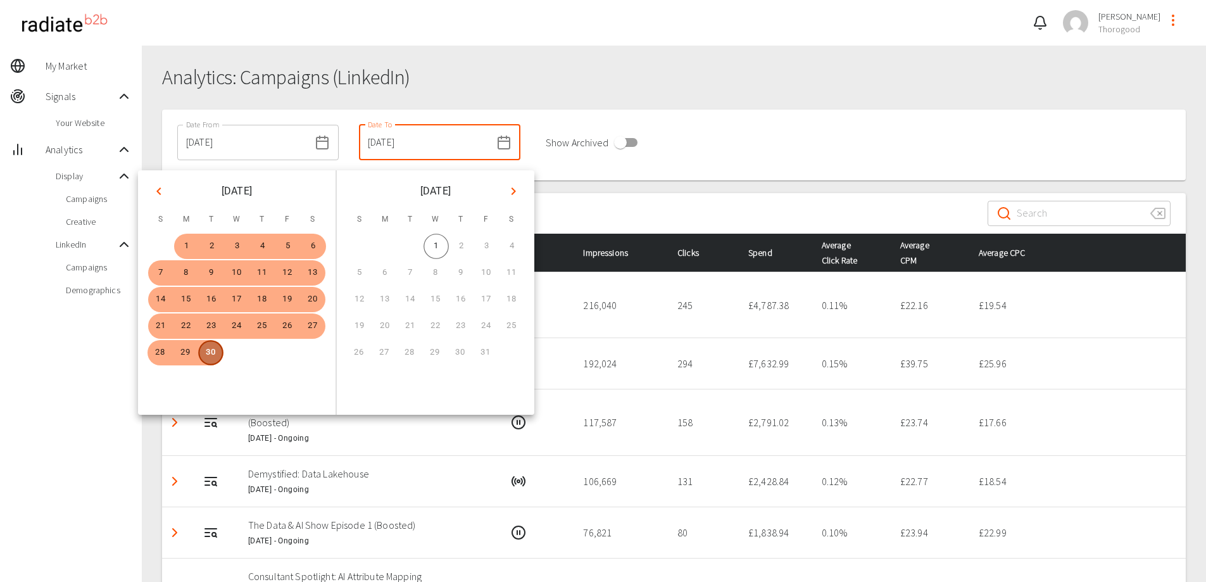
click at [212, 354] on button "30" at bounding box center [210, 352] width 25 height 25
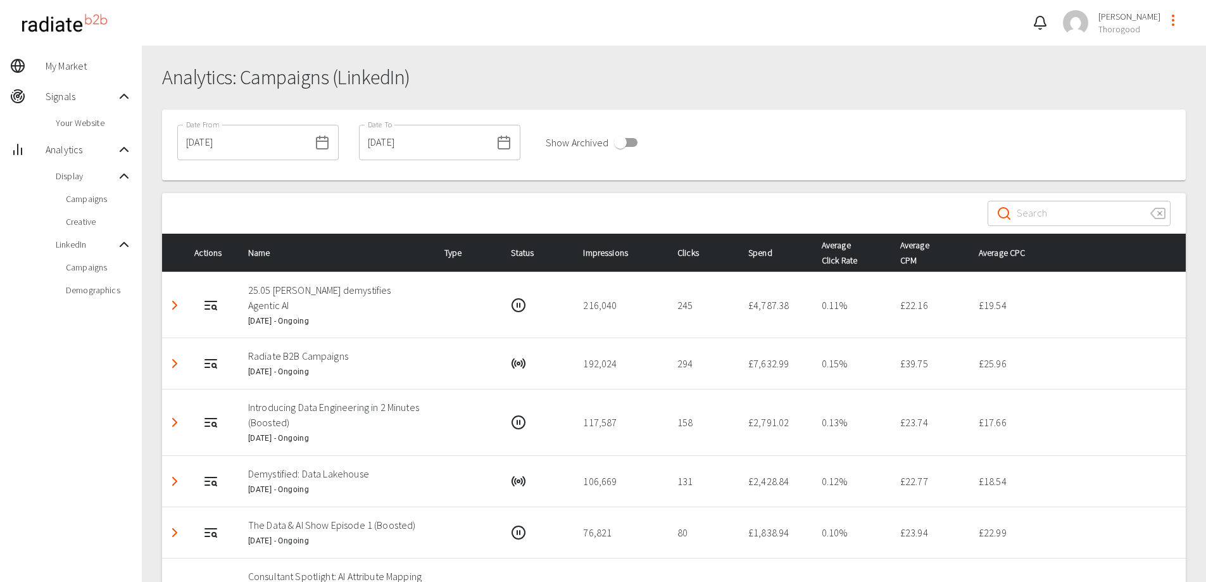
click at [666, 153] on div "Date From 01/10/2024 Date From Date To 30/09/2025 Date To Show Archived" at bounding box center [674, 145] width 1024 height 71
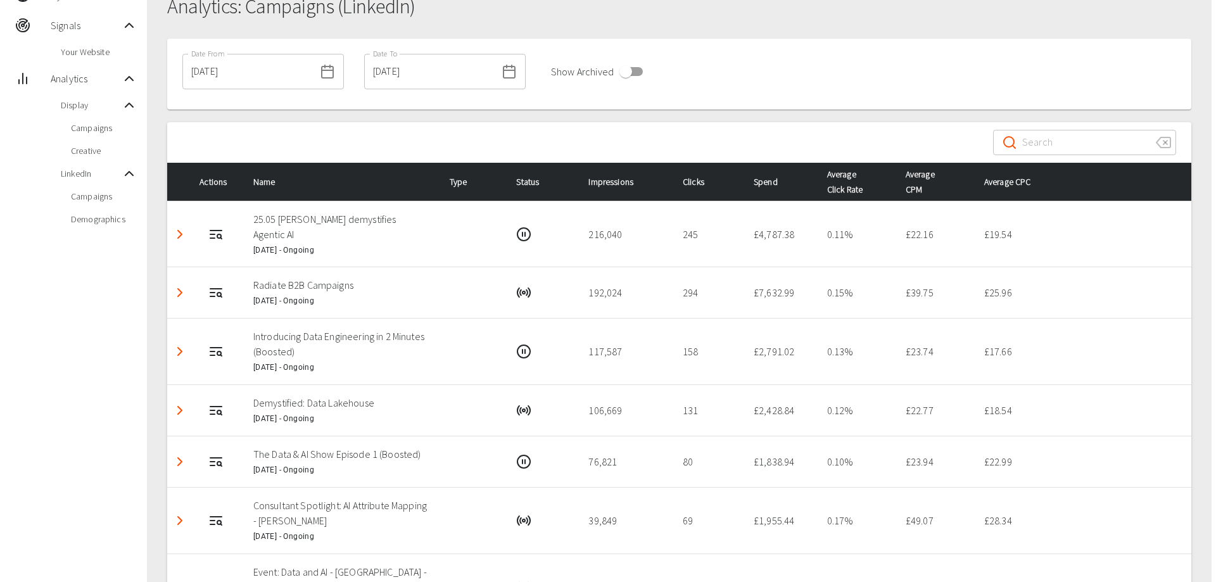
scroll to position [281, 0]
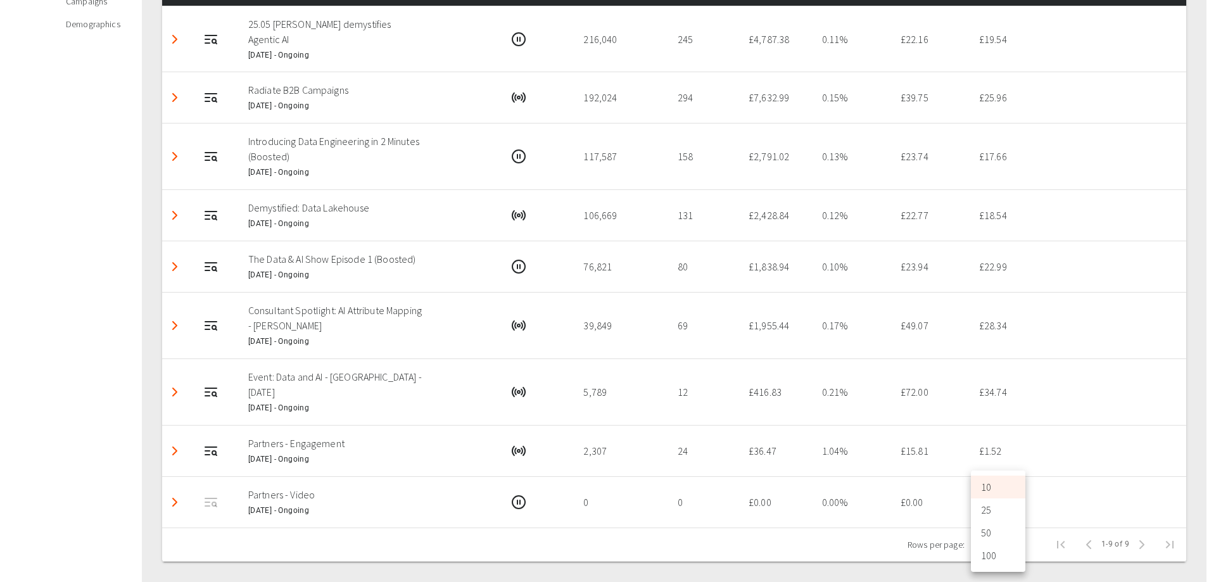
click at [1002, 541] on body "Emily Mcewan Thorogood My Market Signals Your Website Analytics Display Campaig…" at bounding box center [608, 158] width 1216 height 848
click at [989, 546] on li "100" at bounding box center [998, 555] width 54 height 23
type input "100"
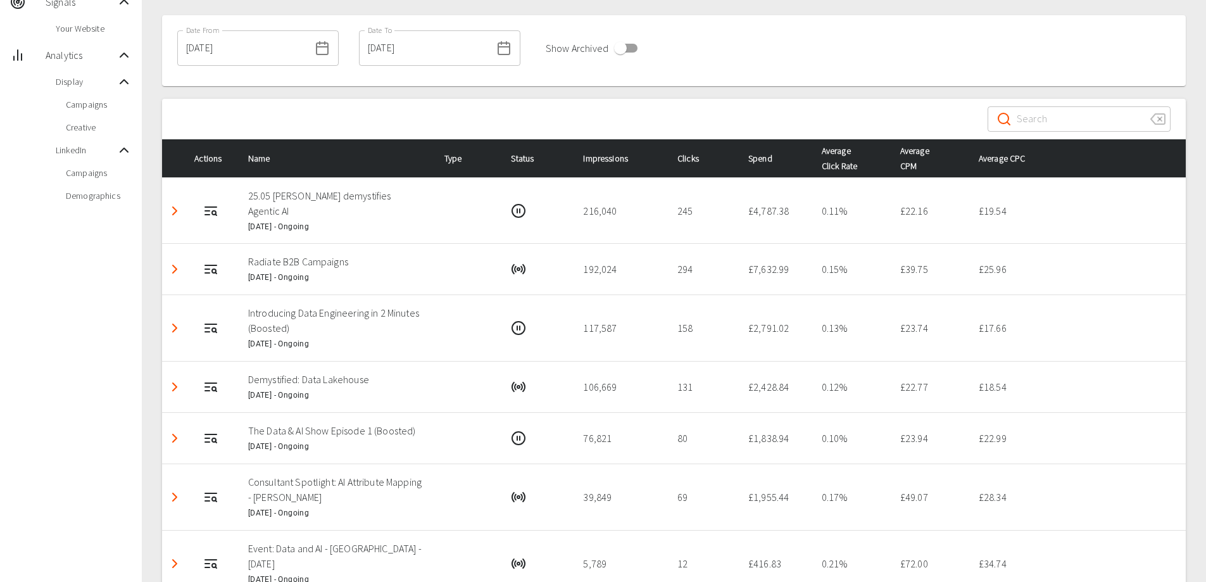
scroll to position [89, 0]
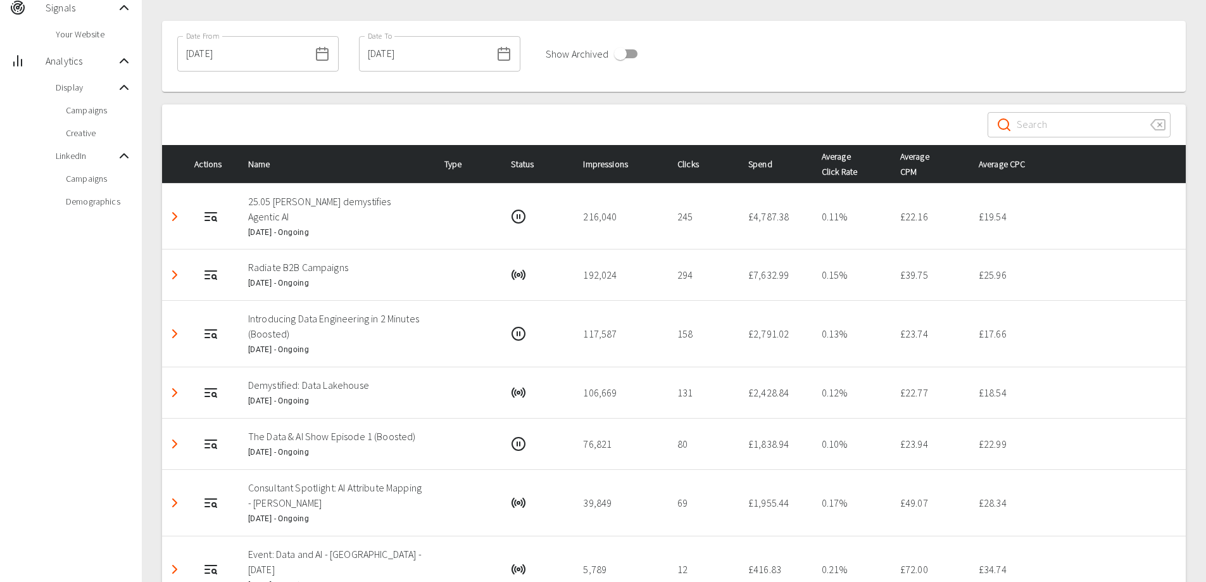
click at [434, 212] on td at bounding box center [467, 216] width 67 height 66
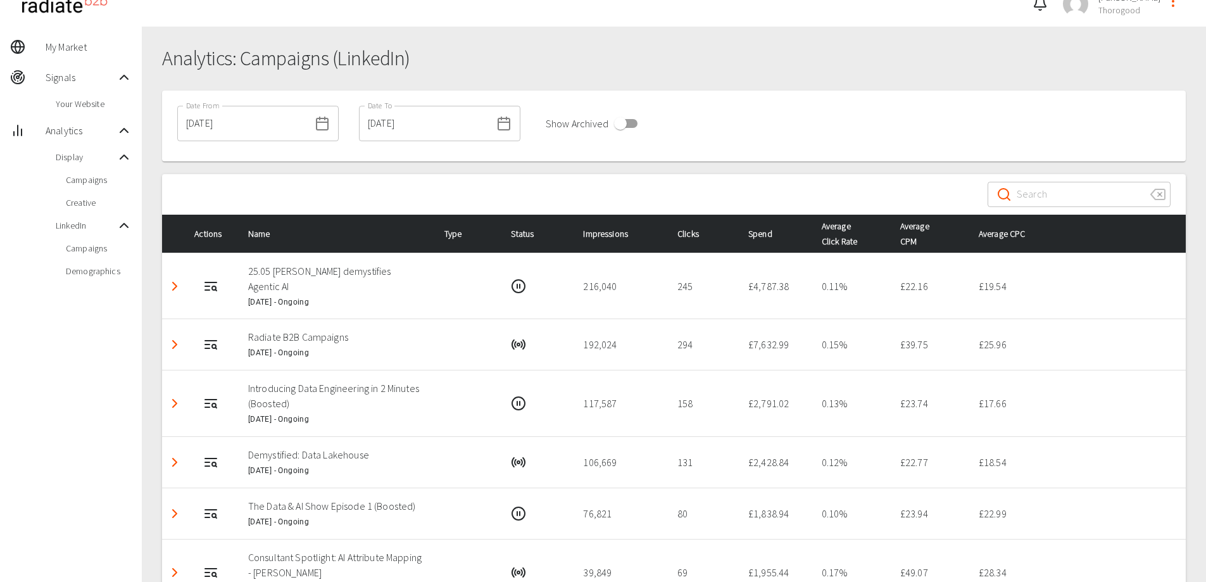
scroll to position [0, 0]
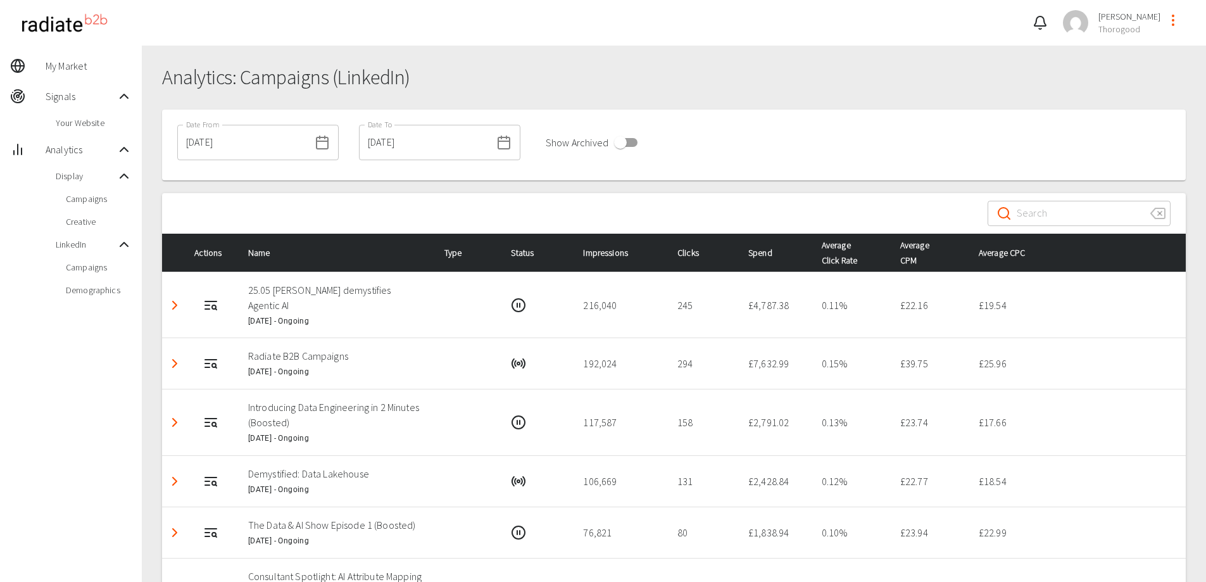
click at [86, 201] on span "Campaigns" at bounding box center [99, 199] width 66 height 13
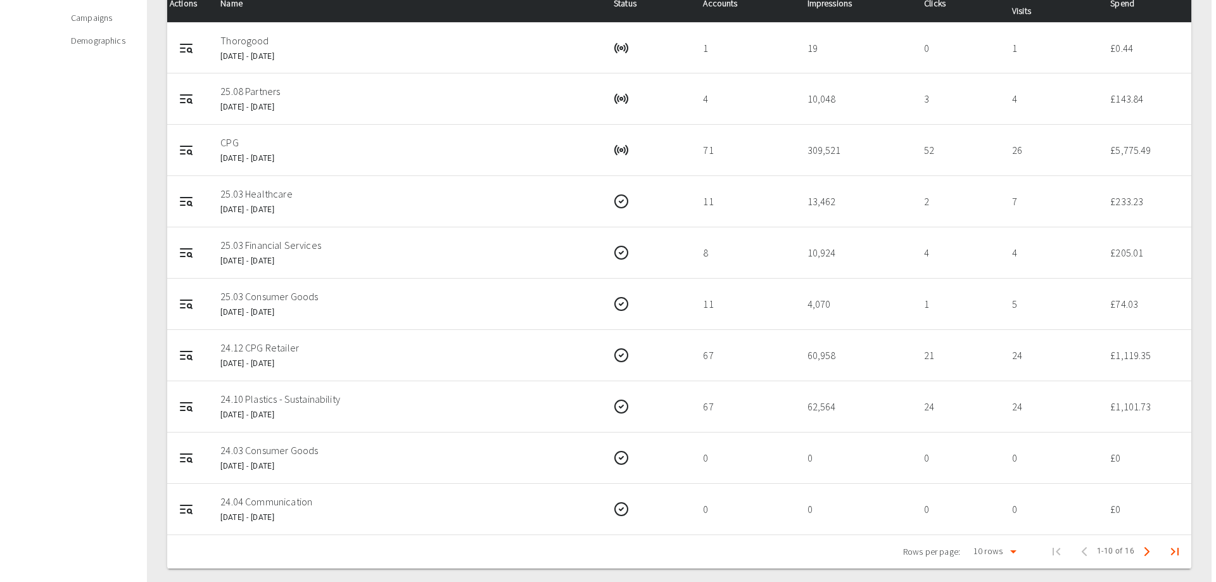
scroll to position [256, 0]
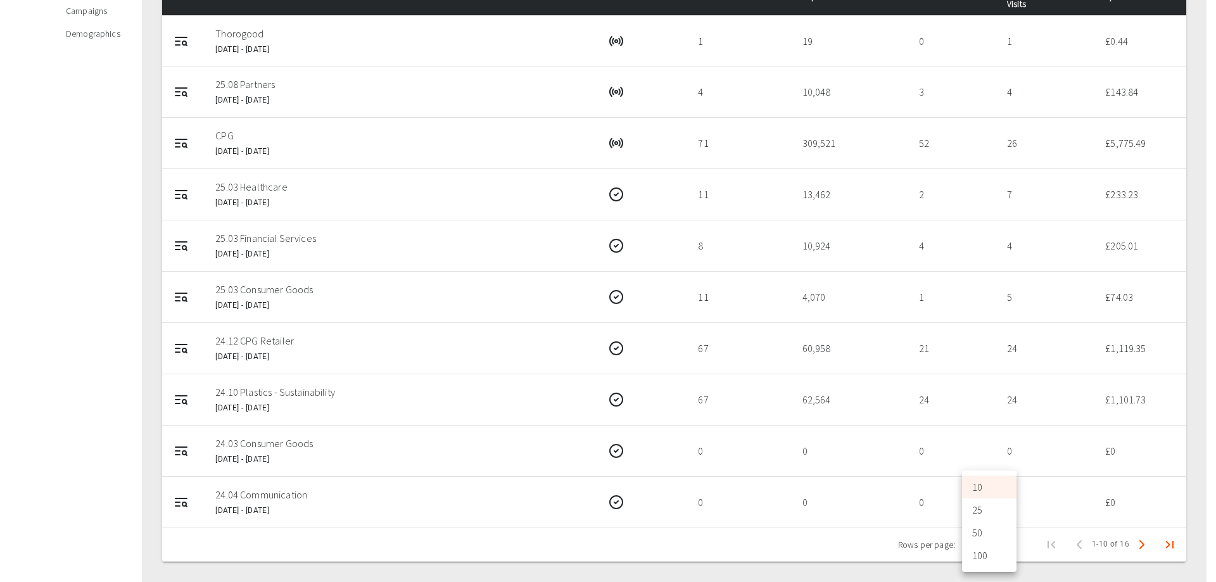
click at [997, 547] on body "Emily Mcewan Thorogood My Market Signals Your Website Analytics Display Campaig…" at bounding box center [608, 163] width 1216 height 838
click at [989, 552] on li "100" at bounding box center [989, 555] width 54 height 23
type input "100"
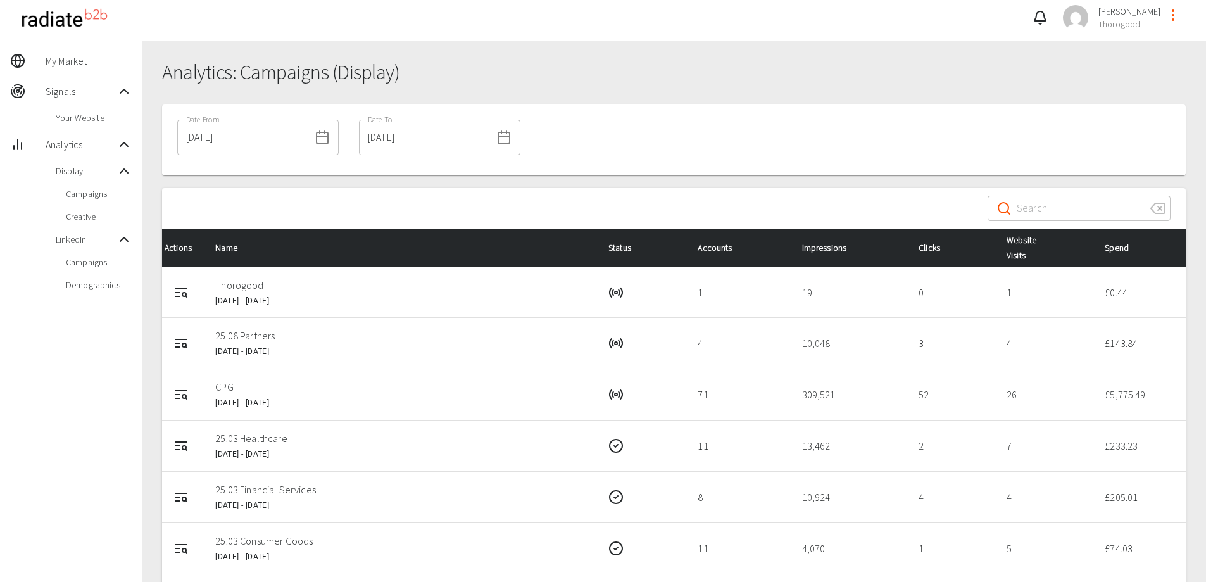
scroll to position [4, 0]
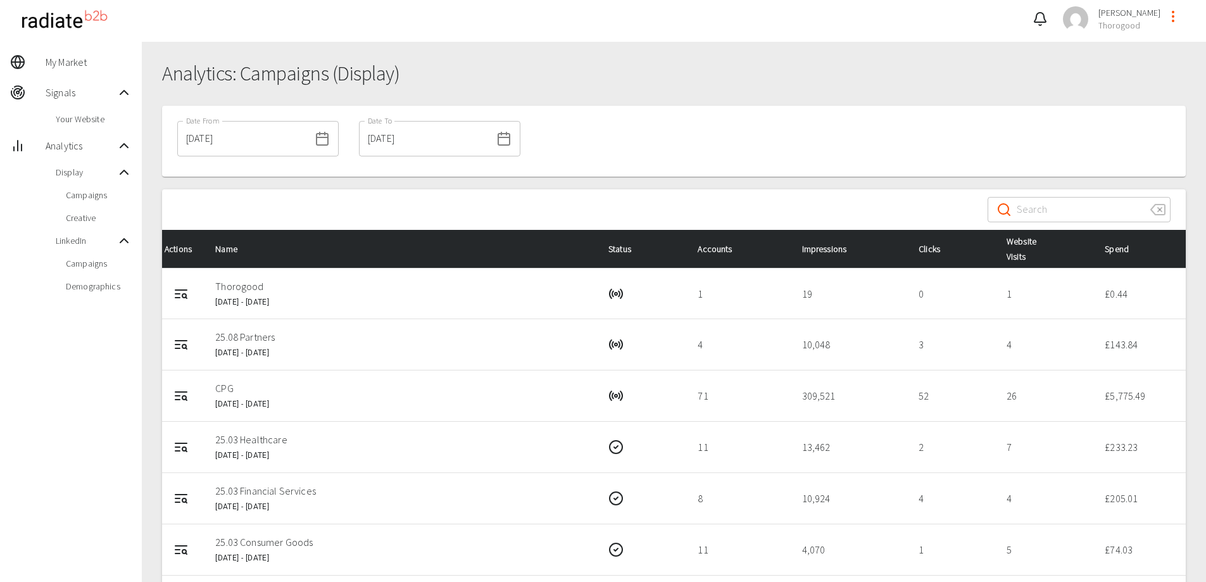
click at [785, 141] on div "Date From 01/10/2024 Date From Date To 30/09/2025 Date To" at bounding box center [674, 141] width 1024 height 71
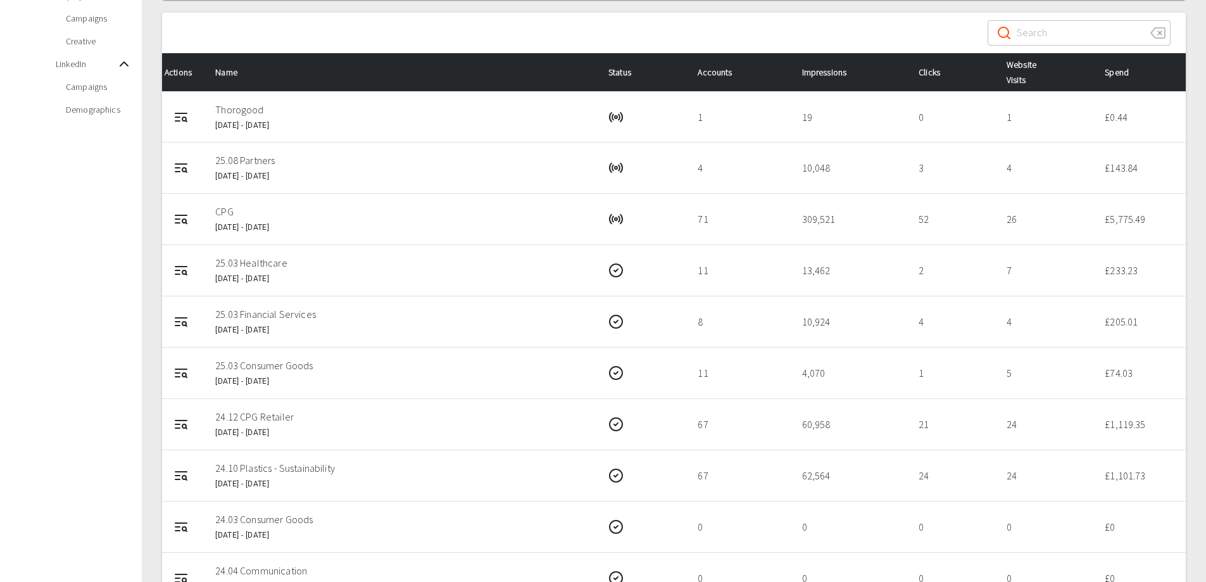
scroll to position [181, 0]
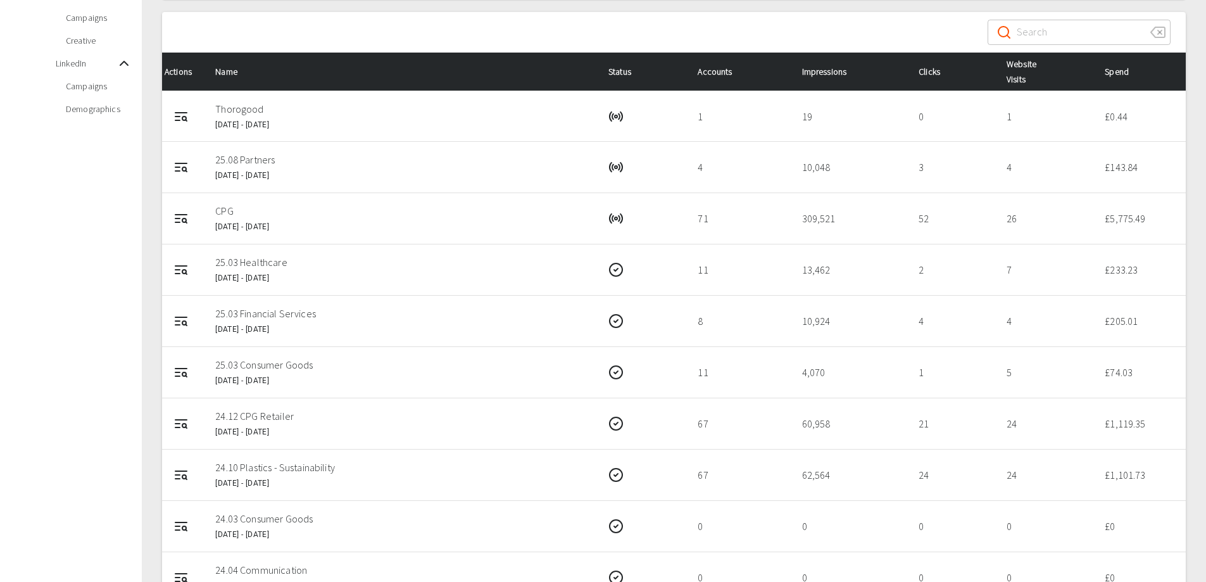
click at [522, 281] on td "25.03 Healthcare 6 Mar 2025 - 30 Apr 2025" at bounding box center [401, 269] width 393 height 51
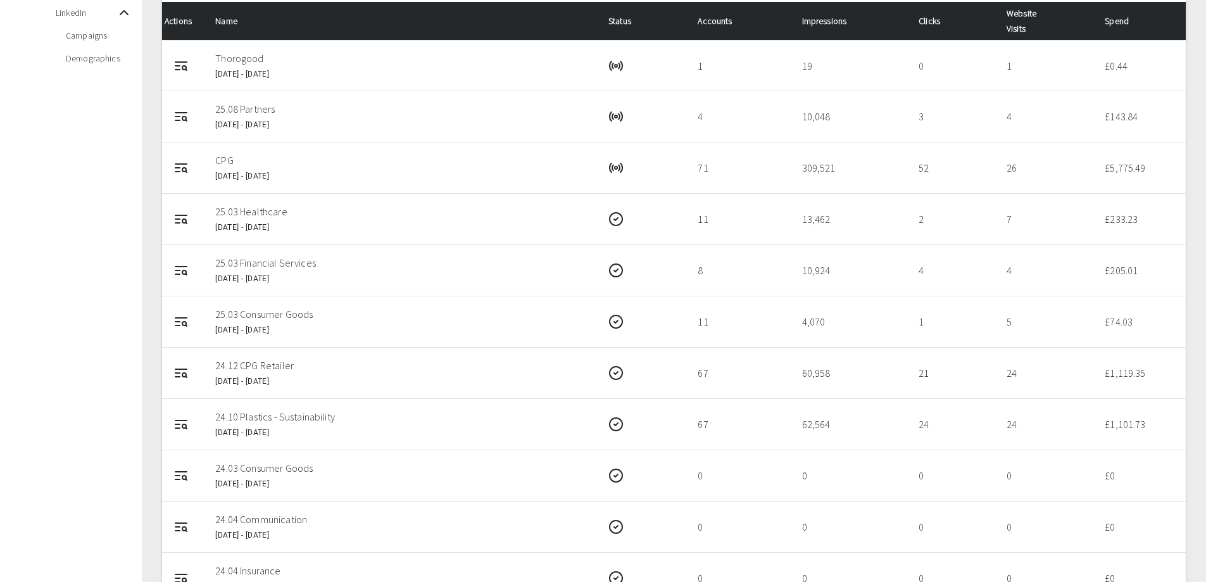
scroll to position [232, 0]
